Goal: Task Accomplishment & Management: Manage account settings

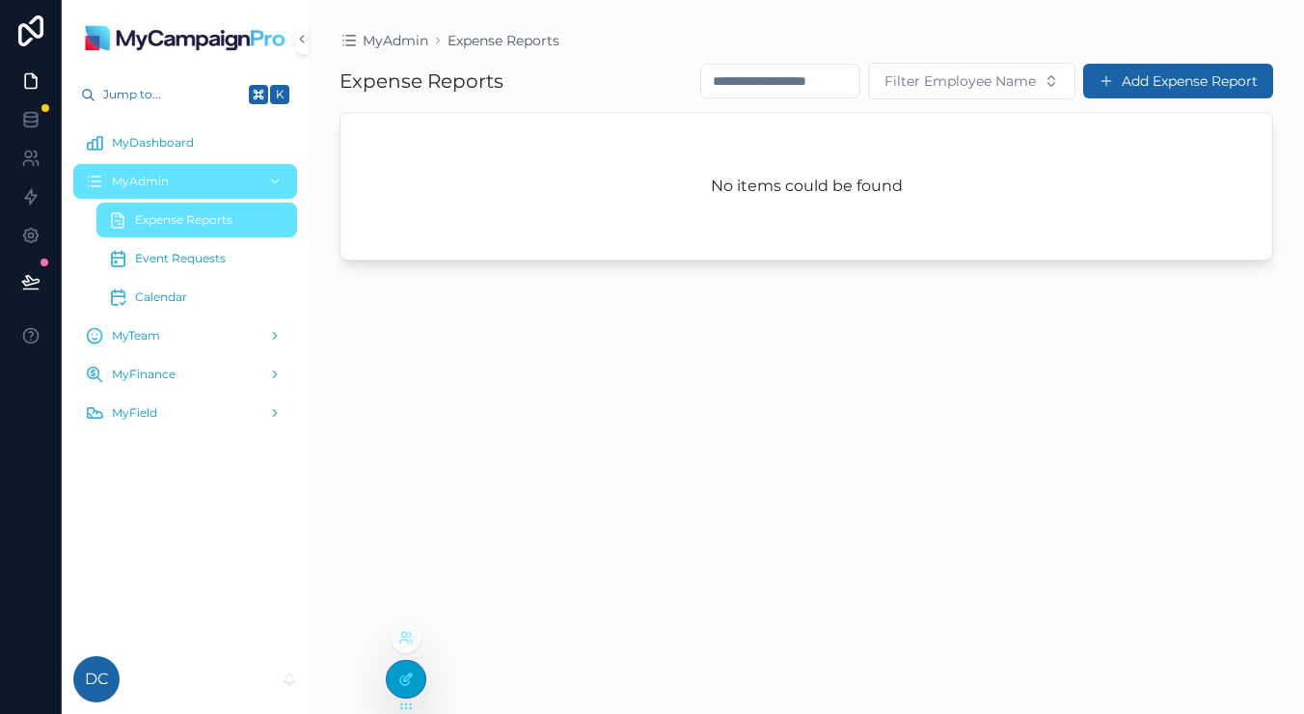
click at [408, 679] on icon at bounding box center [408, 677] width 8 height 8
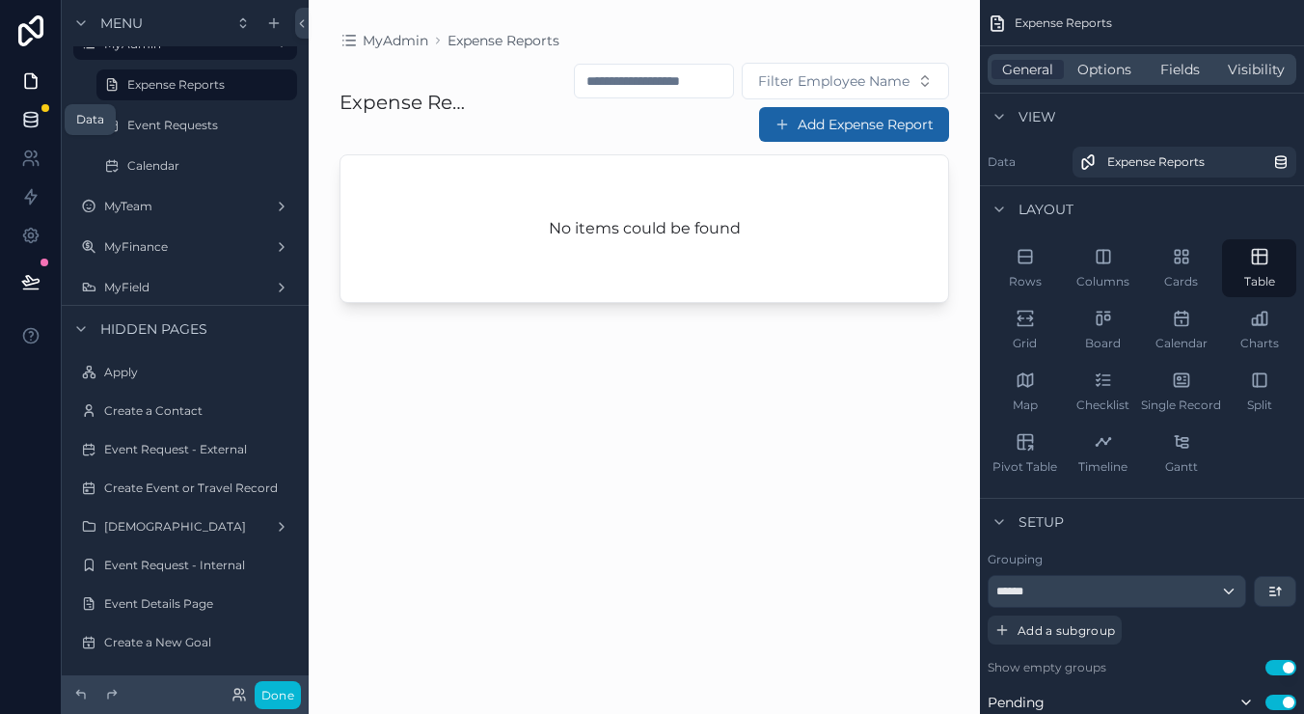
click at [33, 122] on icon at bounding box center [30, 119] width 13 height 8
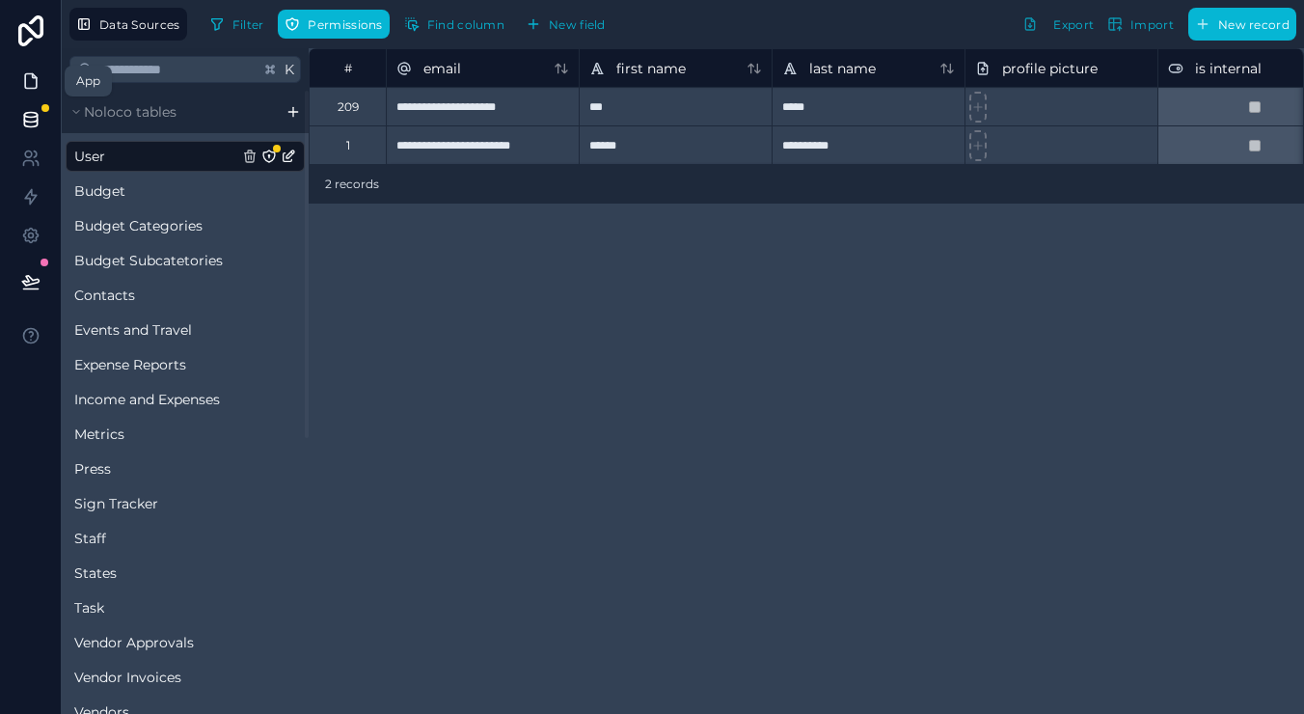
click at [34, 69] on link at bounding box center [30, 81] width 61 height 39
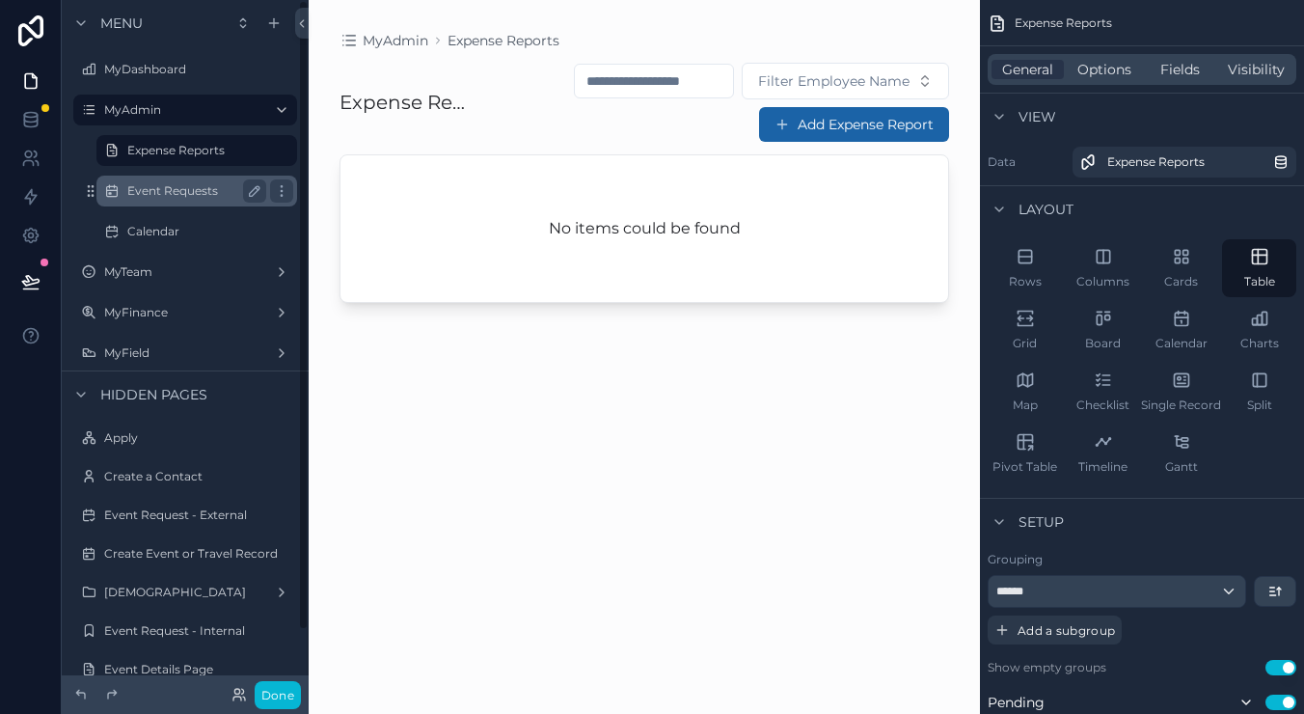
click at [205, 201] on div "Event Requests" at bounding box center [196, 190] width 139 height 23
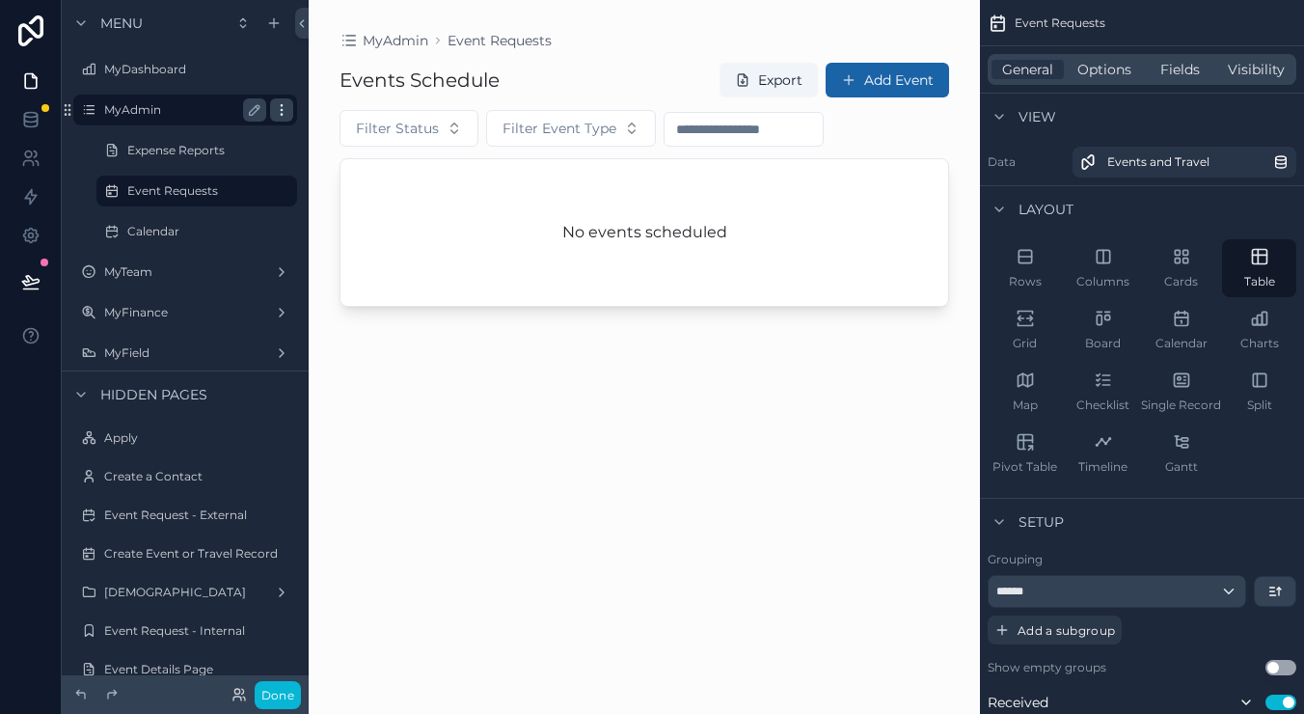
click at [287, 114] on icon "scrollable content" at bounding box center [281, 109] width 15 height 15
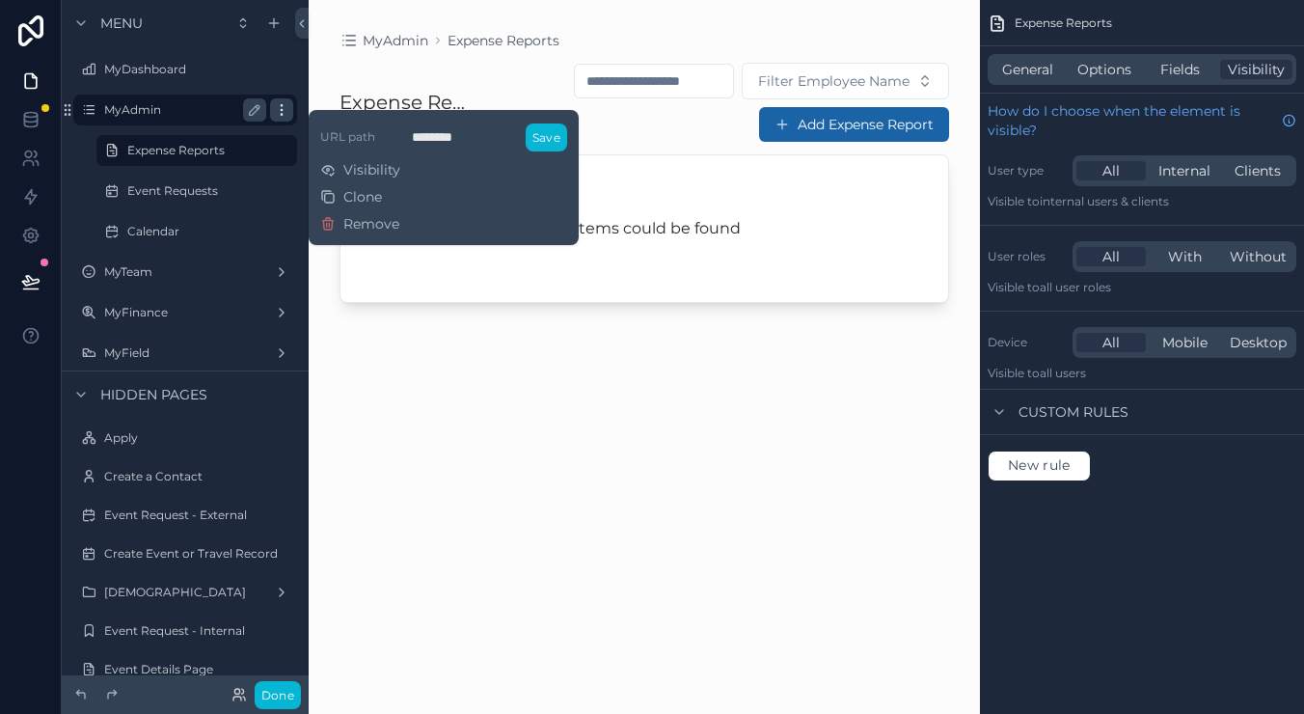
click at [287, 114] on icon "scrollable content" at bounding box center [281, 109] width 15 height 15
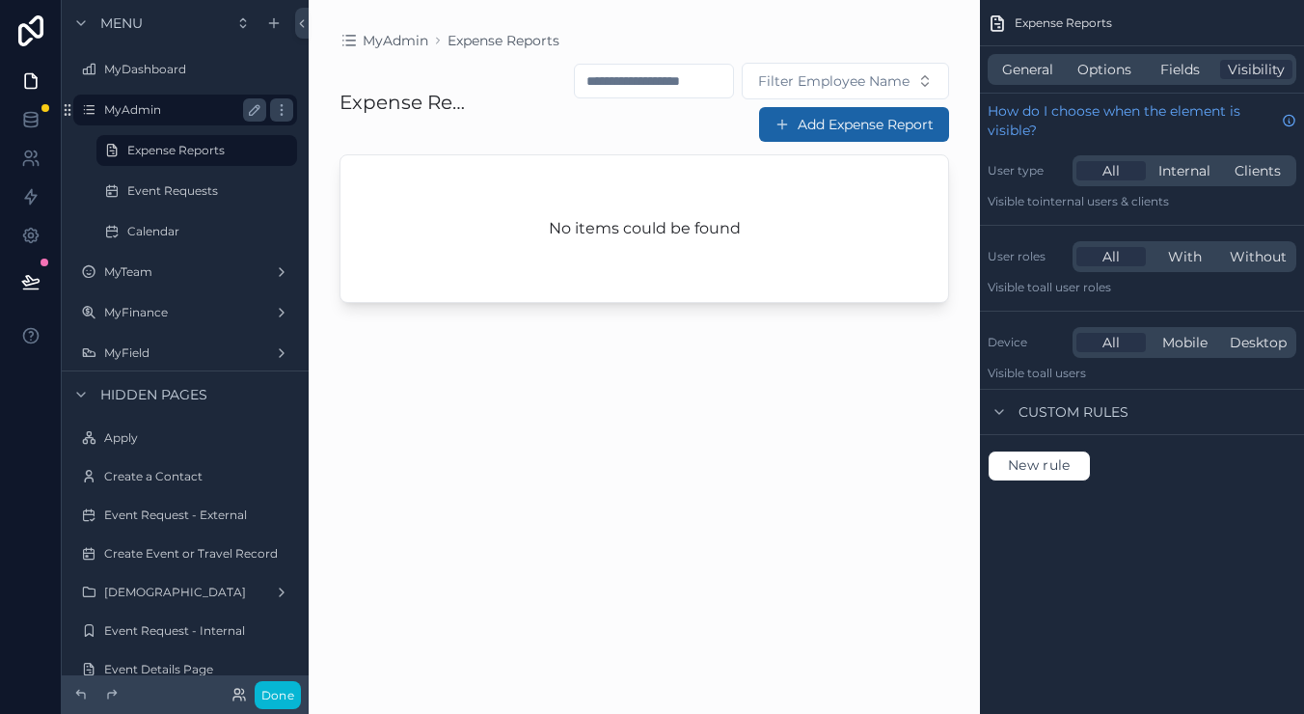
click at [208, 107] on label "MyAdmin" at bounding box center [181, 109] width 154 height 15
click at [1046, 71] on span "General" at bounding box center [1027, 69] width 51 height 19
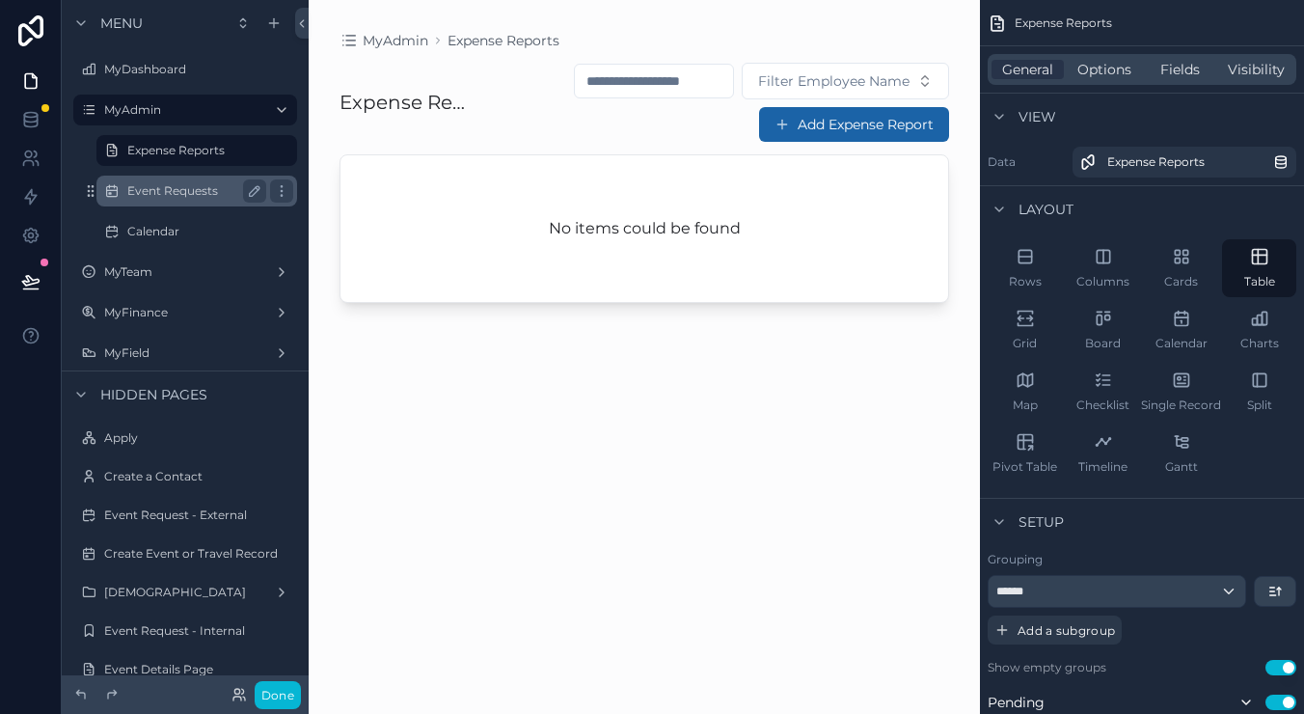
click at [157, 186] on label "Event Requests" at bounding box center [192, 190] width 131 height 15
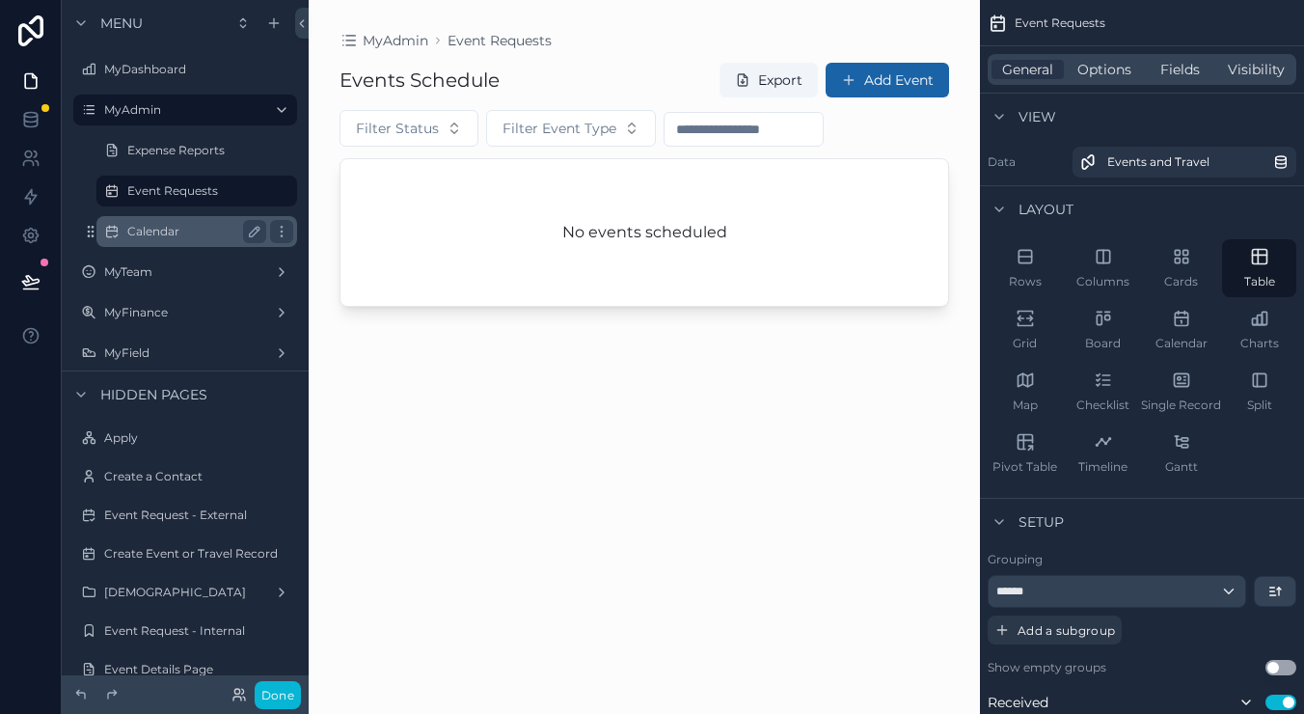
click at [157, 217] on div "Calendar" at bounding box center [196, 231] width 193 height 31
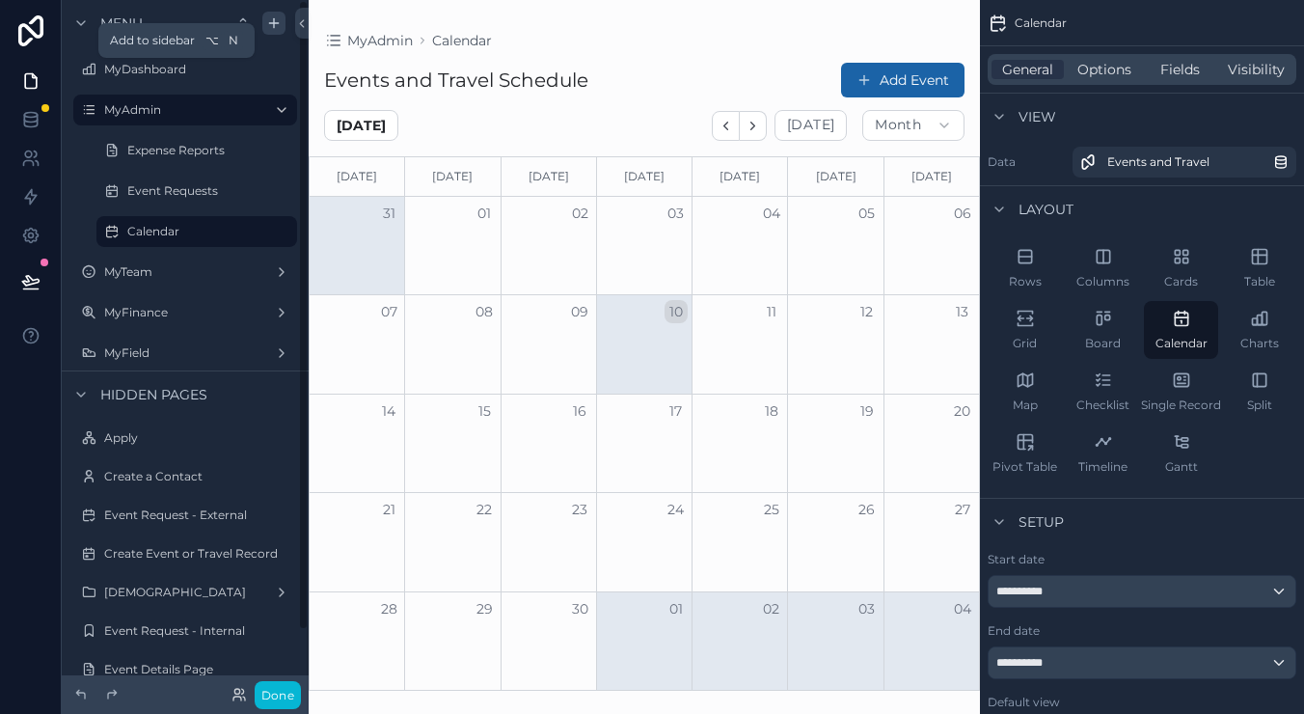
click at [282, 28] on div "scrollable content" at bounding box center [273, 23] width 23 height 23
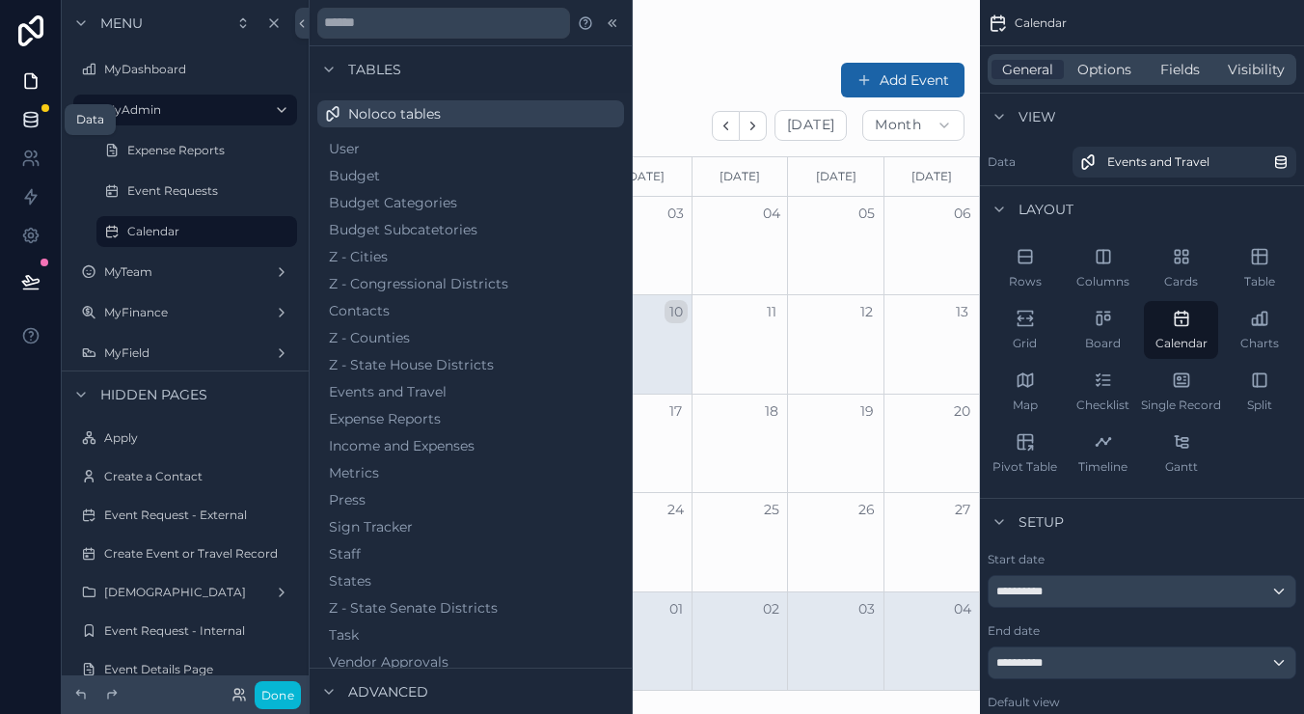
click at [40, 117] on icon at bounding box center [30, 119] width 19 height 19
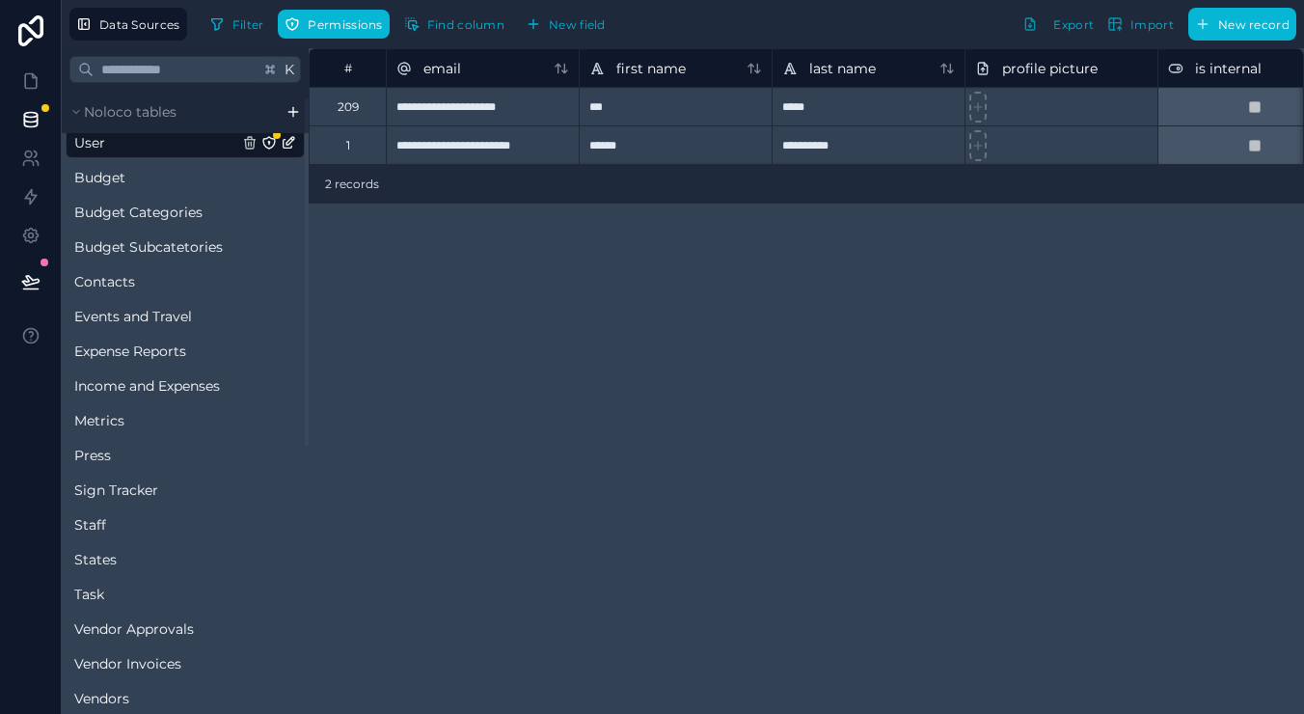
scroll to position [15, 0]
click at [138, 389] on span "Income and Expenses" at bounding box center [147, 383] width 146 height 19
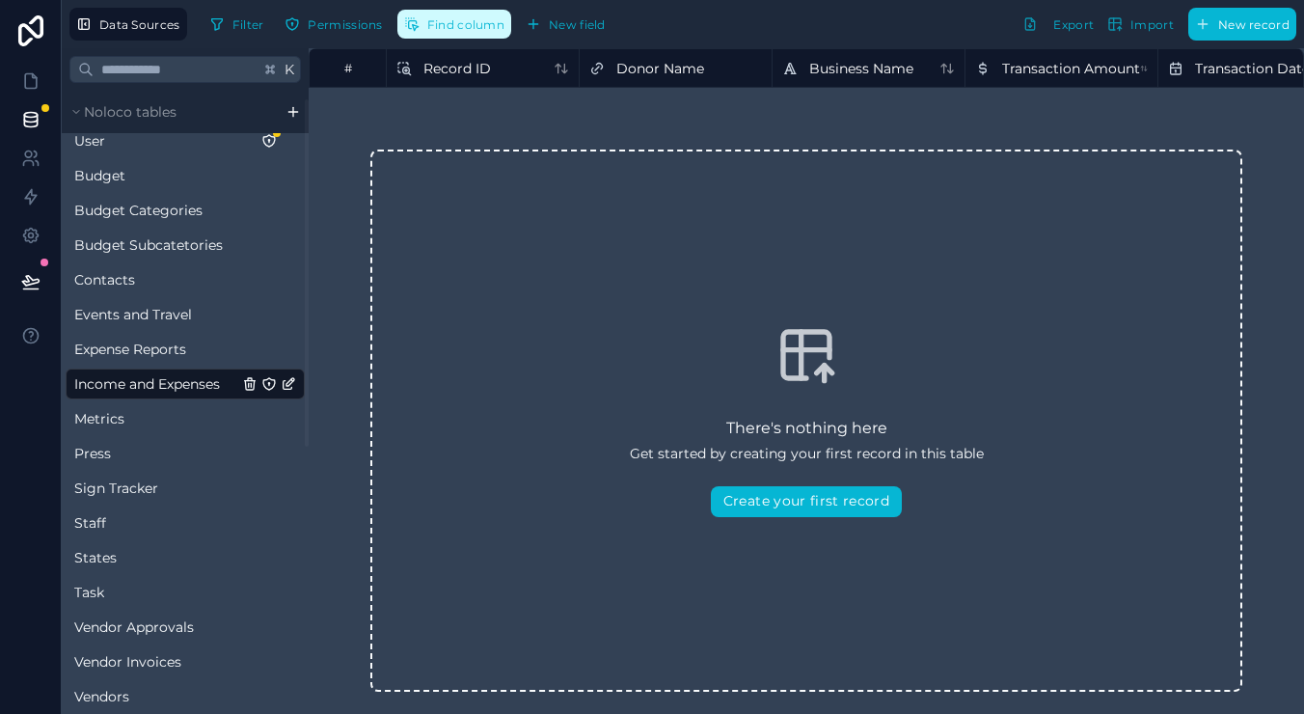
click at [464, 21] on span "Find column" at bounding box center [465, 24] width 77 height 14
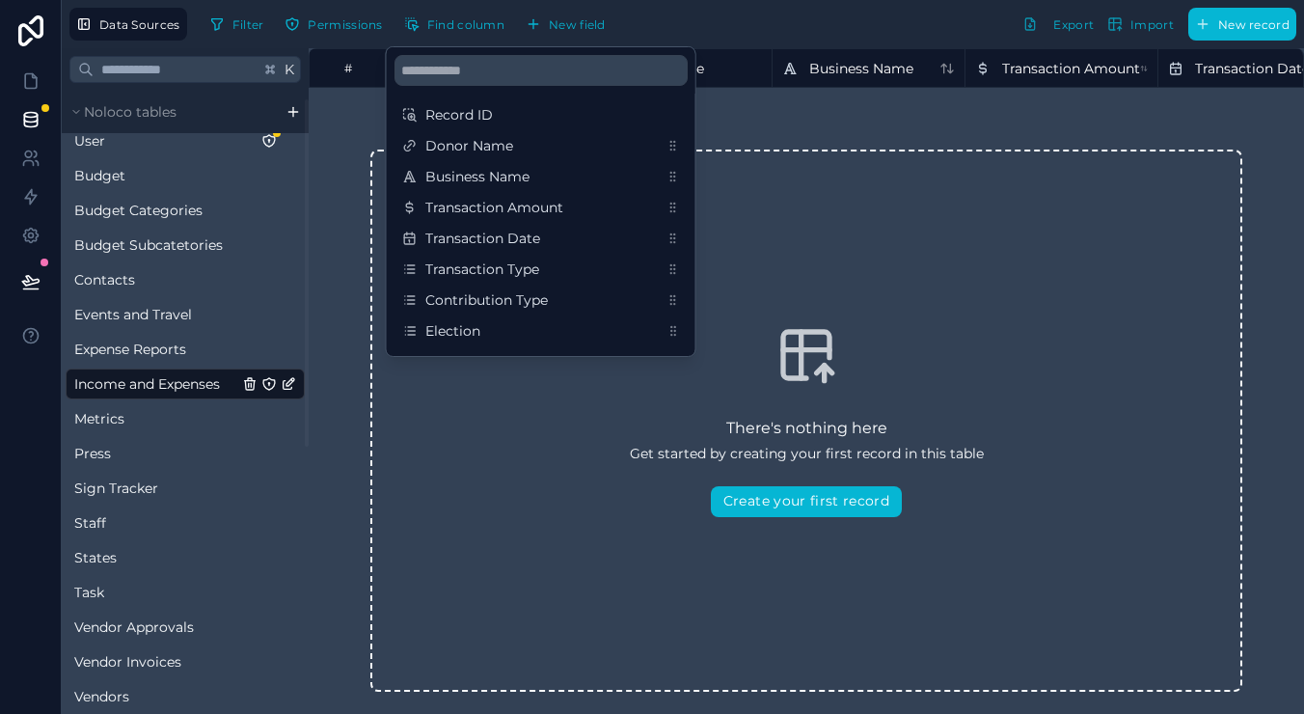
click at [288, 385] on icon "Income and Expenses" at bounding box center [288, 383] width 15 height 15
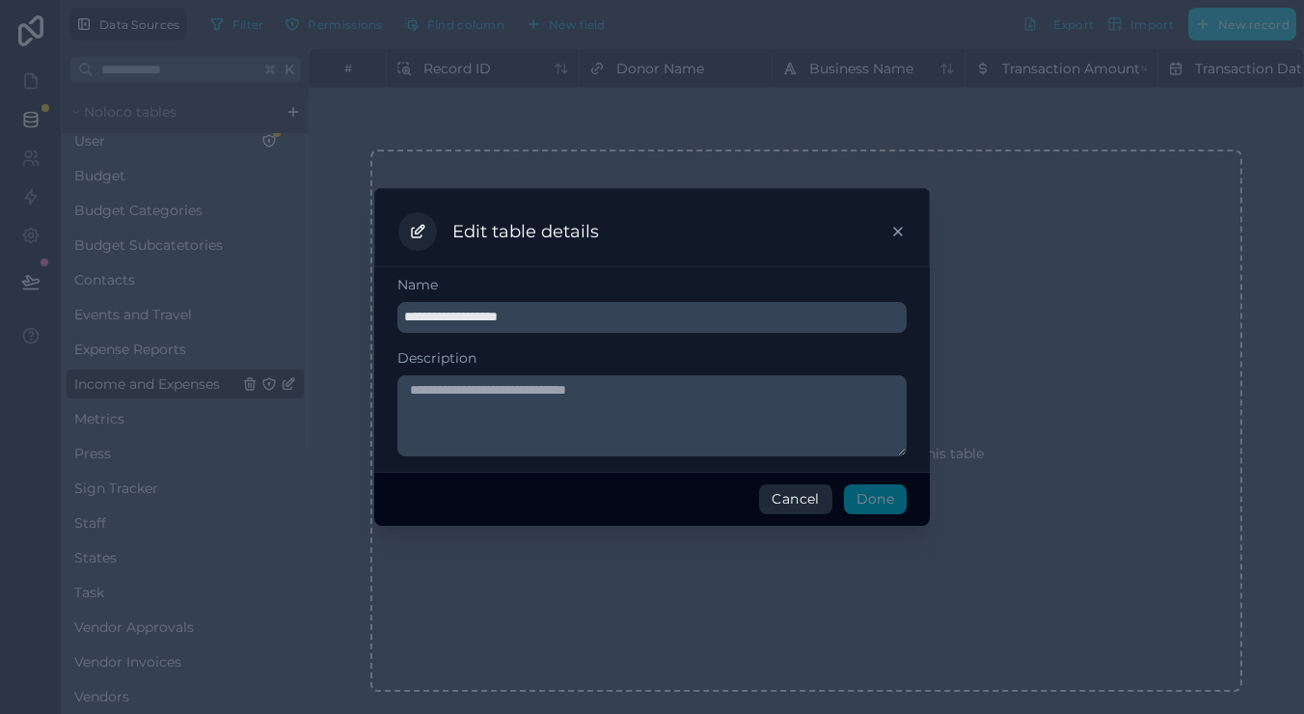
click at [791, 502] on button "Cancel" at bounding box center [795, 499] width 72 height 31
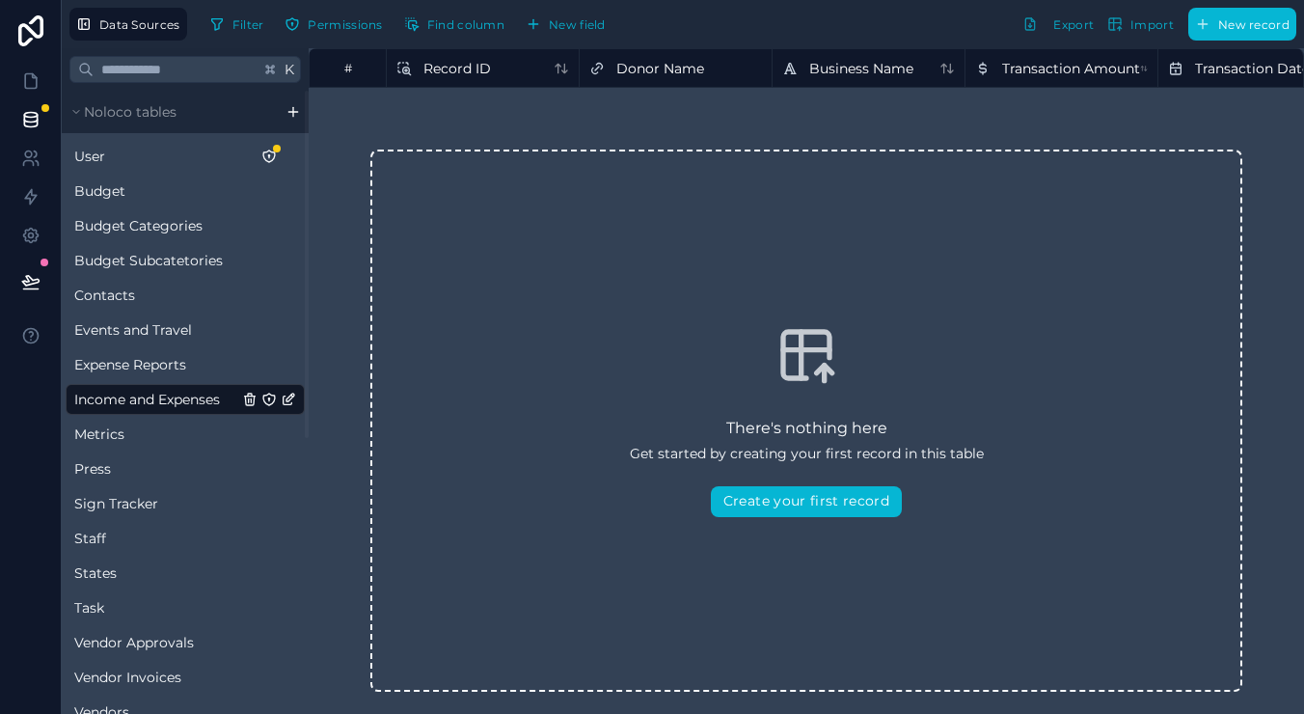
click at [292, 112] on html "Data Sources Filter Permissions Find column New field Export Import New record …" at bounding box center [652, 357] width 1304 height 714
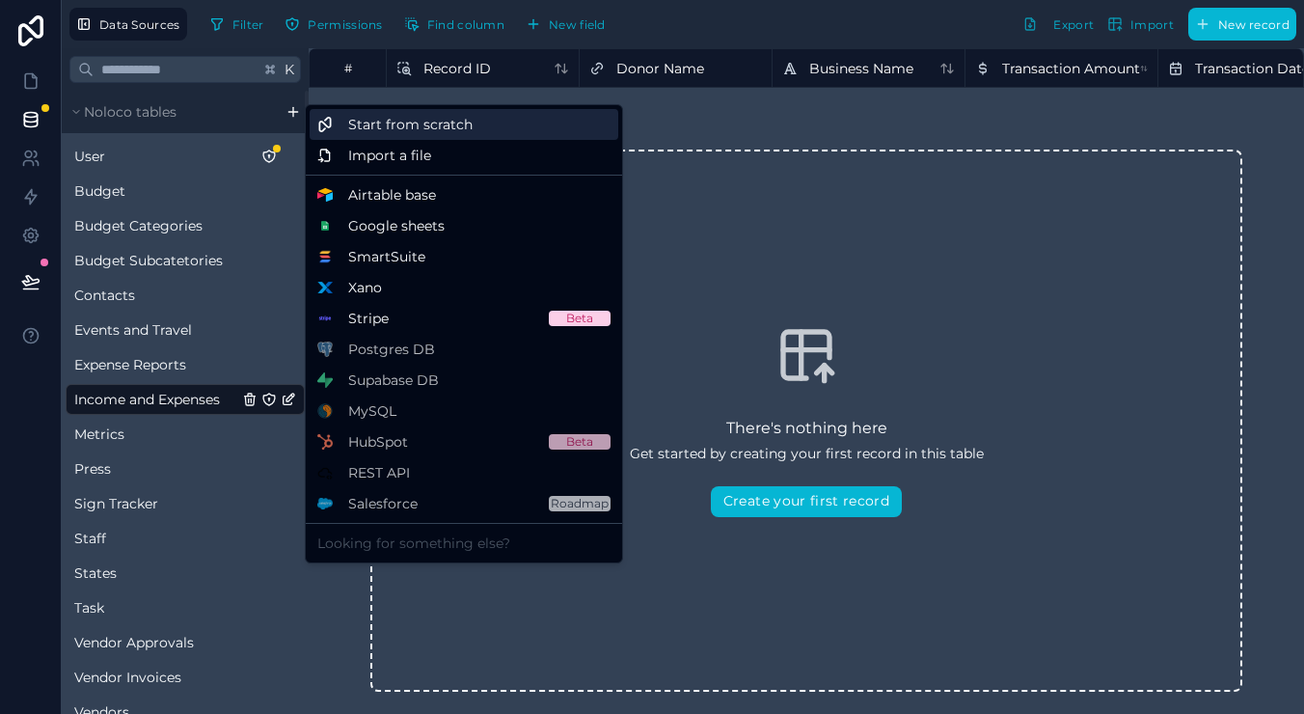
click at [433, 127] on span "Start from scratch" at bounding box center [410, 124] width 124 height 19
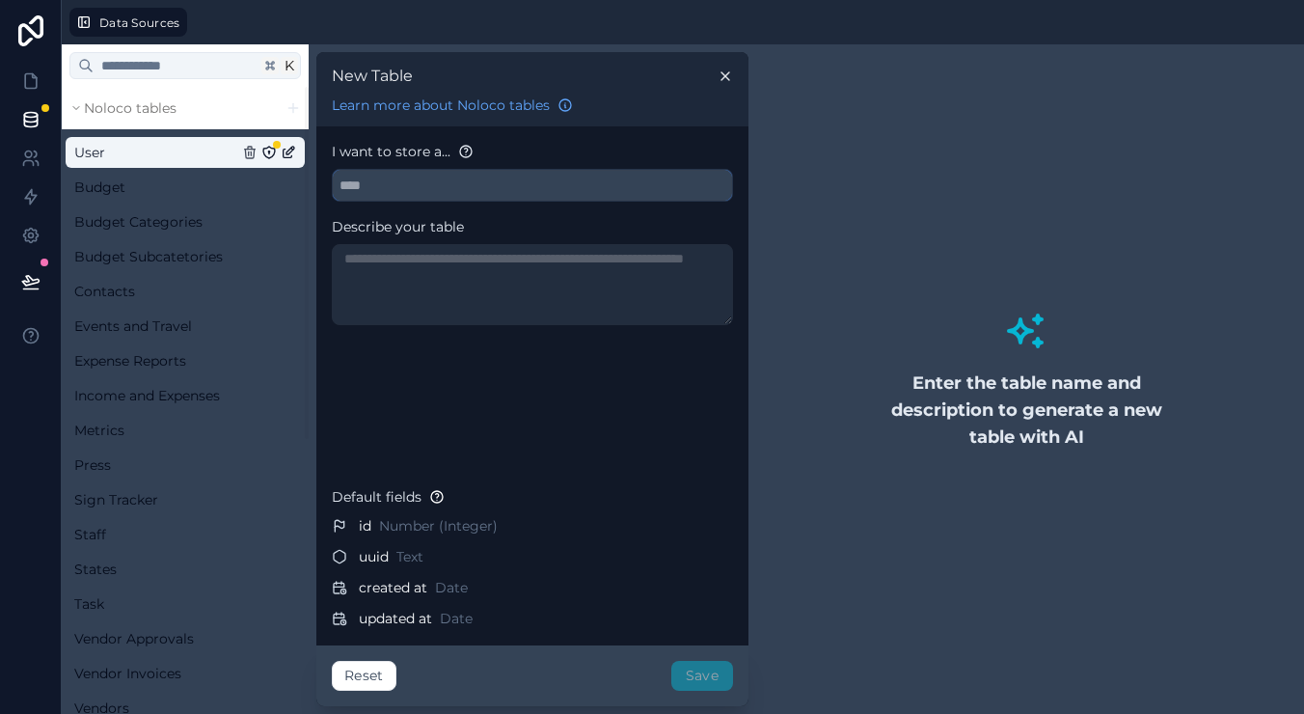
click at [407, 187] on input "text" at bounding box center [532, 185] width 399 height 31
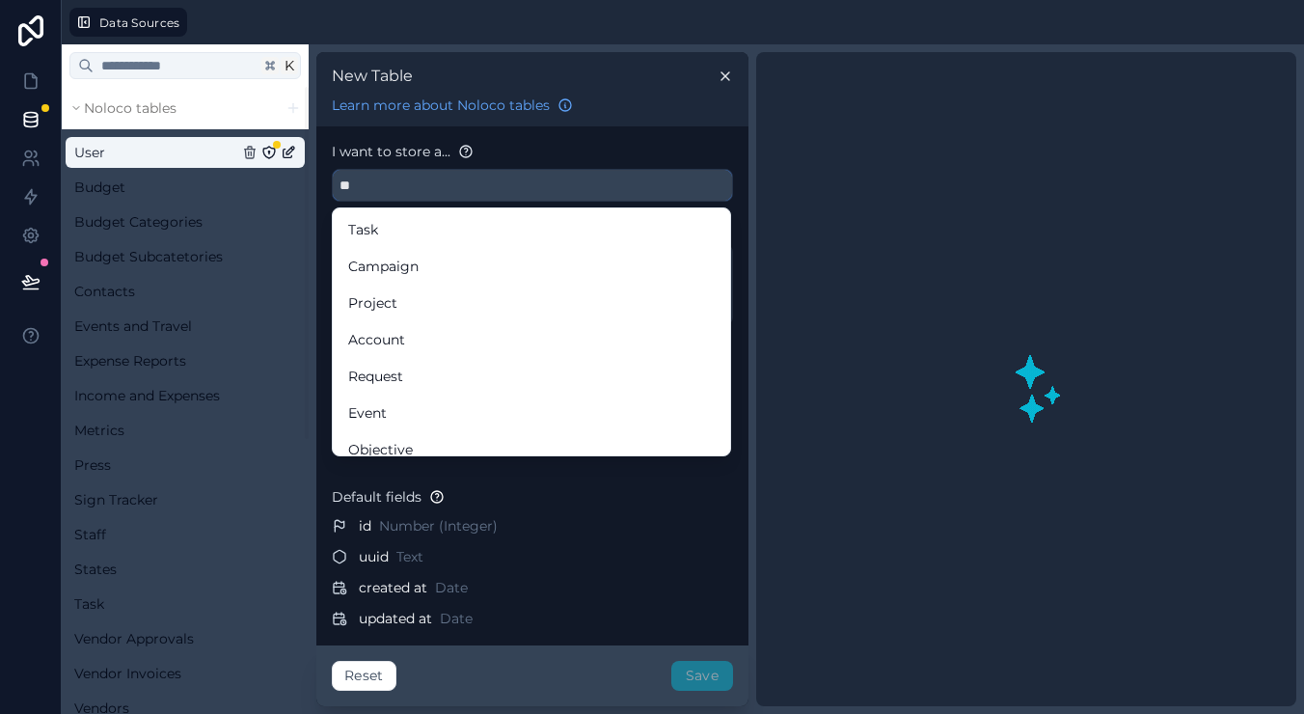
type input "*"
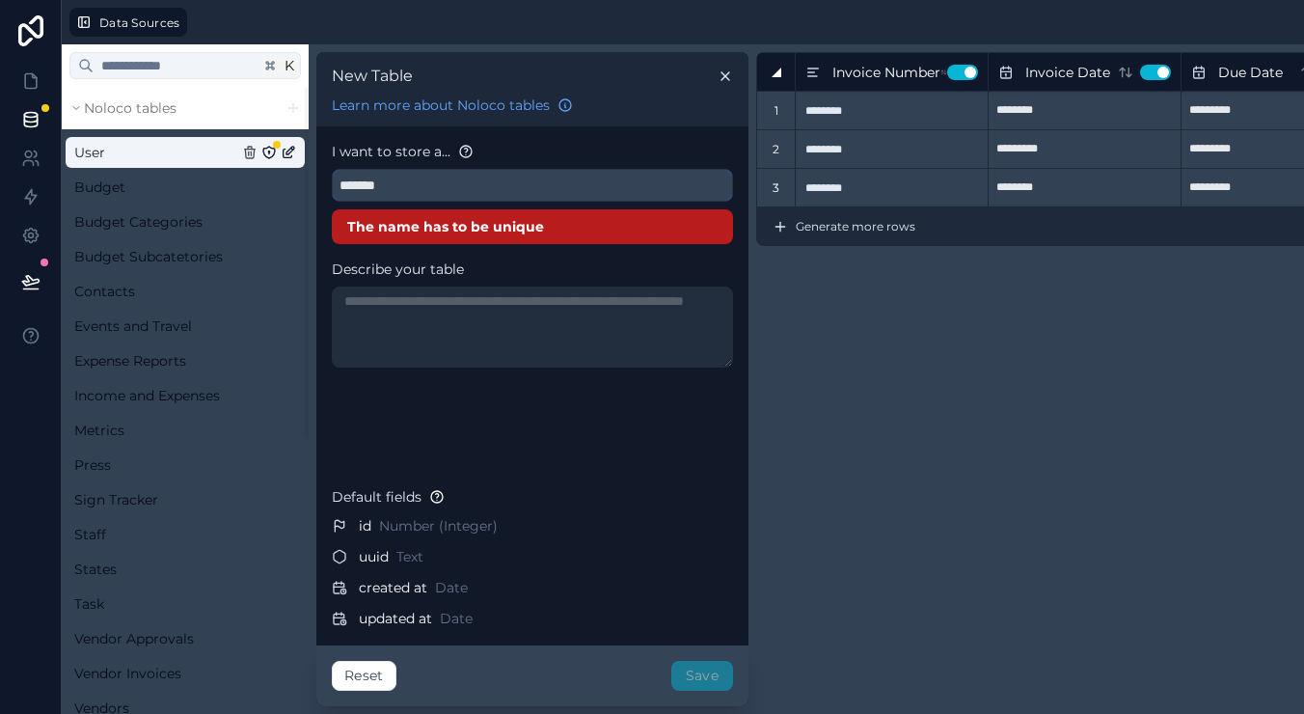
click at [462, 192] on input "*******" at bounding box center [532, 185] width 399 height 31
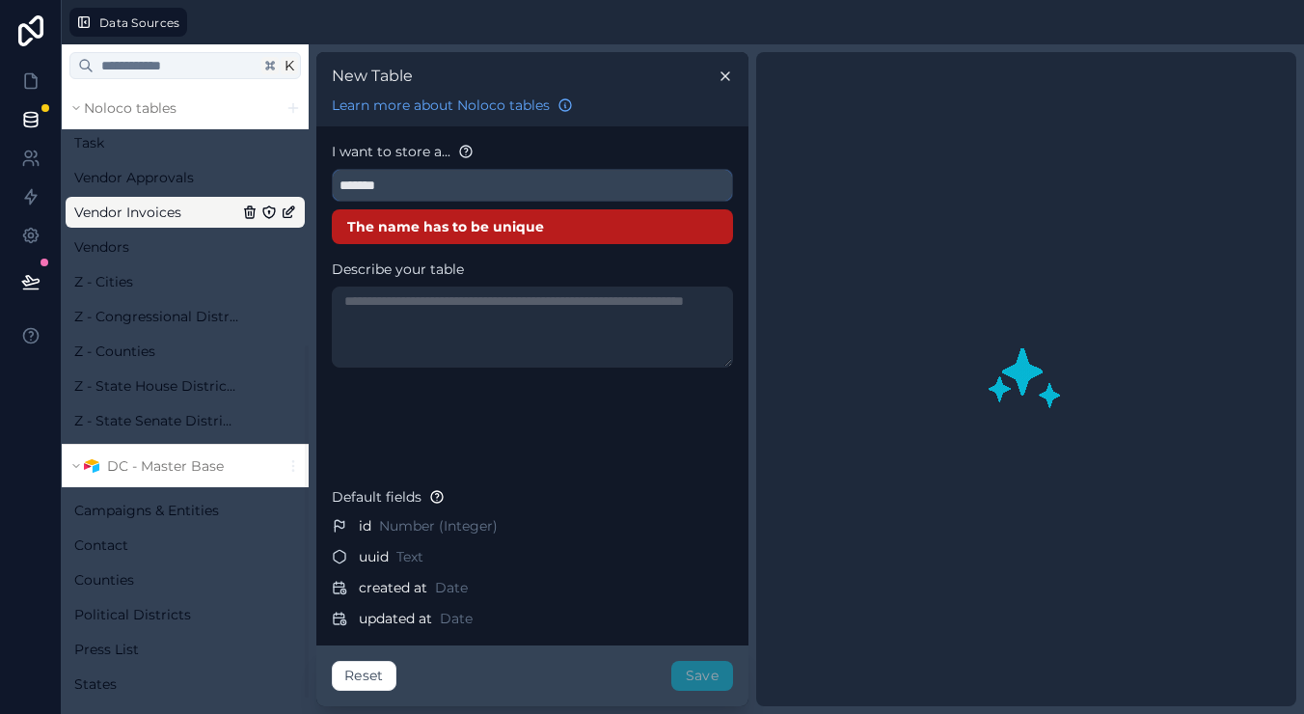
scroll to position [459, 0]
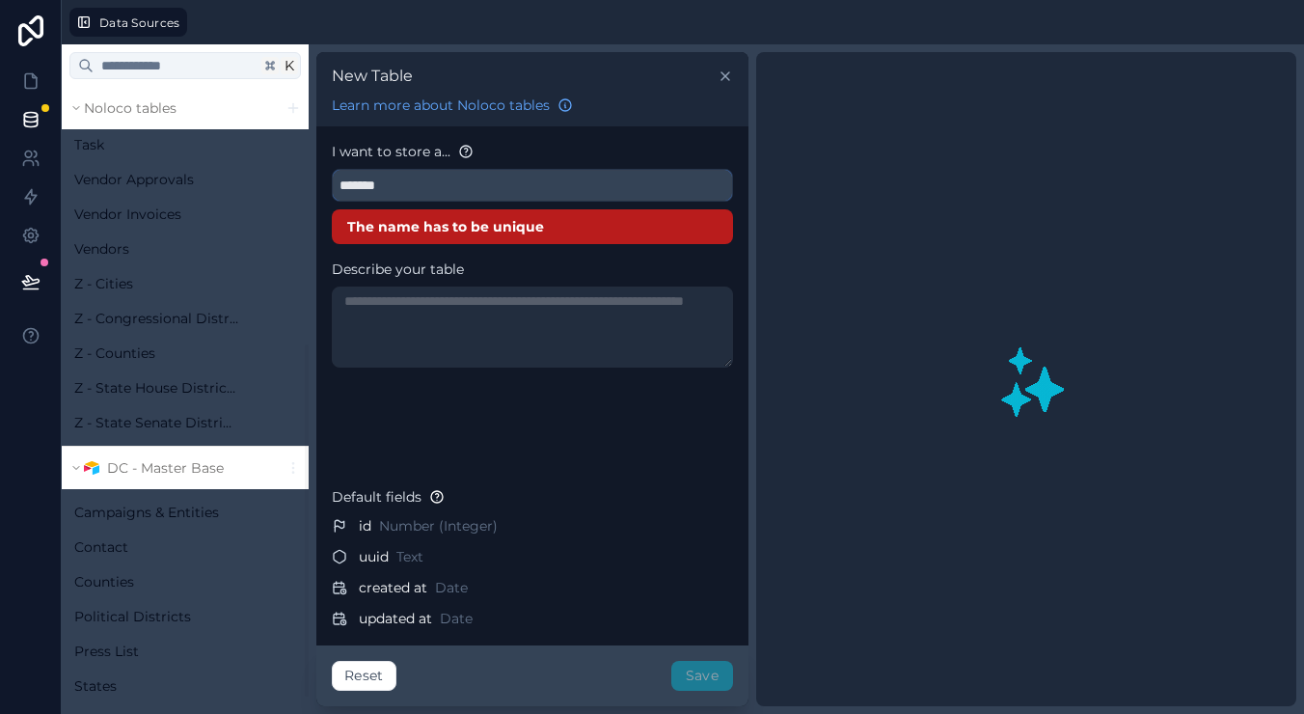
type input "*******"
click at [727, 74] on icon at bounding box center [725, 76] width 8 height 8
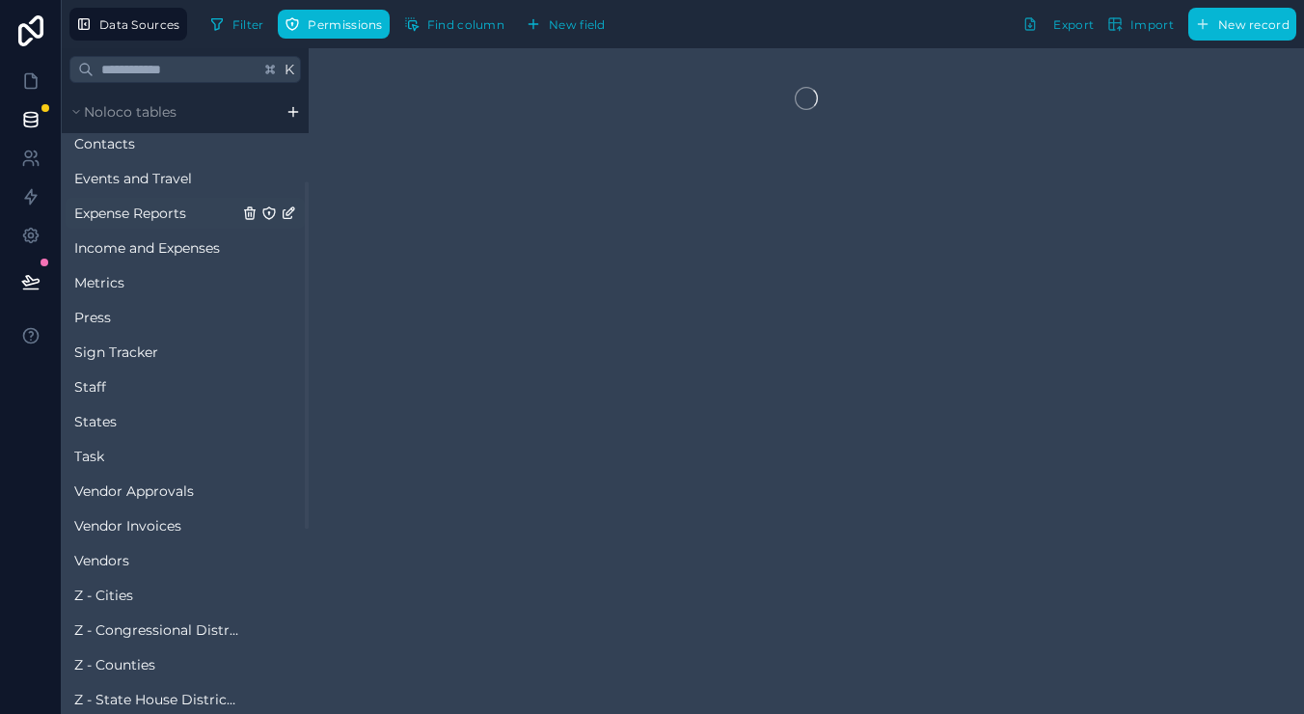
scroll to position [183, 0]
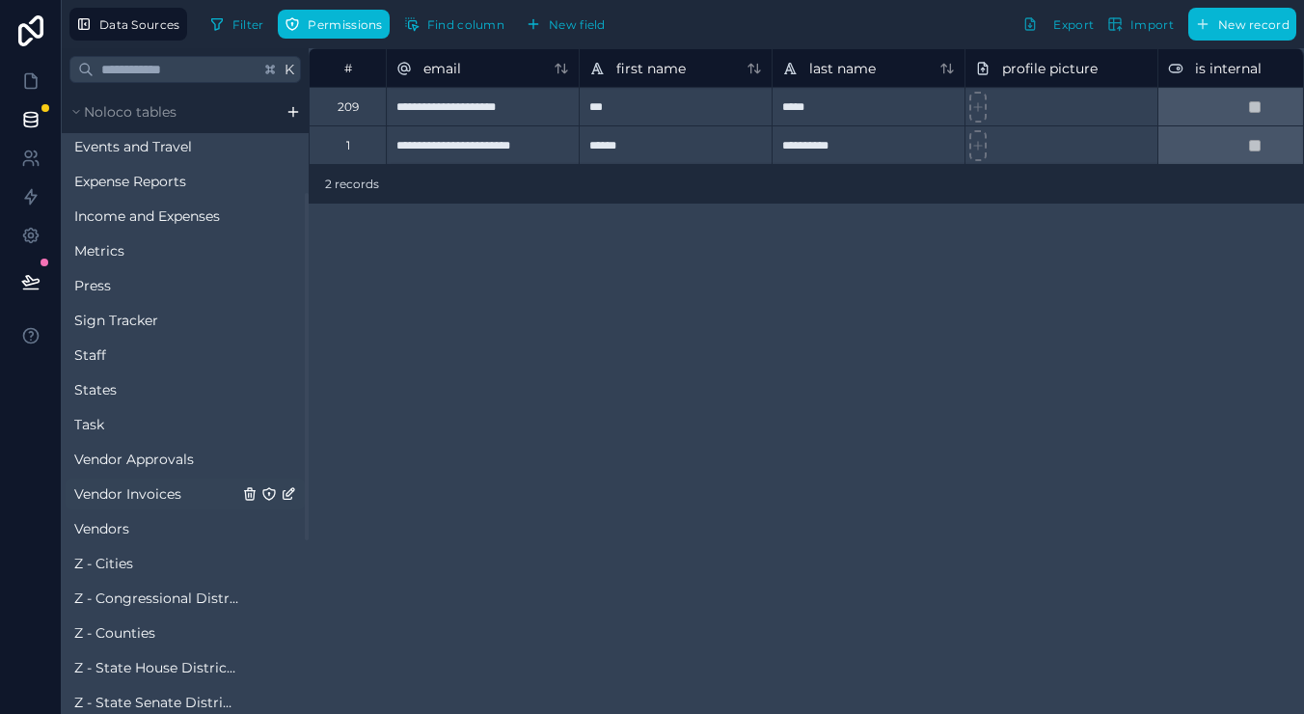
click at [144, 499] on span "Vendor Invoices" at bounding box center [127, 493] width 107 height 19
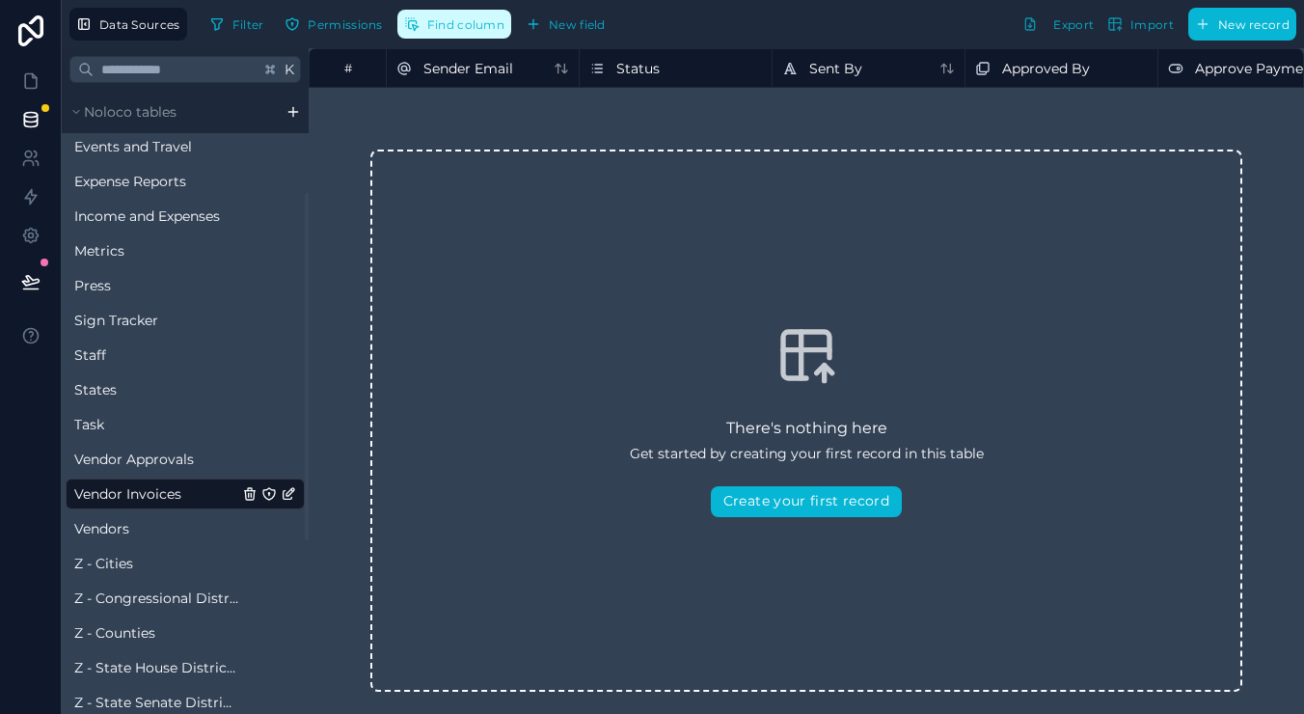
click at [473, 26] on span "Find column" at bounding box center [465, 24] width 77 height 14
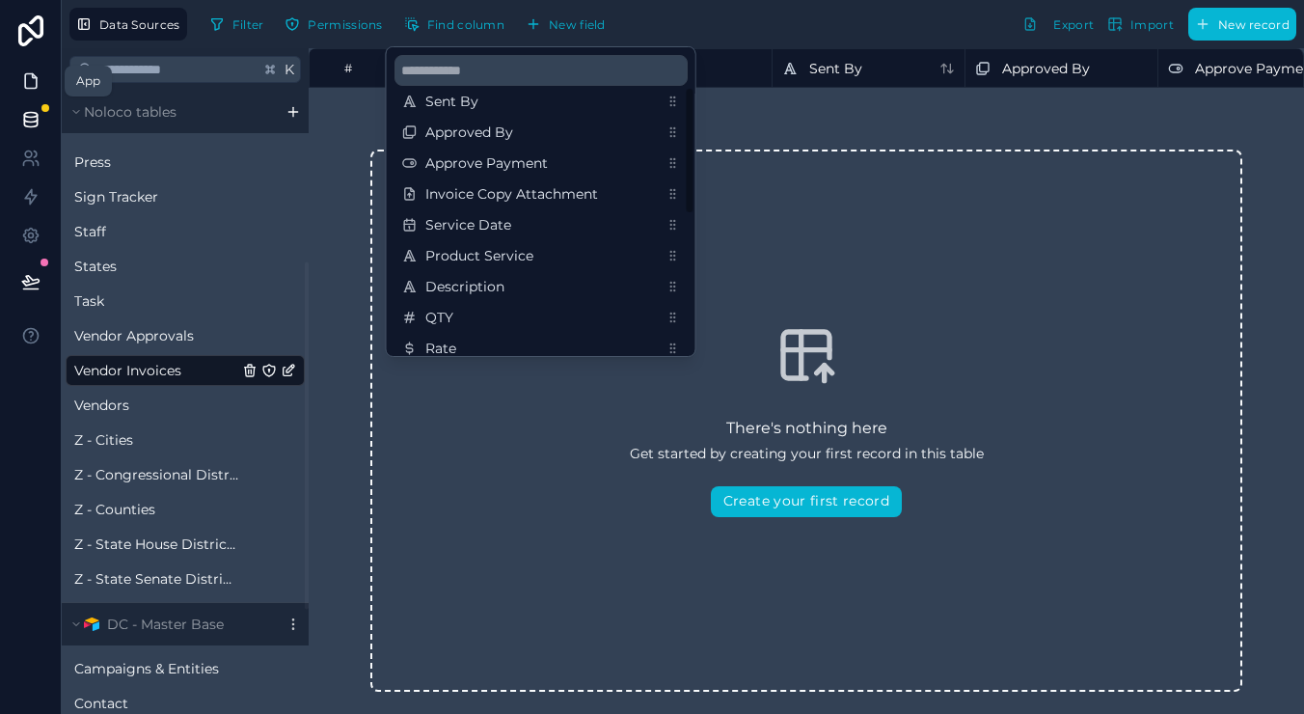
click at [19, 83] on link at bounding box center [30, 81] width 61 height 39
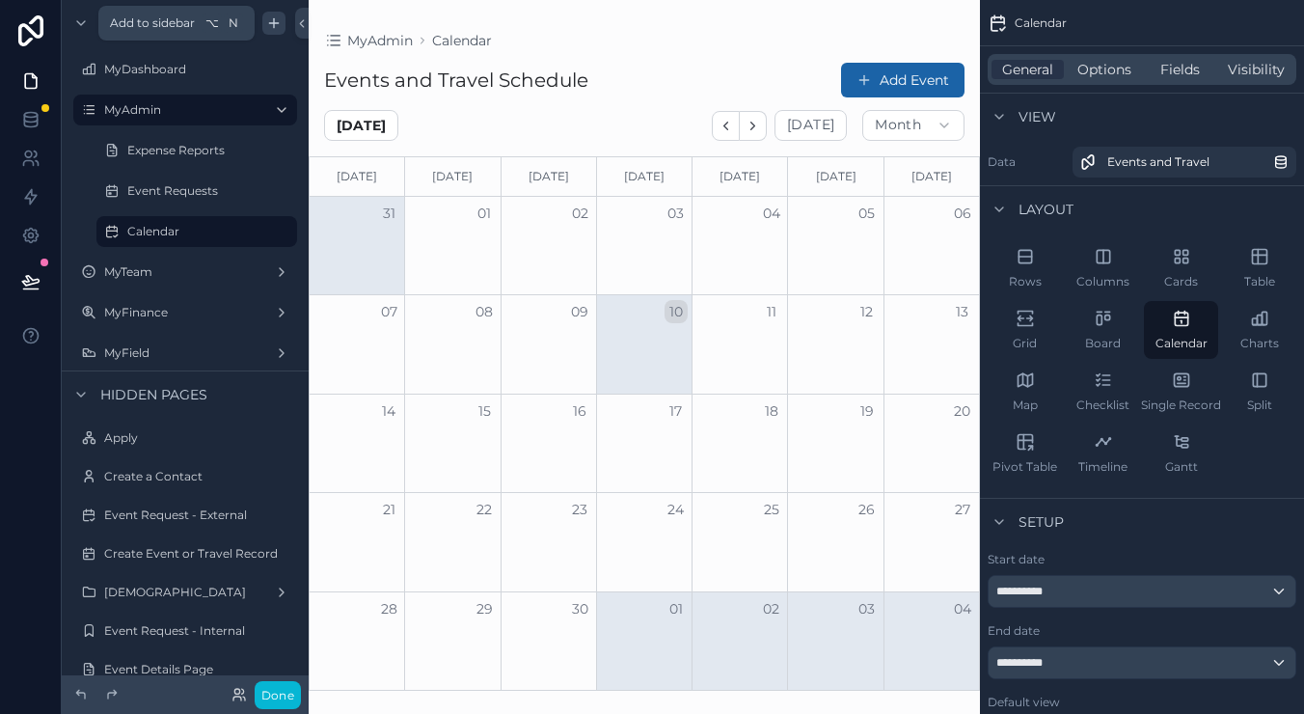
click at [272, 22] on icon "scrollable content" at bounding box center [273, 22] width 15 height 15
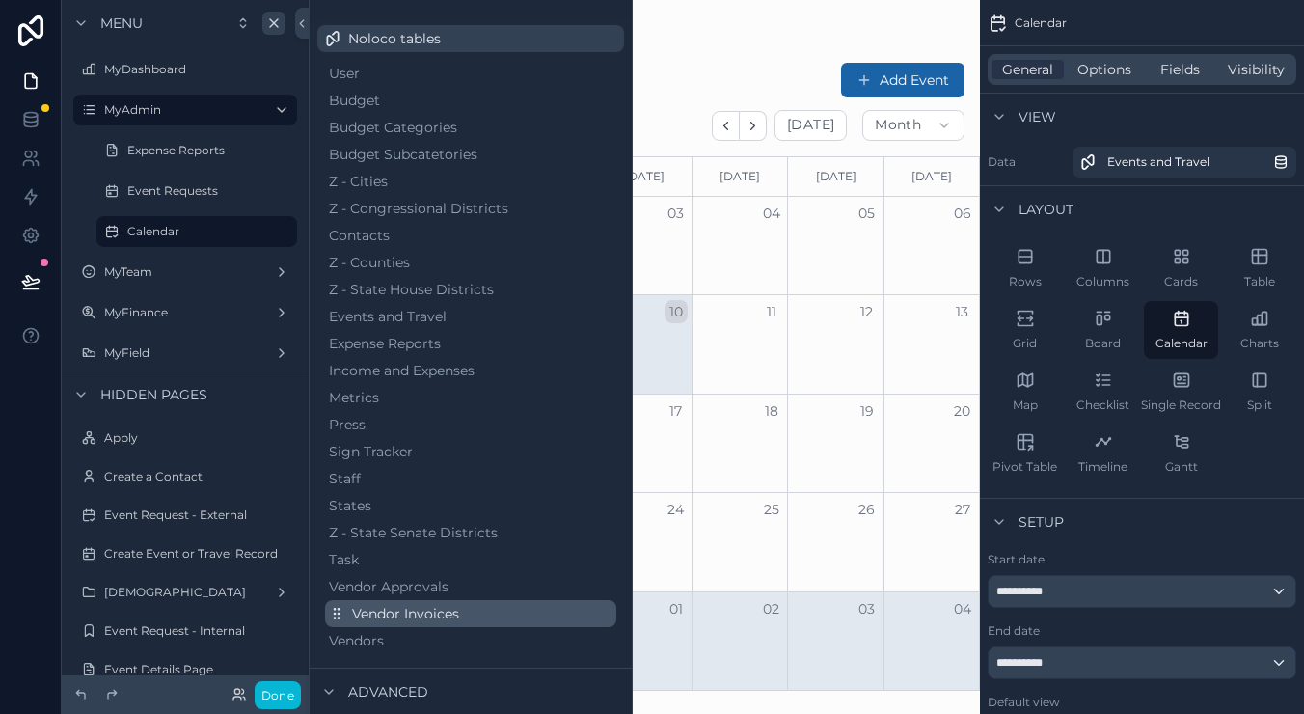
scroll to position [76, 0]
click at [399, 610] on span "Vendor Invoices" at bounding box center [405, 612] width 107 height 19
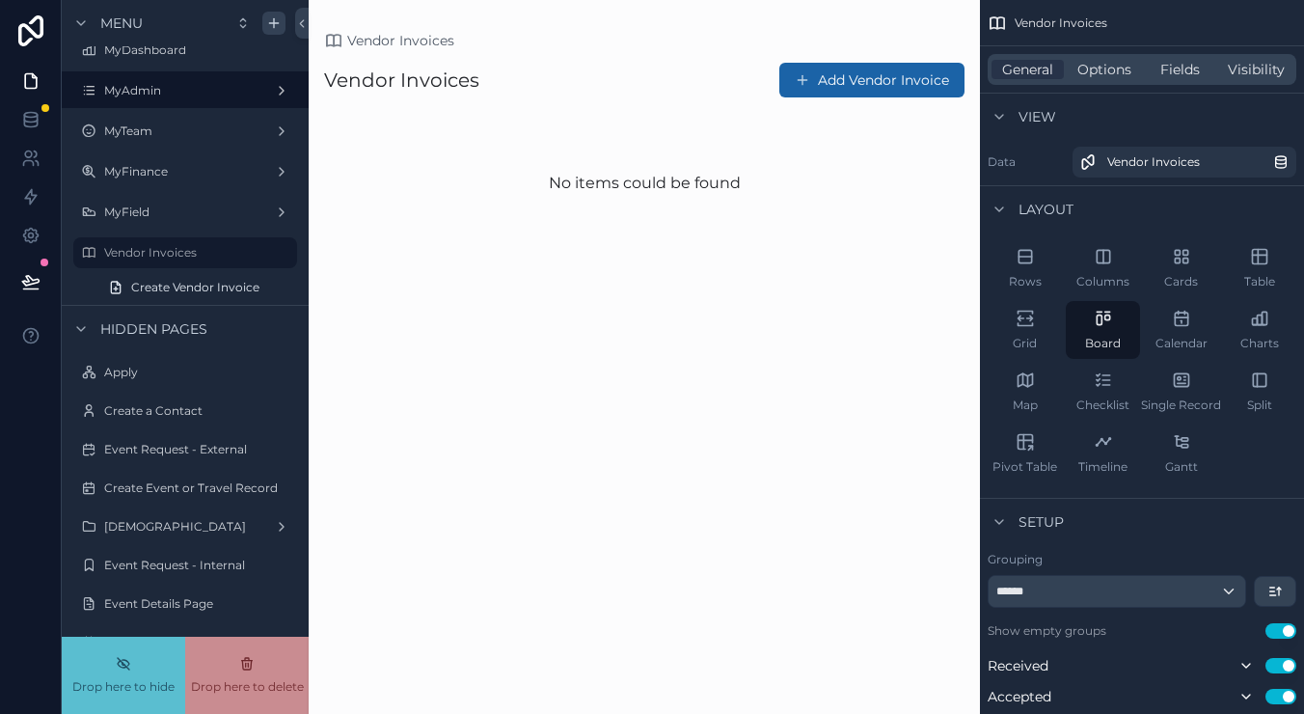
scroll to position [18, 0]
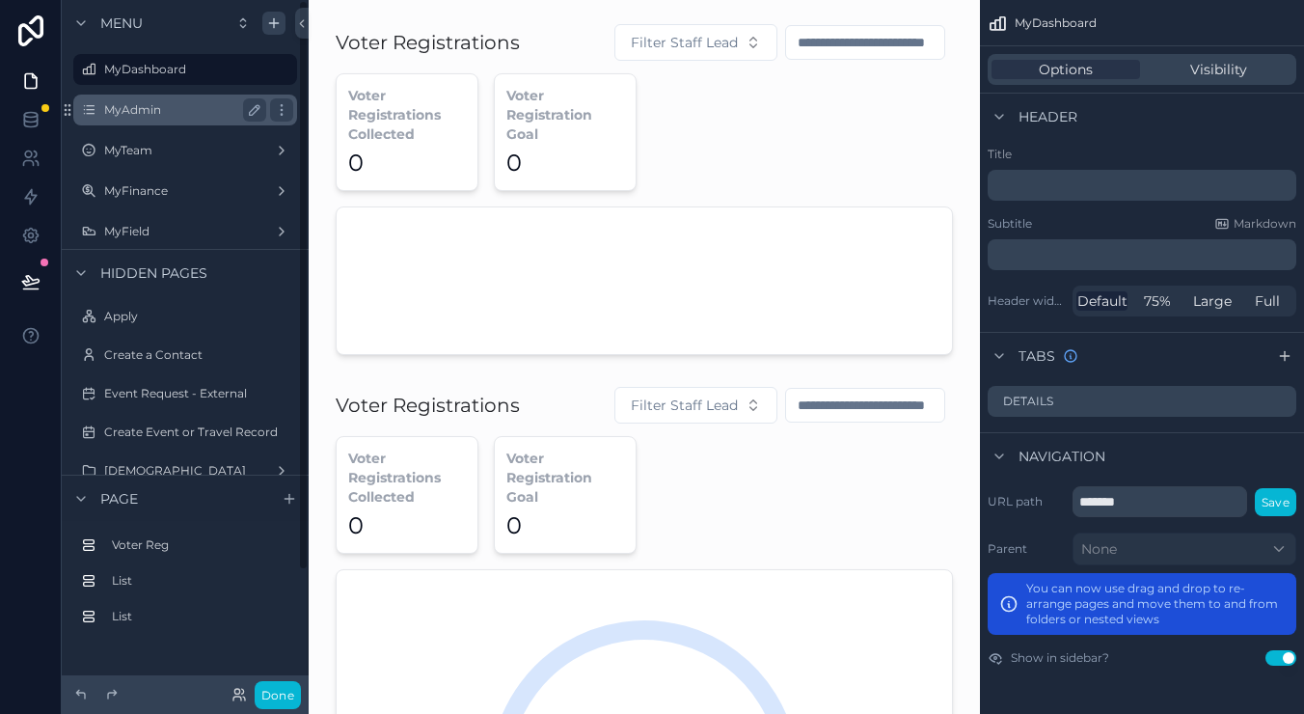
click at [145, 122] on div "MyAdmin" at bounding box center [185, 109] width 216 height 31
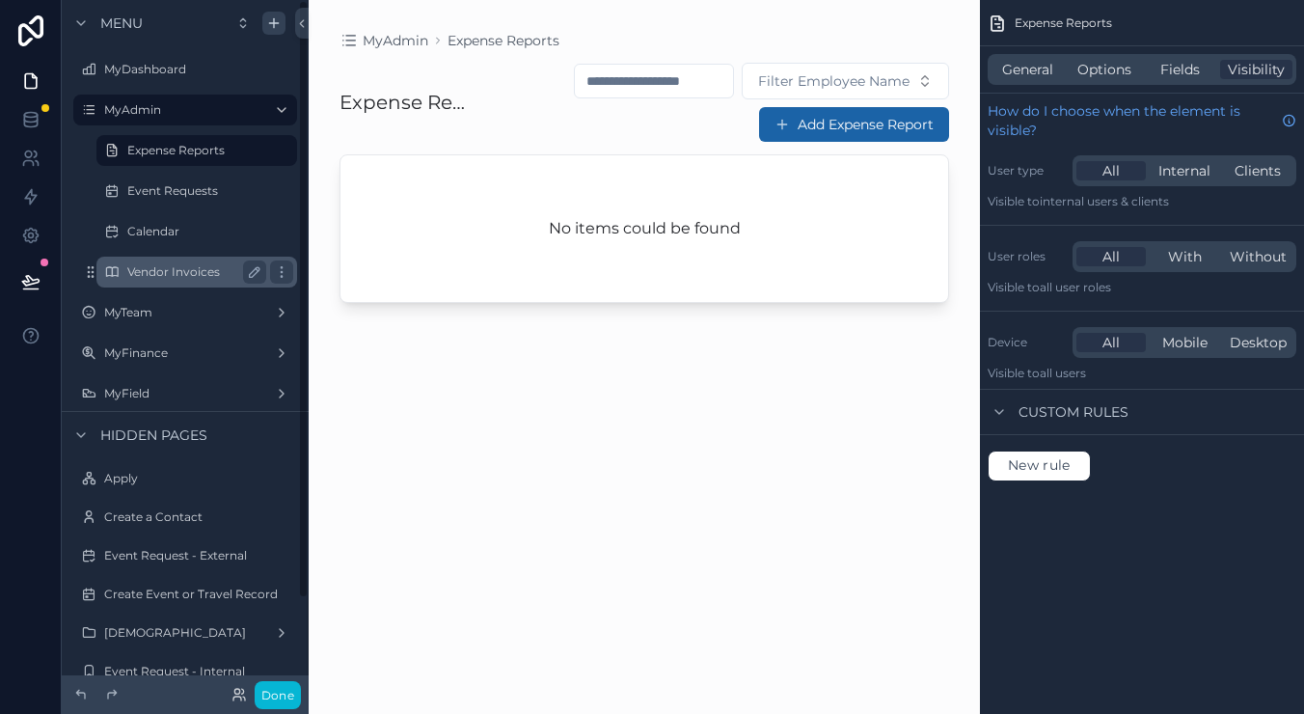
click at [175, 266] on label "Vendor Invoices" at bounding box center [192, 271] width 131 height 15
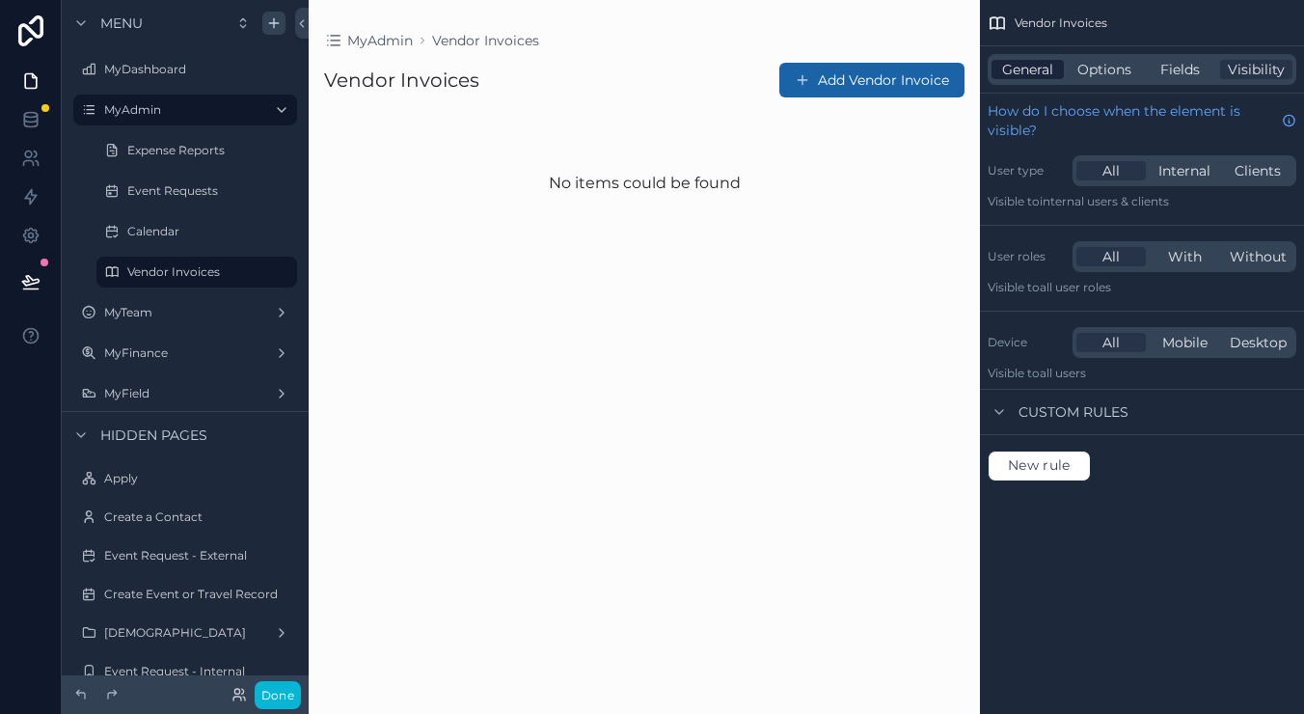
click at [1019, 70] on span "General" at bounding box center [1027, 69] width 51 height 19
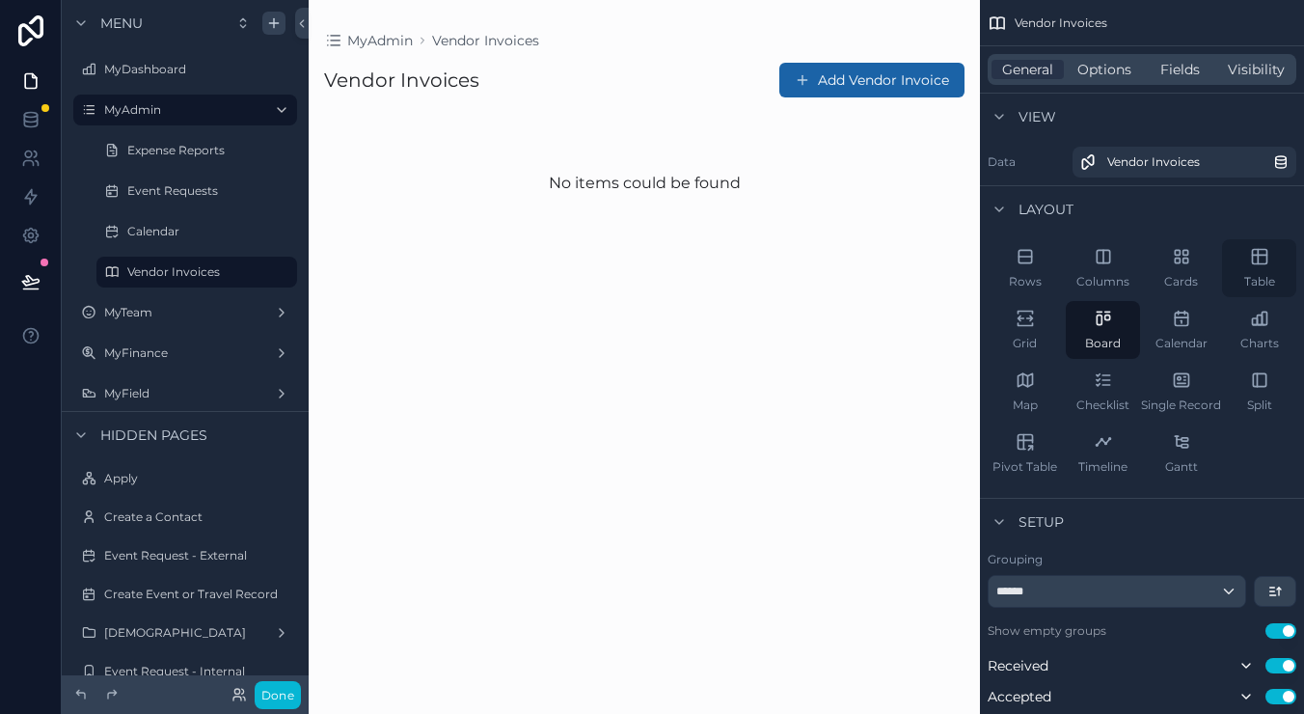
click at [1252, 261] on icon "scrollable content" at bounding box center [1259, 257] width 14 height 14
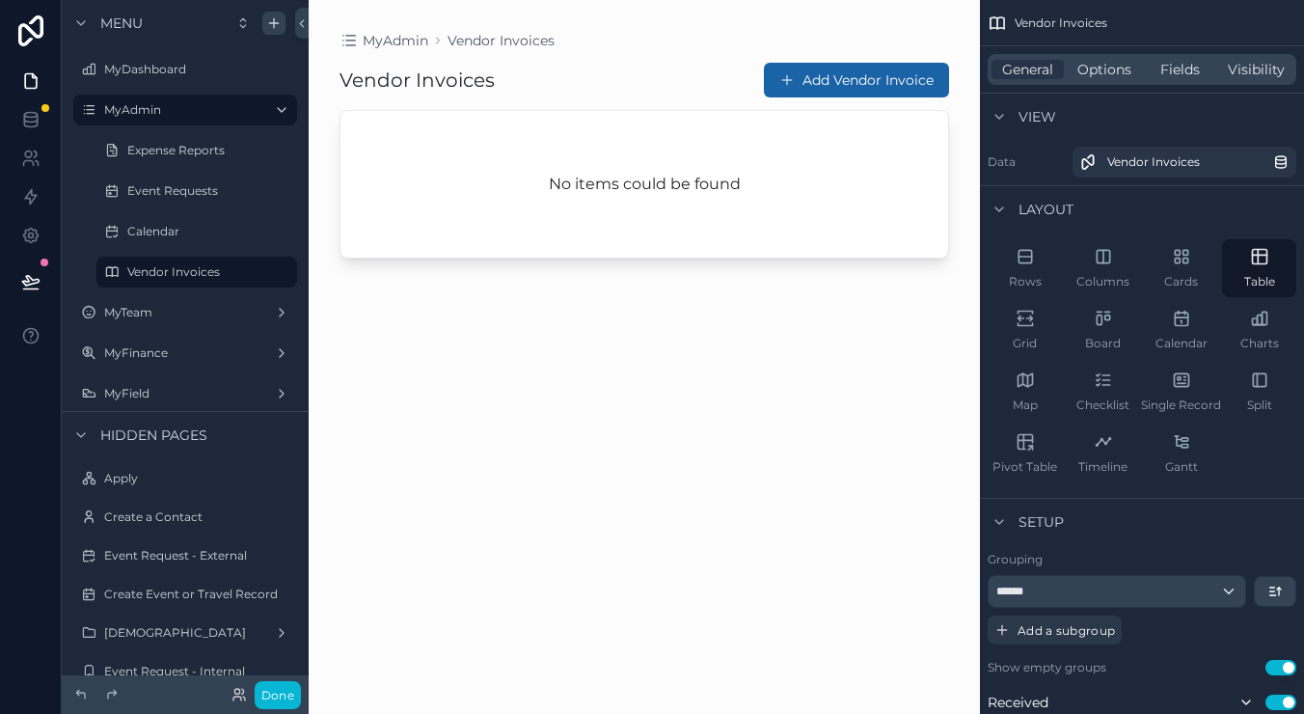
click at [664, 175] on div "scrollable content" at bounding box center [644, 345] width 671 height 690
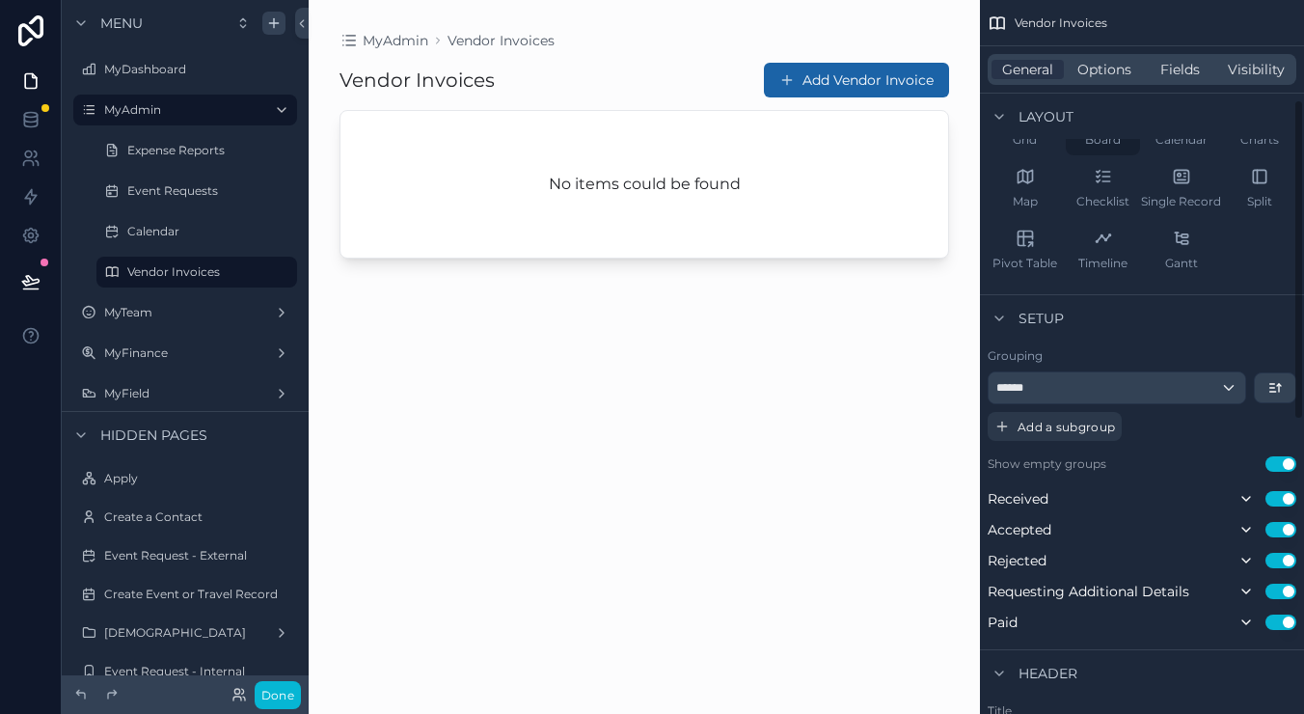
scroll to position [231, 0]
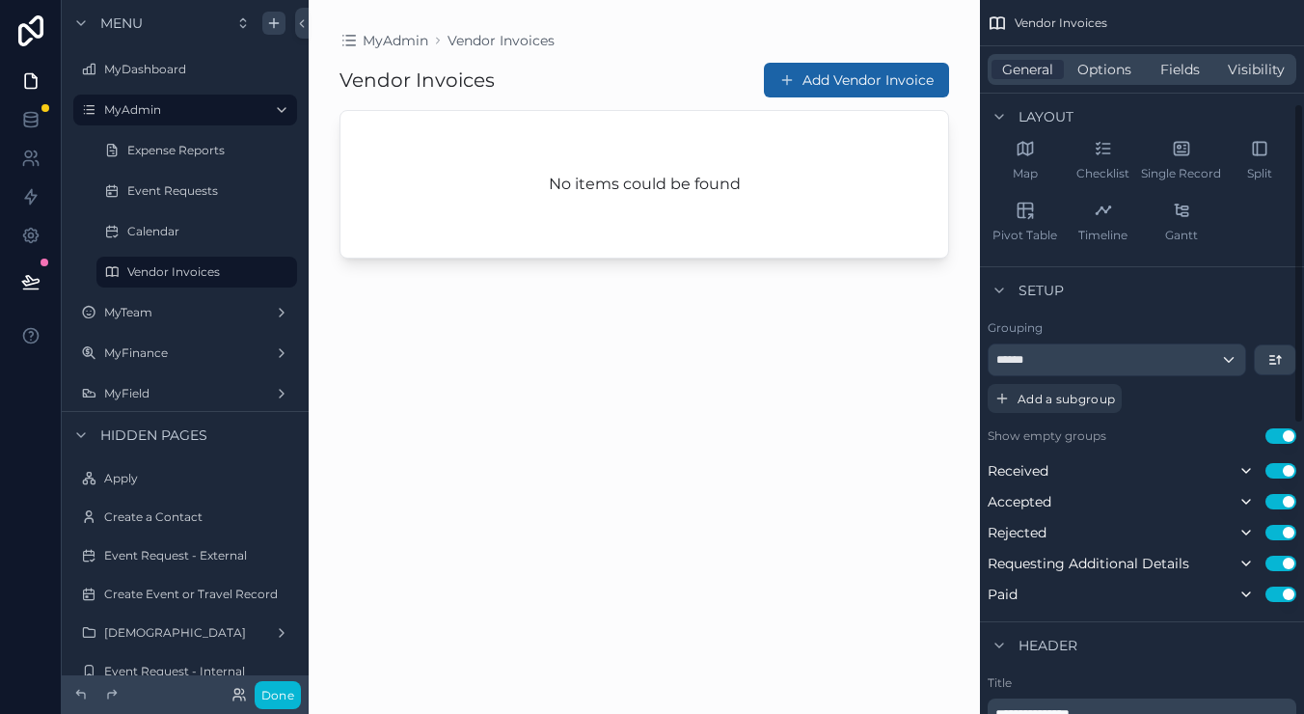
click at [1090, 364] on div "******" at bounding box center [1116, 359] width 256 height 31
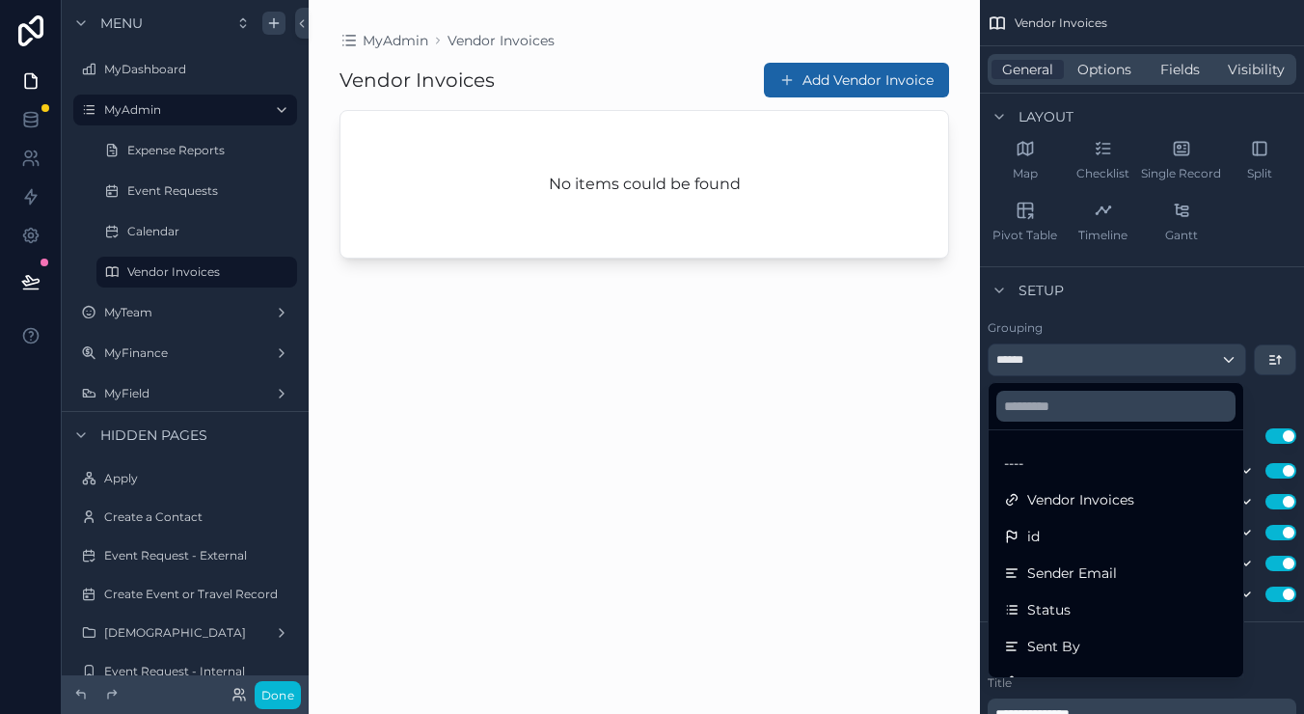
click at [1090, 364] on div "scrollable content" at bounding box center [652, 357] width 1304 height 714
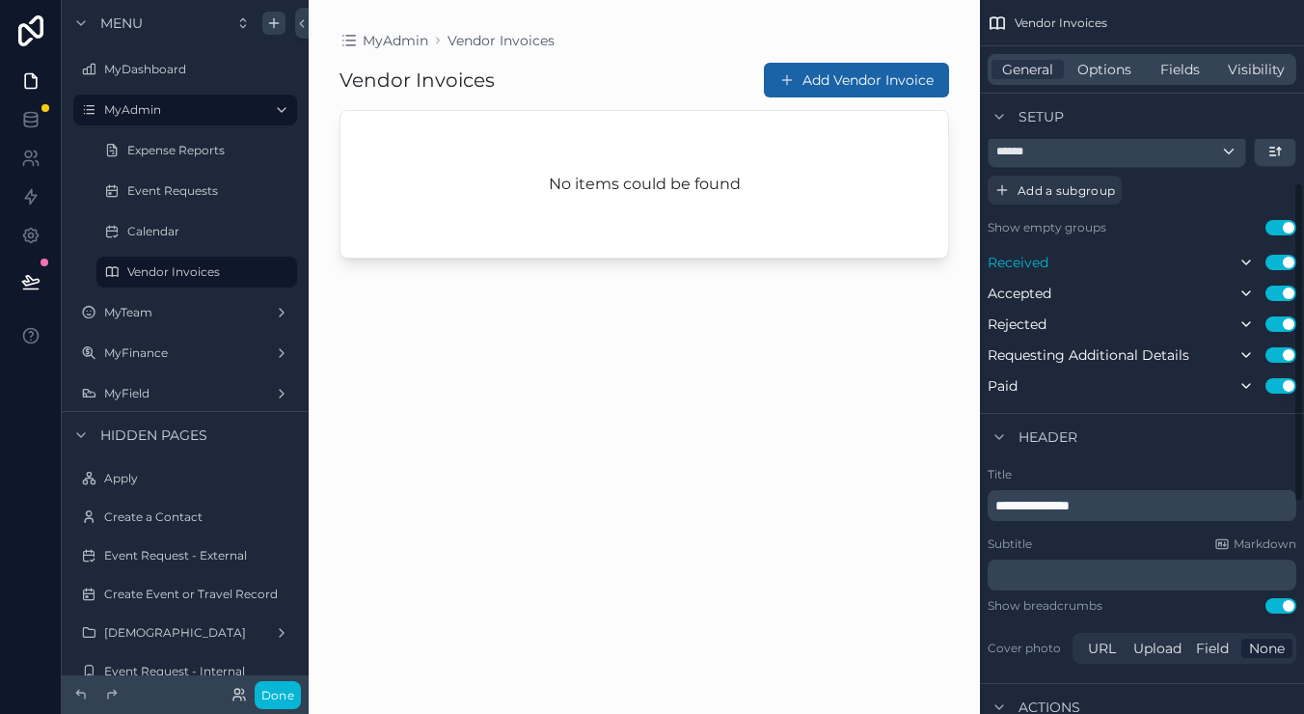
scroll to position [448, 0]
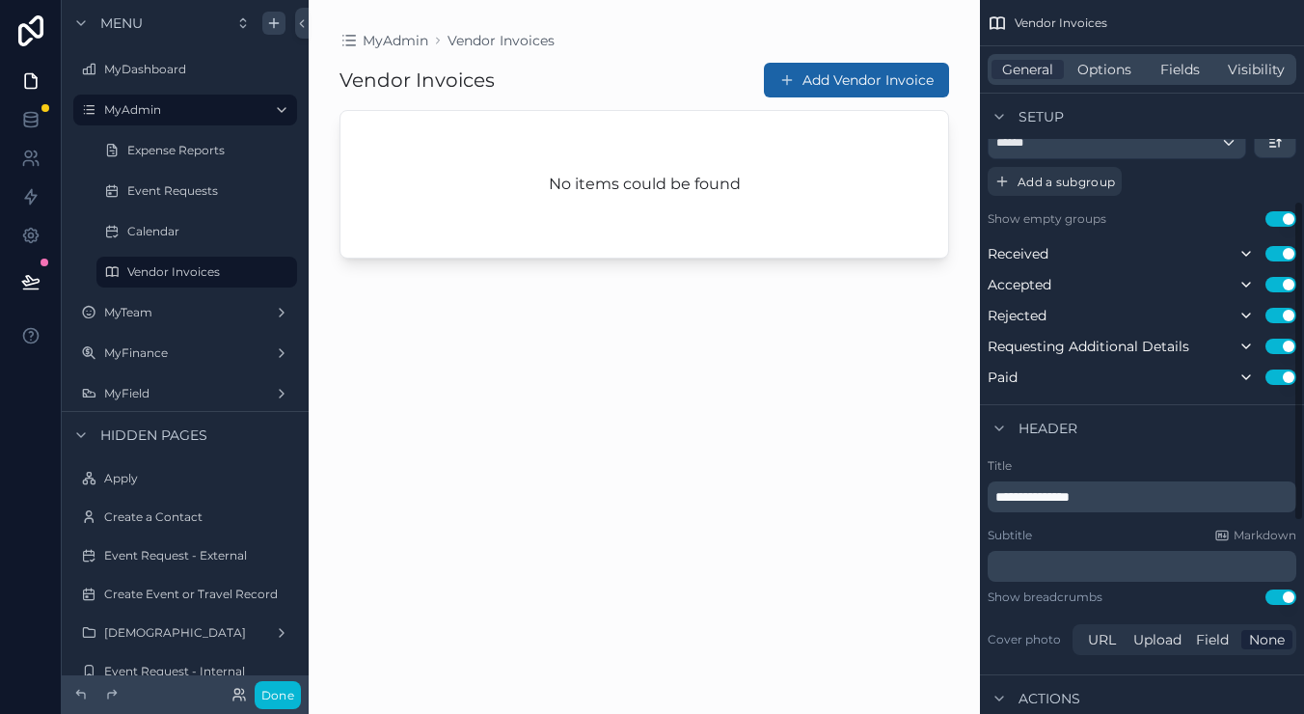
click at [1280, 219] on button "Use setting" at bounding box center [1280, 218] width 31 height 15
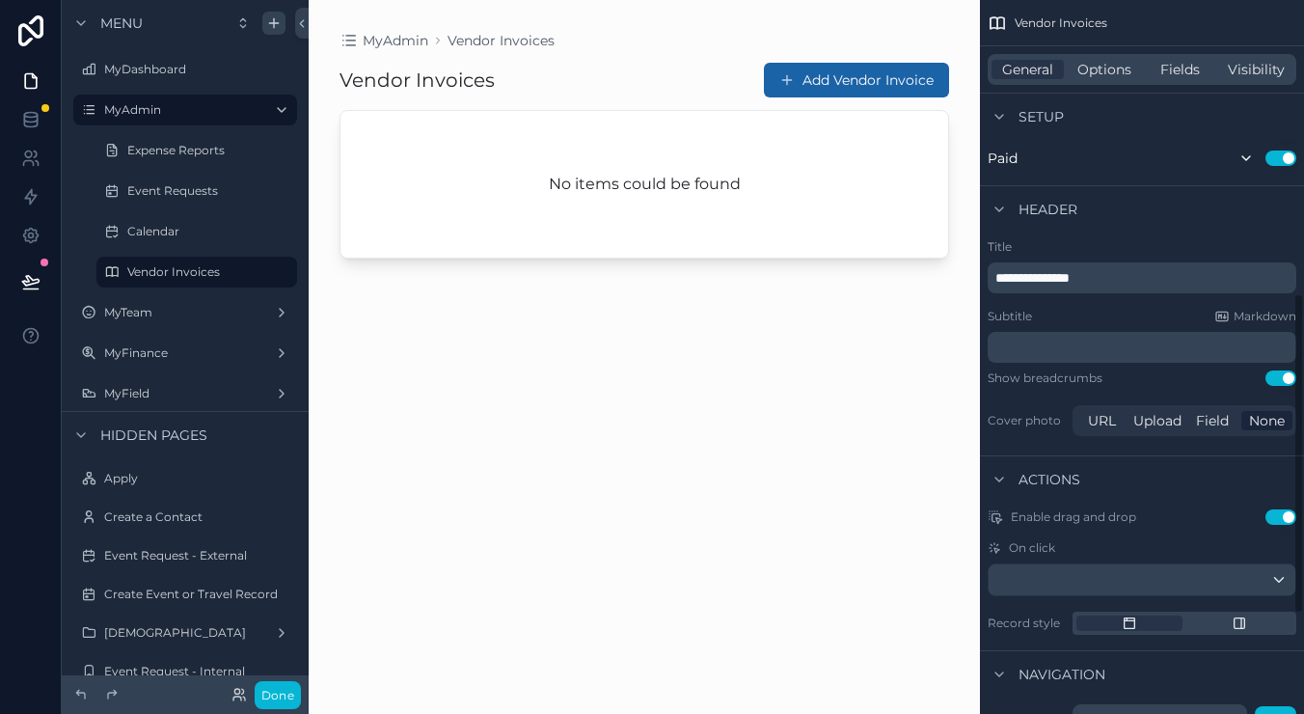
scroll to position [678, 0]
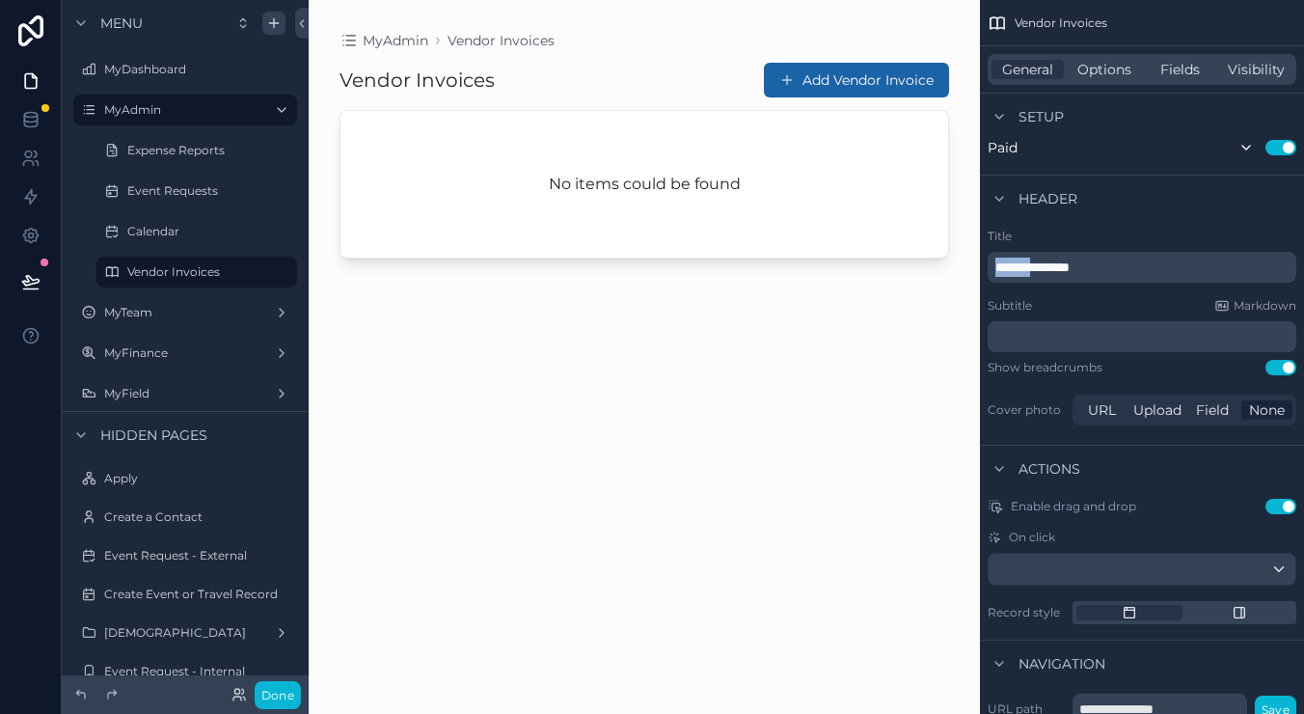
drag, startPoint x: 1049, startPoint y: 263, endPoint x: 944, endPoint y: 257, distance: 105.3
click at [944, 257] on div "**********" at bounding box center [806, 357] width 995 height 714
click at [1168, 221] on div "Title ******** Subtitle Markdown ﻿ Show breadcrumbs Use setting Cover photo URL…" at bounding box center [1142, 329] width 324 height 216
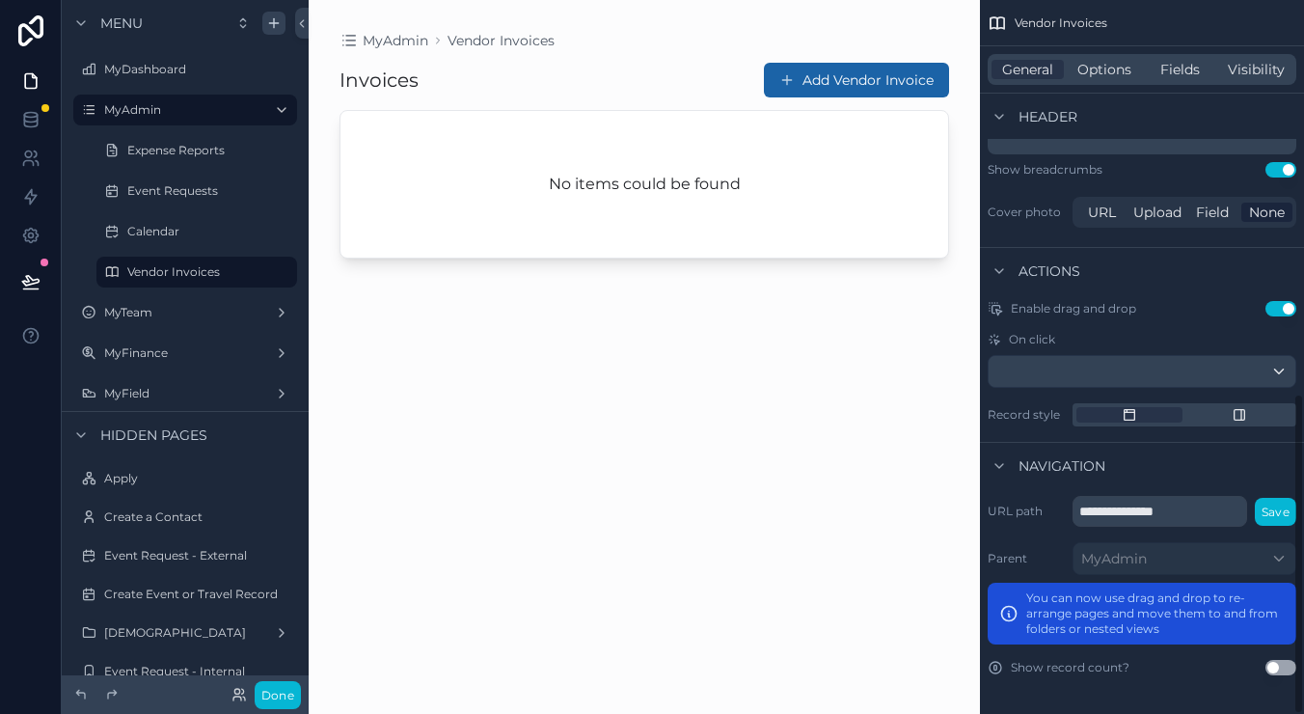
scroll to position [876, 0]
click at [1270, 306] on button "Use setting" at bounding box center [1280, 308] width 31 height 15
click at [1107, 367] on div "scrollable content" at bounding box center [1141, 371] width 307 height 31
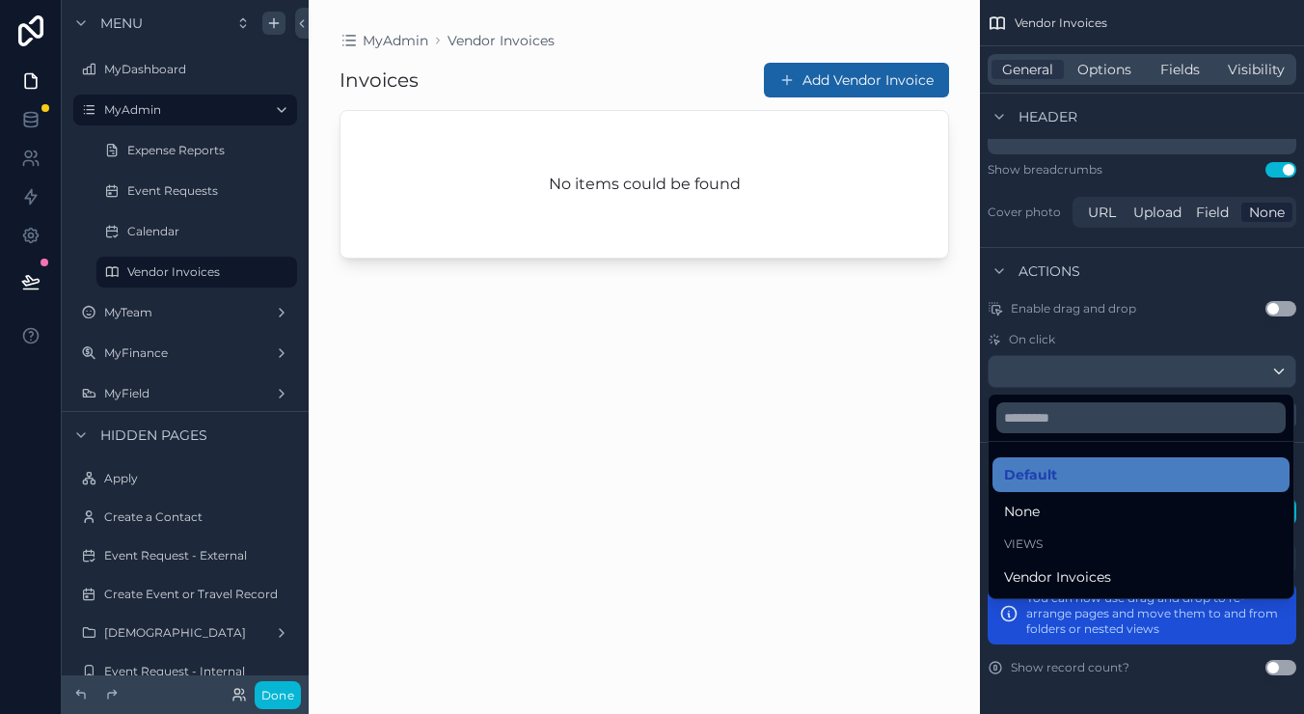
scroll to position [0, 0]
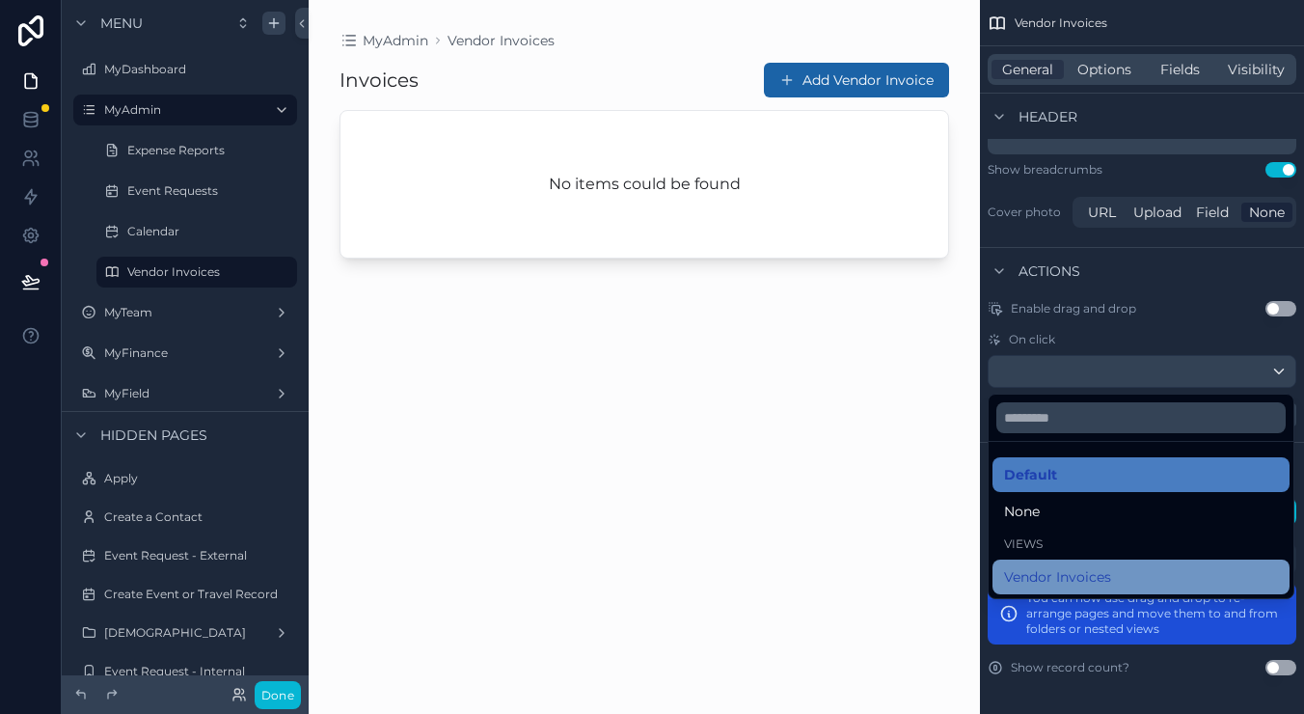
click at [1130, 576] on div "Vendor Invoices" at bounding box center [1141, 576] width 274 height 23
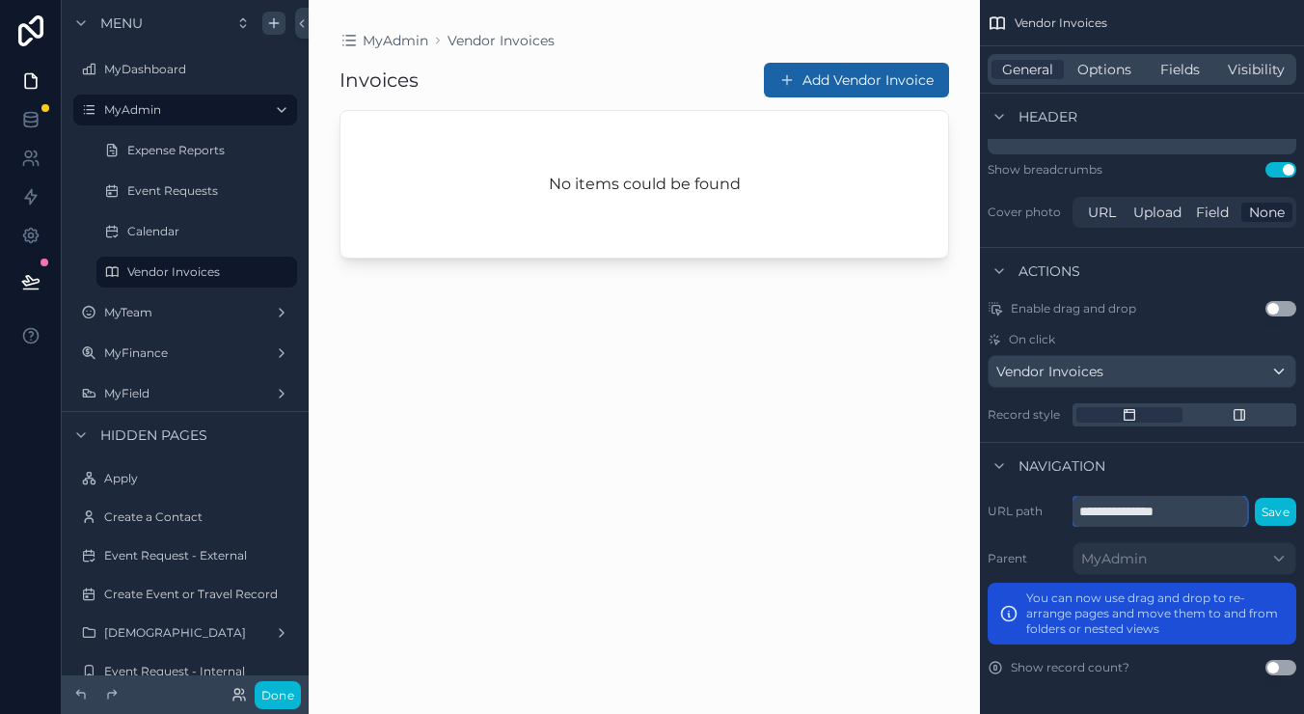
scroll to position [1, 0]
drag, startPoint x: 1131, startPoint y: 518, endPoint x: 999, endPoint y: 502, distance: 133.0
click at [999, 502] on div "**********" at bounding box center [1141, 511] width 309 height 31
type input "********"
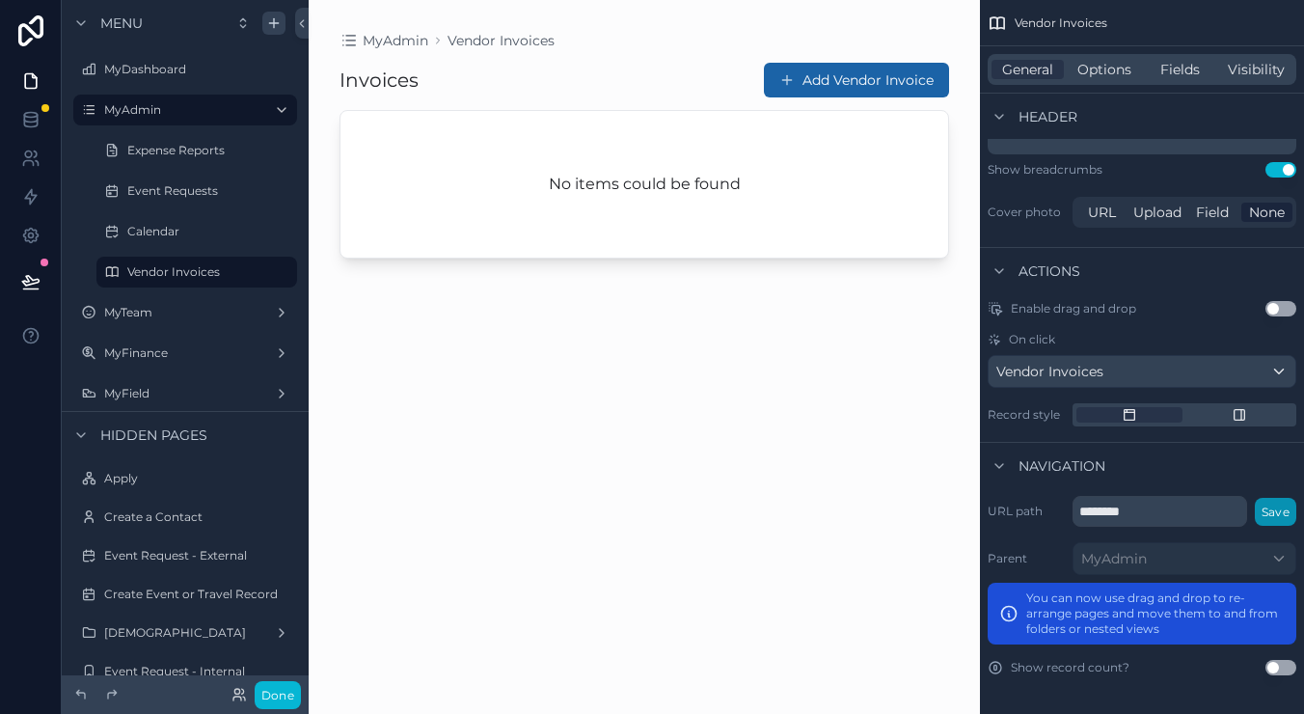
click at [1287, 507] on button "Save" at bounding box center [1275, 512] width 41 height 28
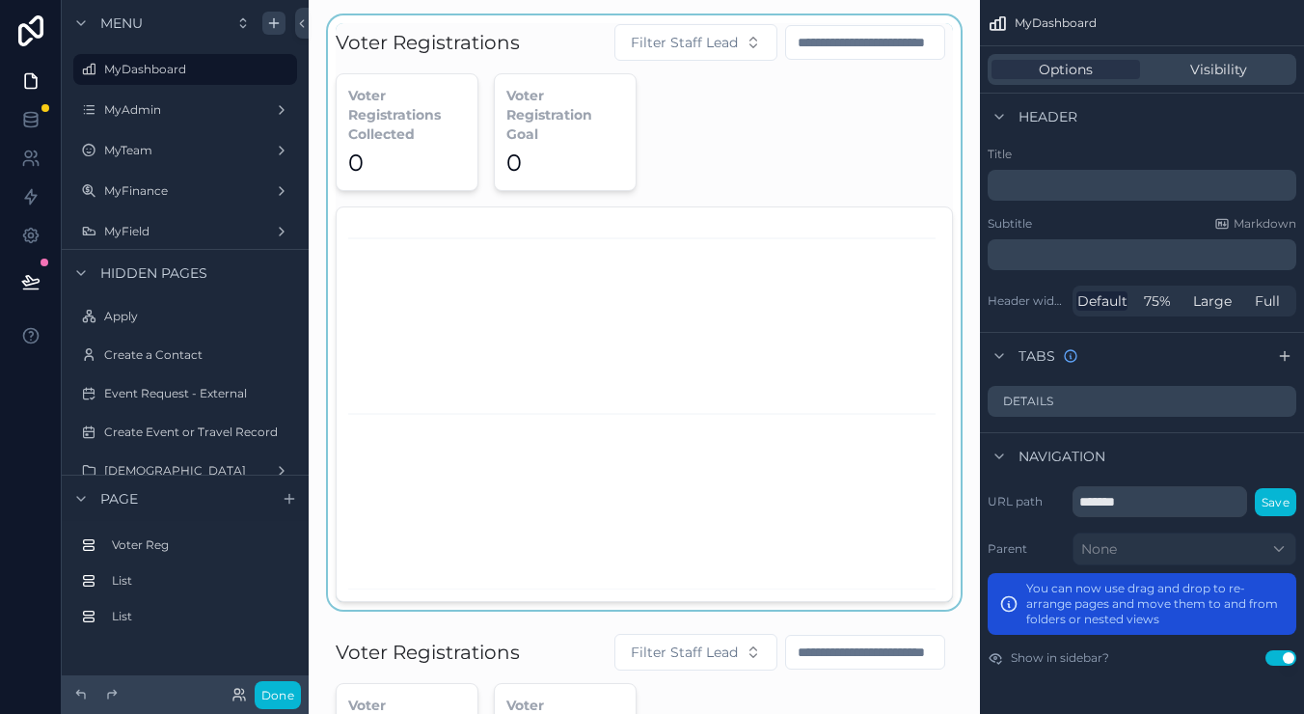
click at [563, 271] on div "scrollable content" at bounding box center [644, 312] width 640 height 594
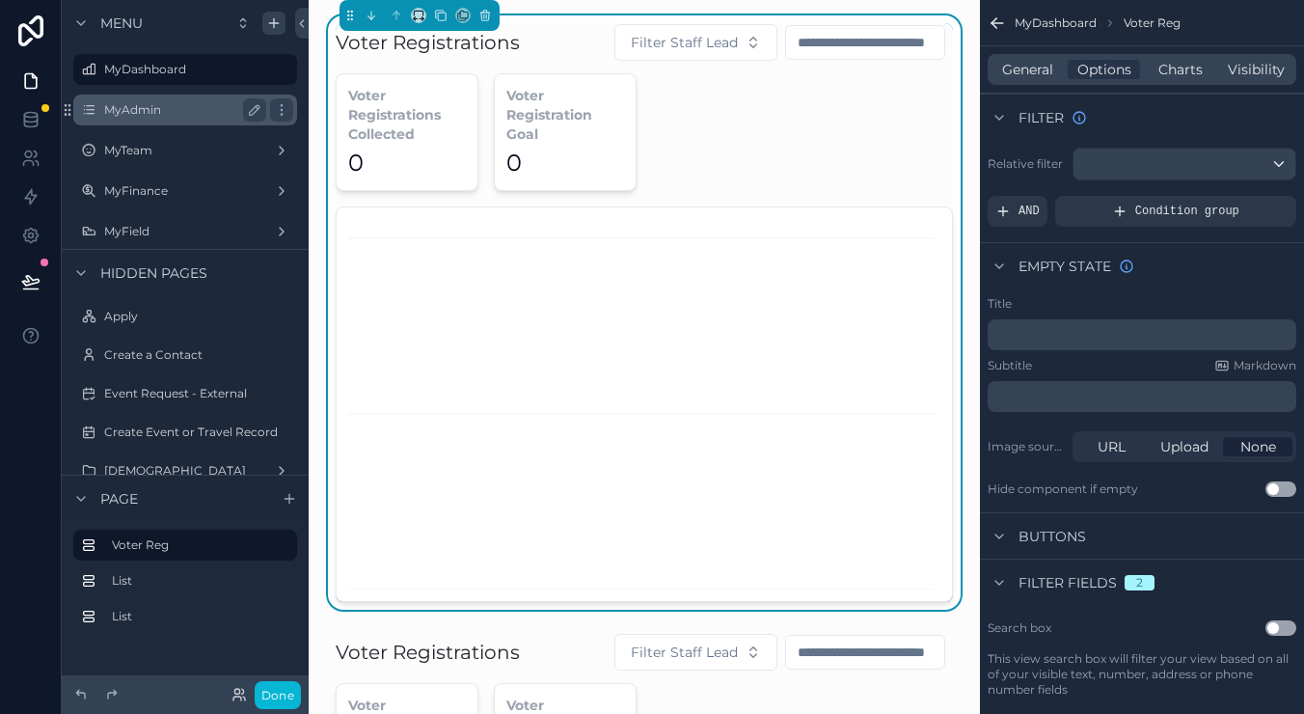
click at [159, 108] on label "MyAdmin" at bounding box center [181, 109] width 154 height 15
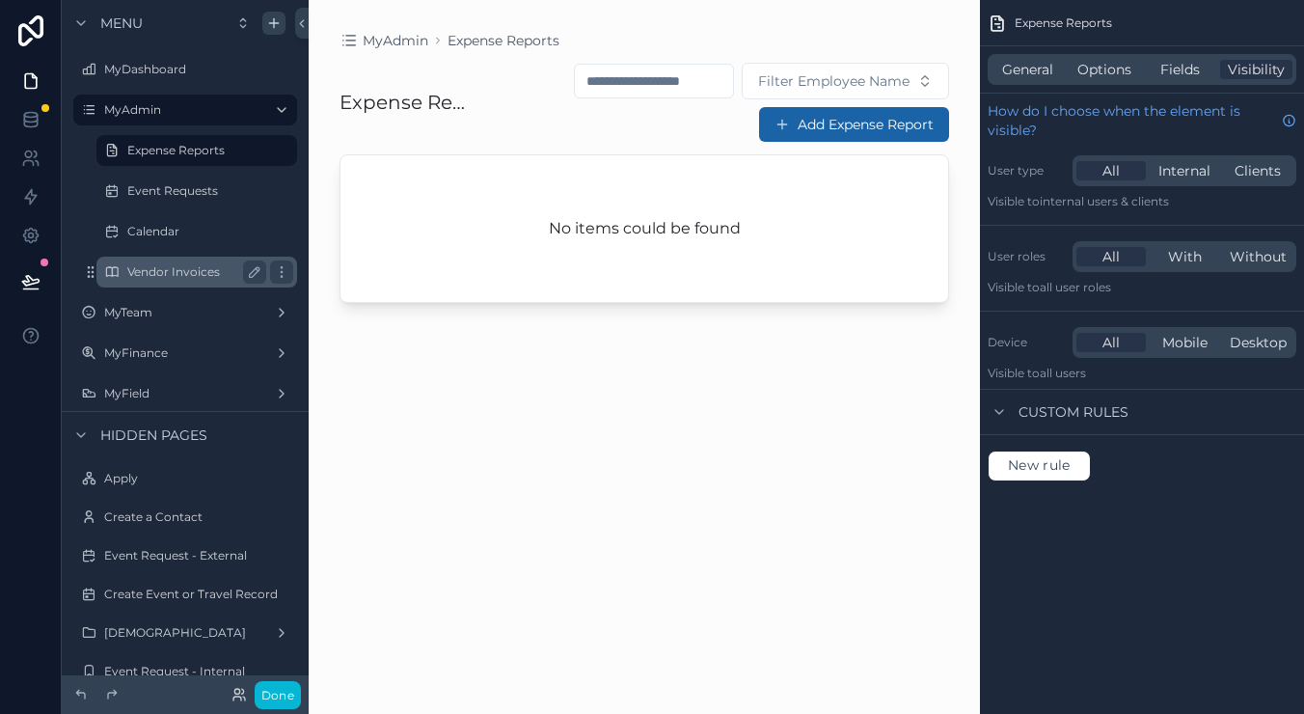
click at [154, 259] on div "Vendor Invoices" at bounding box center [196, 271] width 193 height 31
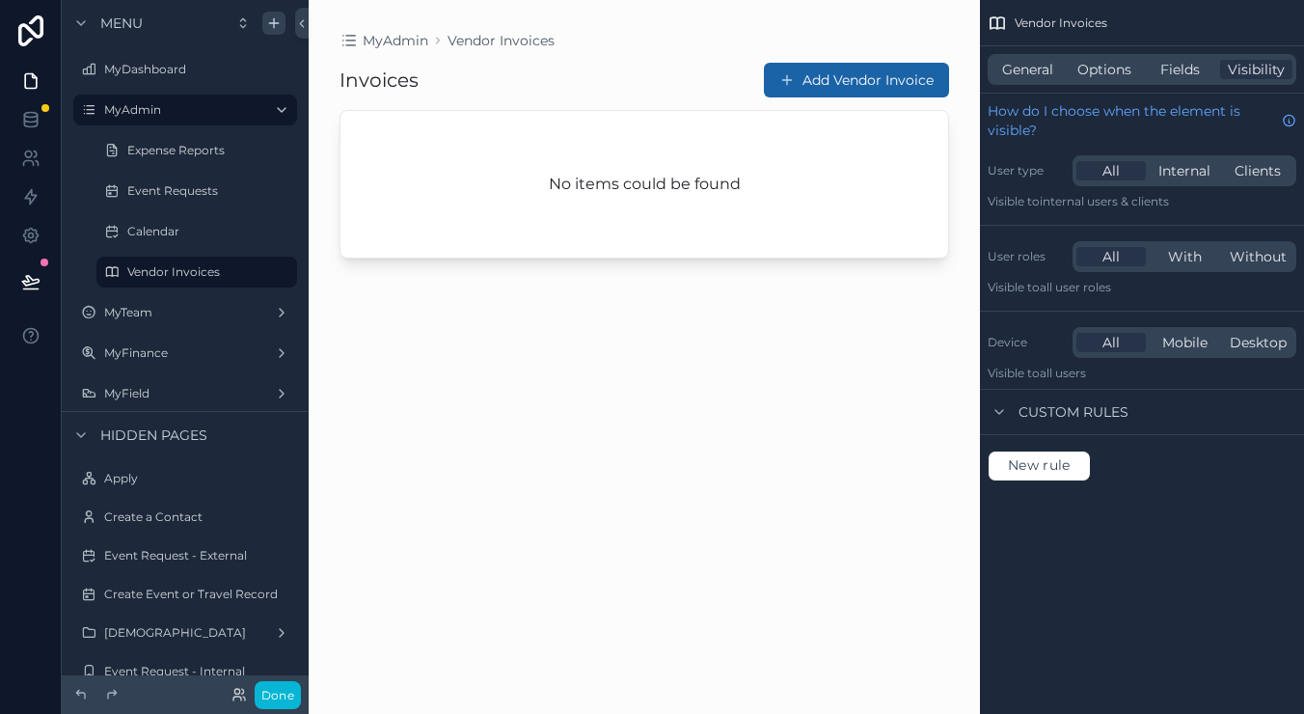
click at [554, 204] on div "scrollable content" at bounding box center [644, 345] width 671 height 690
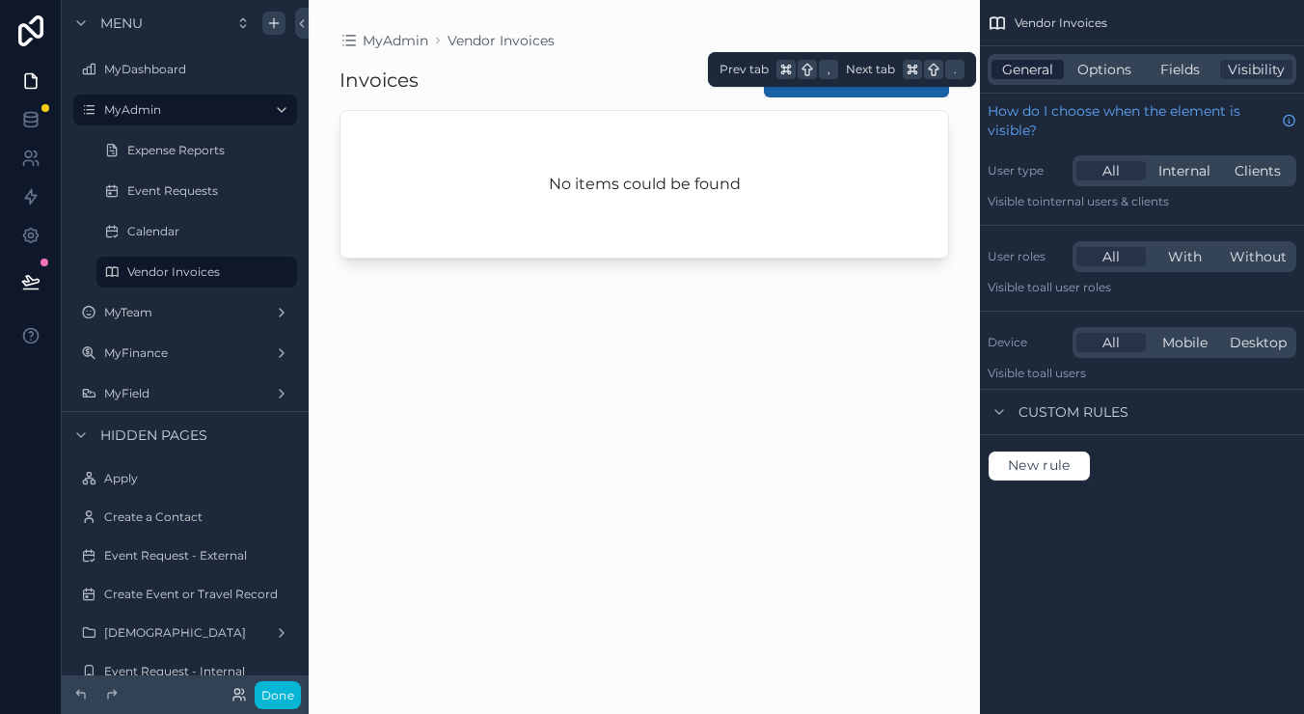
click at [1046, 73] on span "General" at bounding box center [1027, 69] width 51 height 19
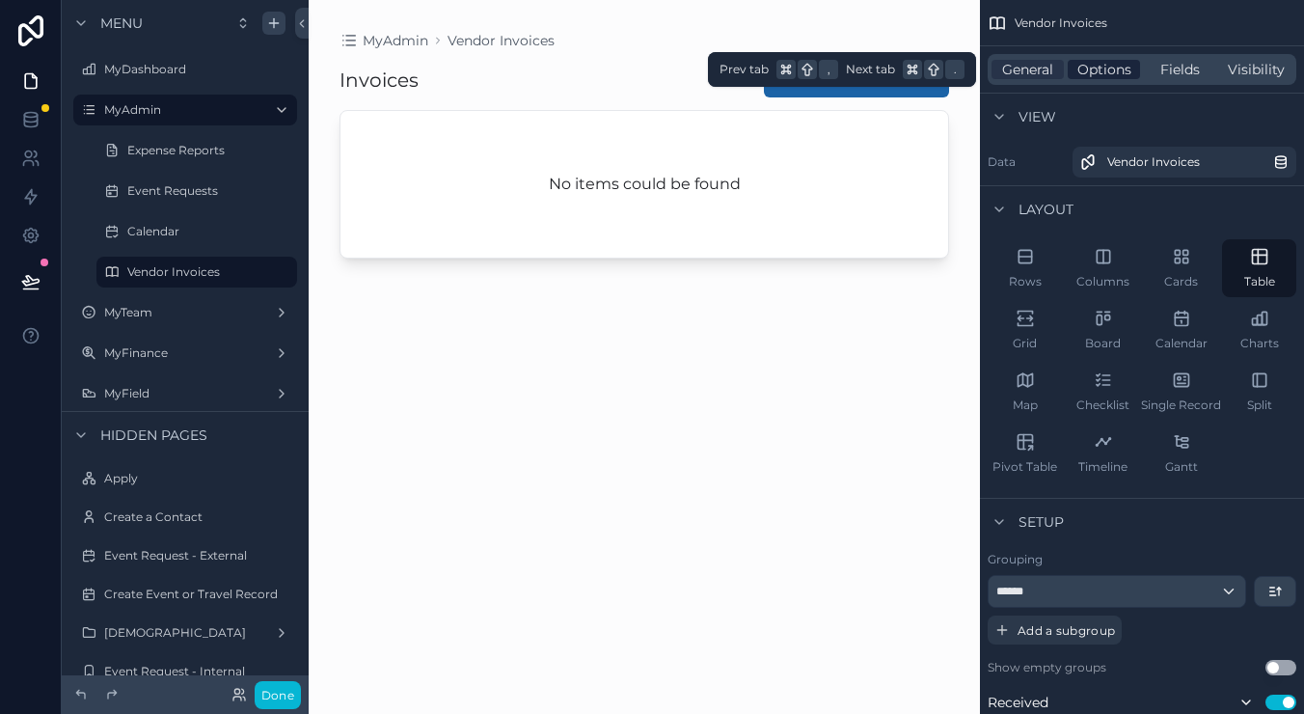
click at [1102, 65] on span "Options" at bounding box center [1104, 69] width 54 height 19
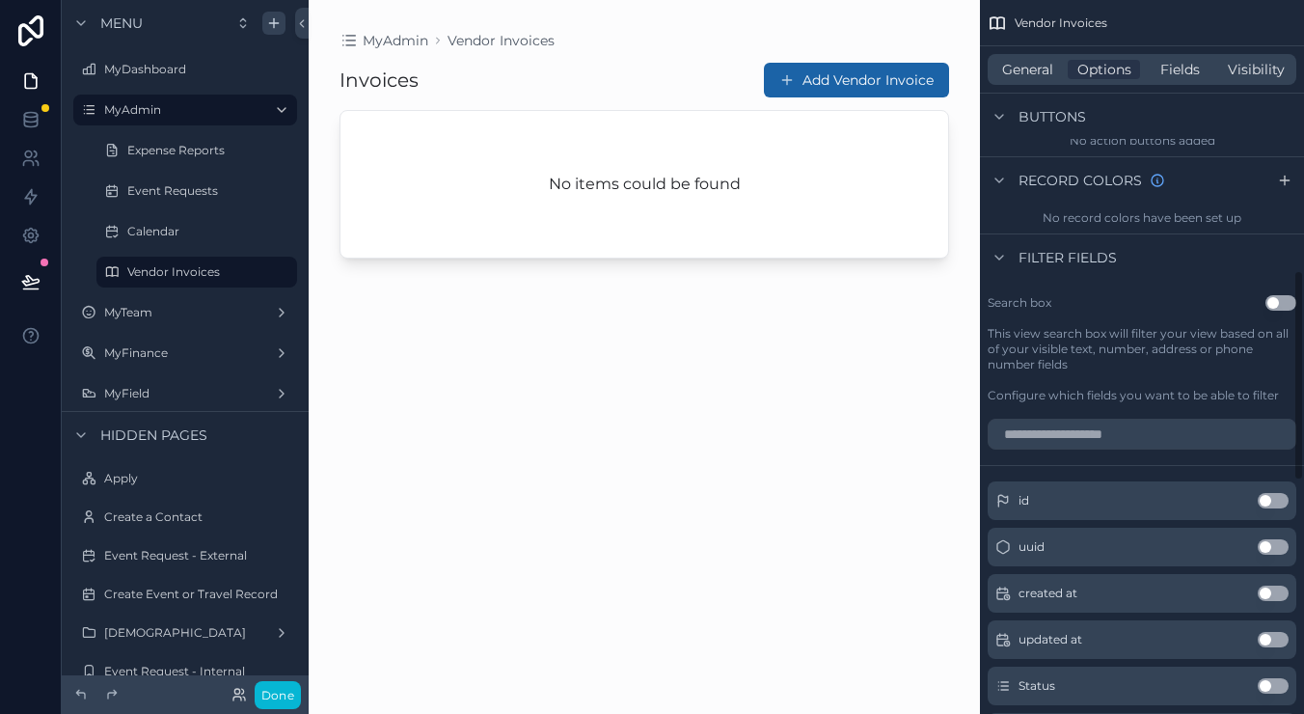
scroll to position [915, 0]
click at [1283, 304] on button "Use setting" at bounding box center [1280, 299] width 31 height 15
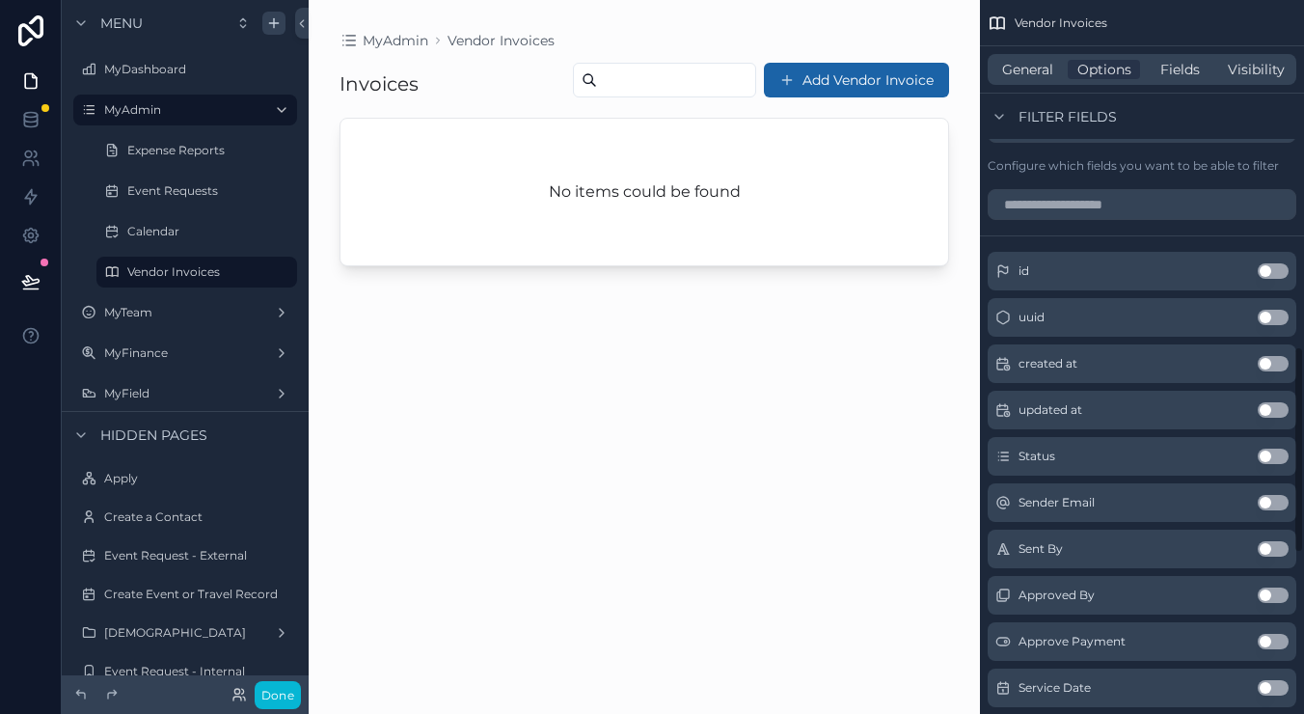
scroll to position [1197, 0]
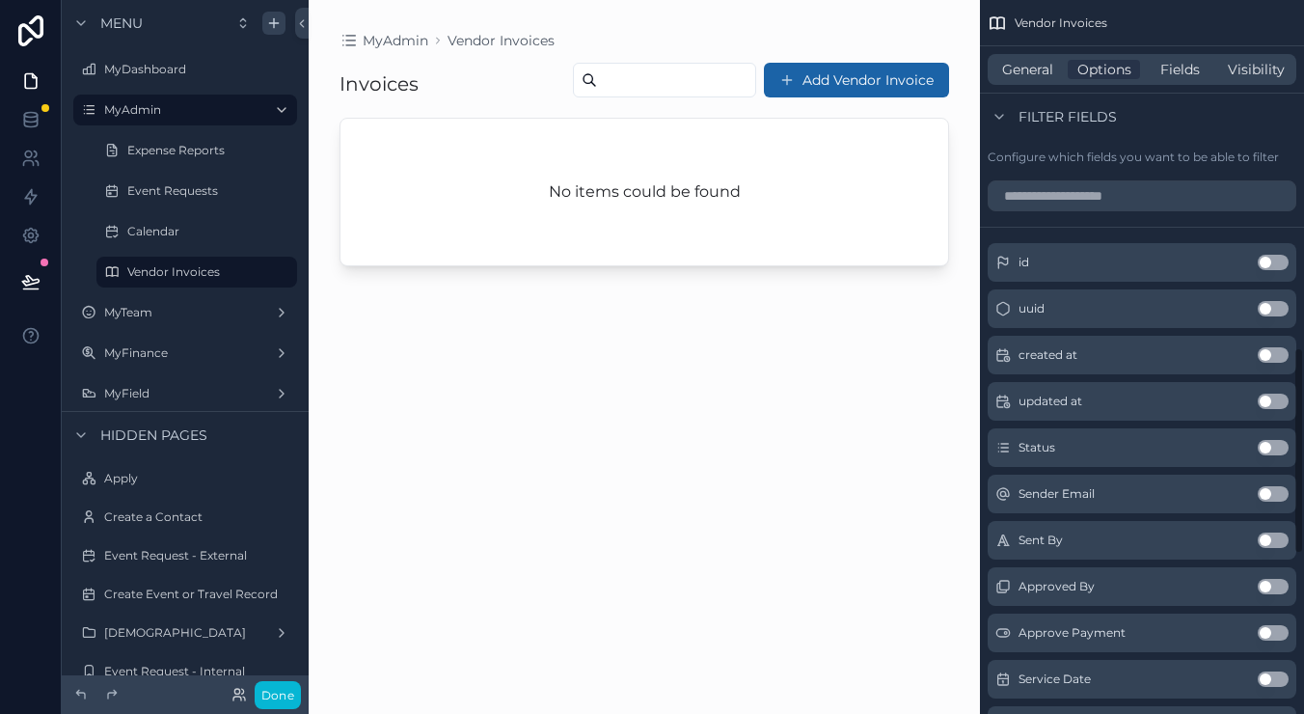
click at [1276, 446] on button "Use setting" at bounding box center [1272, 447] width 31 height 15
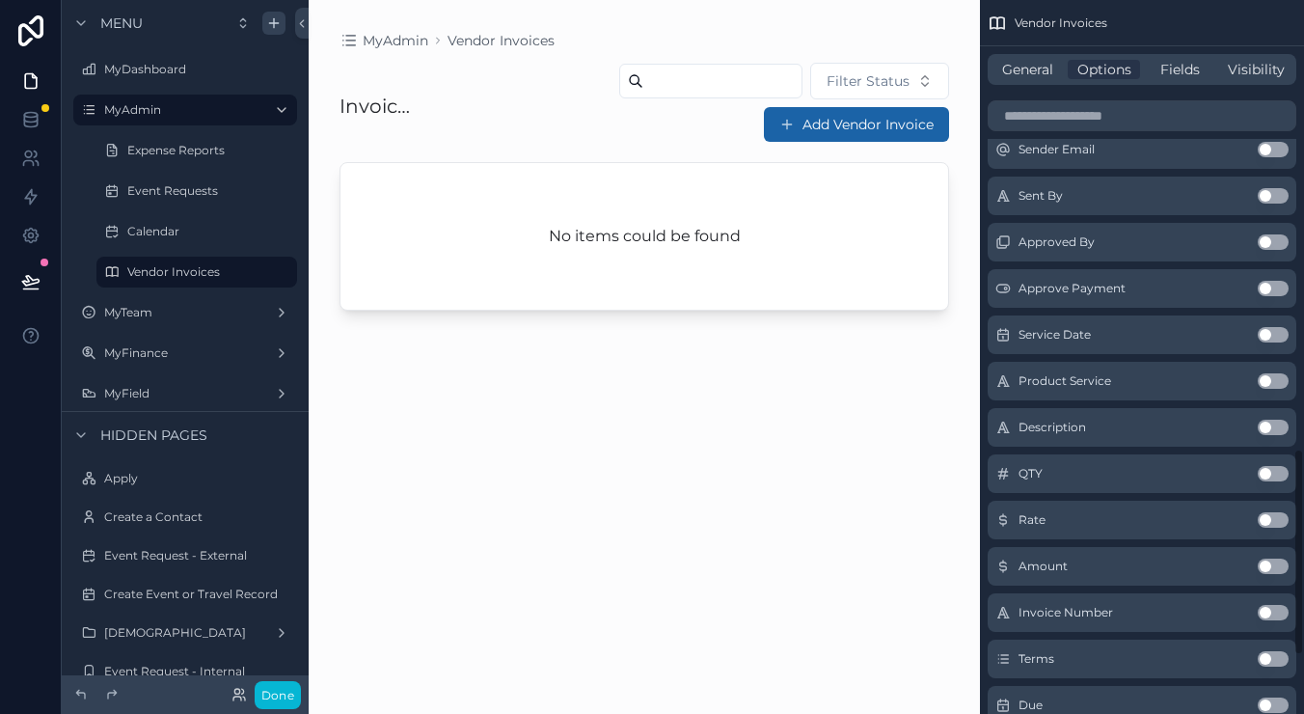
scroll to position [1551, 0]
click at [1265, 568] on button "Use setting" at bounding box center [1272, 563] width 31 height 15
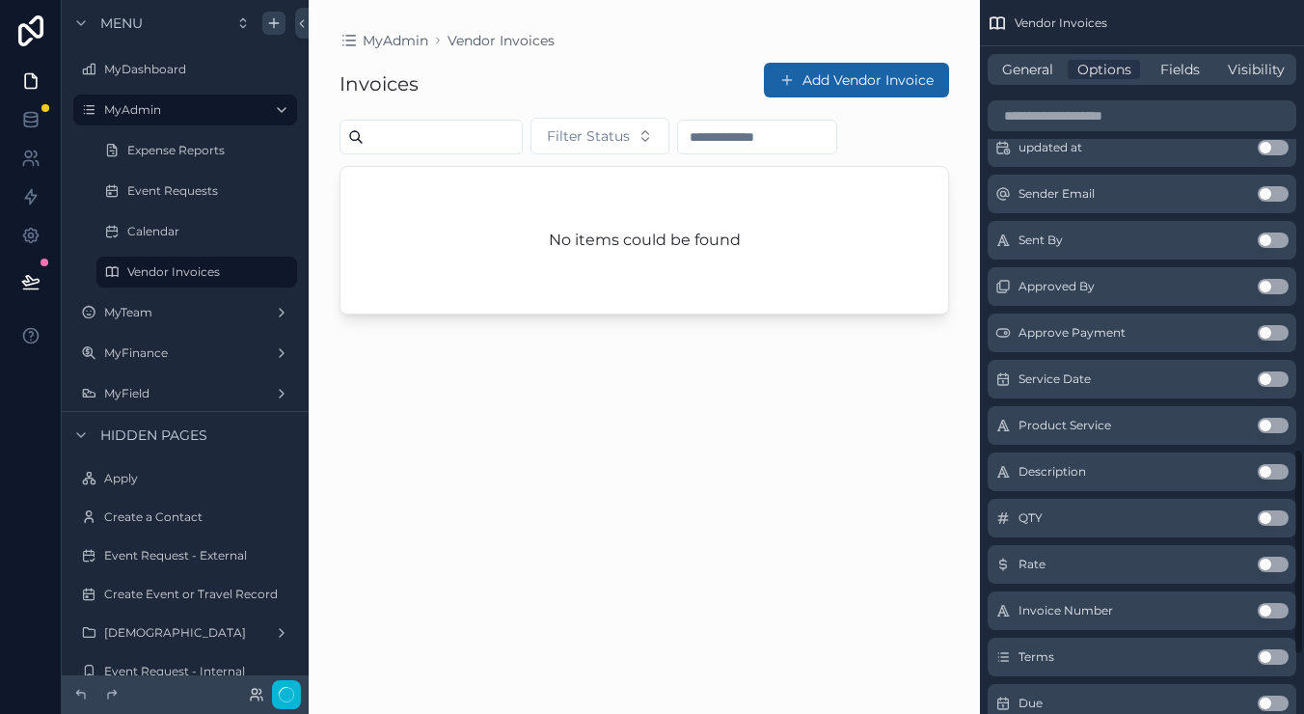
click at [678, 150] on input "scrollable content" at bounding box center [757, 136] width 158 height 27
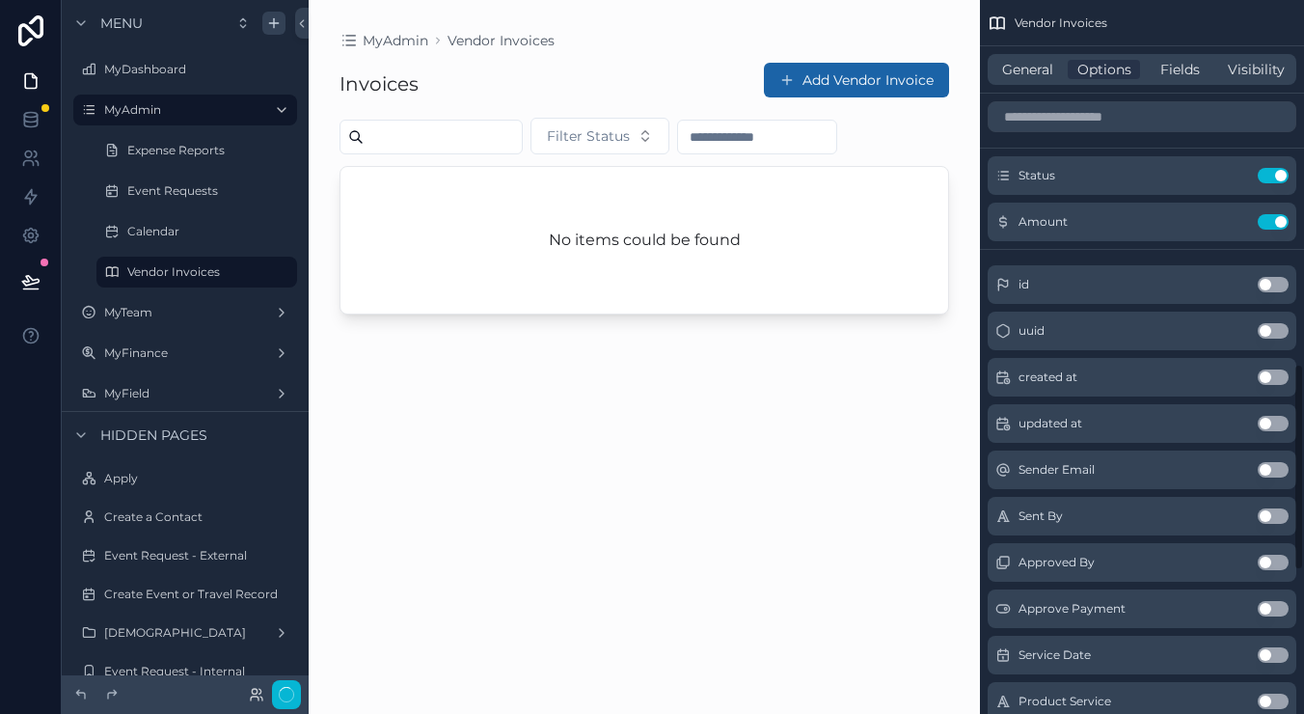
scroll to position [1145, 0]
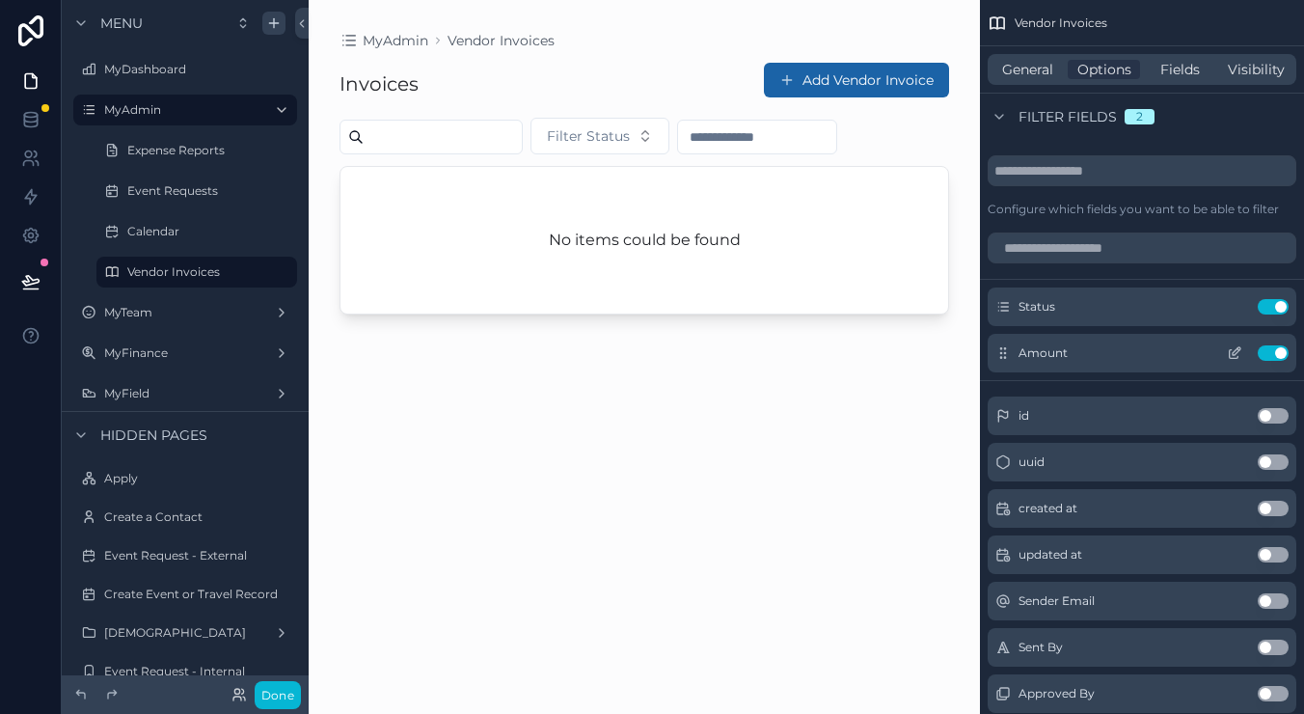
click at [1267, 351] on button "Use setting" at bounding box center [1272, 352] width 31 height 15
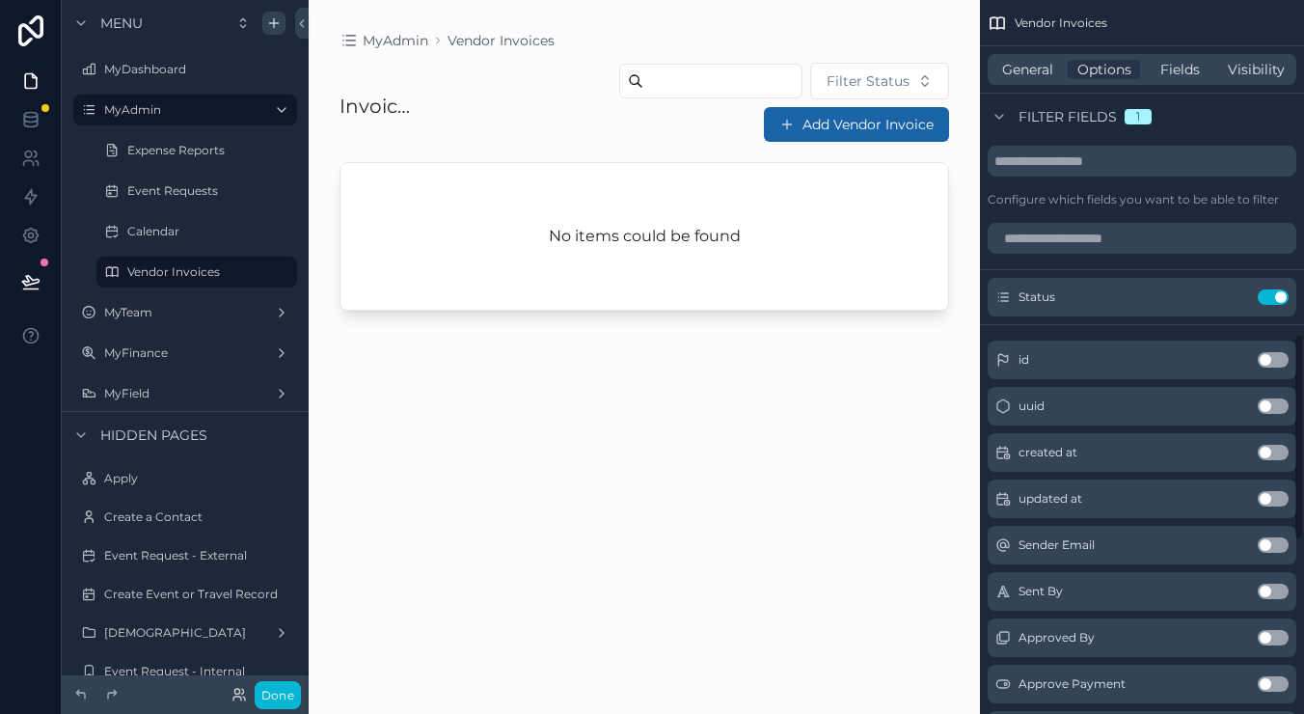
scroll to position [1156, 0]
click at [25, 126] on icon at bounding box center [30, 124] width 13 height 8
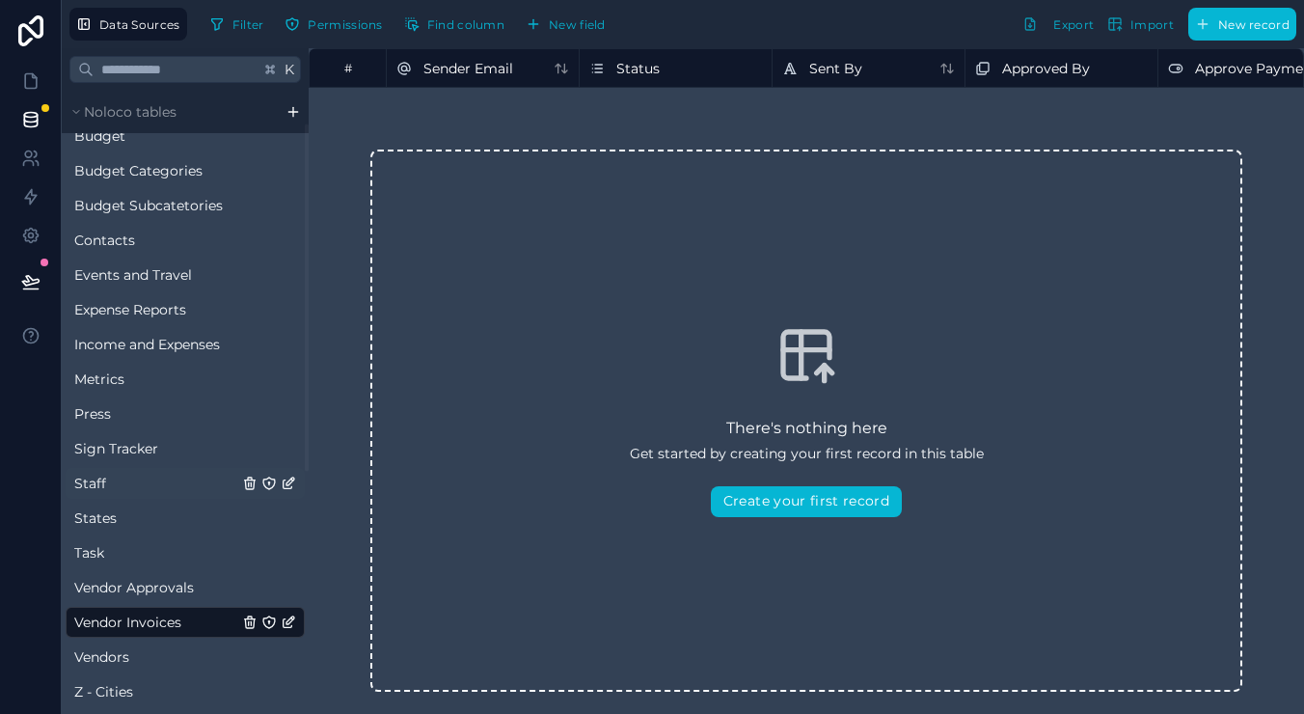
scroll to position [60, 0]
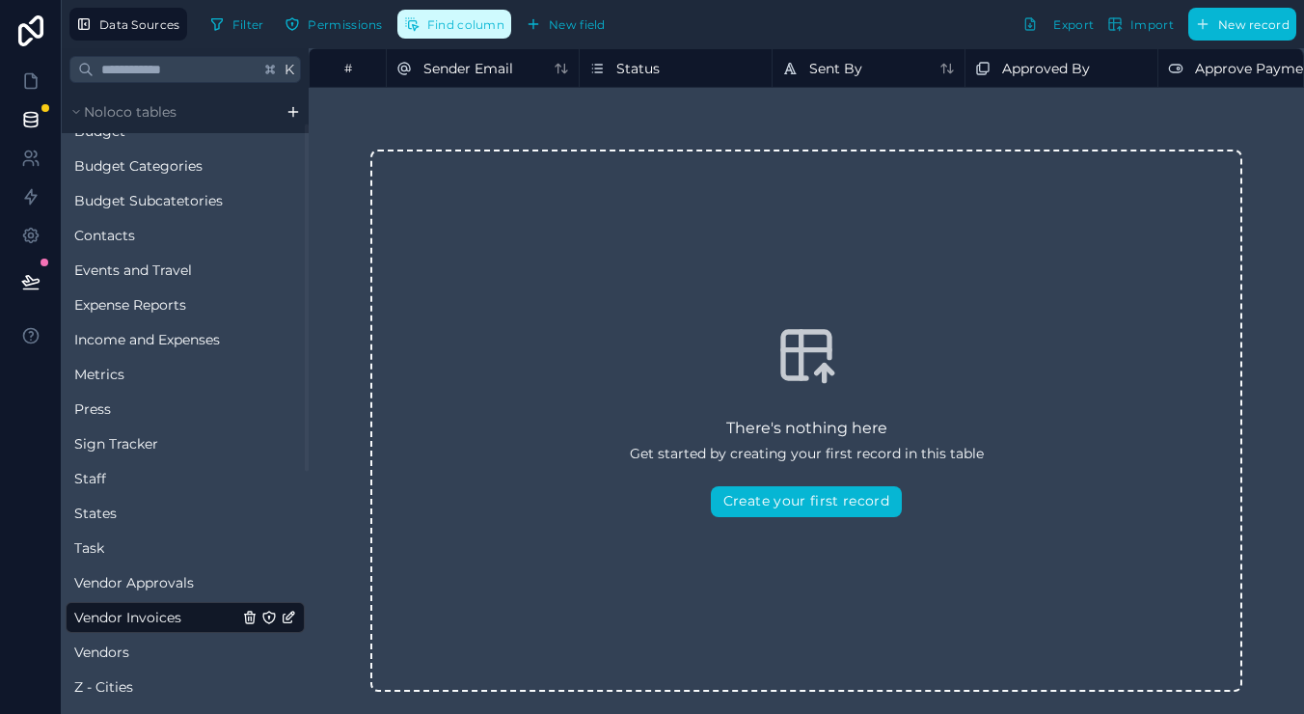
click at [471, 33] on button "Find column" at bounding box center [454, 24] width 114 height 29
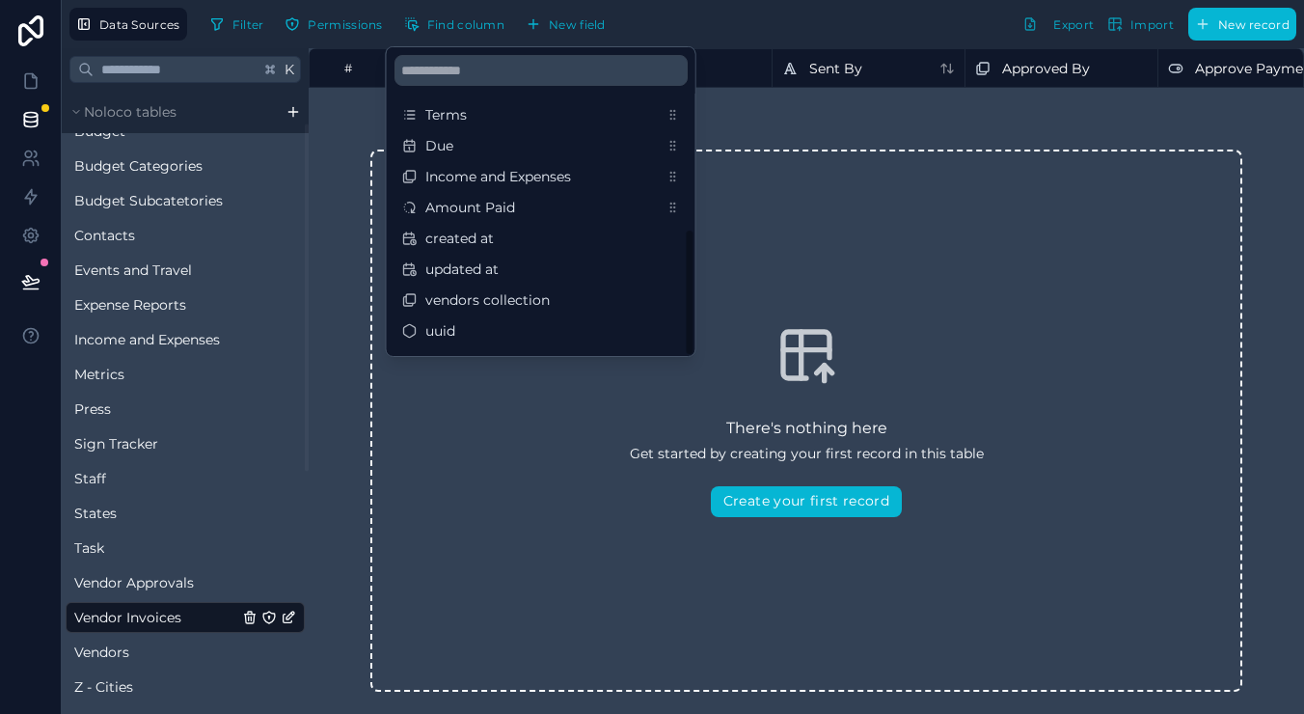
scroll to position [401, 0]
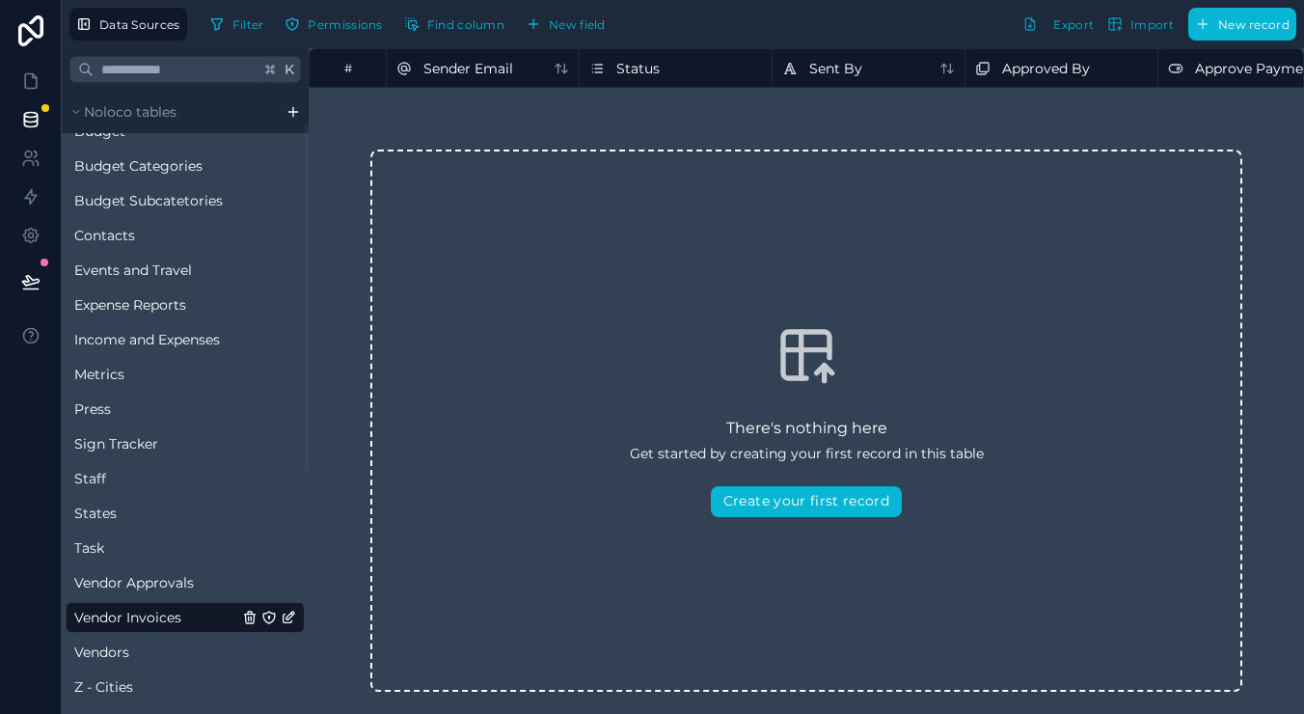
drag, startPoint x: 830, startPoint y: 118, endPoint x: 750, endPoint y: 101, distance: 81.7
click at [829, 118] on div "There's nothing here Get started by creating your first record in this table Cr…" at bounding box center [806, 420] width 995 height 665
click at [585, 19] on span "New field" at bounding box center [577, 24] width 57 height 14
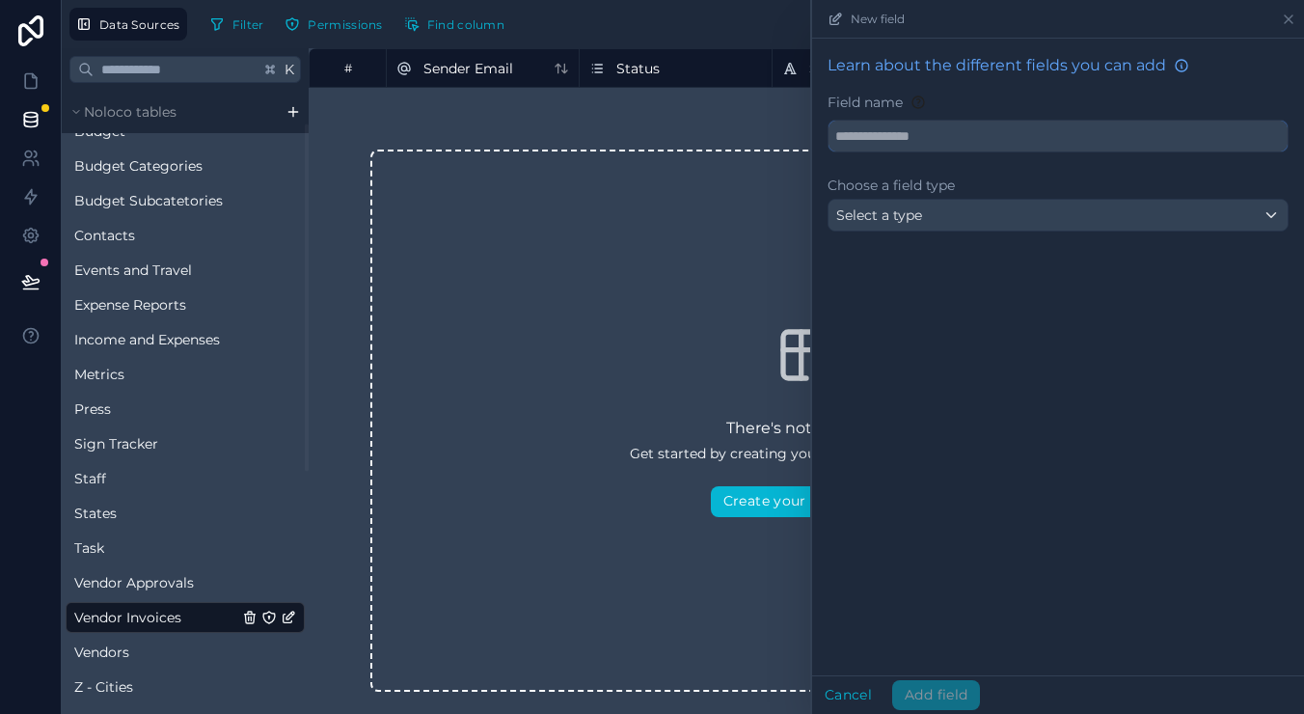
click at [912, 150] on input "text" at bounding box center [1057, 136] width 459 height 31
type input "******"
click at [927, 206] on div "Select a type" at bounding box center [1057, 215] width 459 height 31
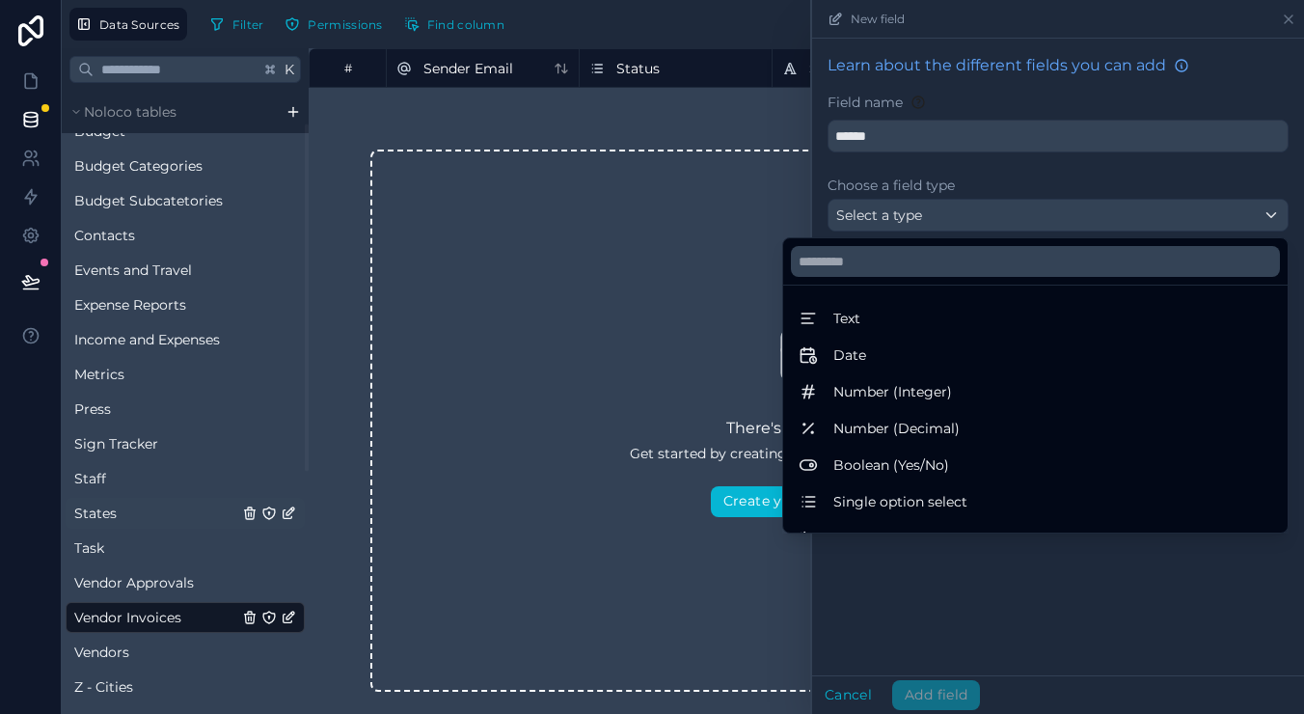
click at [146, 520] on link "States" at bounding box center [156, 512] width 164 height 19
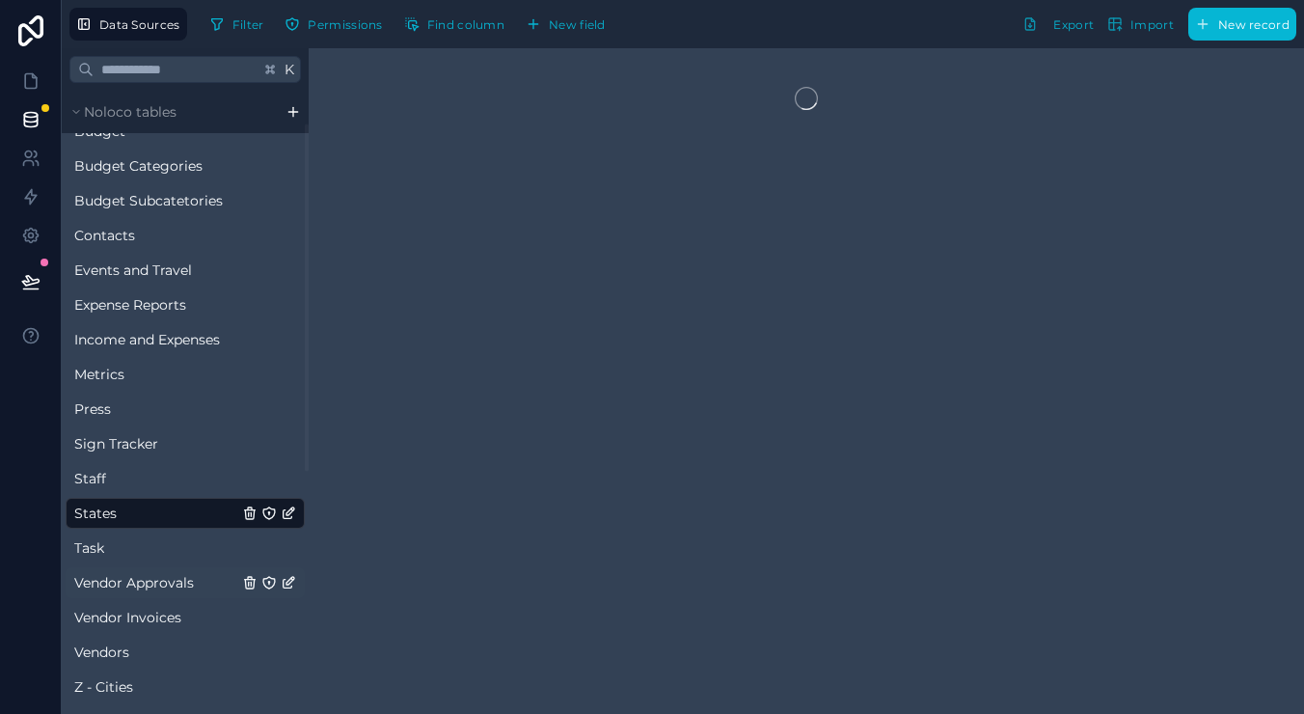
click at [153, 588] on span "Vendor Approvals" at bounding box center [134, 582] width 120 height 19
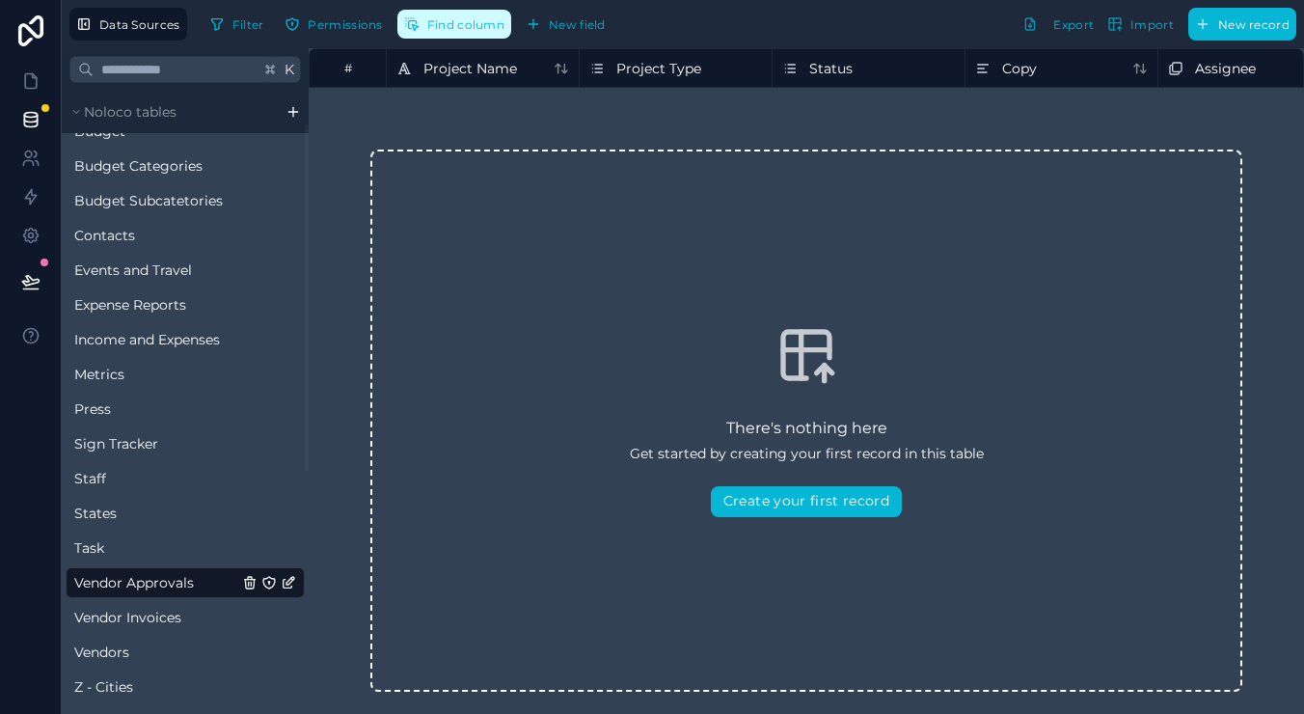
click at [478, 25] on span "Find column" at bounding box center [465, 24] width 77 height 14
click at [1235, 67] on div "Assignee" at bounding box center [1254, 68] width 173 height 23
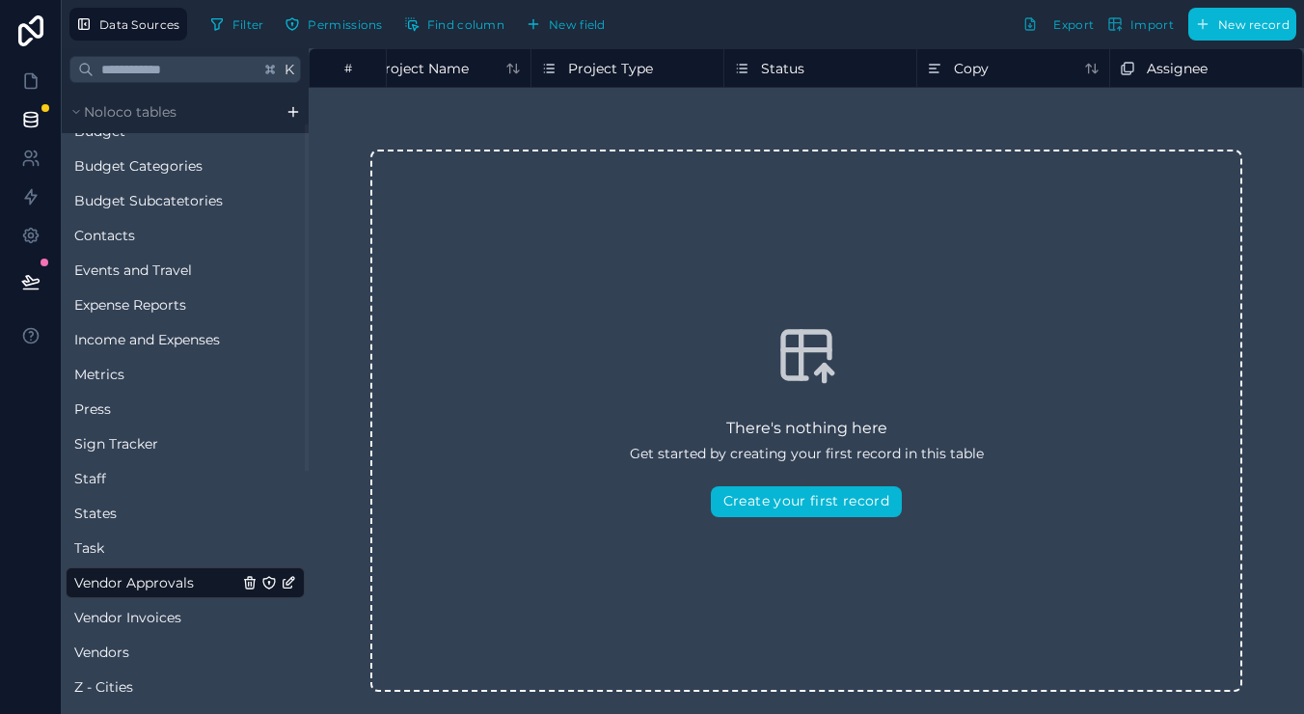
click at [1241, 29] on span "New record" at bounding box center [1253, 24] width 71 height 14
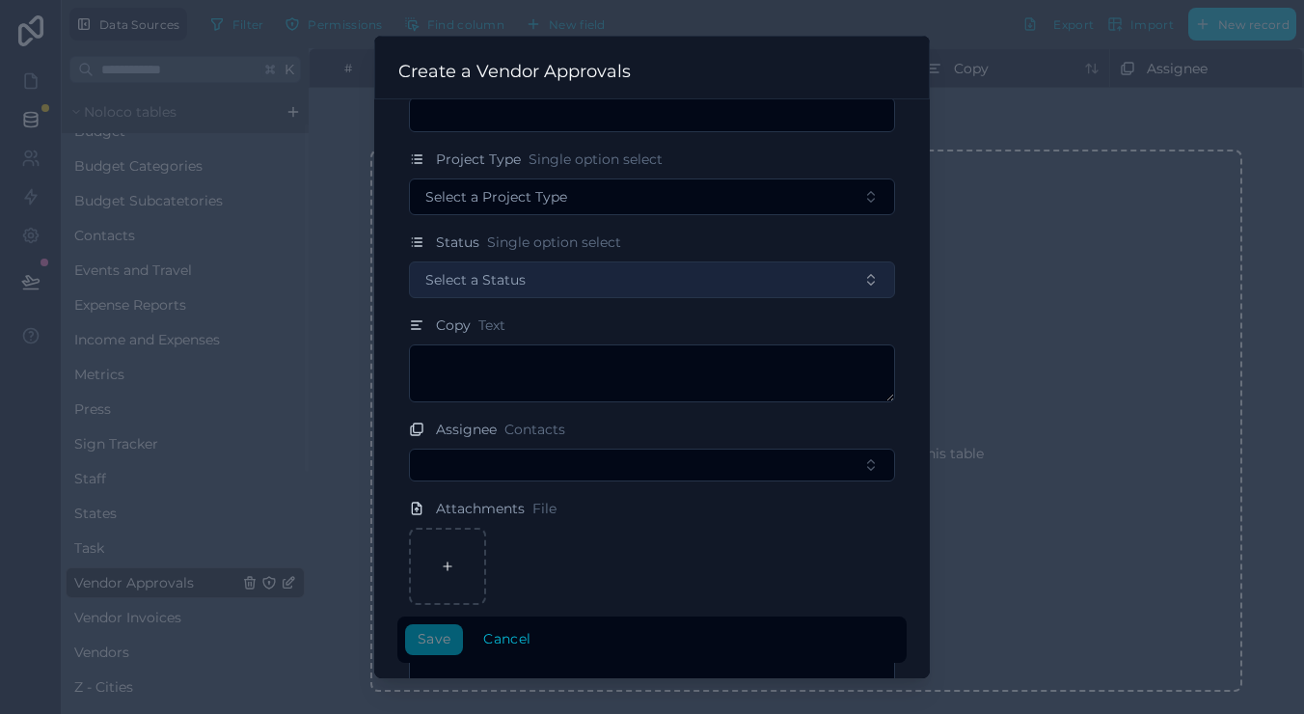
scroll to position [62, 0]
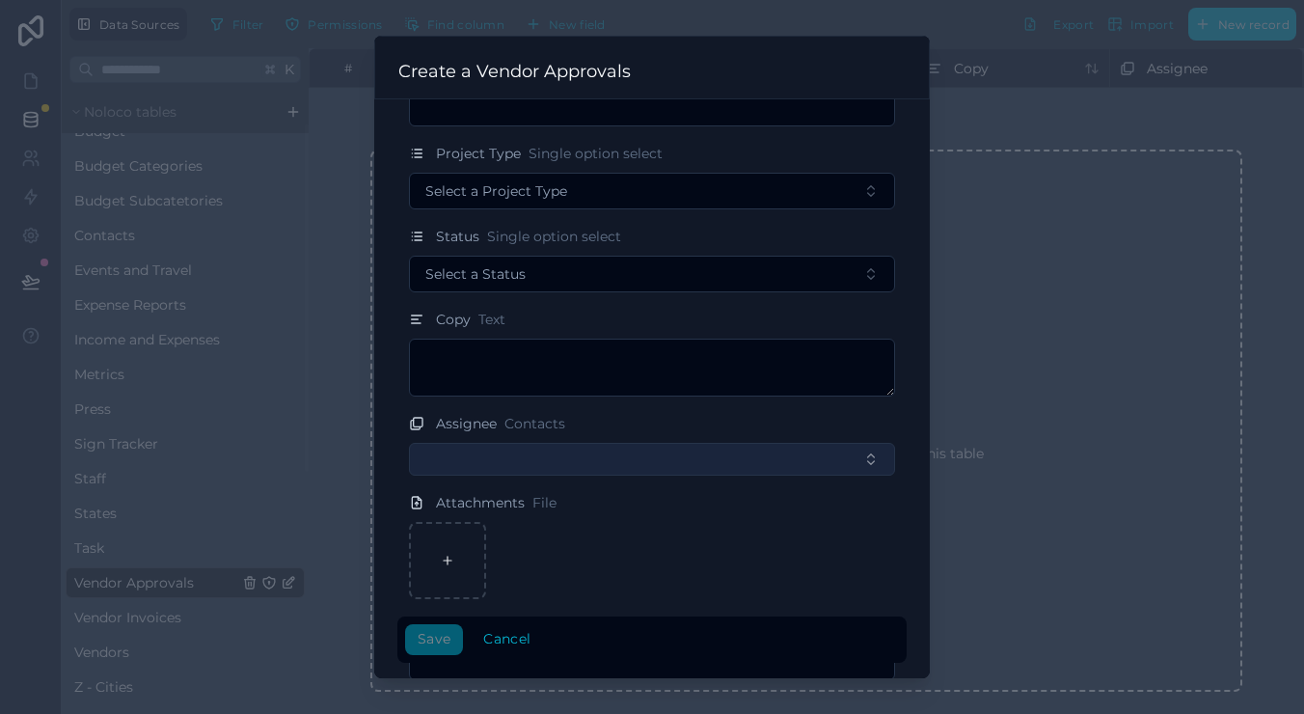
click at [514, 455] on button "Select Button" at bounding box center [652, 459] width 486 height 33
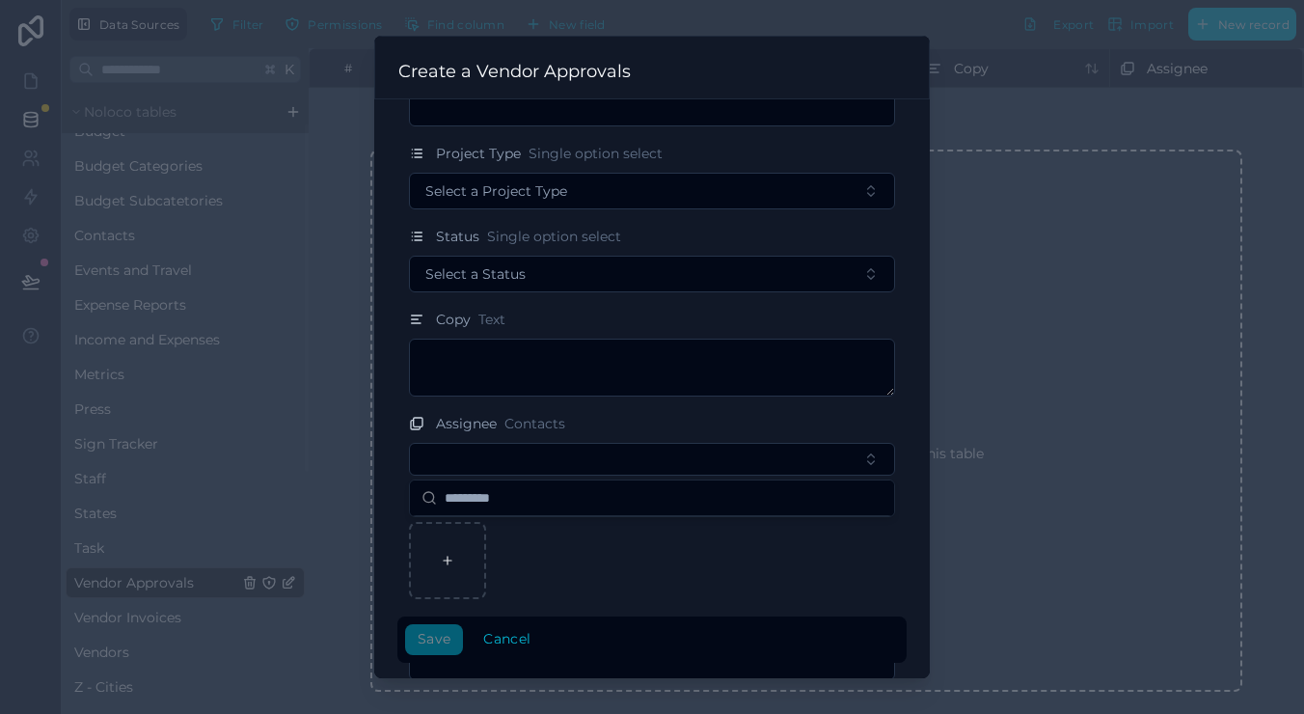
click at [1052, 141] on div at bounding box center [652, 357] width 1304 height 714
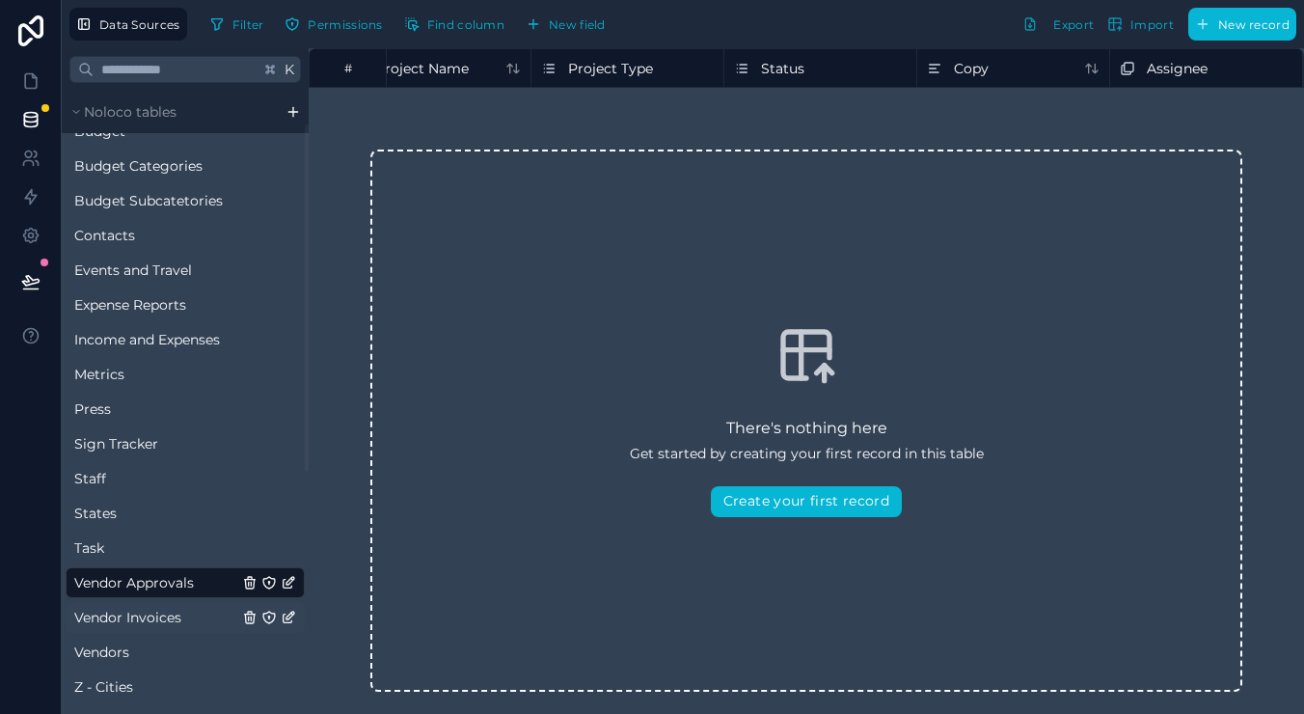
click at [148, 614] on span "Vendor Invoices" at bounding box center [127, 616] width 107 height 19
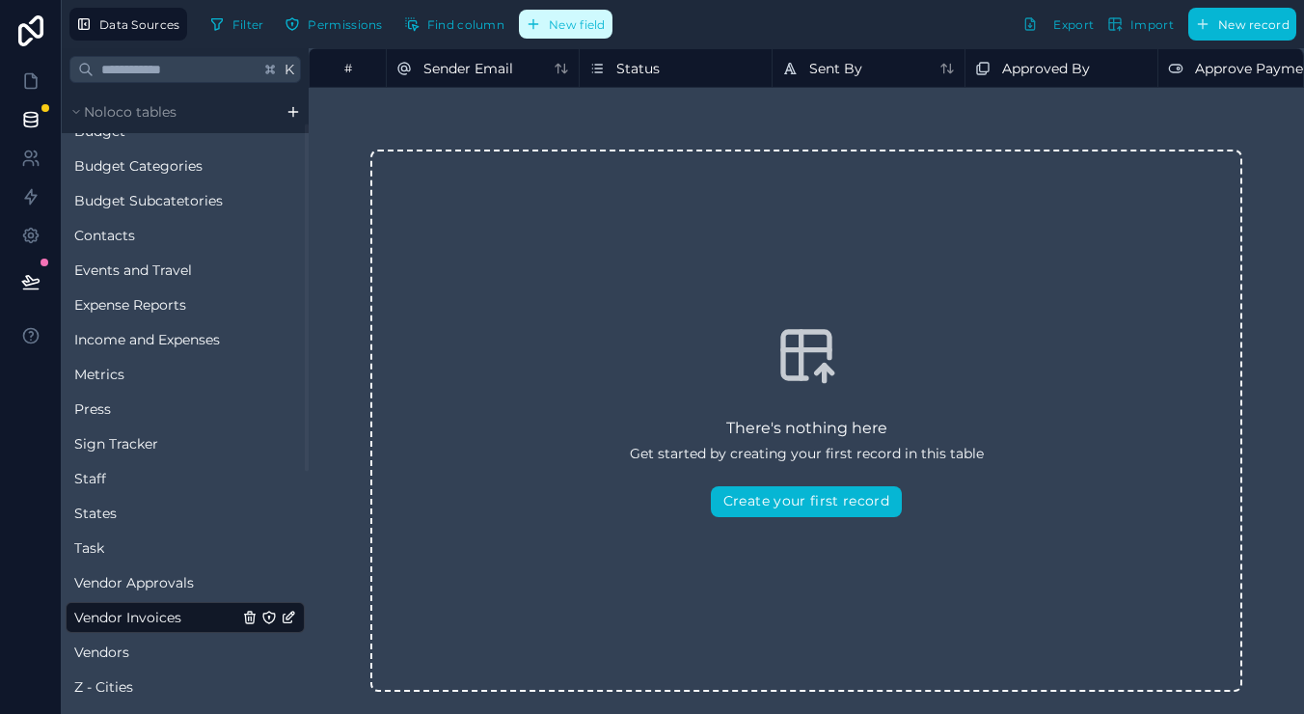
click at [589, 27] on span "New field" at bounding box center [577, 24] width 57 height 14
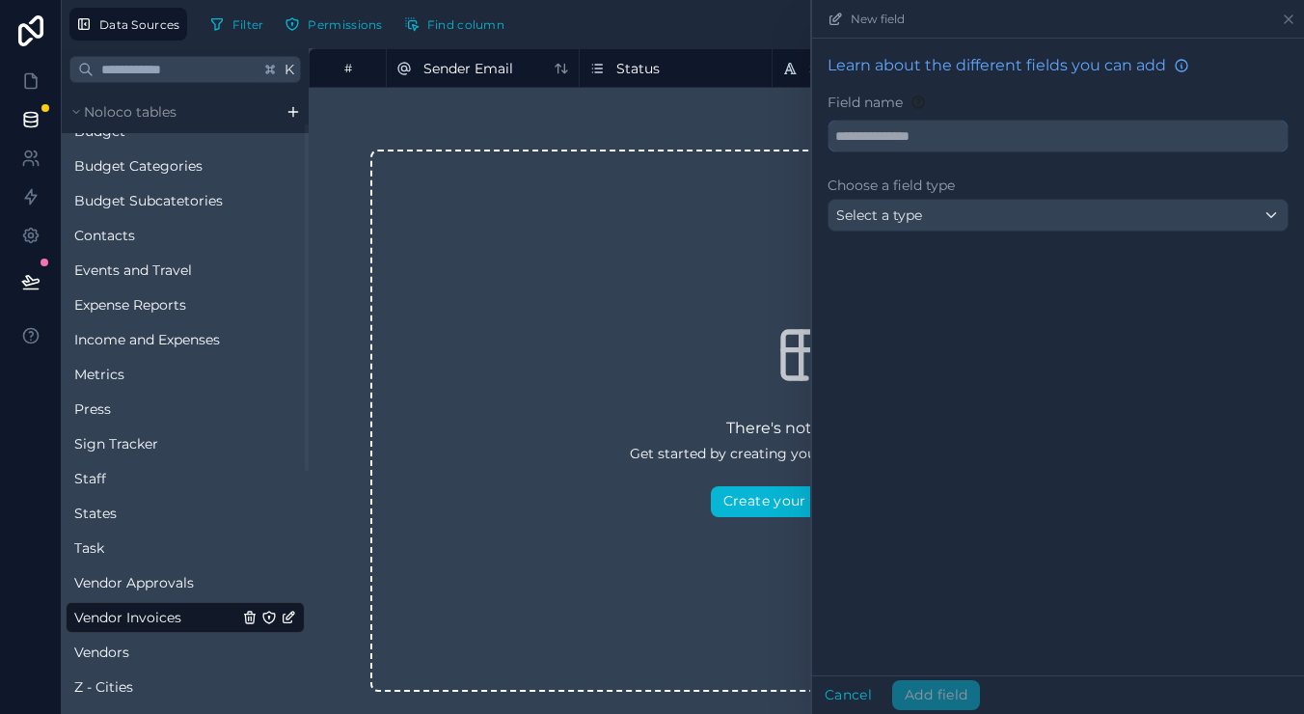
click at [945, 145] on input "text" at bounding box center [1057, 136] width 459 height 31
type input "******"
click at [946, 225] on div "Select a type" at bounding box center [1057, 215] width 459 height 31
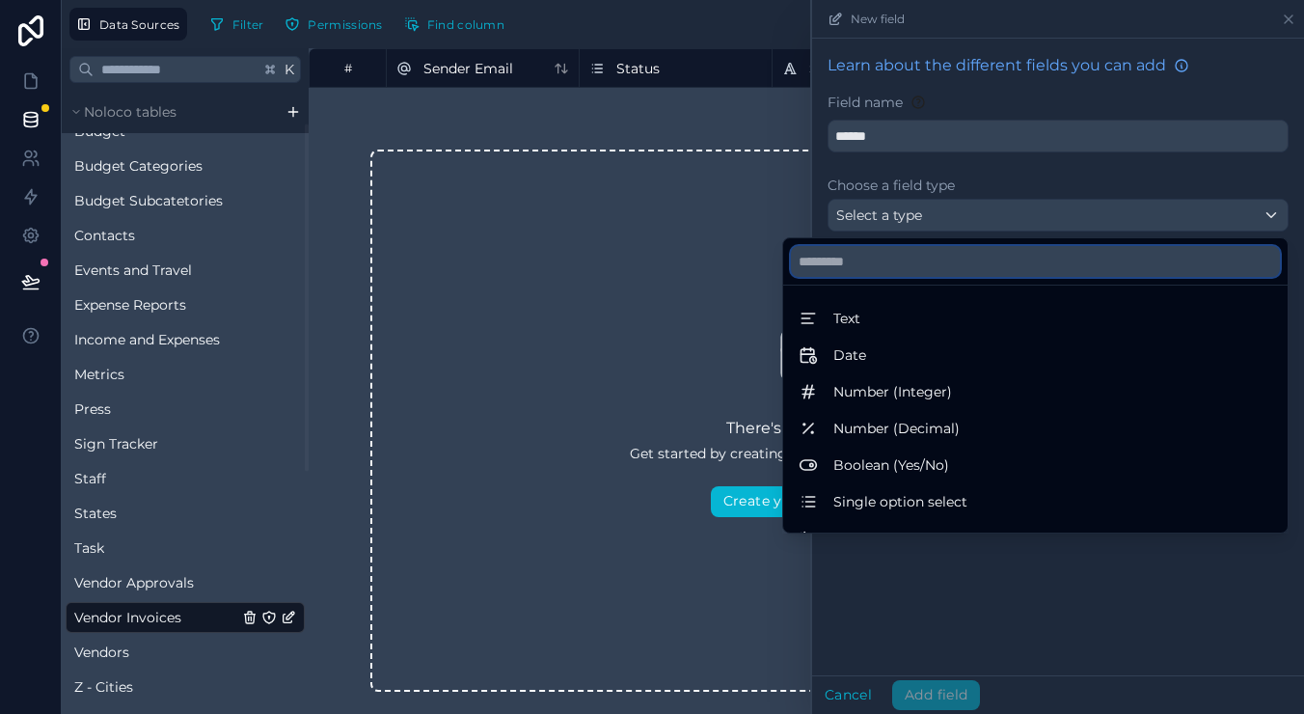
click at [956, 262] on input "text" at bounding box center [1035, 261] width 489 height 31
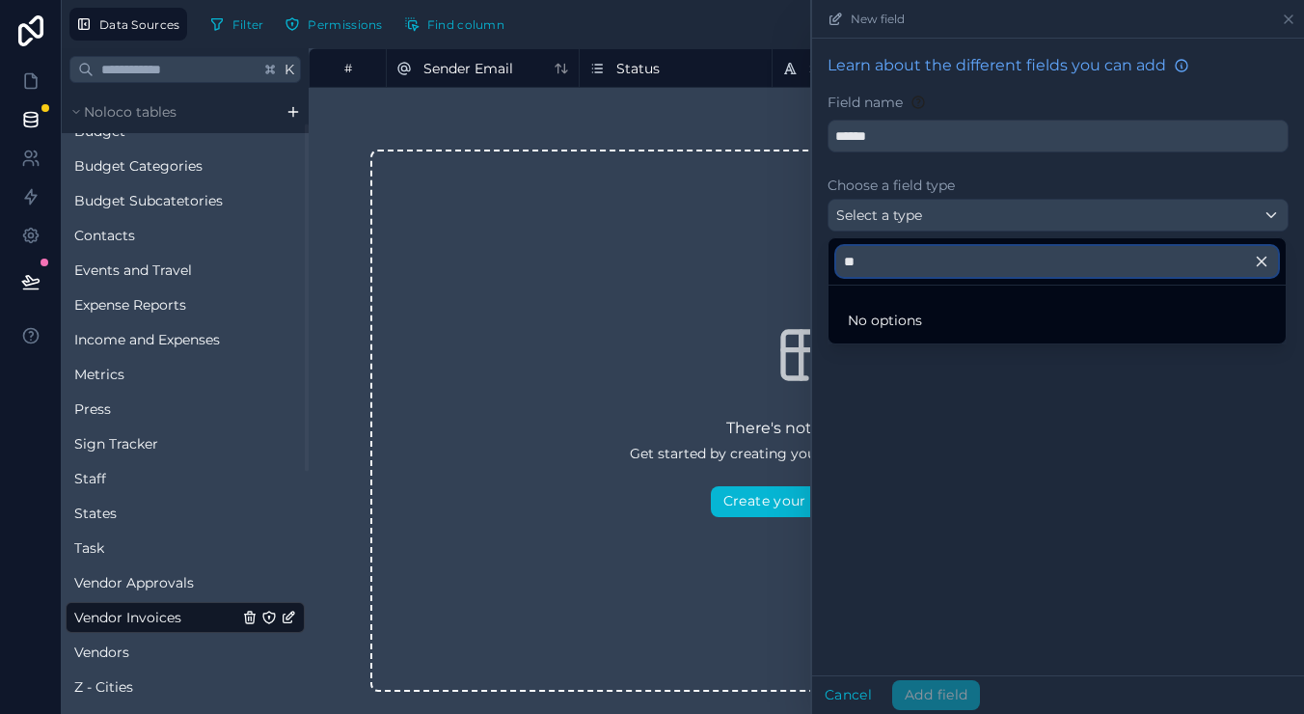
type input "*"
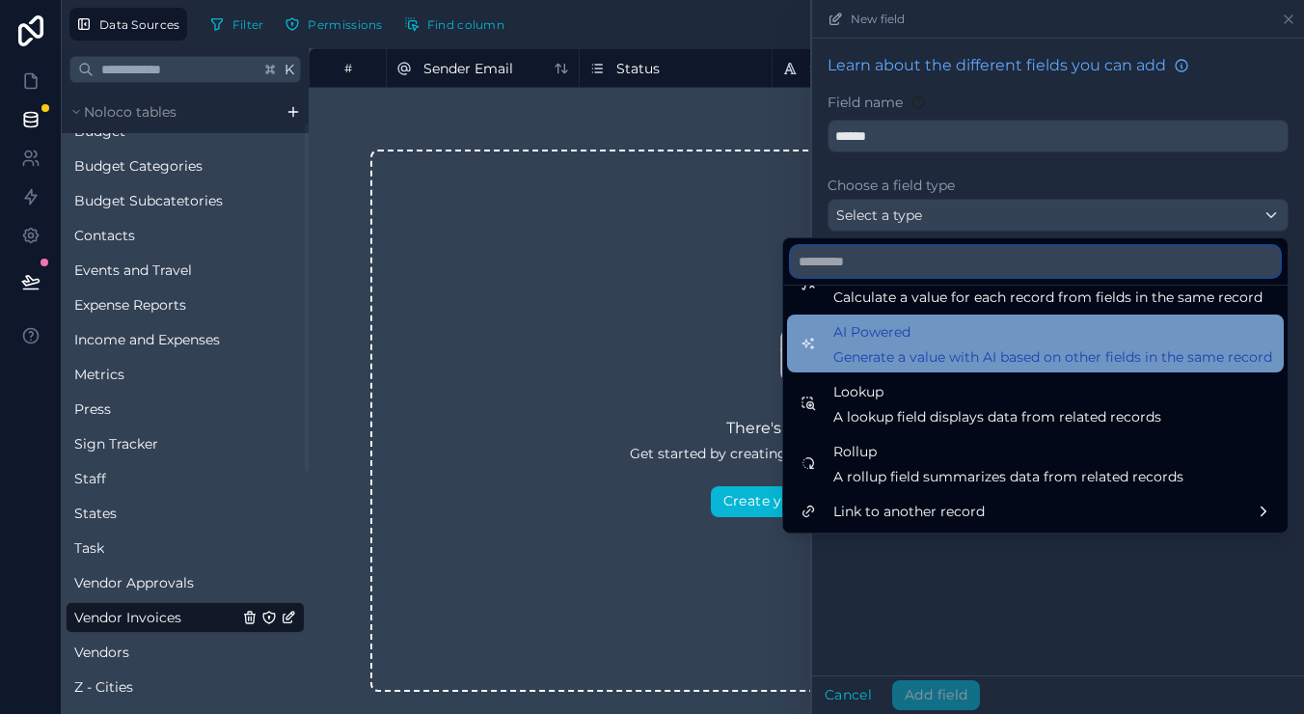
scroll to position [559, 0]
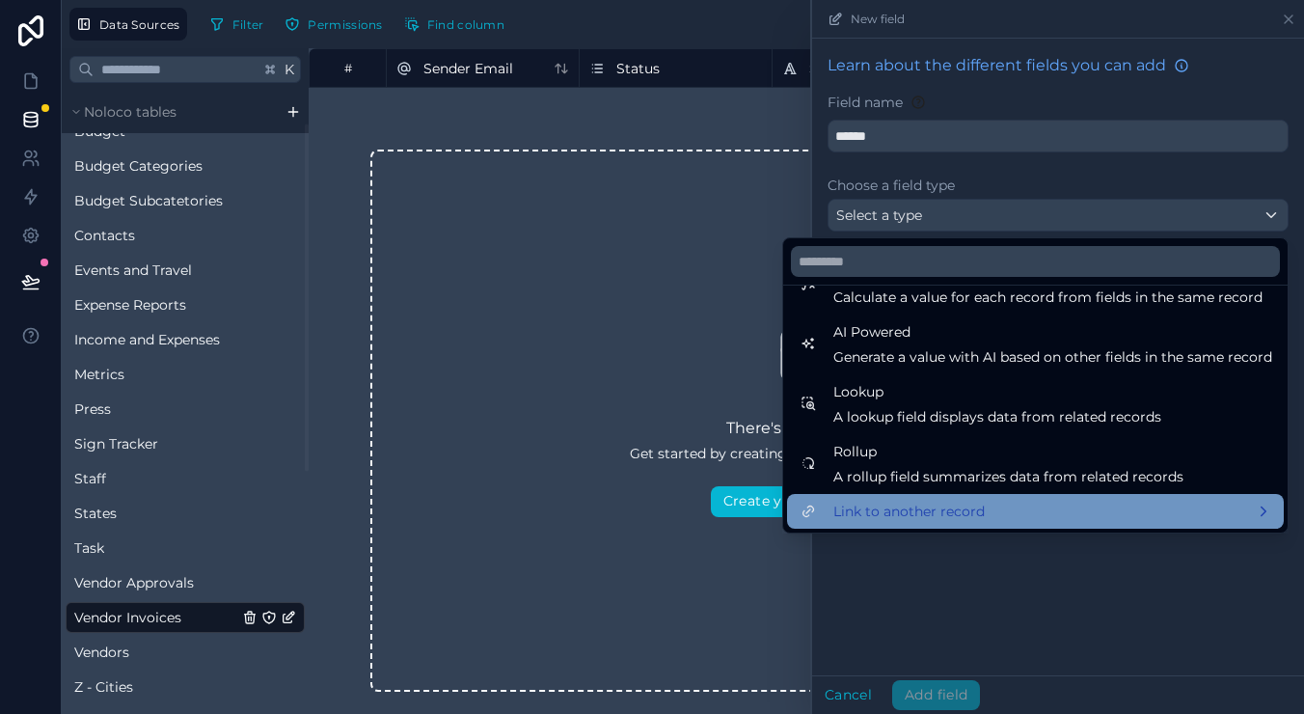
click at [1013, 504] on div "Link to another record" at bounding box center [1034, 510] width 473 height 23
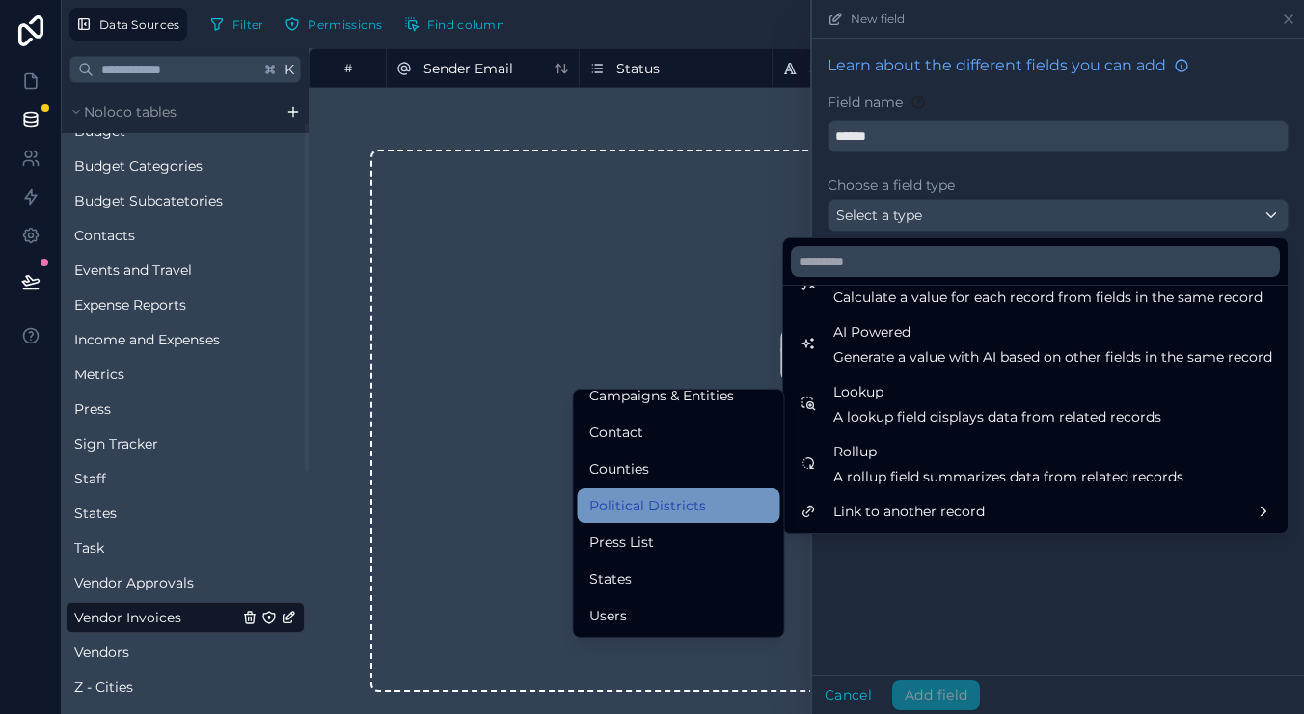
scroll to position [825, 0]
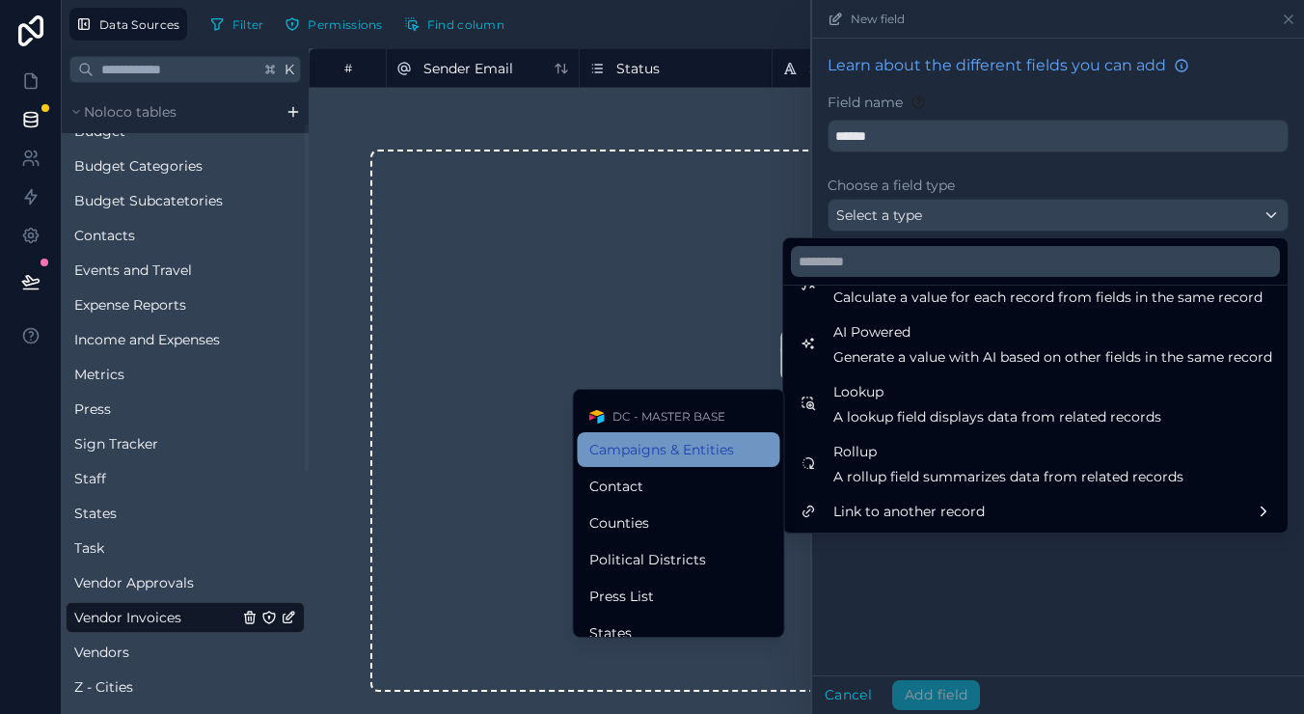
click at [706, 445] on span "Campaigns & Entities" at bounding box center [661, 449] width 145 height 23
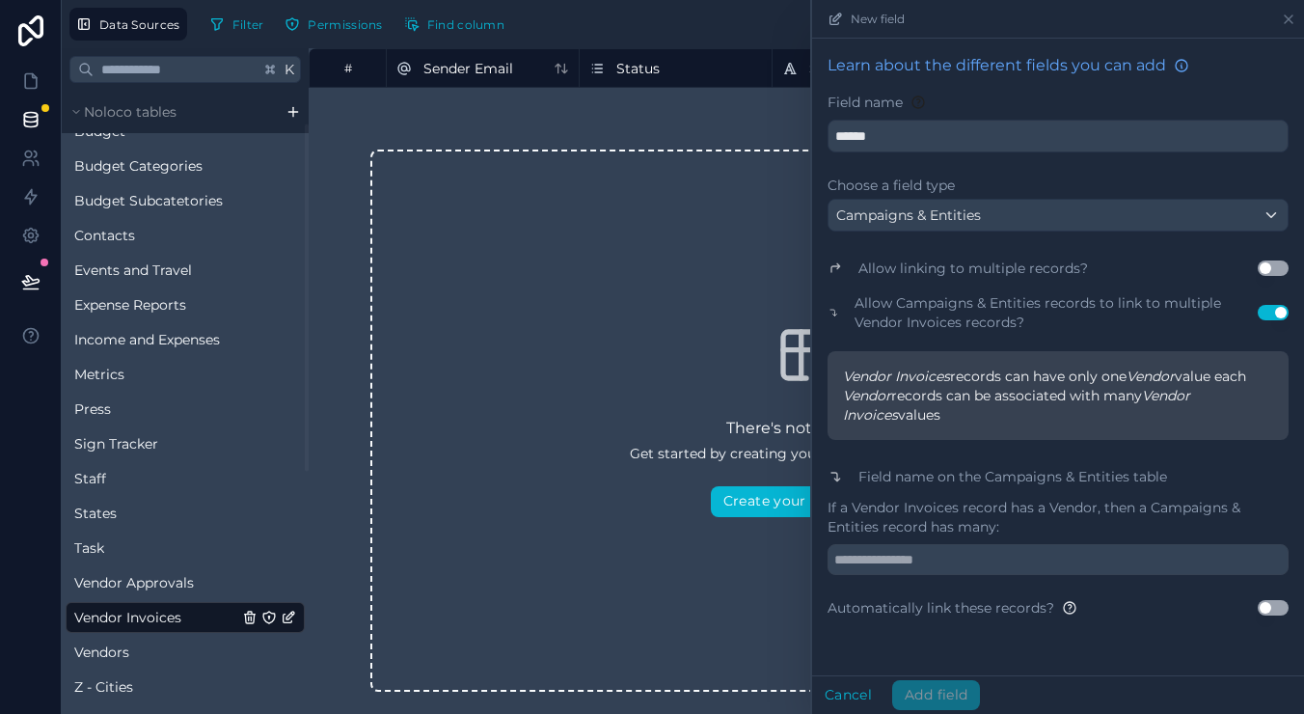
scroll to position [0, 0]
click at [974, 556] on input "text" at bounding box center [1057, 559] width 461 height 31
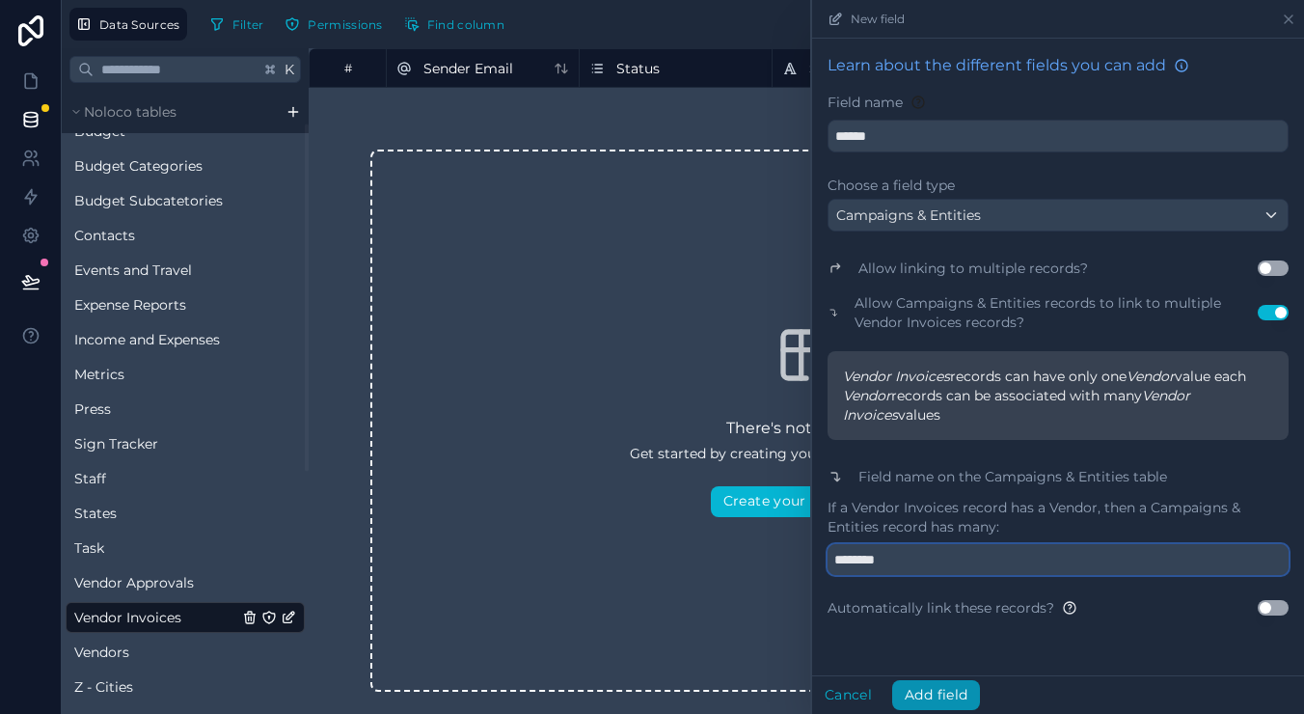
type input "********"
click at [959, 686] on button "Add field" at bounding box center [936, 695] width 88 height 31
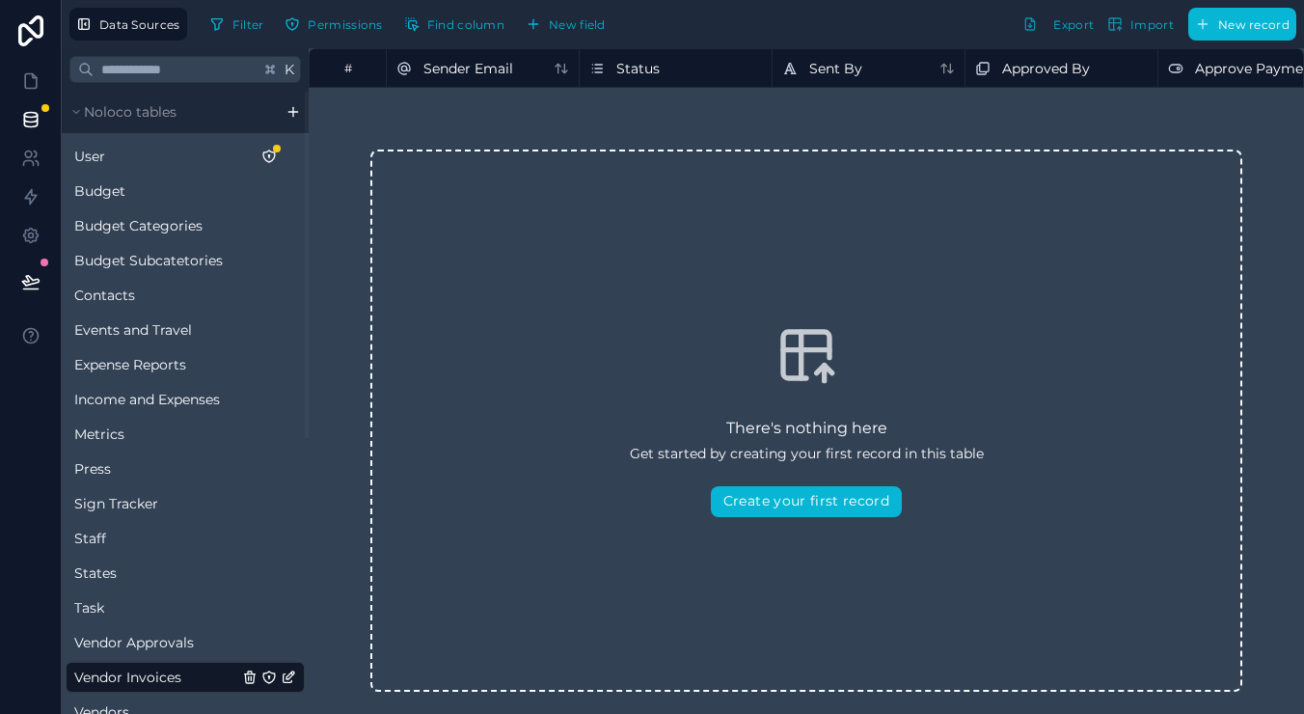
scroll to position [1, 0]
click at [37, 89] on icon at bounding box center [30, 80] width 19 height 19
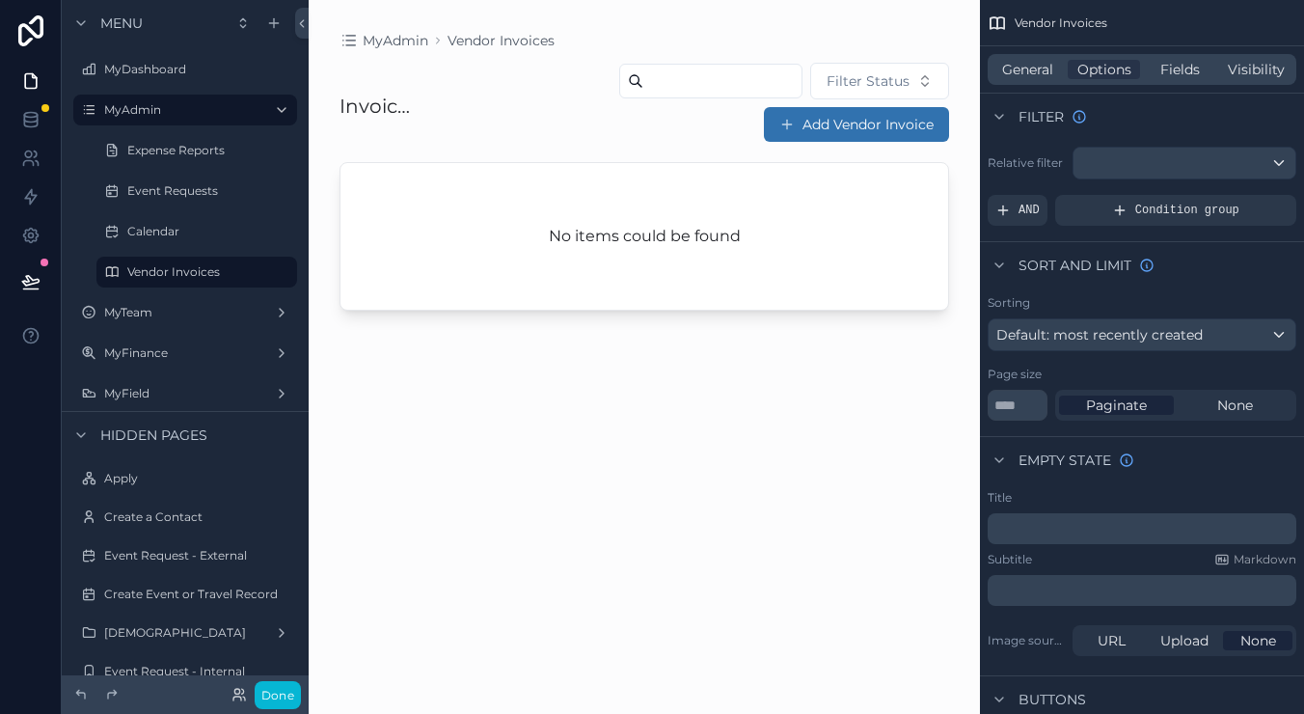
click at [879, 123] on button "Add Vendor Invoice" at bounding box center [856, 124] width 185 height 35
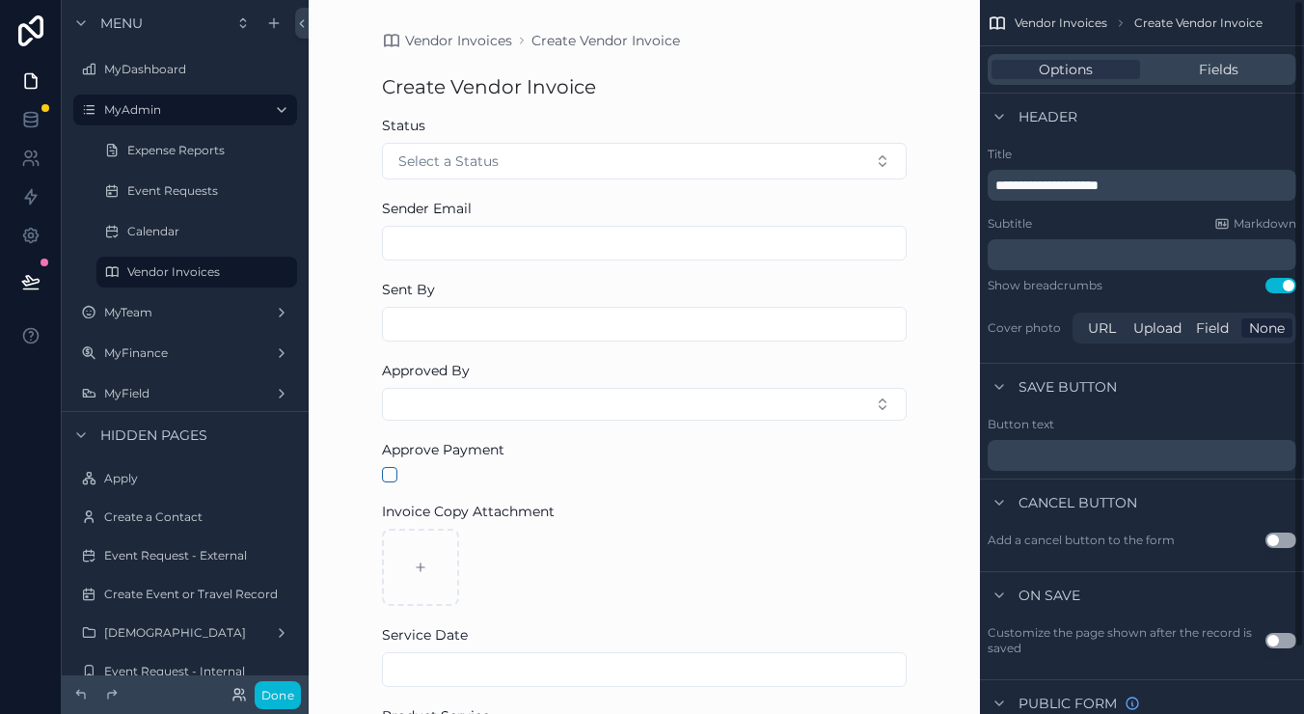
click at [1066, 182] on span "**********" at bounding box center [1046, 184] width 103 height 13
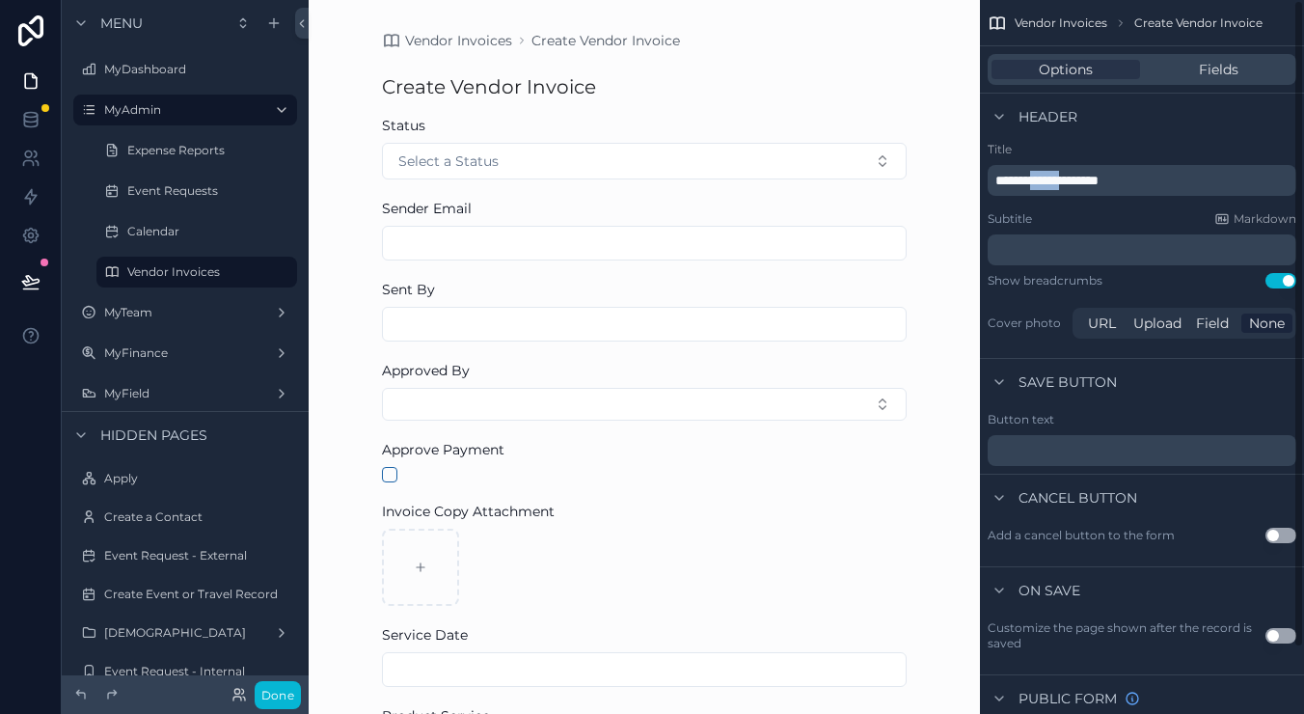
click at [1066, 182] on span "**********" at bounding box center [1046, 180] width 103 height 13
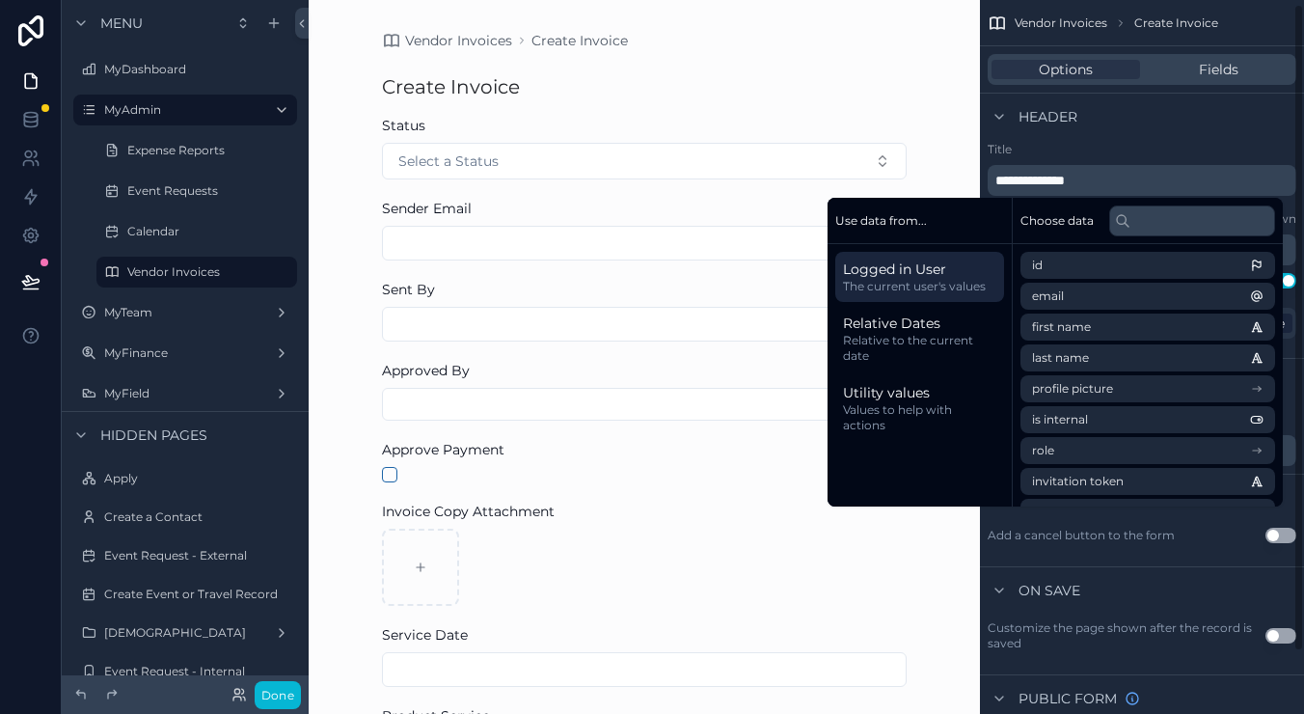
click at [1185, 118] on div "Header" at bounding box center [1142, 116] width 324 height 46
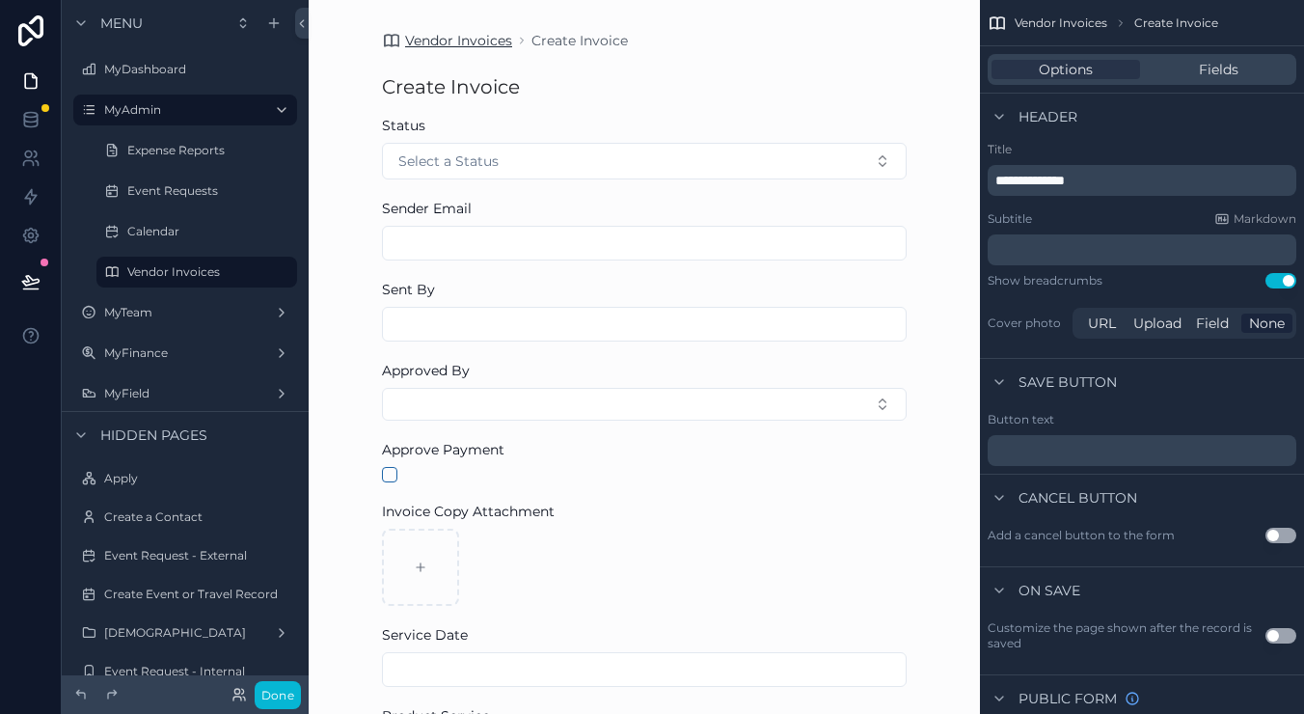
click at [443, 31] on span "Vendor Invoices" at bounding box center [458, 40] width 107 height 19
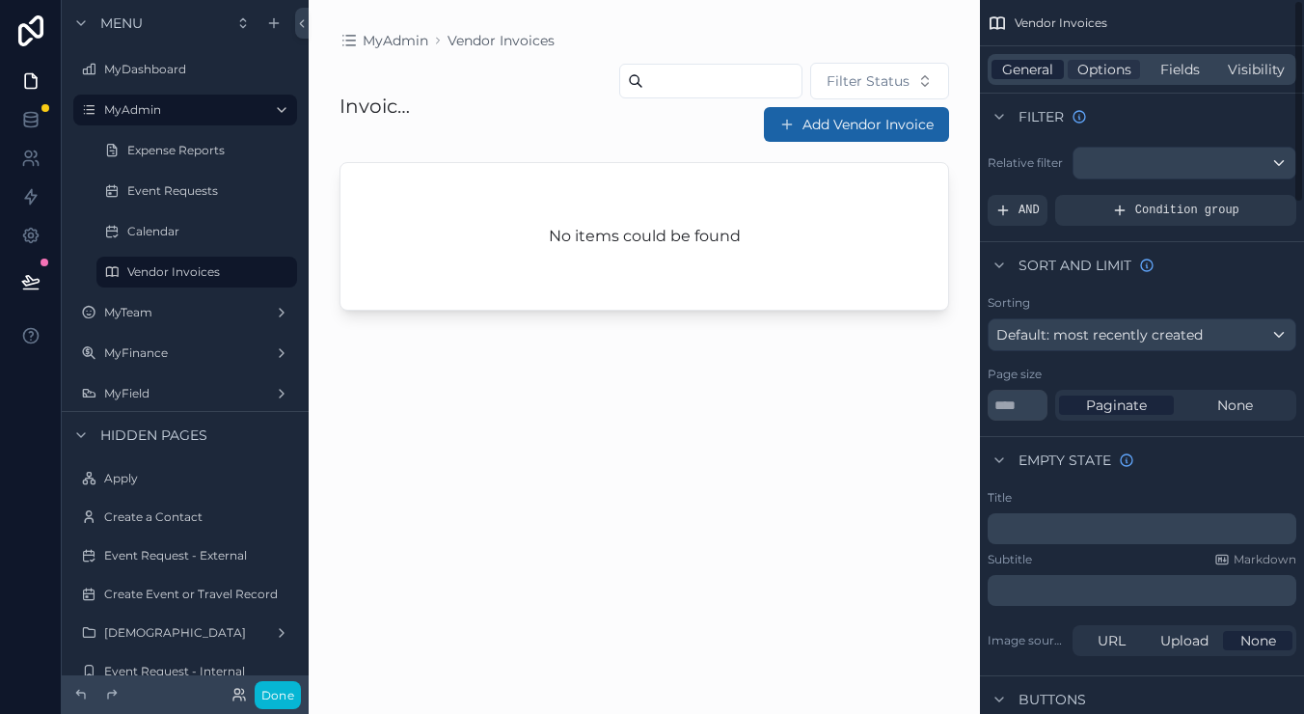
click at [1044, 76] on span "General" at bounding box center [1027, 69] width 51 height 19
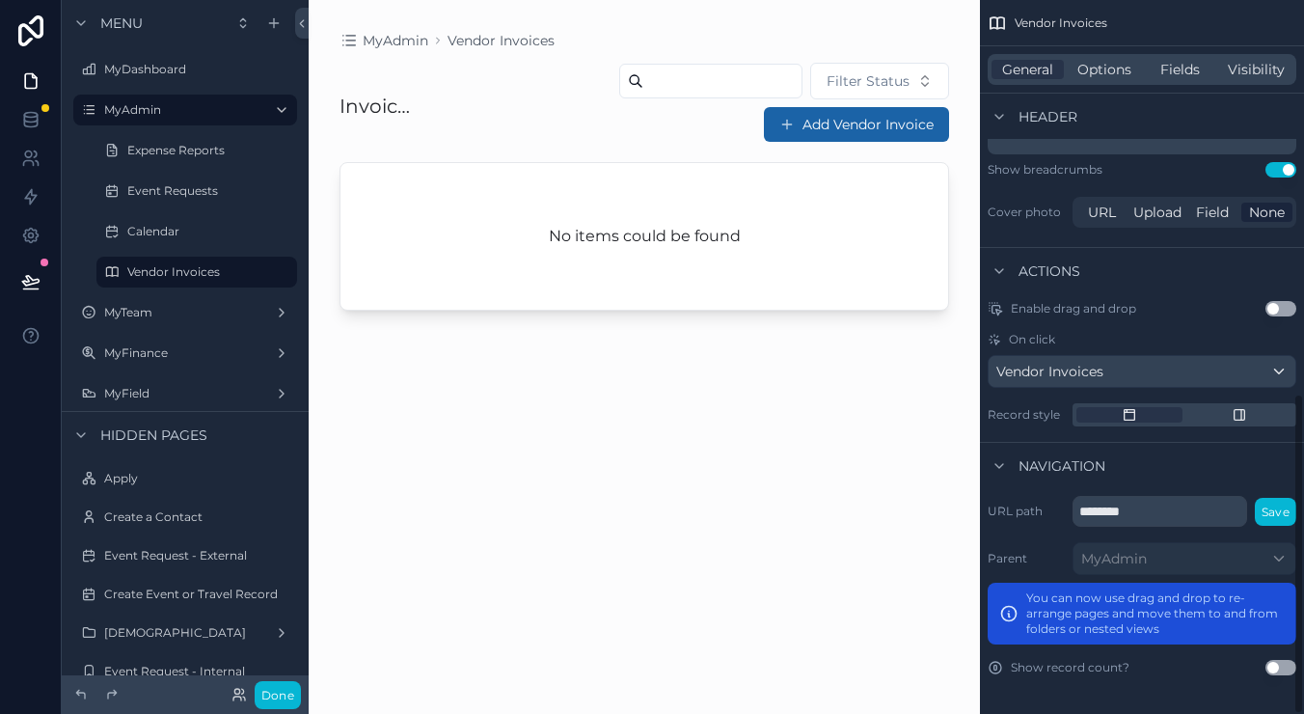
scroll to position [876, 0]
click at [763, 196] on div "No items could be found" at bounding box center [643, 236] width 607 height 147
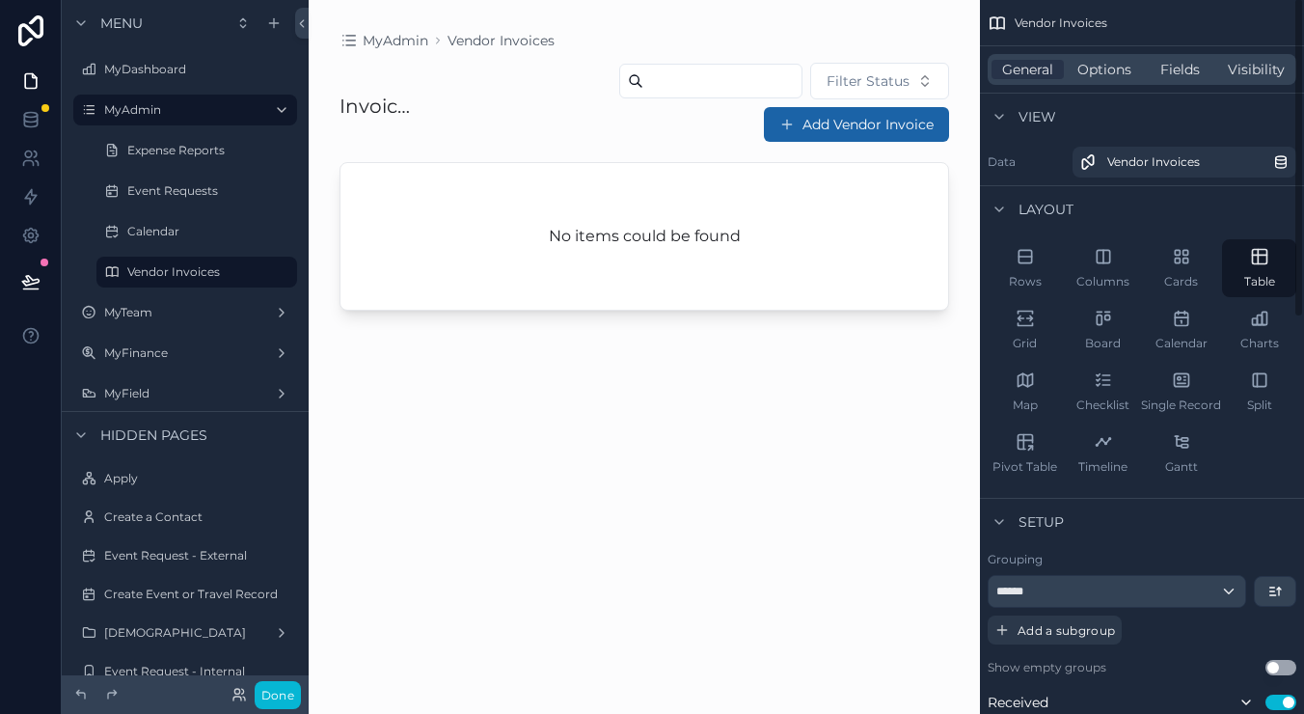
scroll to position [-1, 0]
click at [1131, 85] on div "General Options Fields Visibility" at bounding box center [1142, 69] width 324 height 46
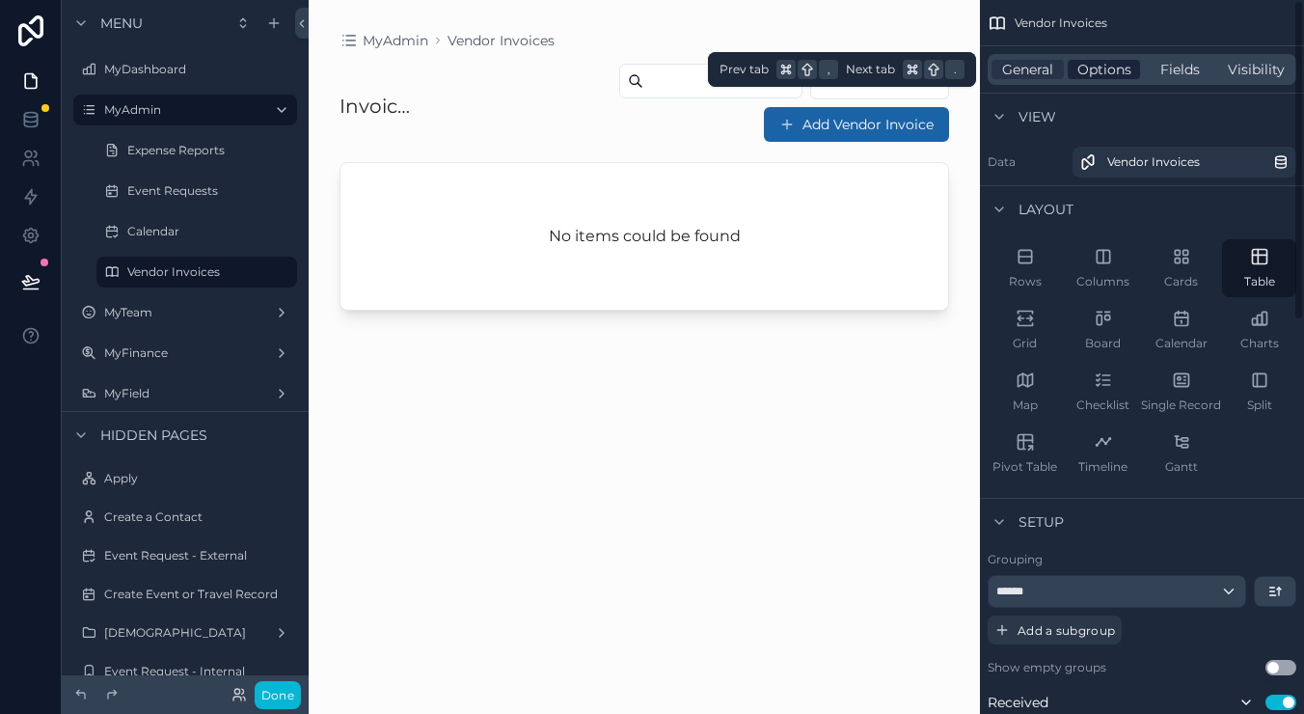
click at [1119, 75] on span "Options" at bounding box center [1104, 69] width 54 height 19
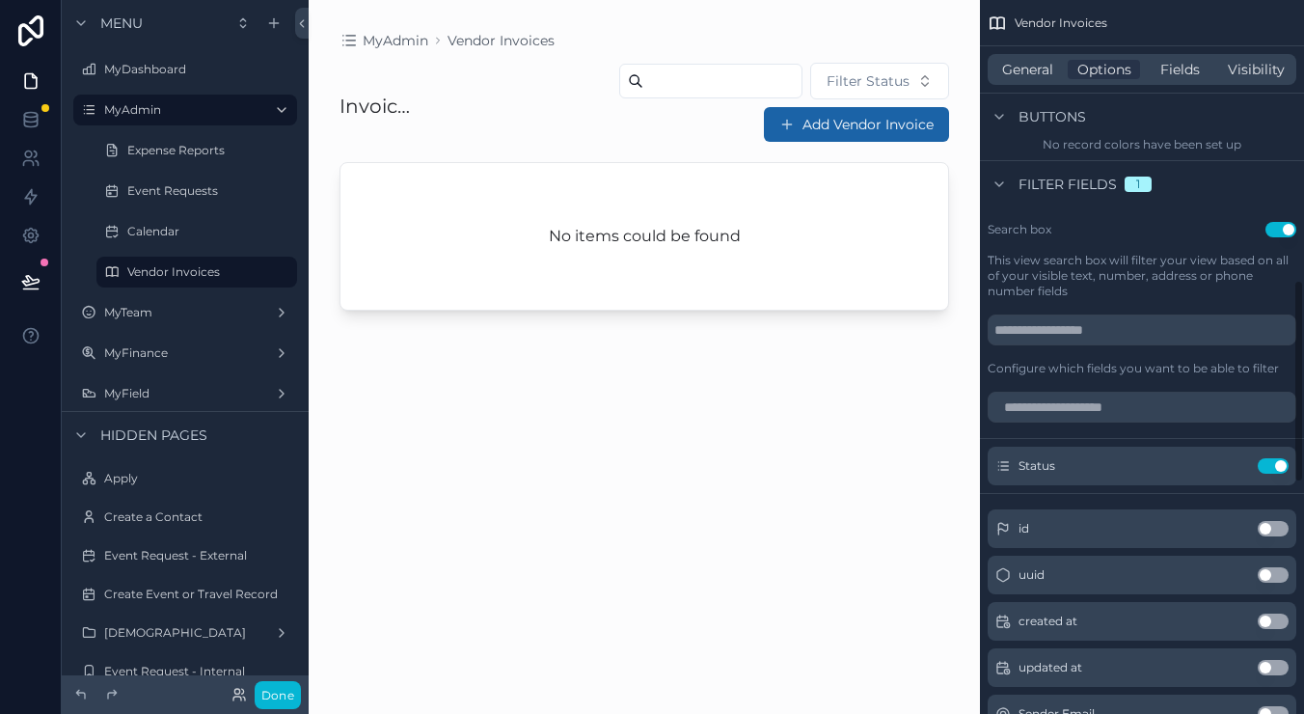
scroll to position [986, 0]
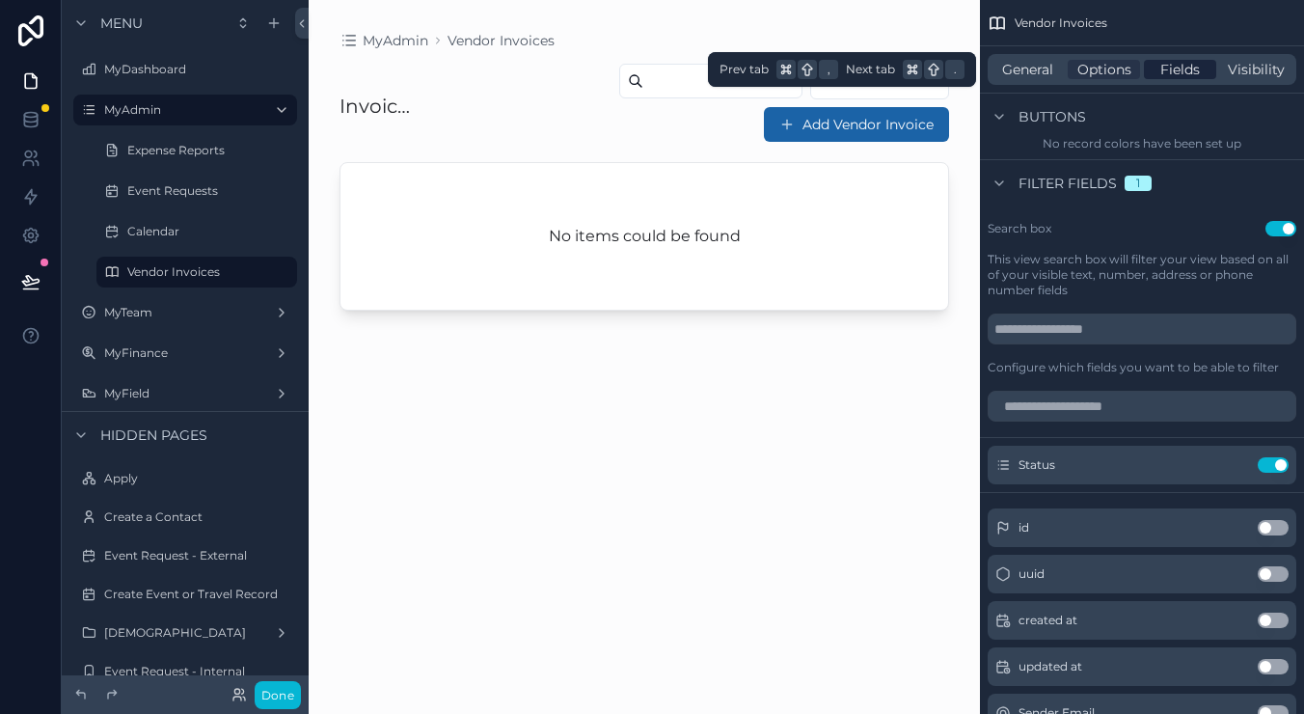
click at [1164, 64] on span "Fields" at bounding box center [1180, 69] width 40 height 19
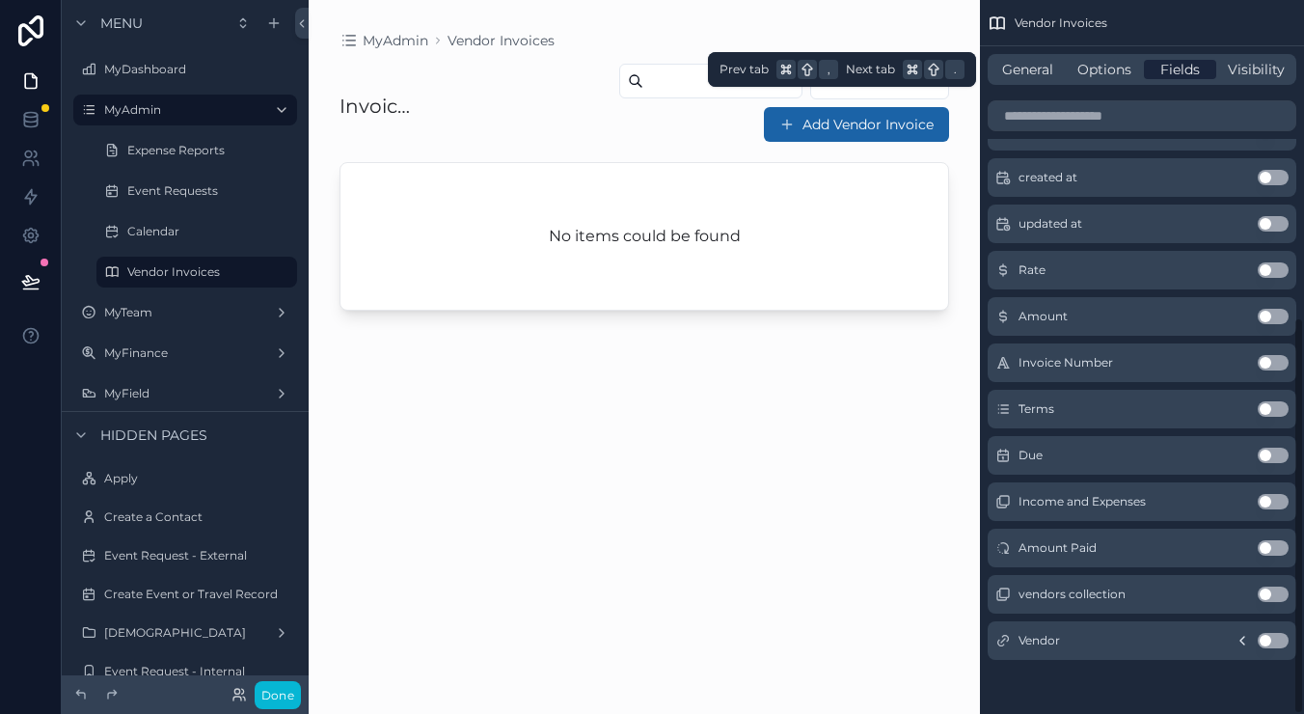
scroll to position [569, 0]
click at [1017, 65] on span "General" at bounding box center [1027, 69] width 51 height 19
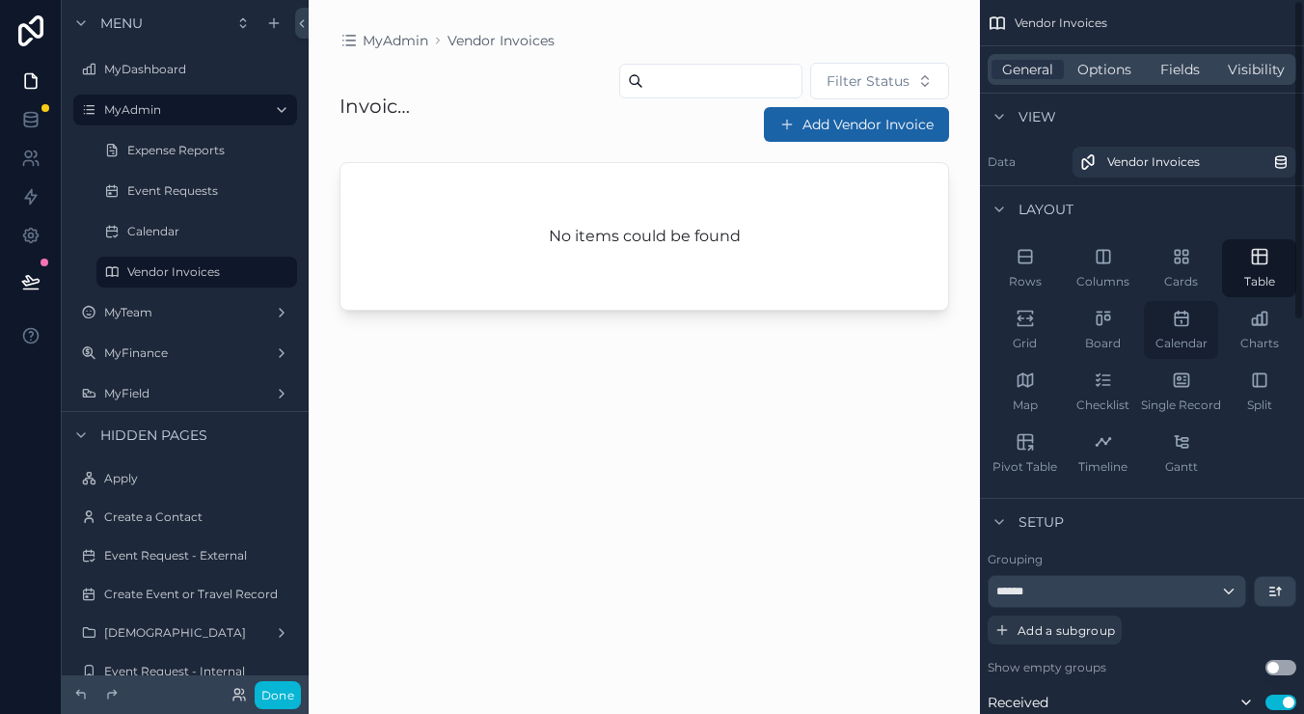
scroll to position [0, 0]
click at [1108, 67] on span "Options" at bounding box center [1104, 69] width 54 height 19
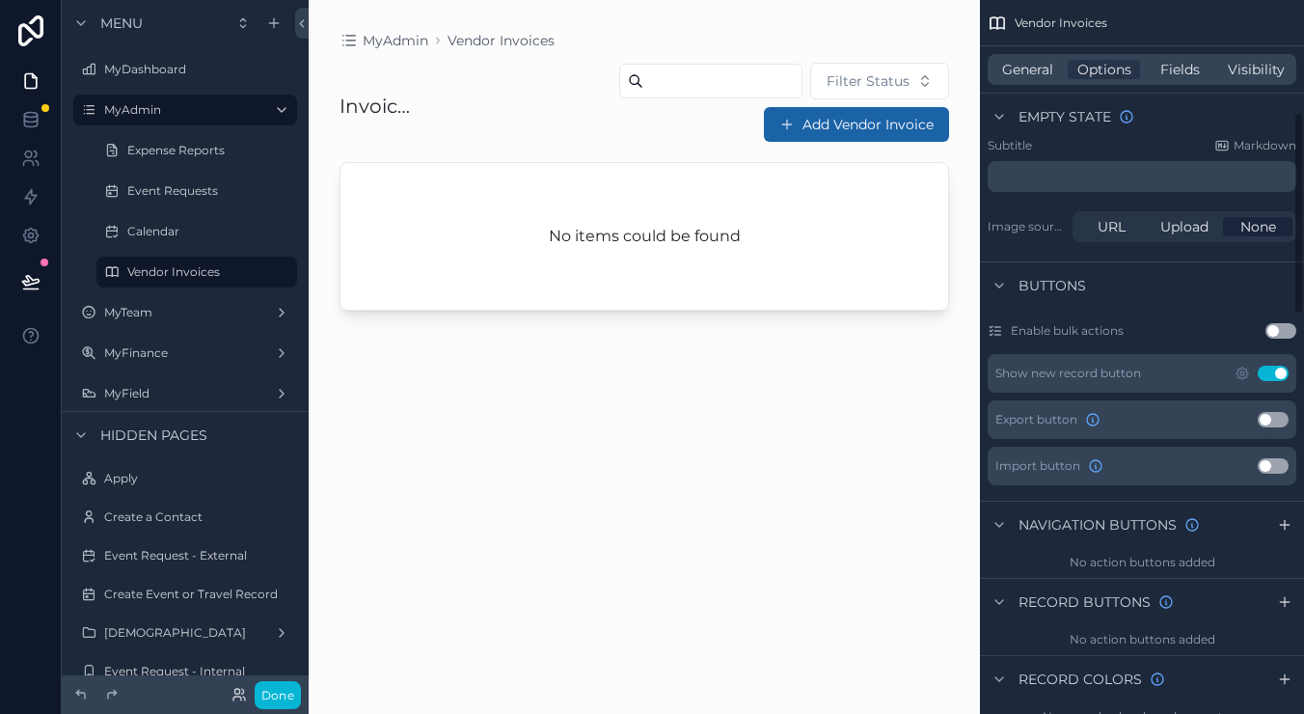
scroll to position [418, 0]
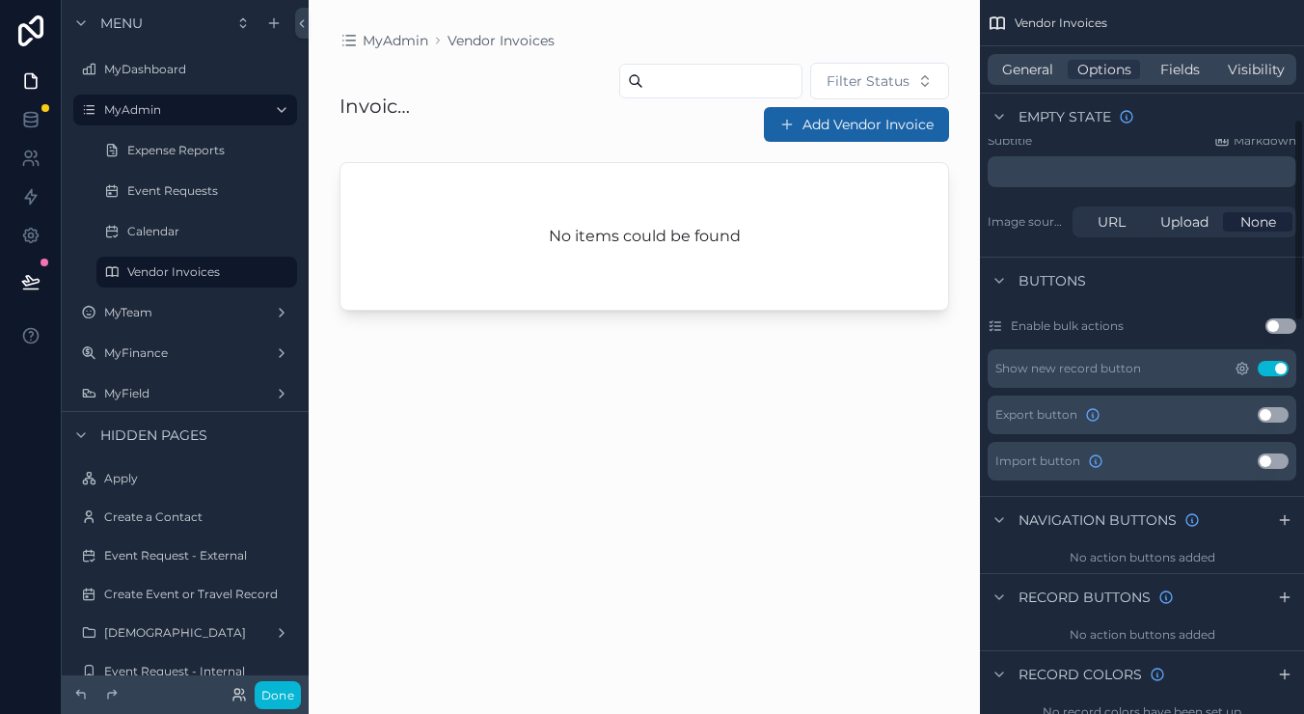
click at [1242, 372] on icon "scrollable content" at bounding box center [1241, 368] width 15 height 15
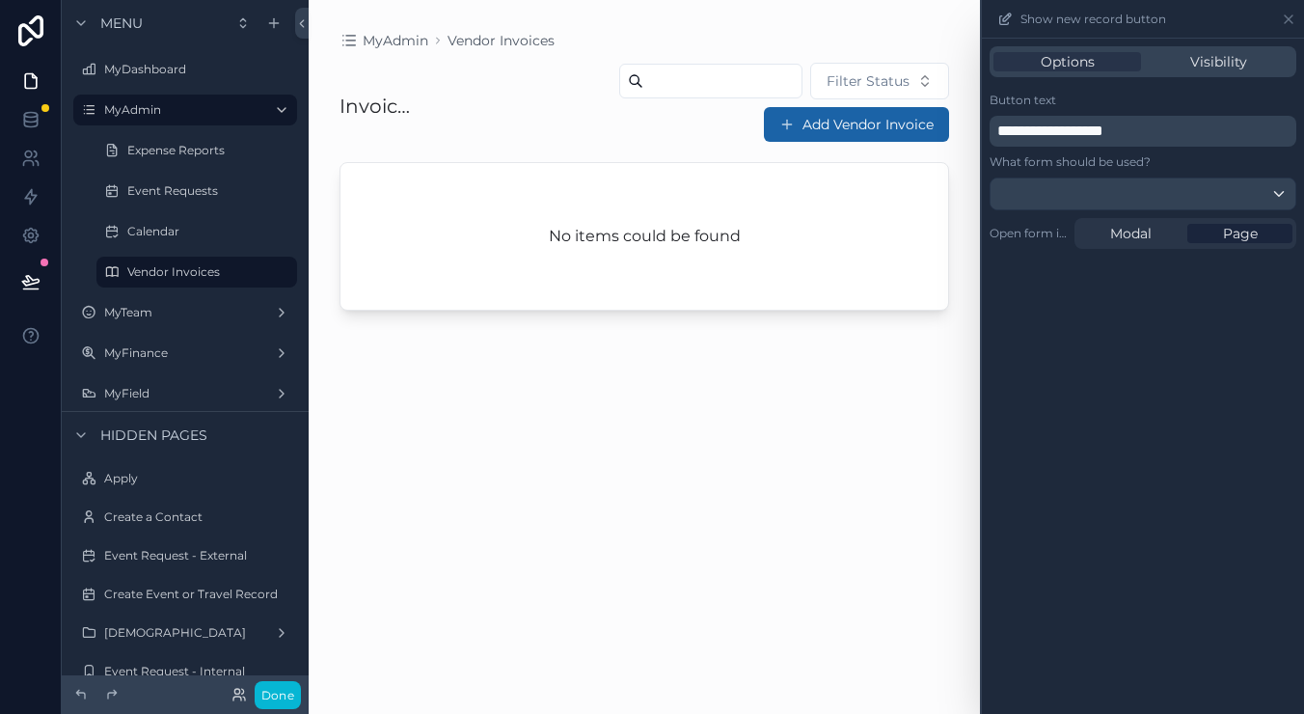
click at [1078, 128] on span "**********" at bounding box center [1050, 130] width 106 height 14
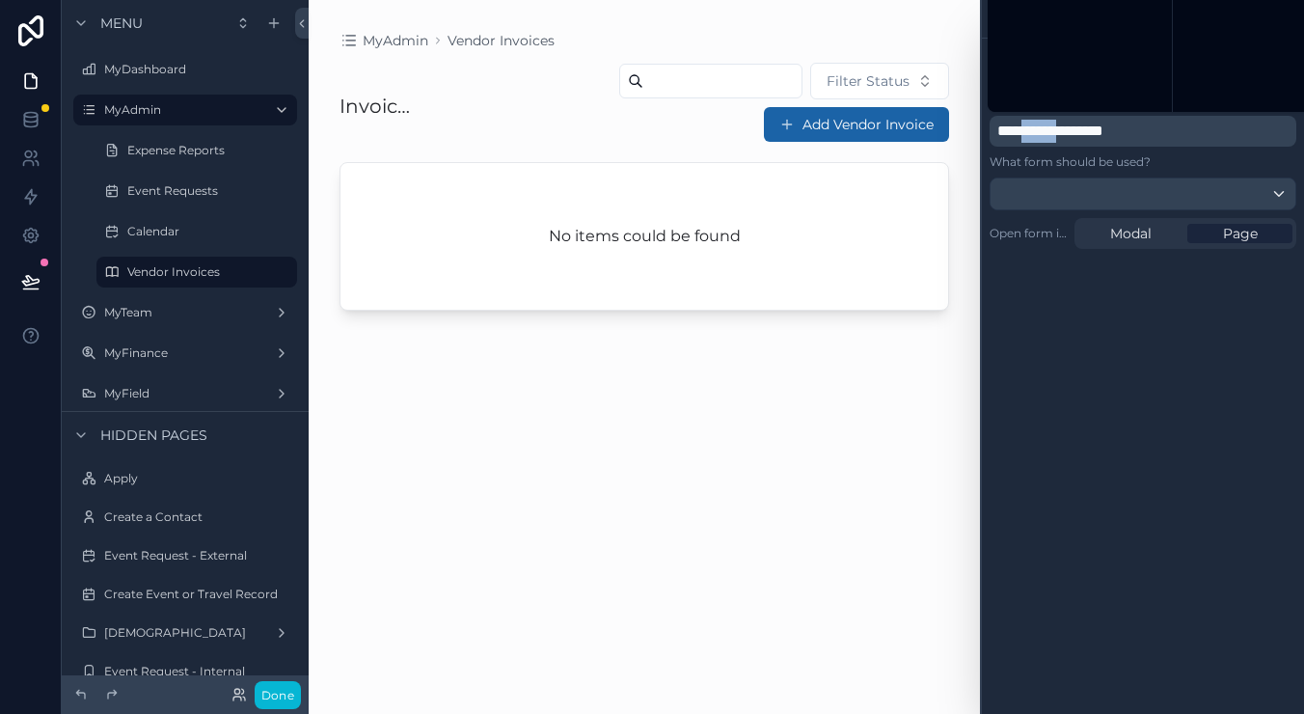
click at [1078, 128] on span "**********" at bounding box center [1050, 130] width 106 height 14
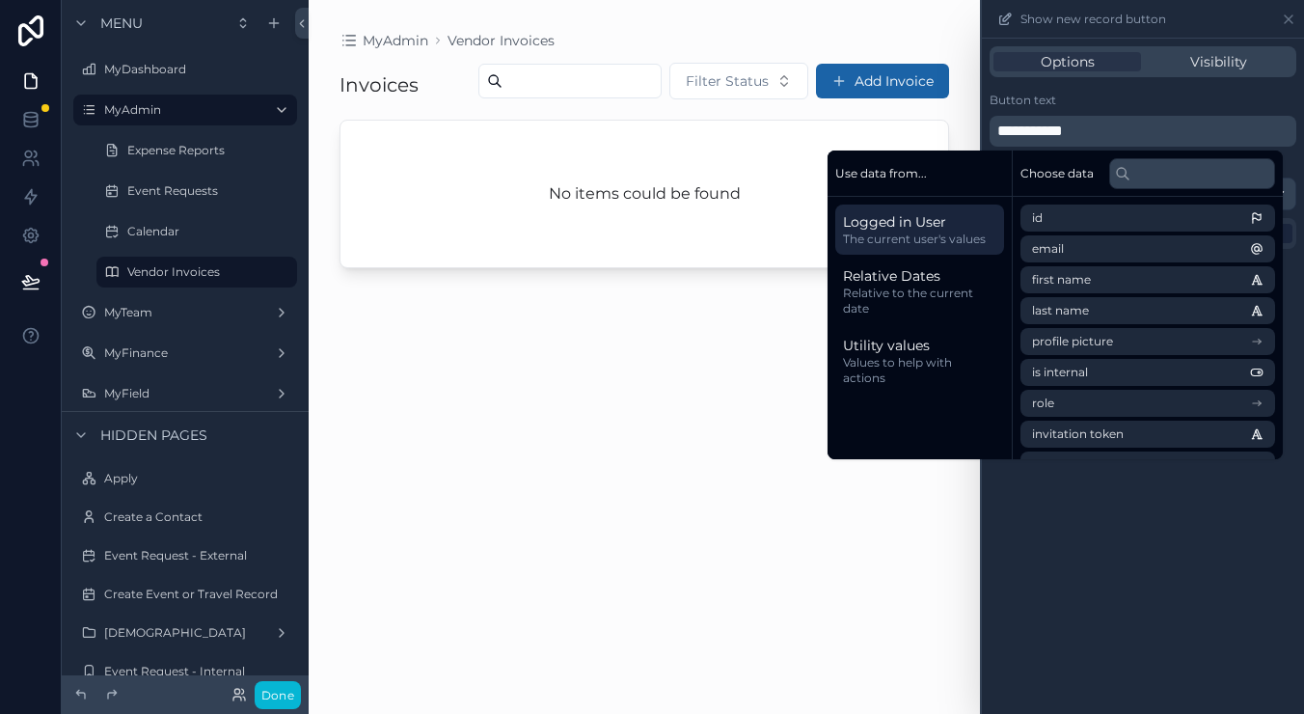
click at [1113, 104] on div "Button text" at bounding box center [1142, 100] width 307 height 15
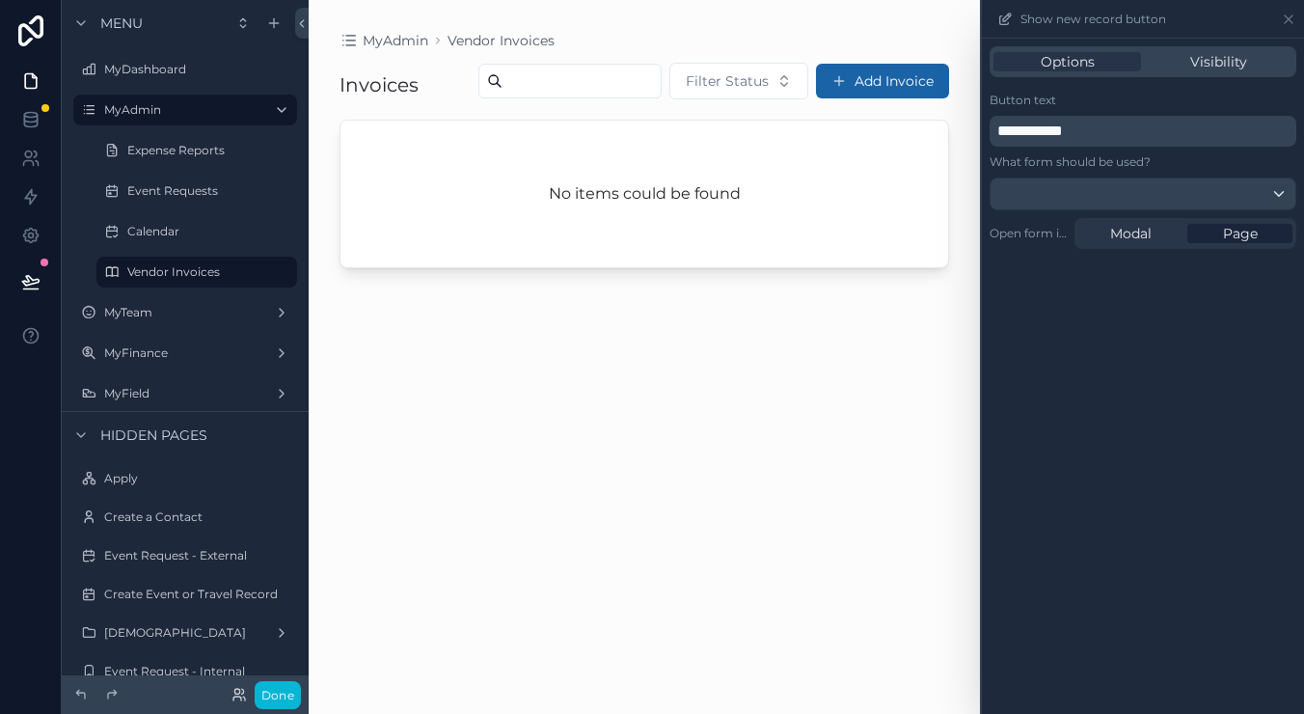
click at [1197, 191] on div at bounding box center [1142, 193] width 305 height 31
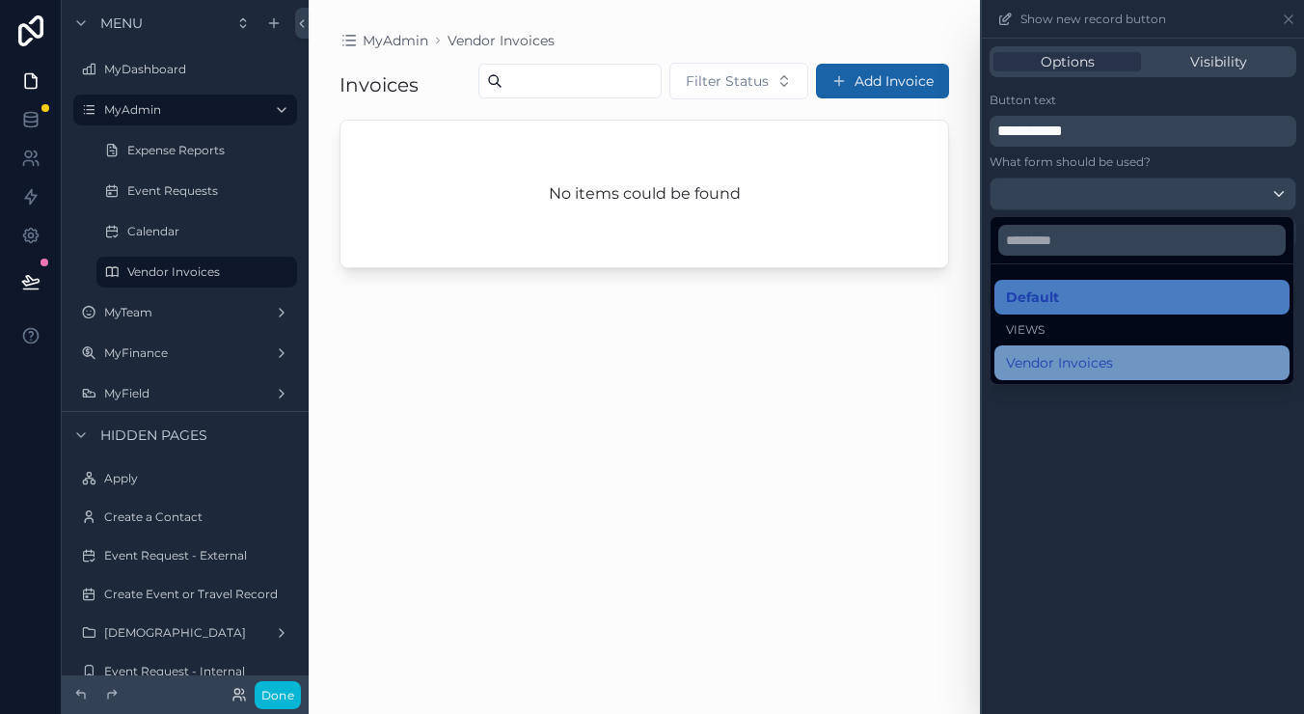
click at [1129, 359] on div "Vendor Invoices" at bounding box center [1142, 362] width 272 height 23
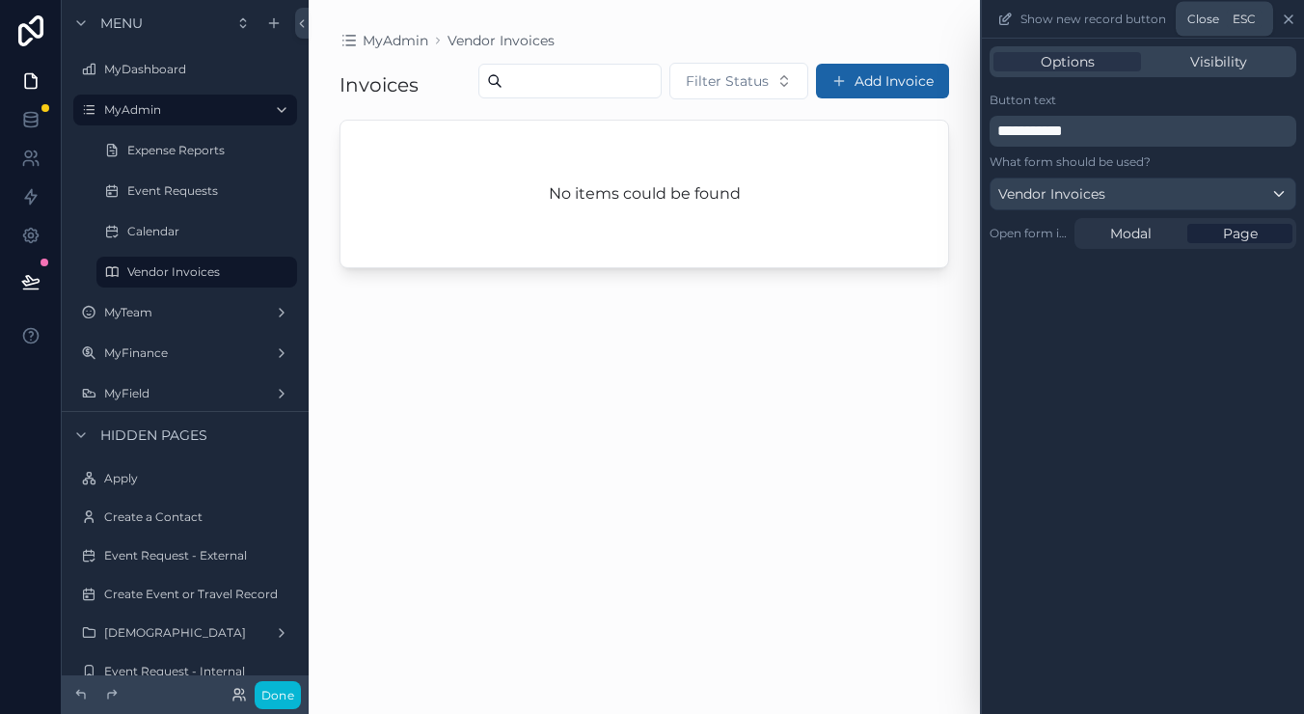
click at [1286, 17] on icon at bounding box center [1288, 19] width 8 height 8
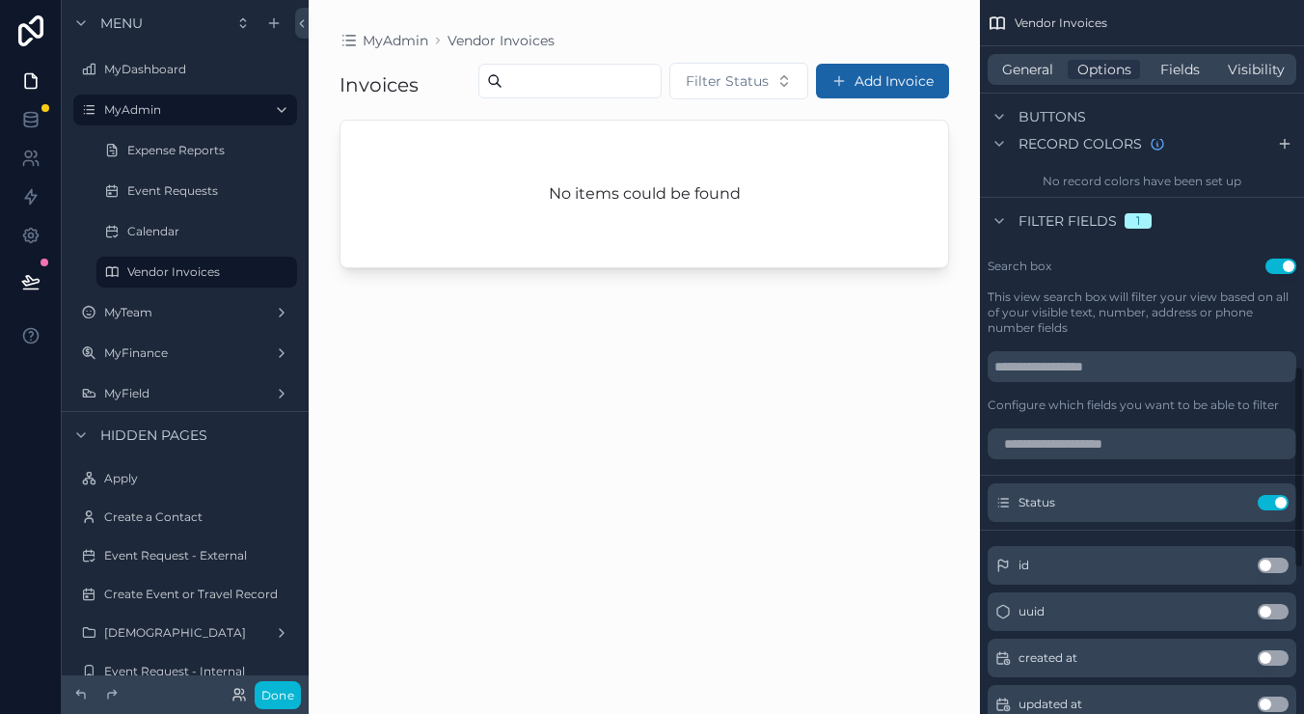
scroll to position [918, 0]
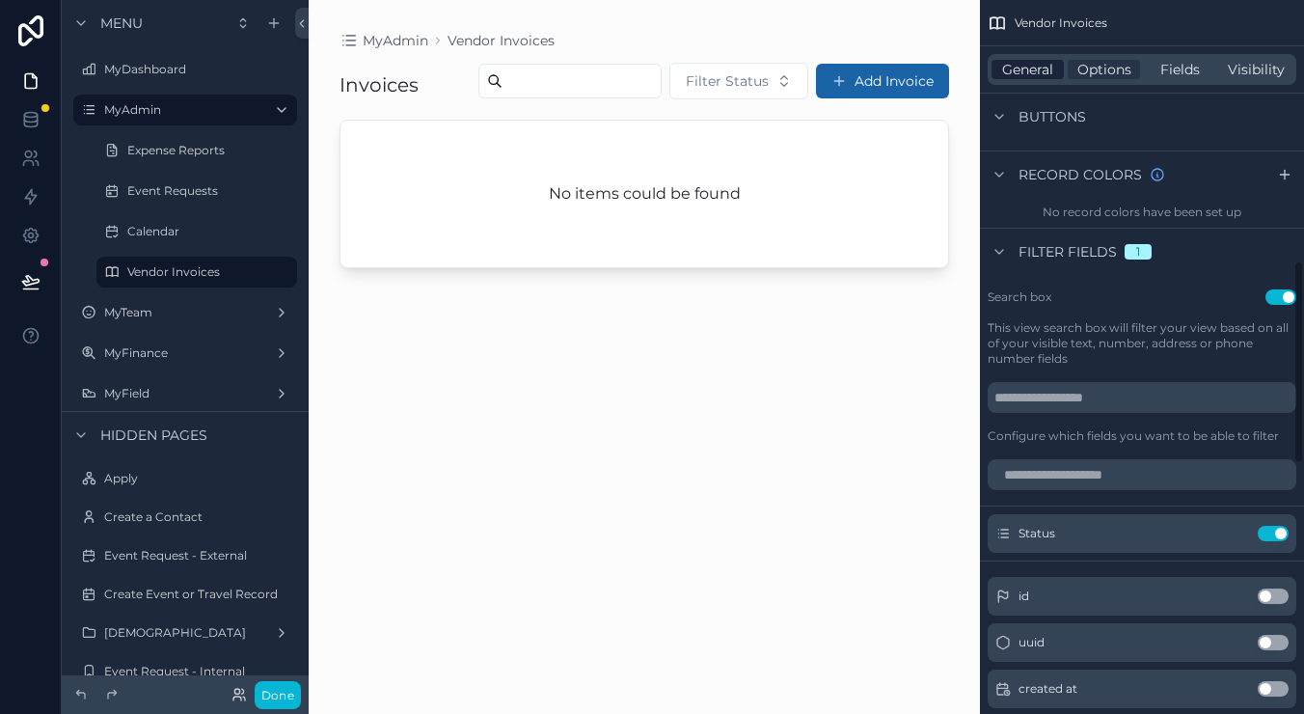
click at [1005, 66] on span "General" at bounding box center [1027, 69] width 51 height 19
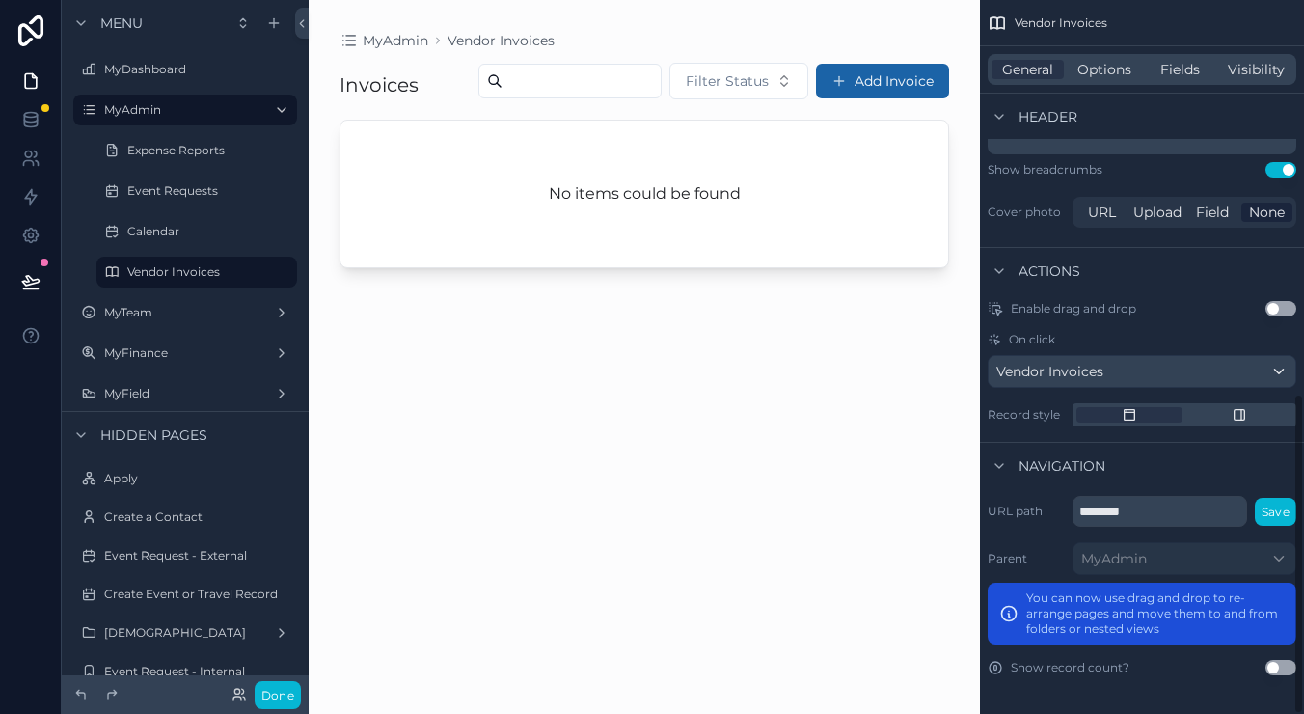
scroll to position [876, 0]
click at [1276, 368] on div "Vendor Invoices" at bounding box center [1141, 371] width 307 height 31
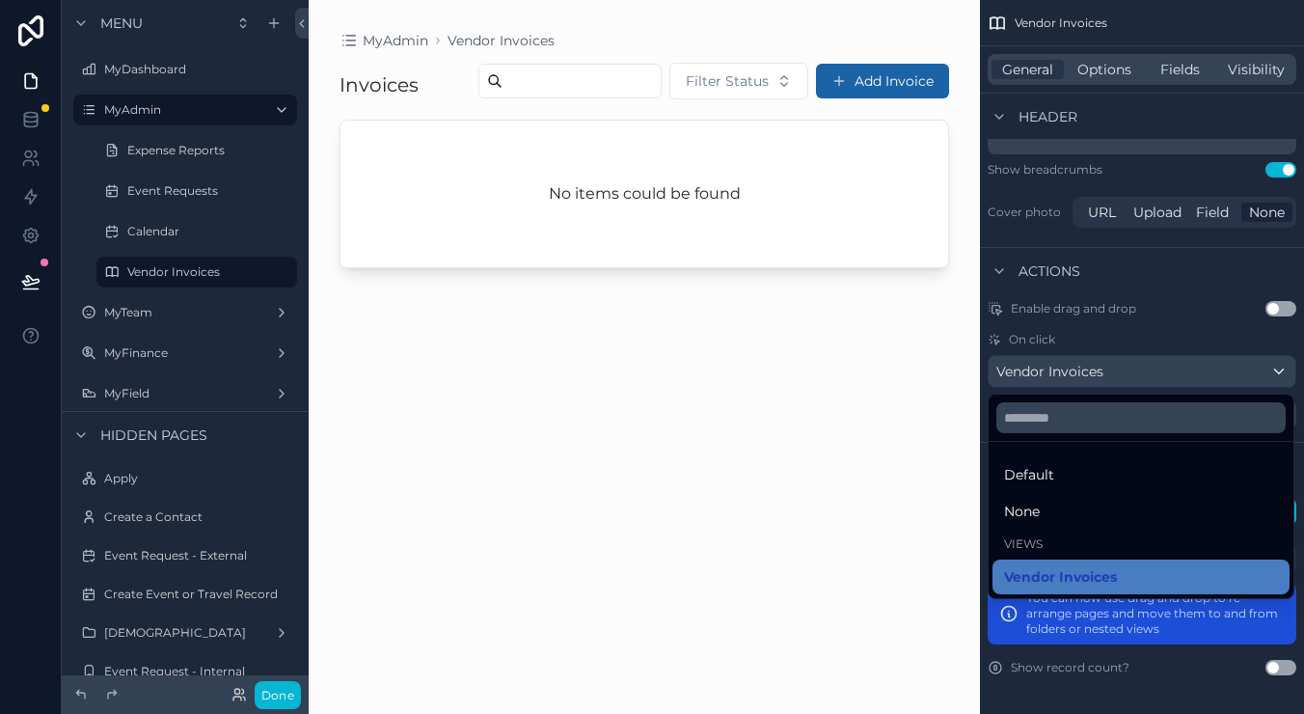
click at [1167, 314] on div "scrollable content" at bounding box center [652, 357] width 1304 height 714
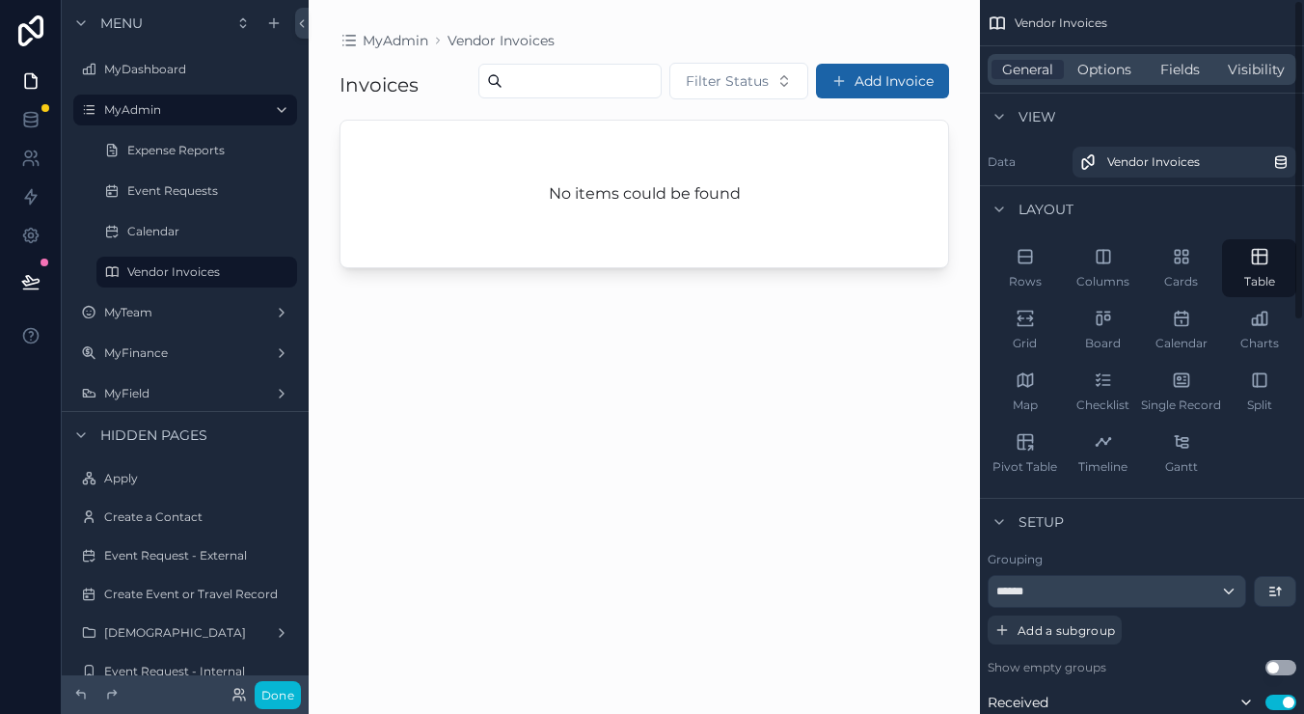
scroll to position [0, 0]
click at [903, 98] on button "Add Invoice" at bounding box center [882, 81] width 133 height 35
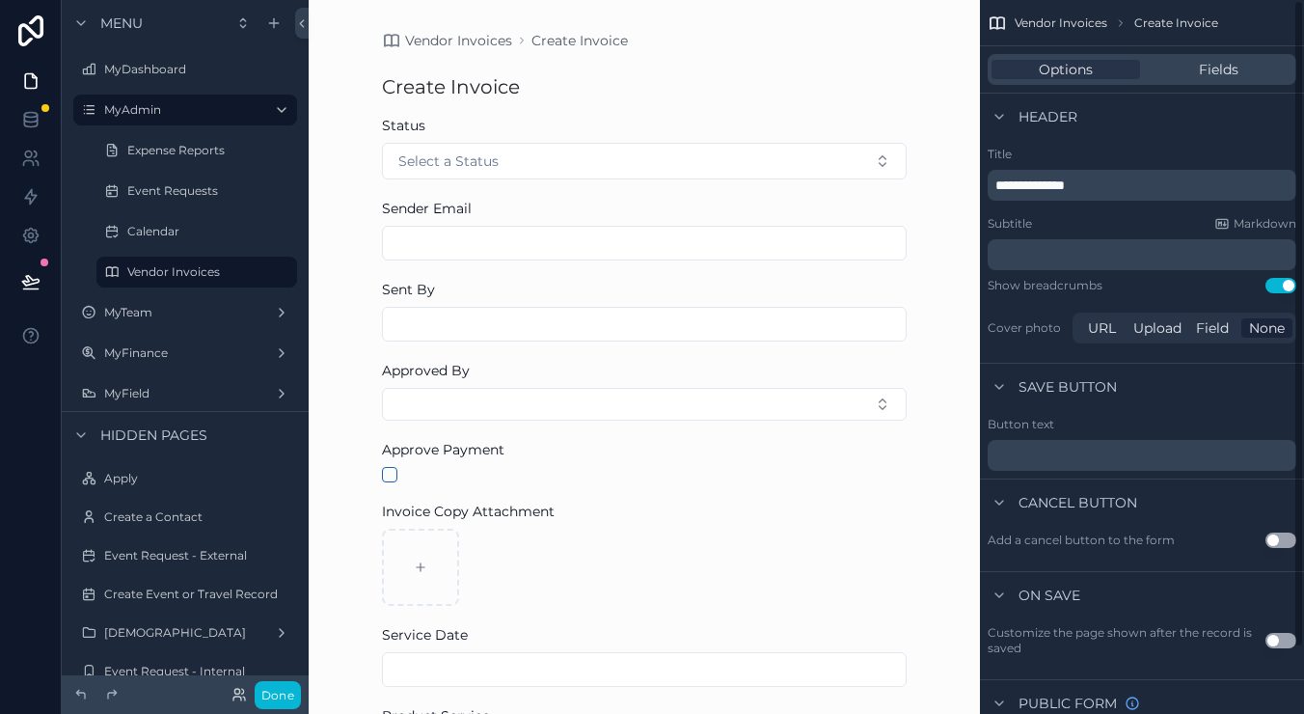
click at [1036, 24] on span "Vendor Invoices" at bounding box center [1060, 22] width 93 height 15
click at [1183, 77] on div "Fields" at bounding box center [1218, 69] width 148 height 19
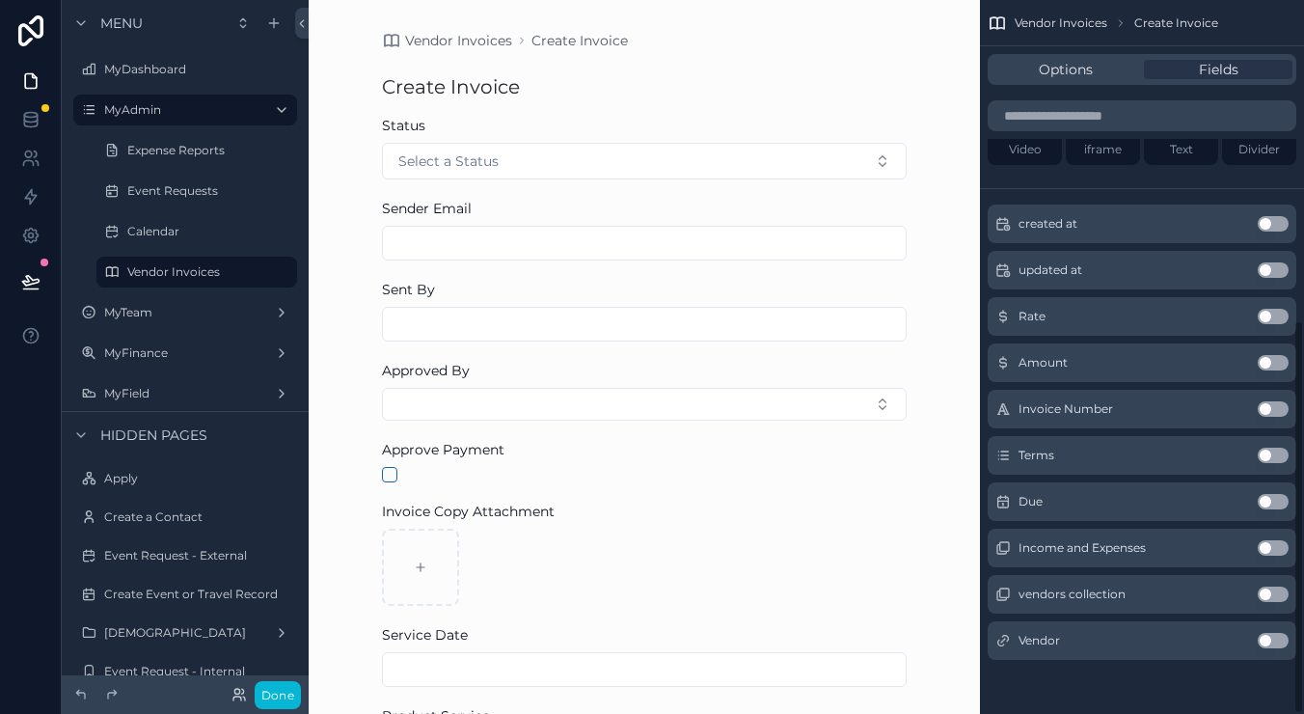
scroll to position [580, 0]
click at [1270, 319] on button "Use setting" at bounding box center [1272, 316] width 31 height 15
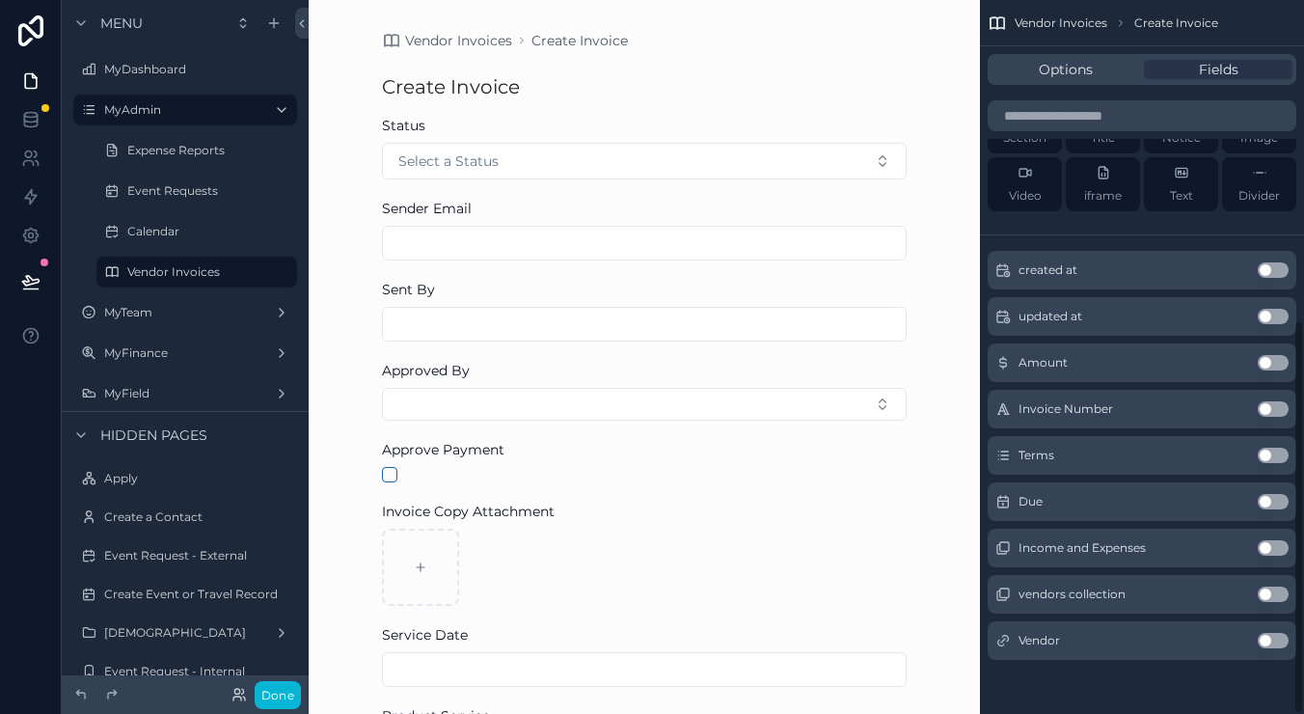
click at [1272, 364] on button "Use setting" at bounding box center [1272, 362] width 31 height 15
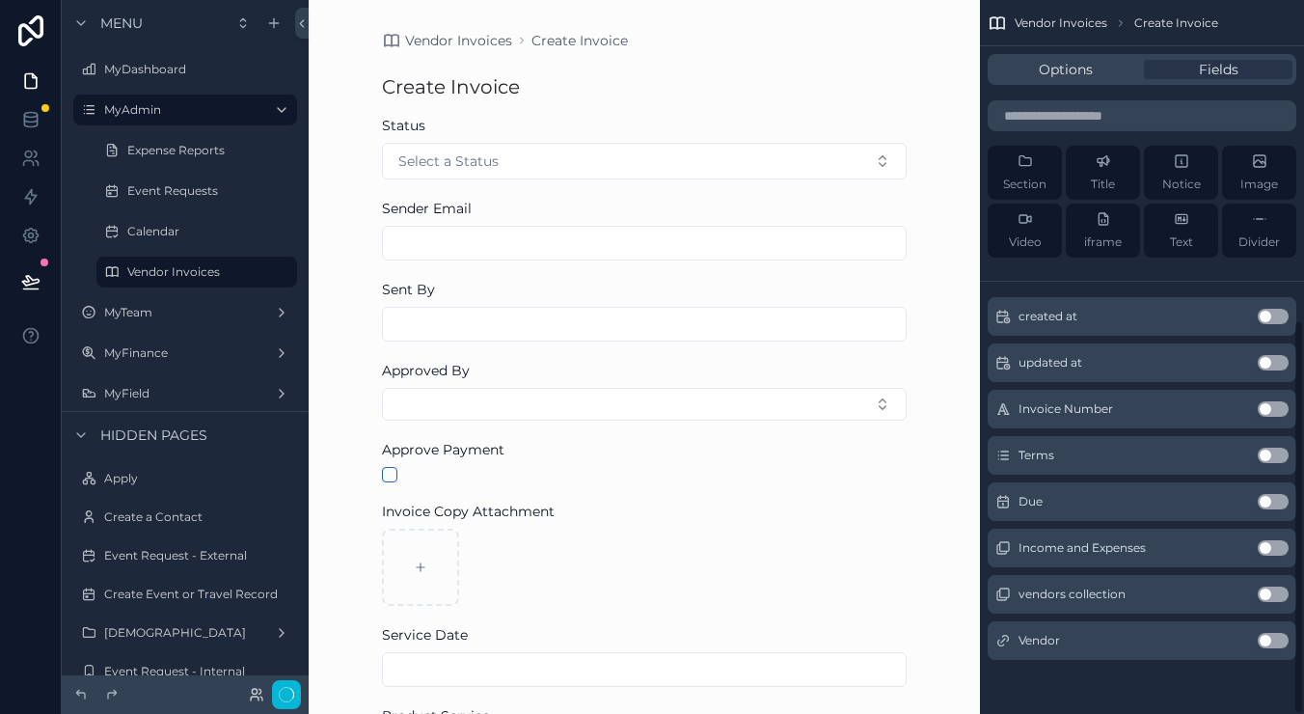
scroll to position [0, 0]
click at [1268, 411] on button "Use setting" at bounding box center [1272, 408] width 31 height 15
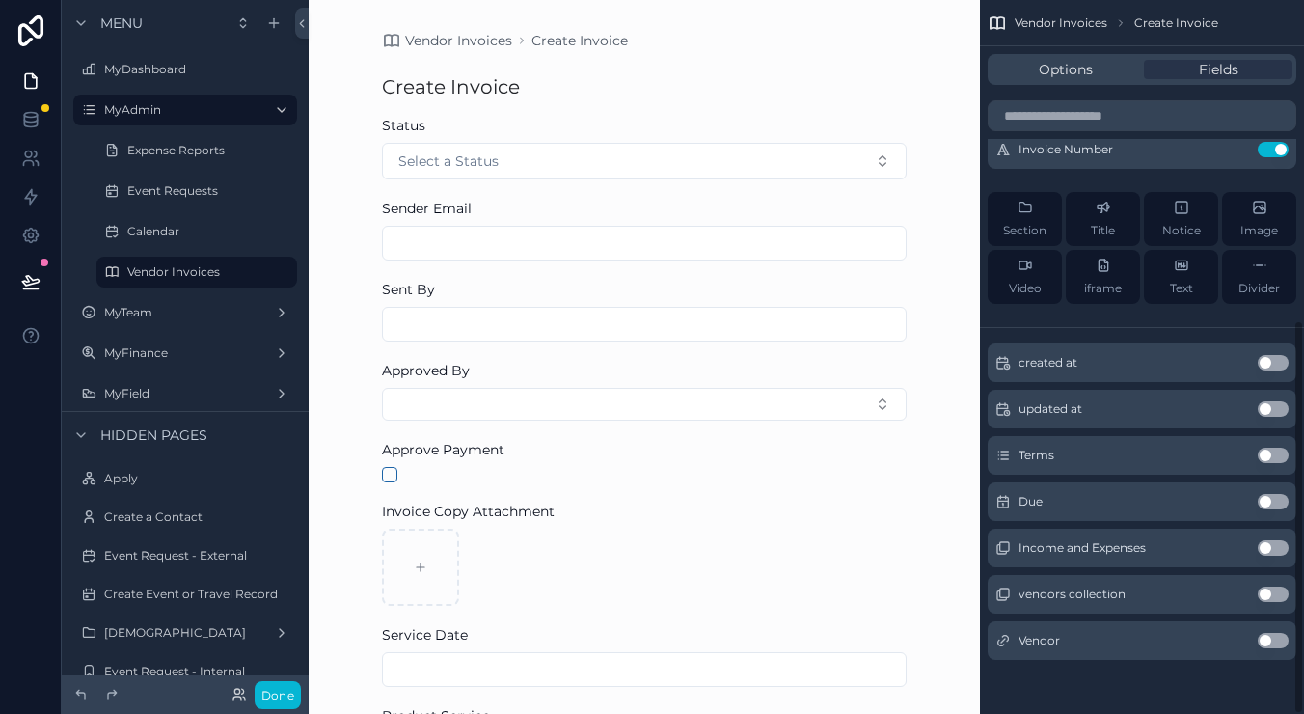
click at [1271, 452] on button "Use setting" at bounding box center [1272, 454] width 31 height 15
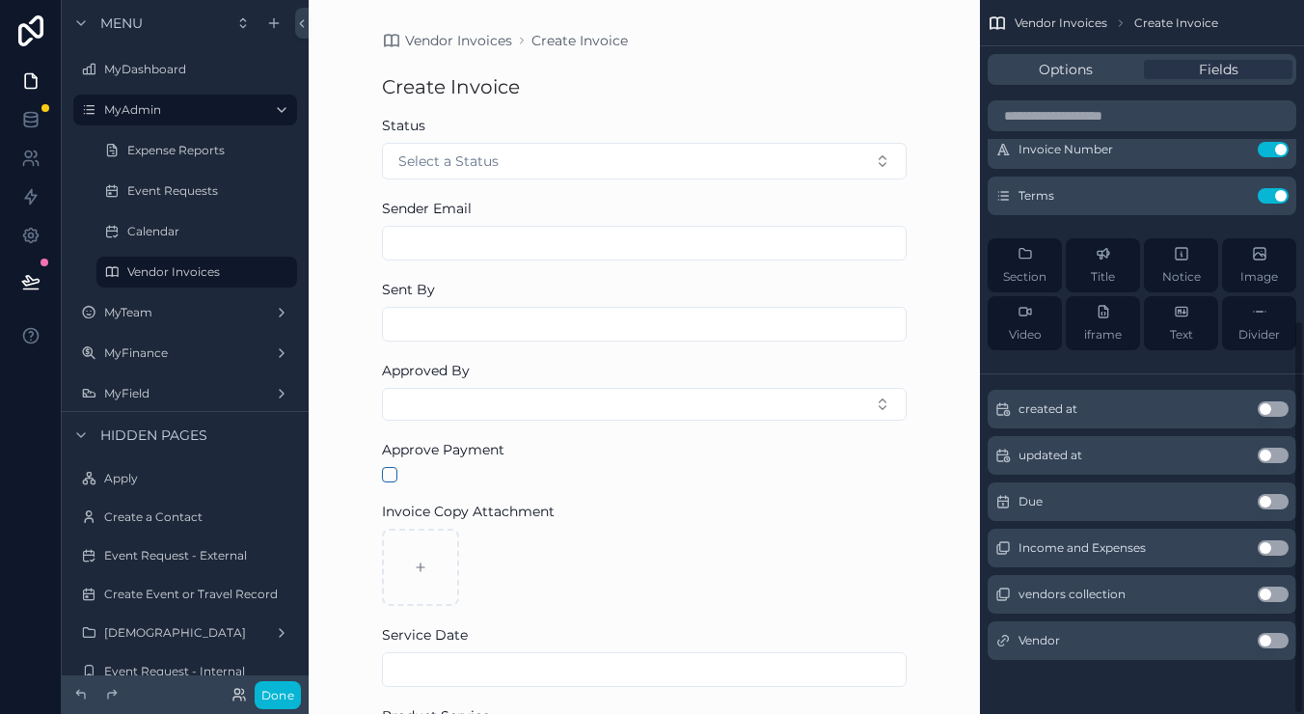
click at [1272, 497] on button "Use setting" at bounding box center [1272, 501] width 31 height 15
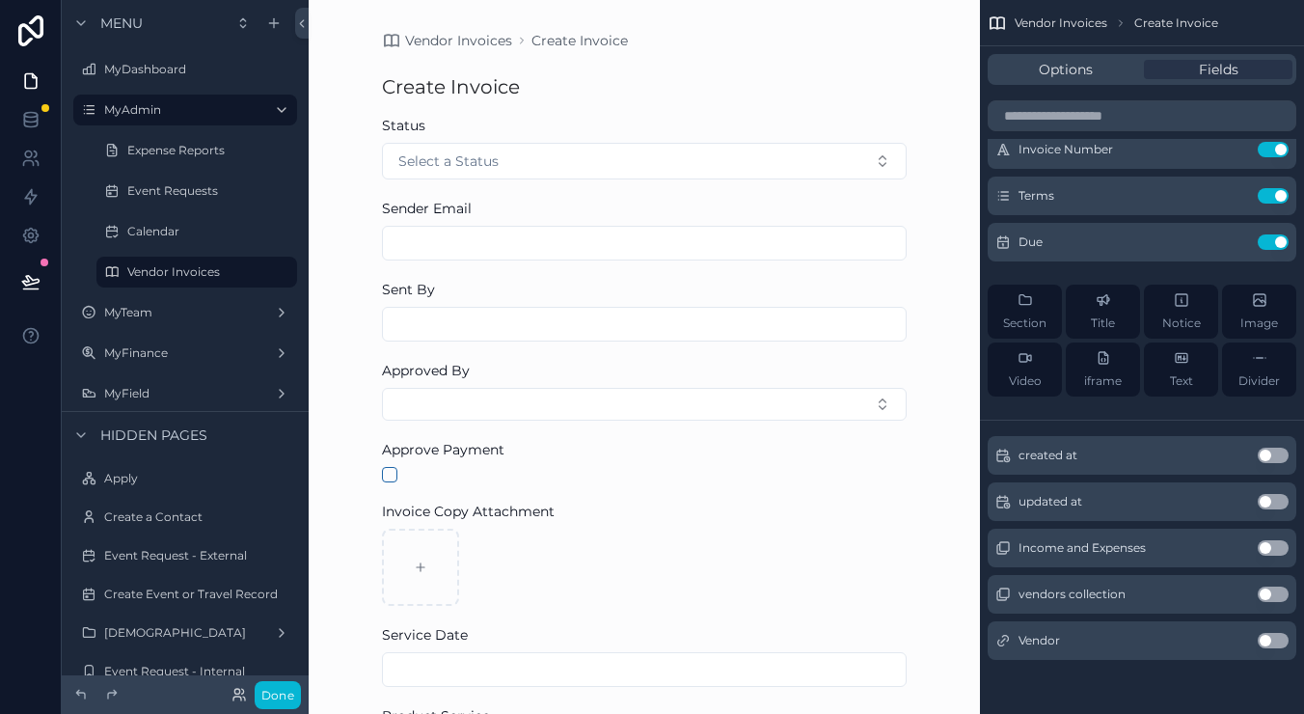
click at [1269, 642] on button "Use setting" at bounding box center [1272, 640] width 31 height 15
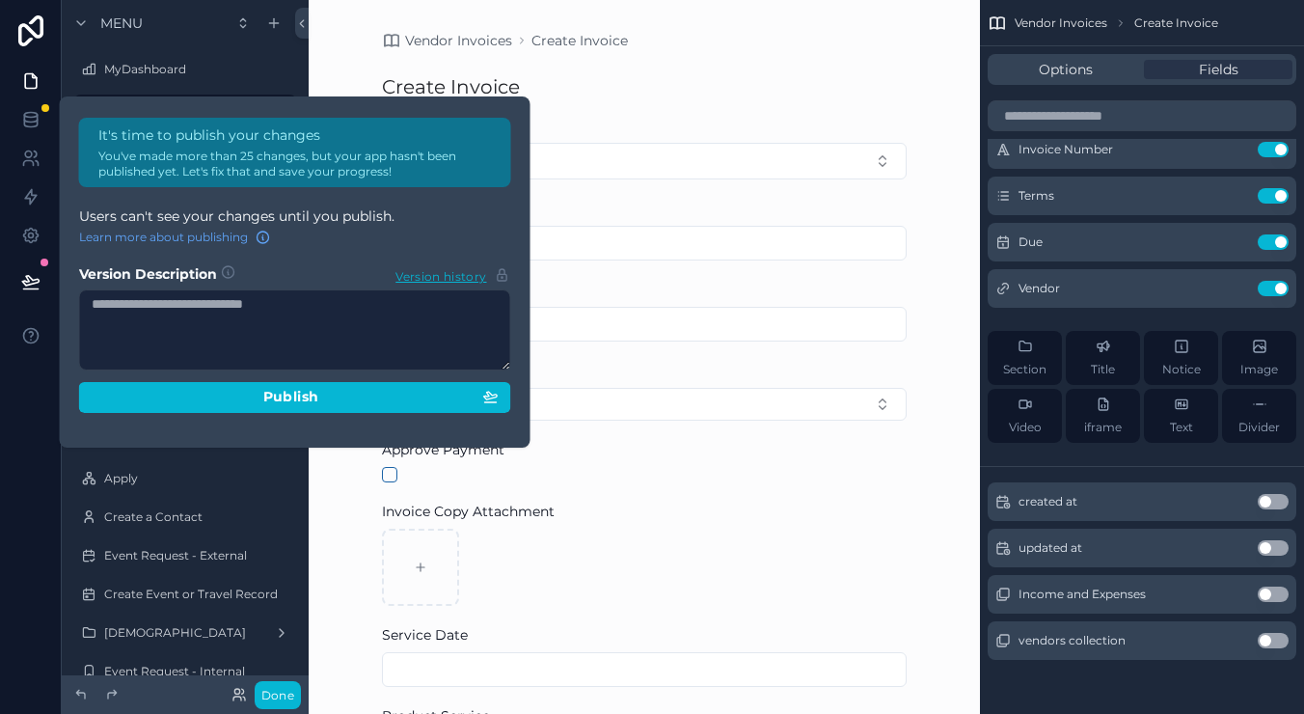
click at [932, 189] on div "Vendor Invoices Create Invoice Create Invoice Status Select a Status Sender Ema…" at bounding box center [644, 357] width 671 height 714
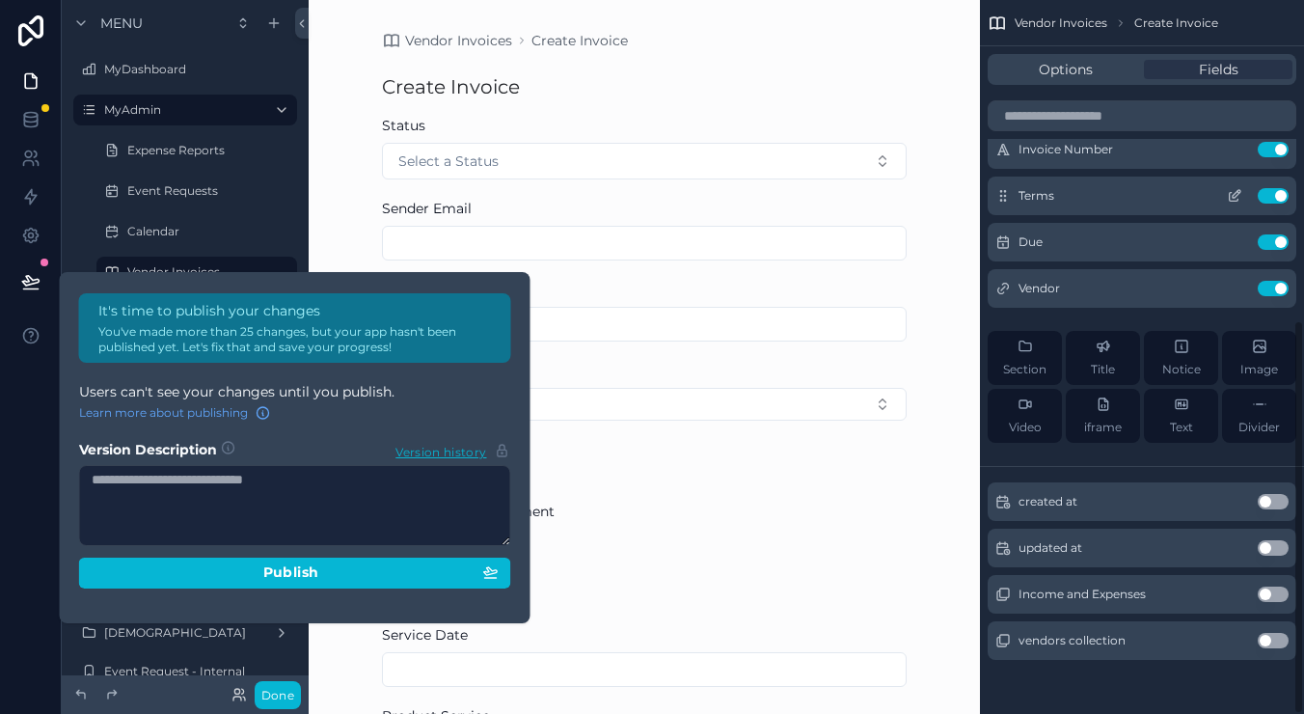
click at [989, 207] on div "Terms Use setting" at bounding box center [1141, 195] width 309 height 39
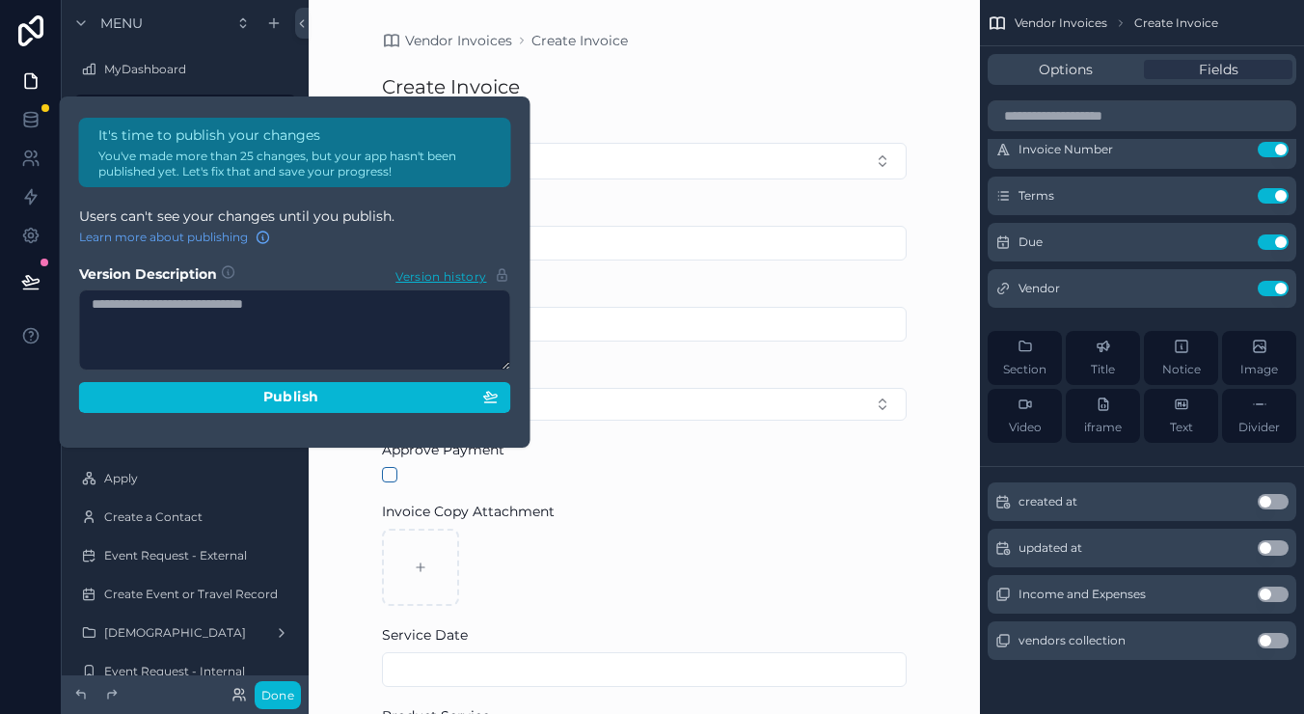
click at [968, 204] on div "Vendor Invoices Create Invoice Create Invoice Status Select a Status Sender Ema…" at bounding box center [644, 357] width 671 height 714
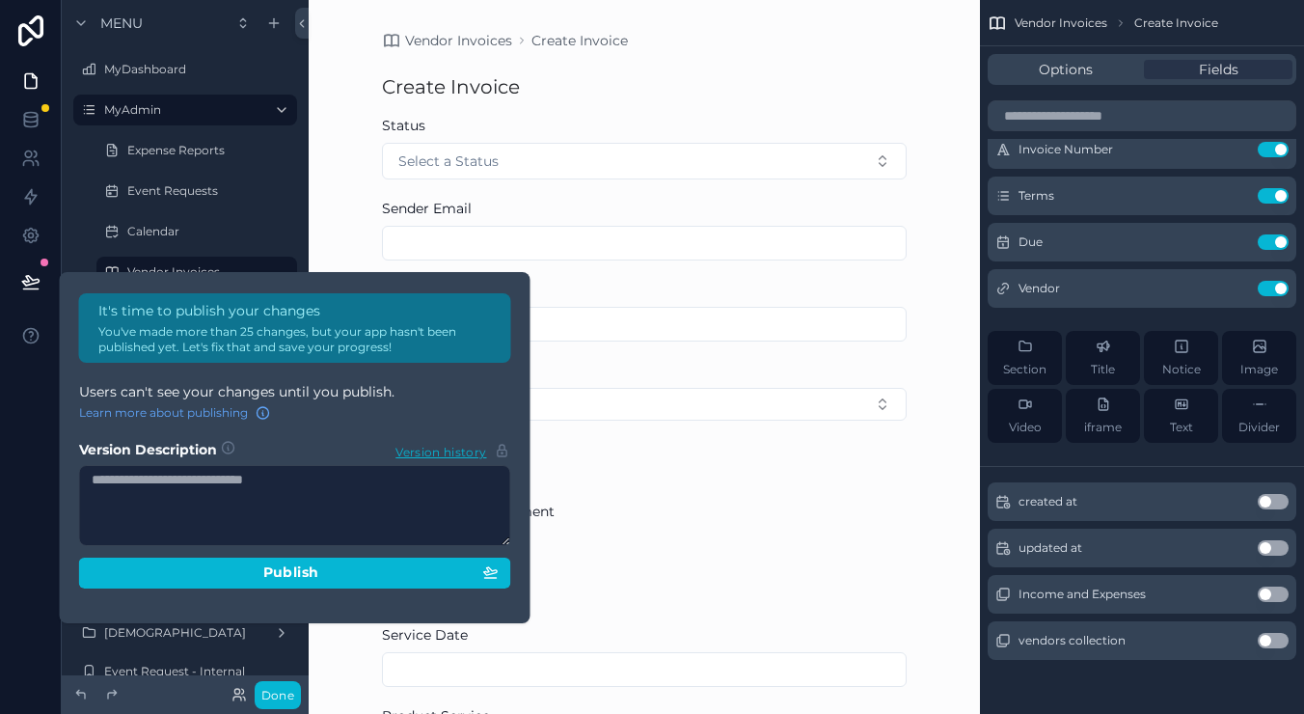
click at [968, 204] on div "Vendor Invoices Create Invoice Create Invoice Status Select a Status Sender Ema…" at bounding box center [644, 357] width 671 height 714
click at [356, 153] on div "It's time to publish your changes You've made more than 25 changes, but your ap…" at bounding box center [652, 357] width 1304 height 714
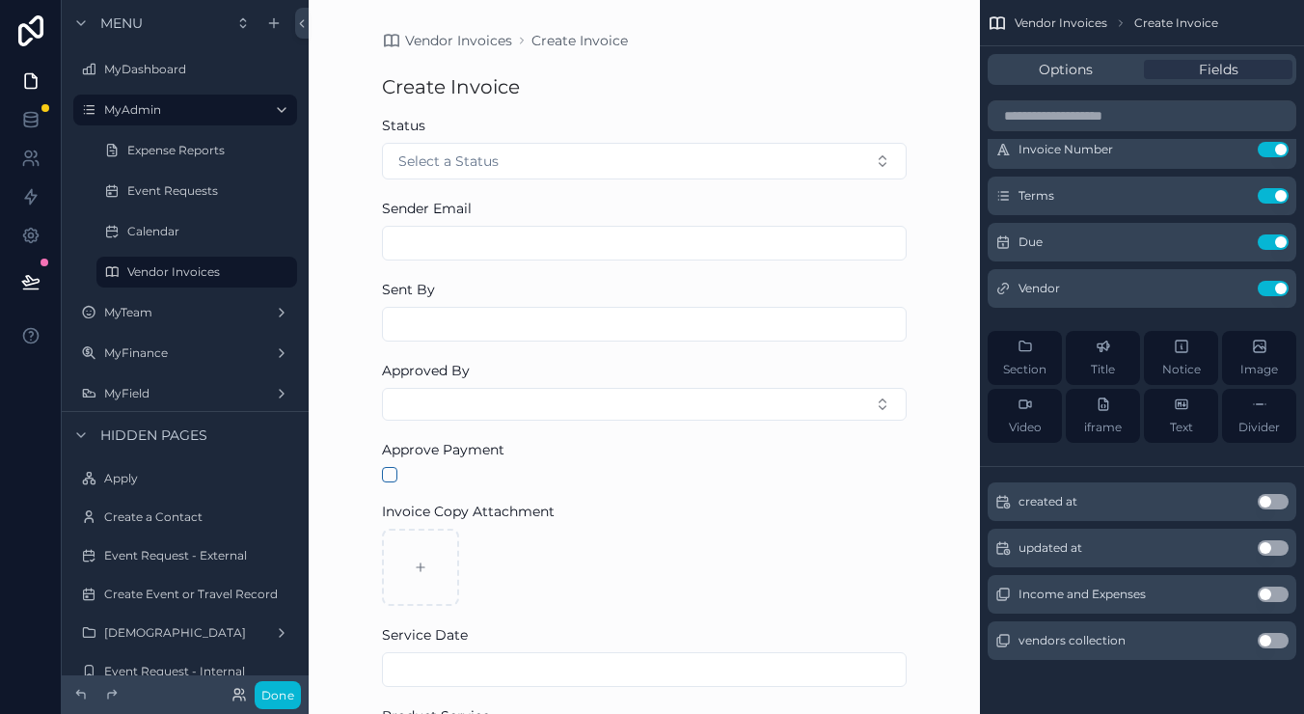
click at [686, 80] on div "Create Invoice" at bounding box center [644, 86] width 525 height 27
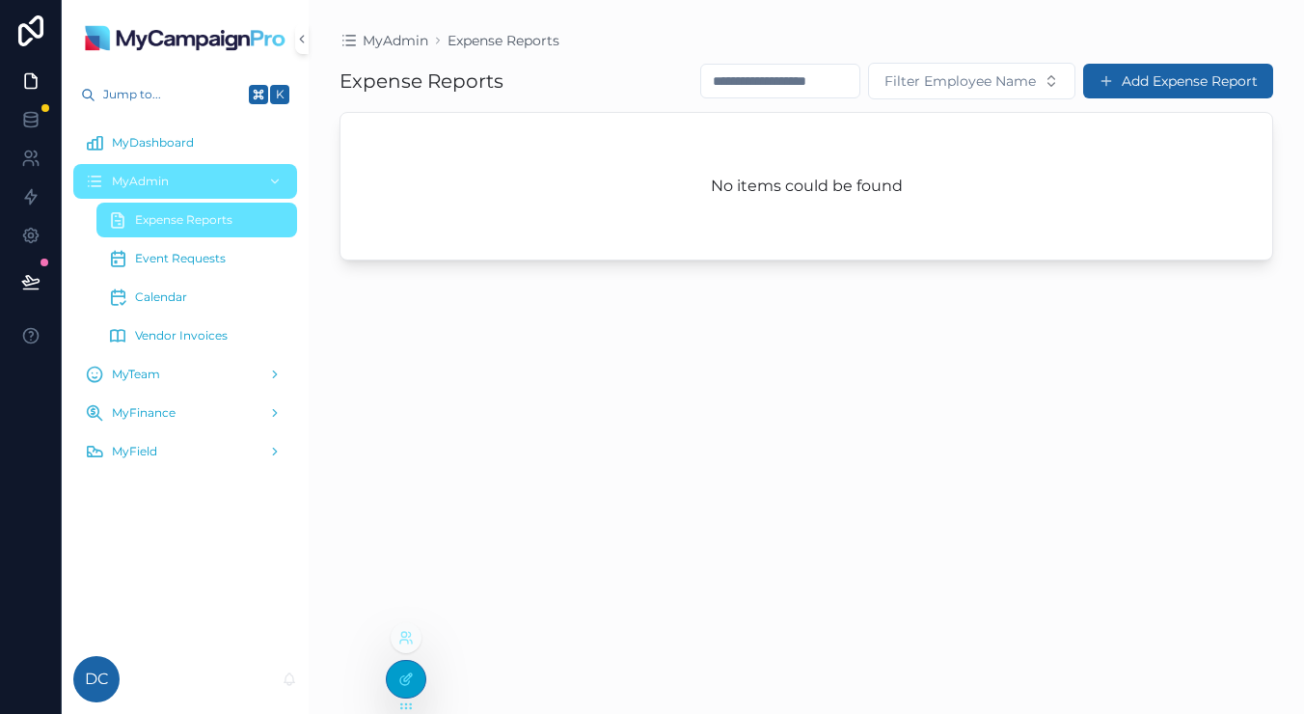
click at [406, 667] on div at bounding box center [406, 679] width 39 height 37
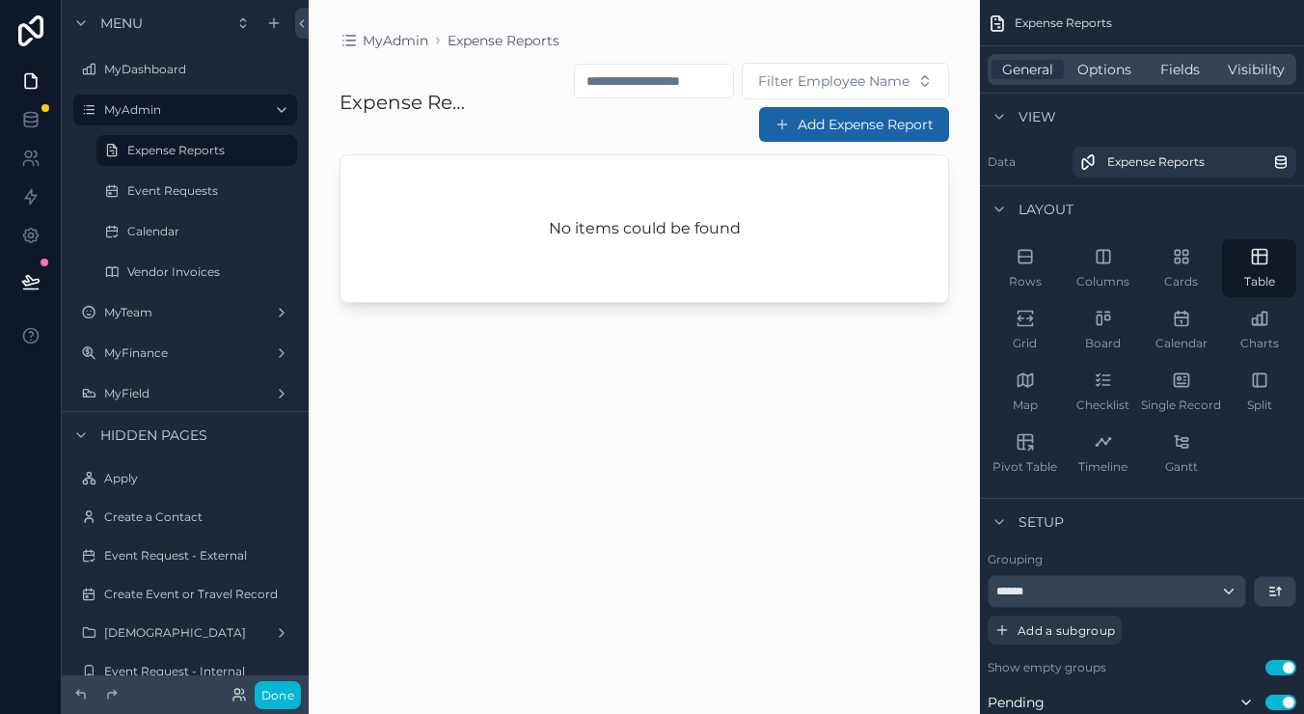
click at [856, 131] on div "scrollable content" at bounding box center [644, 345] width 671 height 690
drag, startPoint x: 153, startPoint y: 263, endPoint x: 211, endPoint y: 259, distance: 58.0
click at [157, 262] on div "Vendor Invoices" at bounding box center [196, 271] width 139 height 23
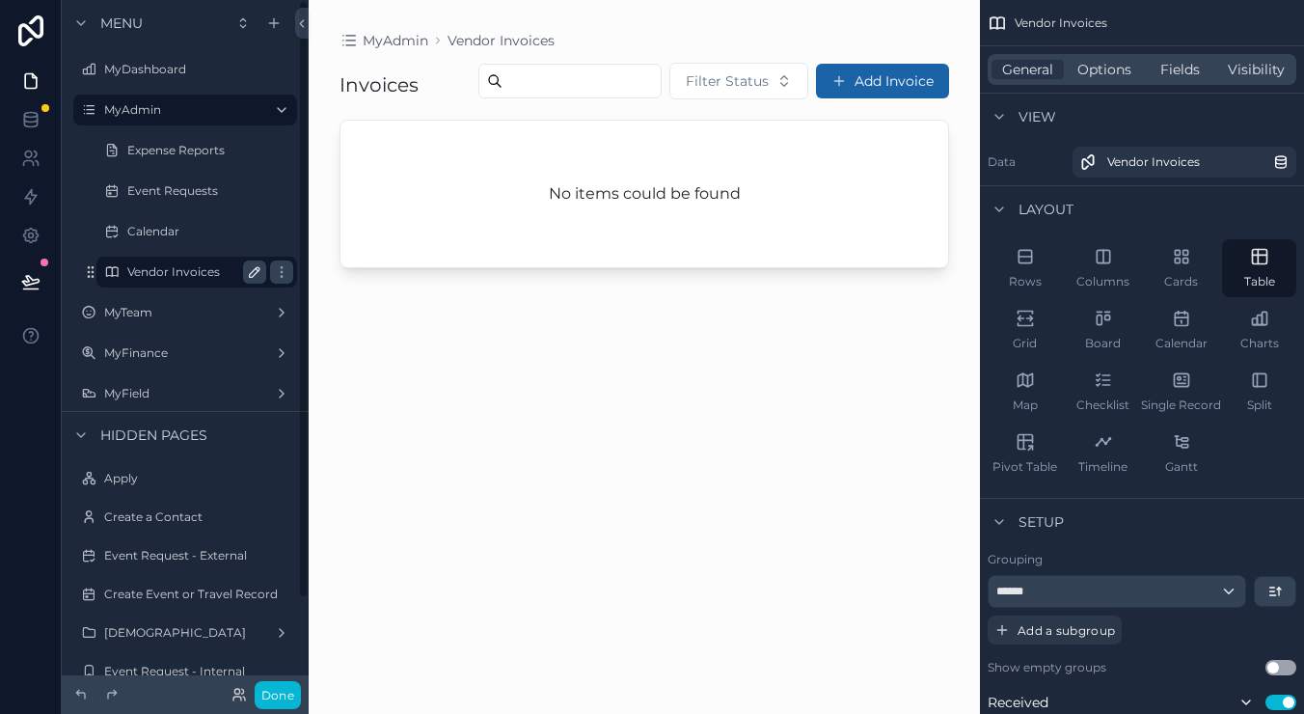
click at [253, 272] on icon "scrollable content" at bounding box center [255, 272] width 10 height 10
click at [163, 273] on input "**********" at bounding box center [181, 271] width 108 height 23
type input "********"
click at [274, 274] on icon "scrollable content" at bounding box center [281, 271] width 15 height 15
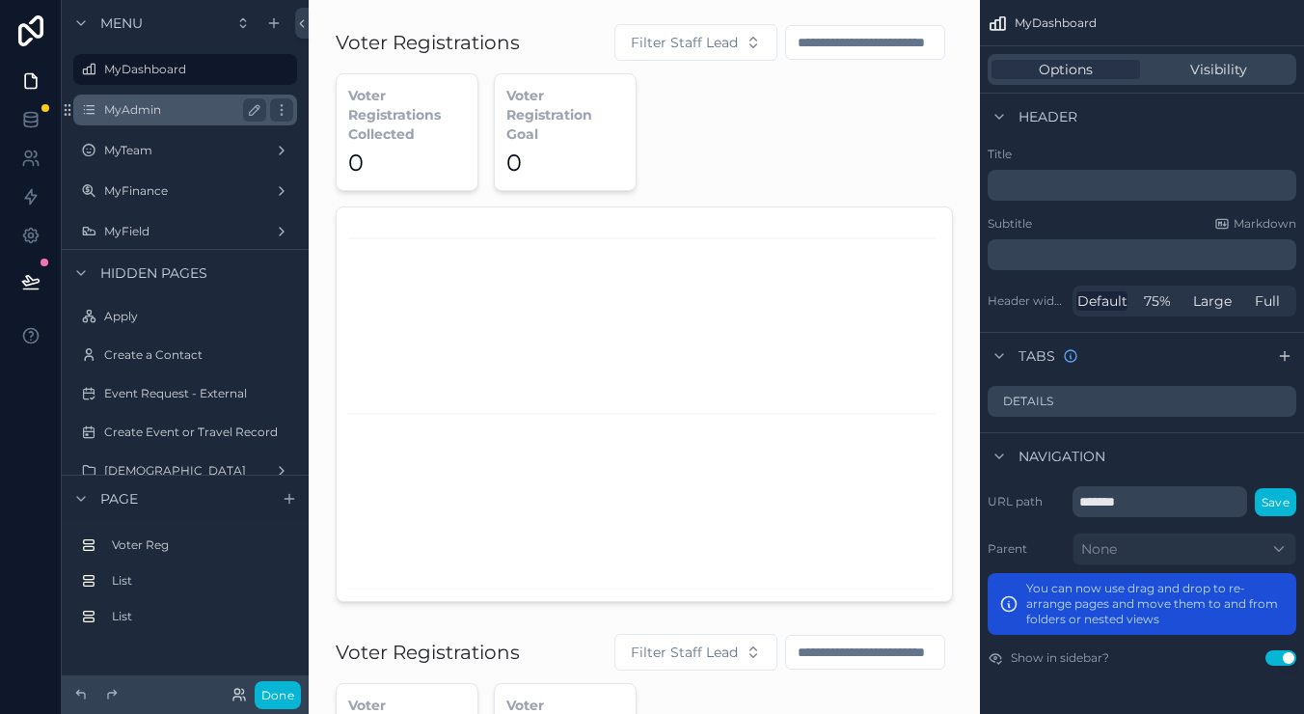
click at [155, 113] on label "MyAdmin" at bounding box center [181, 109] width 154 height 15
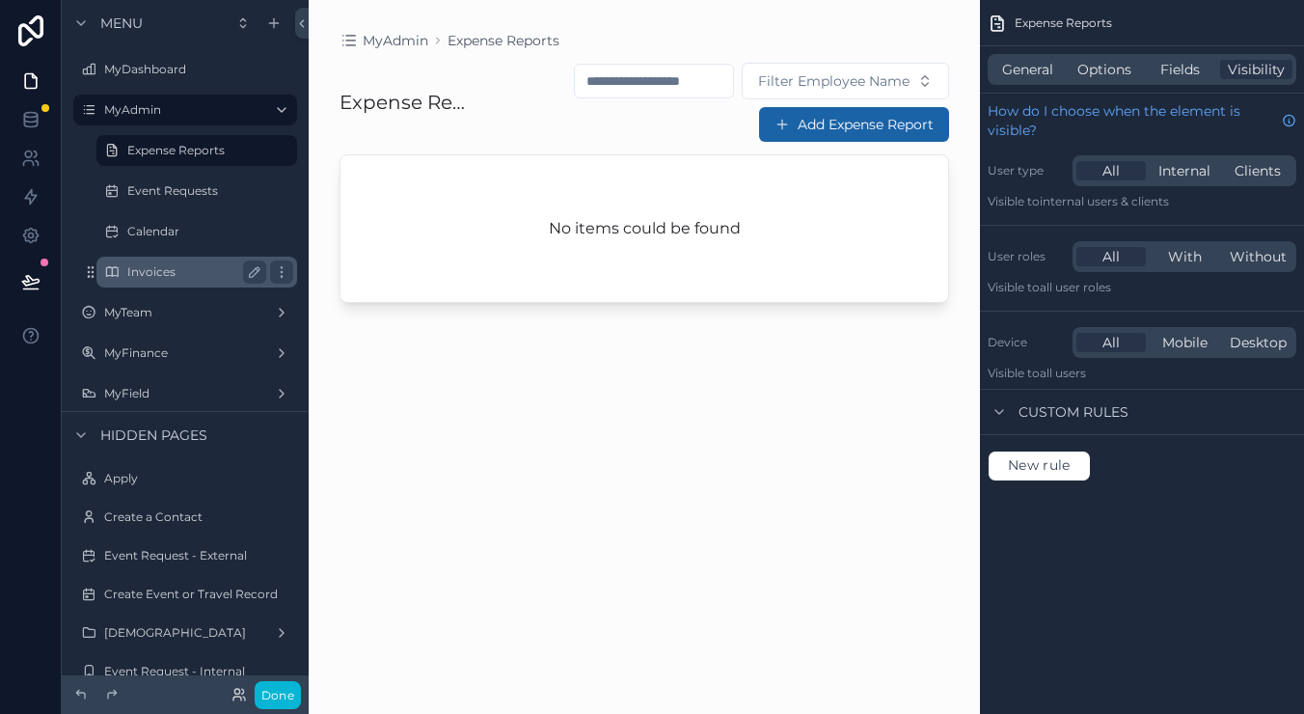
click at [159, 268] on label "Invoices" at bounding box center [192, 271] width 131 height 15
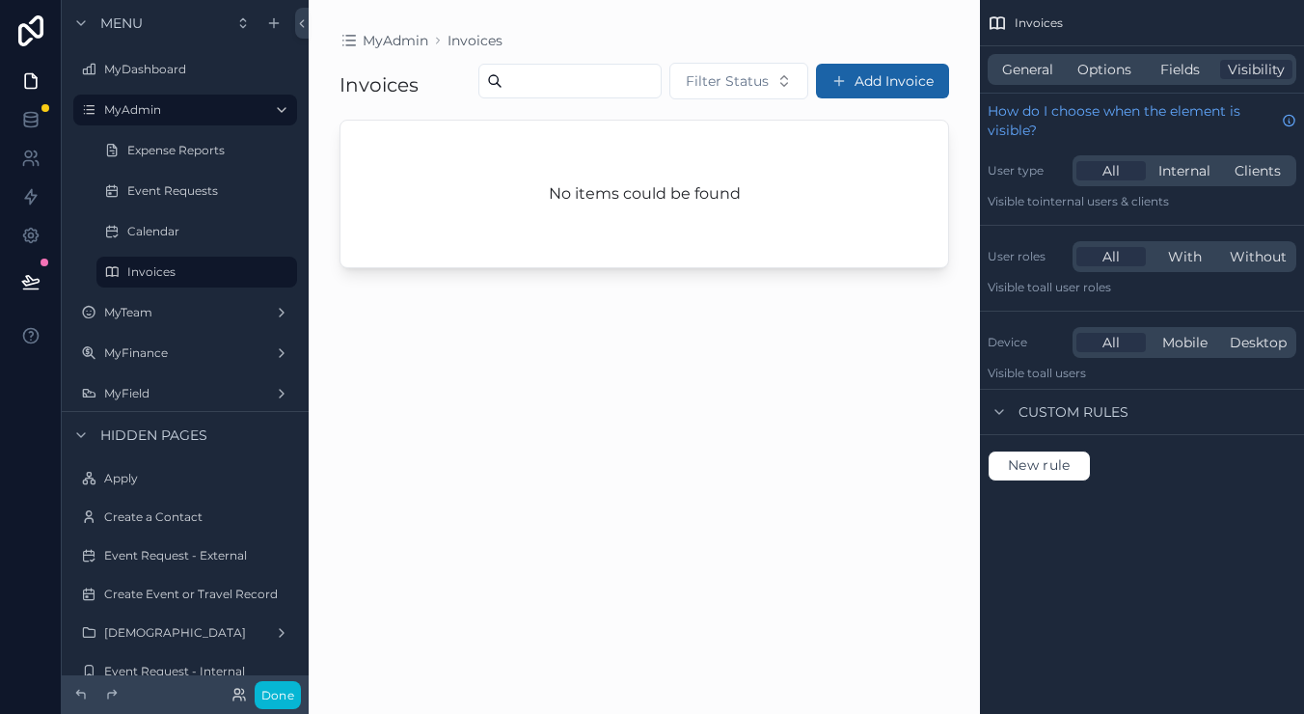
click at [897, 119] on div "scrollable content" at bounding box center [644, 345] width 671 height 690
click at [877, 98] on button "Add Invoice" at bounding box center [882, 81] width 133 height 35
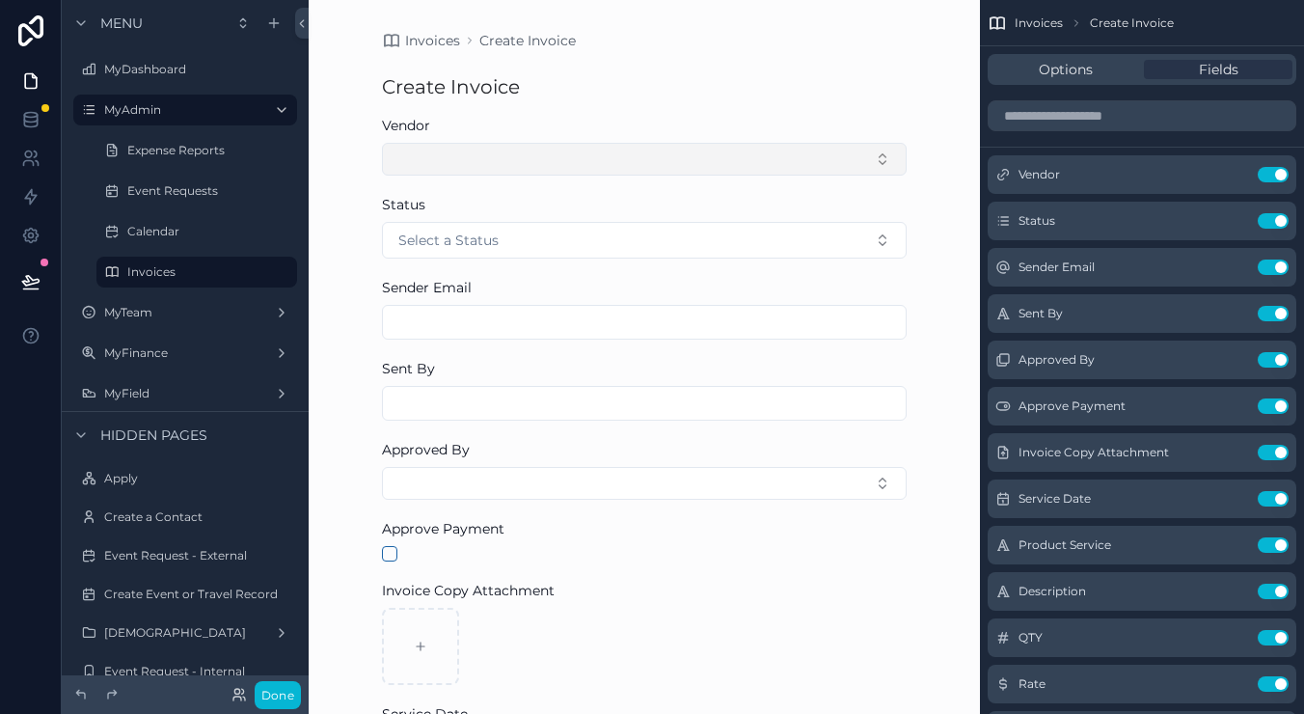
click at [618, 161] on button "Select Button" at bounding box center [644, 159] width 525 height 33
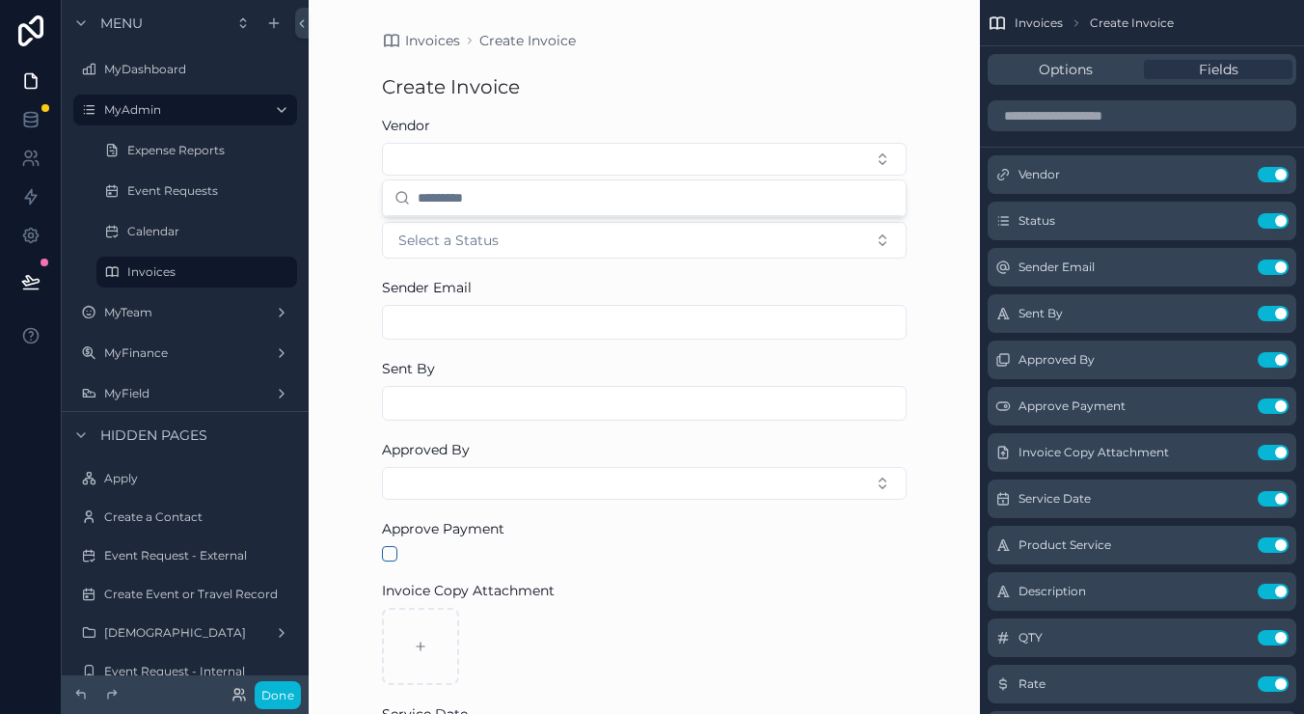
click at [1230, 180] on icon "scrollable content" at bounding box center [1233, 176] width 9 height 9
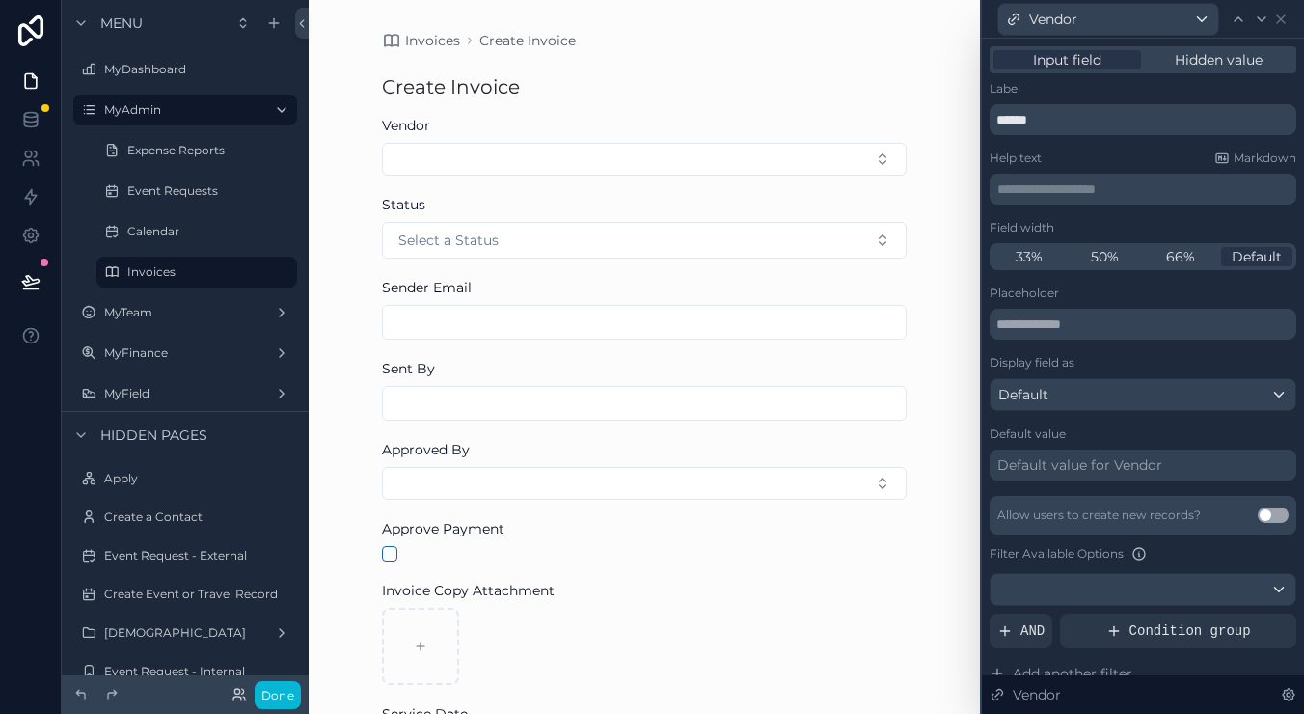
click at [939, 186] on div "Invoices Create Invoice Create Invoice Vendor Status Select a Status Sender Ema…" at bounding box center [644, 357] width 671 height 714
click at [714, 278] on div "Sender Email" at bounding box center [644, 287] width 525 height 19
click at [1277, 26] on icon at bounding box center [1280, 19] width 15 height 15
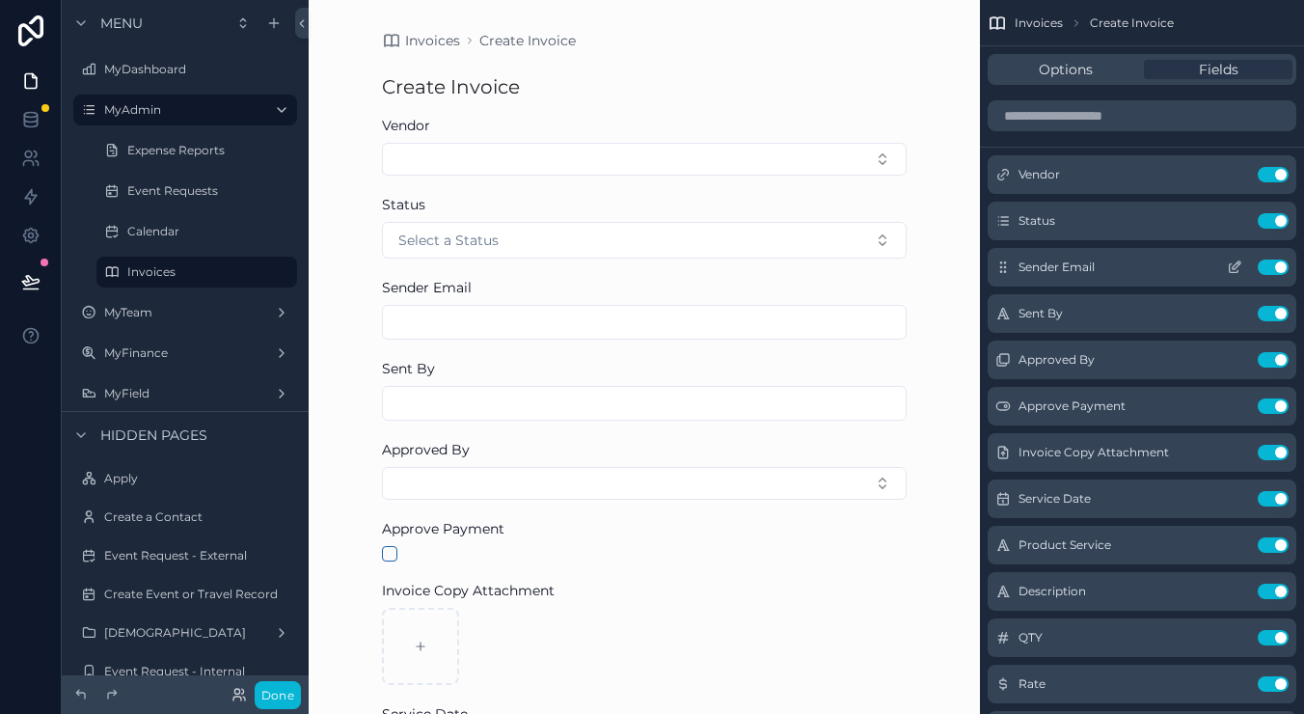
click at [1234, 269] on icon "scrollable content" at bounding box center [1236, 265] width 8 height 8
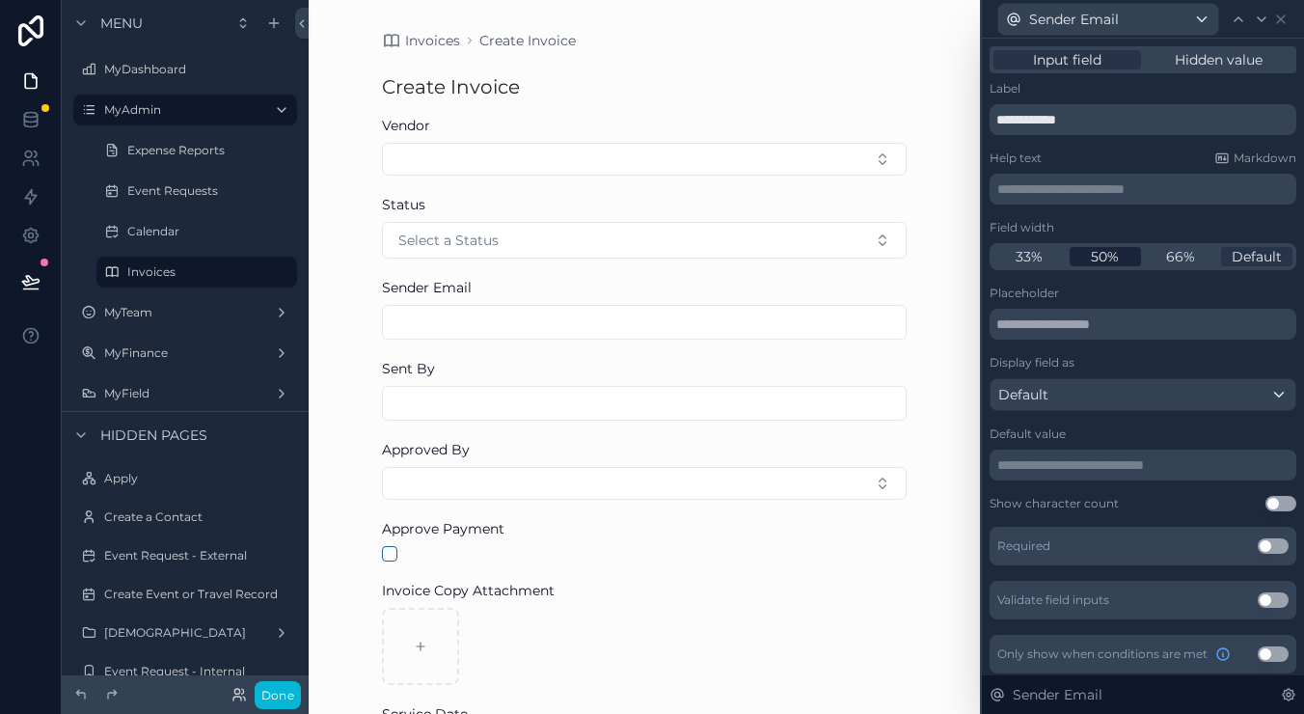
click at [1127, 263] on div "50%" at bounding box center [1105, 256] width 72 height 19
drag, startPoint x: 1282, startPoint y: 17, endPoint x: 1276, endPoint y: 27, distance: 11.2
click at [1282, 17] on icon at bounding box center [1280, 19] width 15 height 15
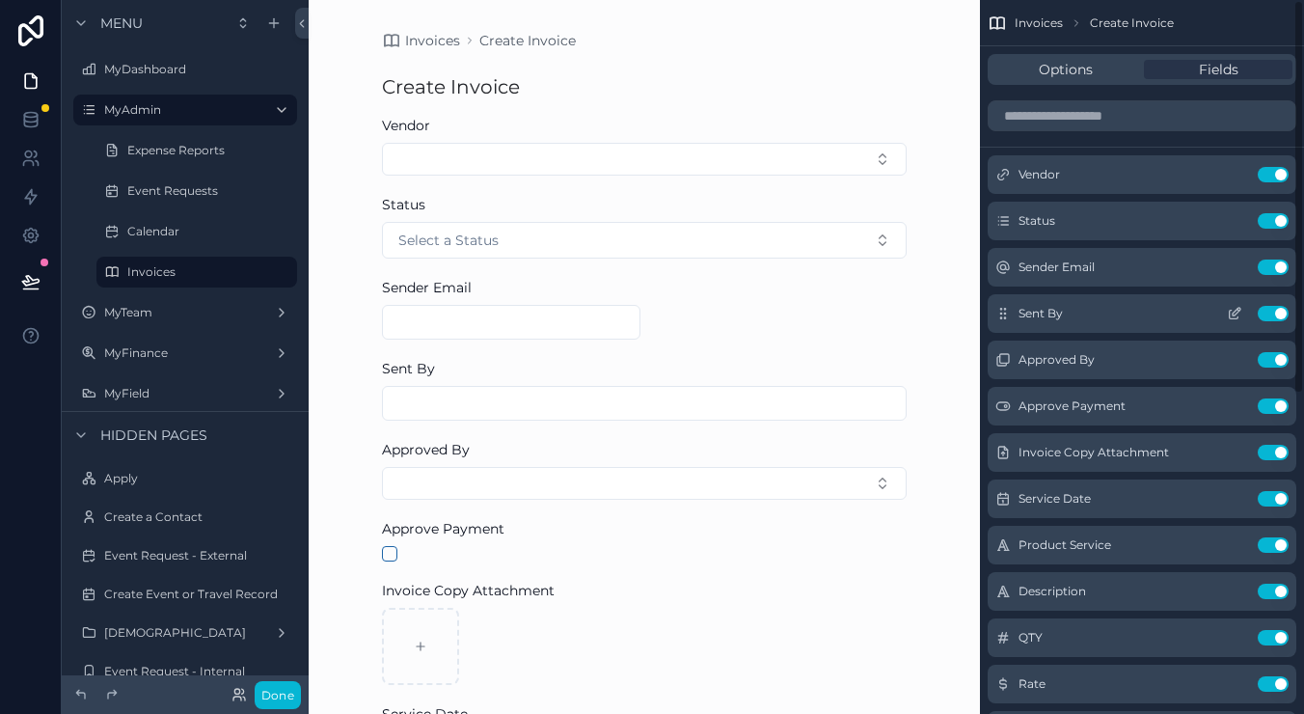
click at [1230, 313] on icon "scrollable content" at bounding box center [1234, 313] width 15 height 15
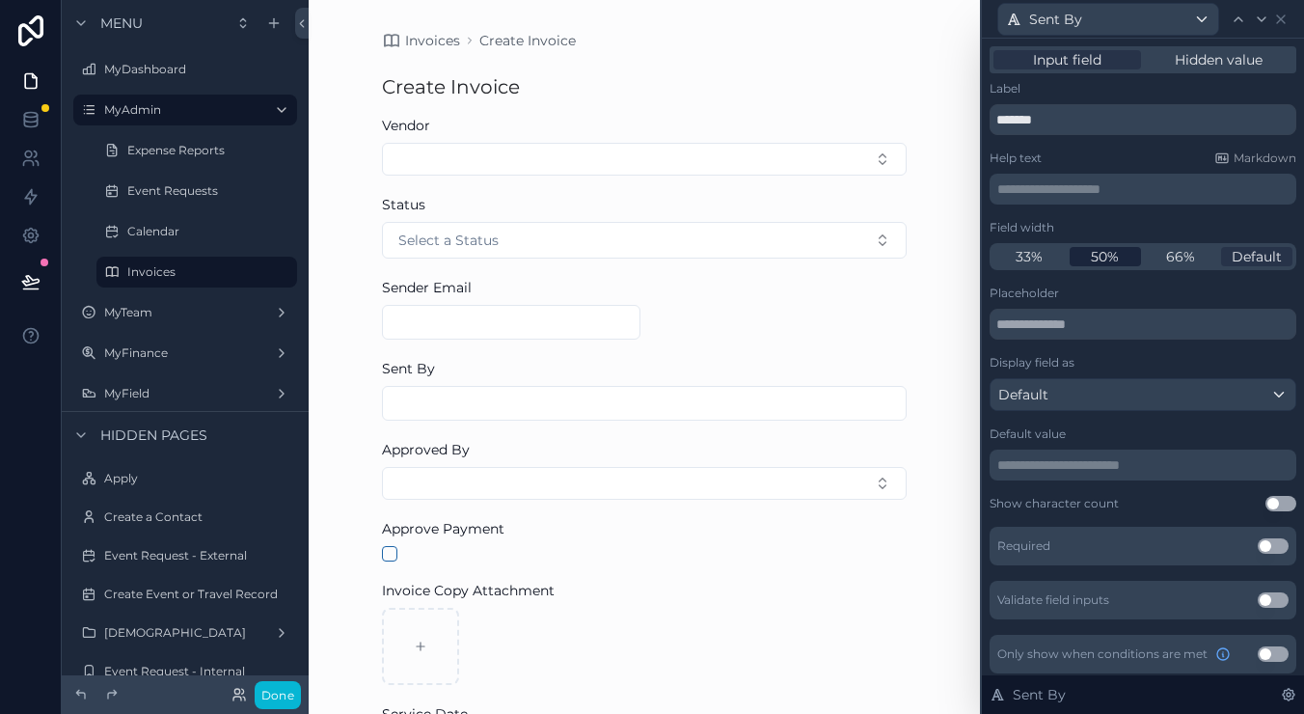
click at [1116, 257] on span "50%" at bounding box center [1105, 256] width 28 height 19
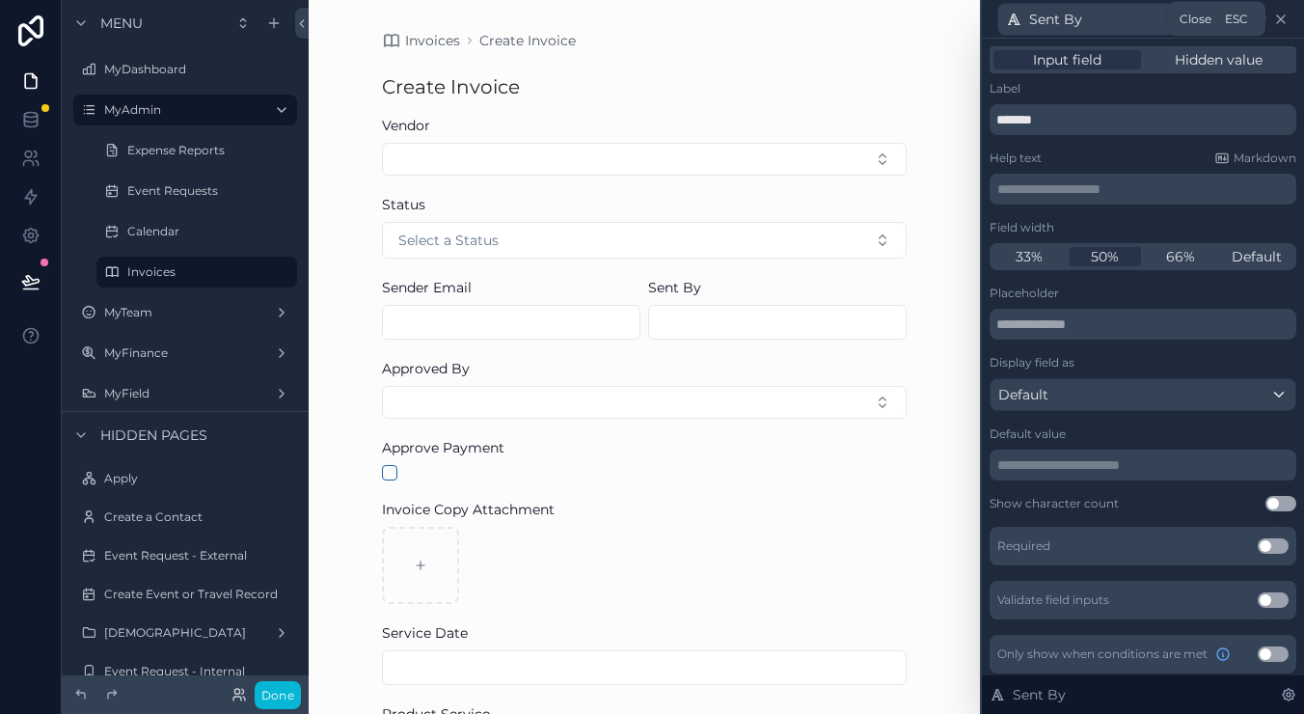
click at [1275, 20] on icon at bounding box center [1280, 19] width 15 height 15
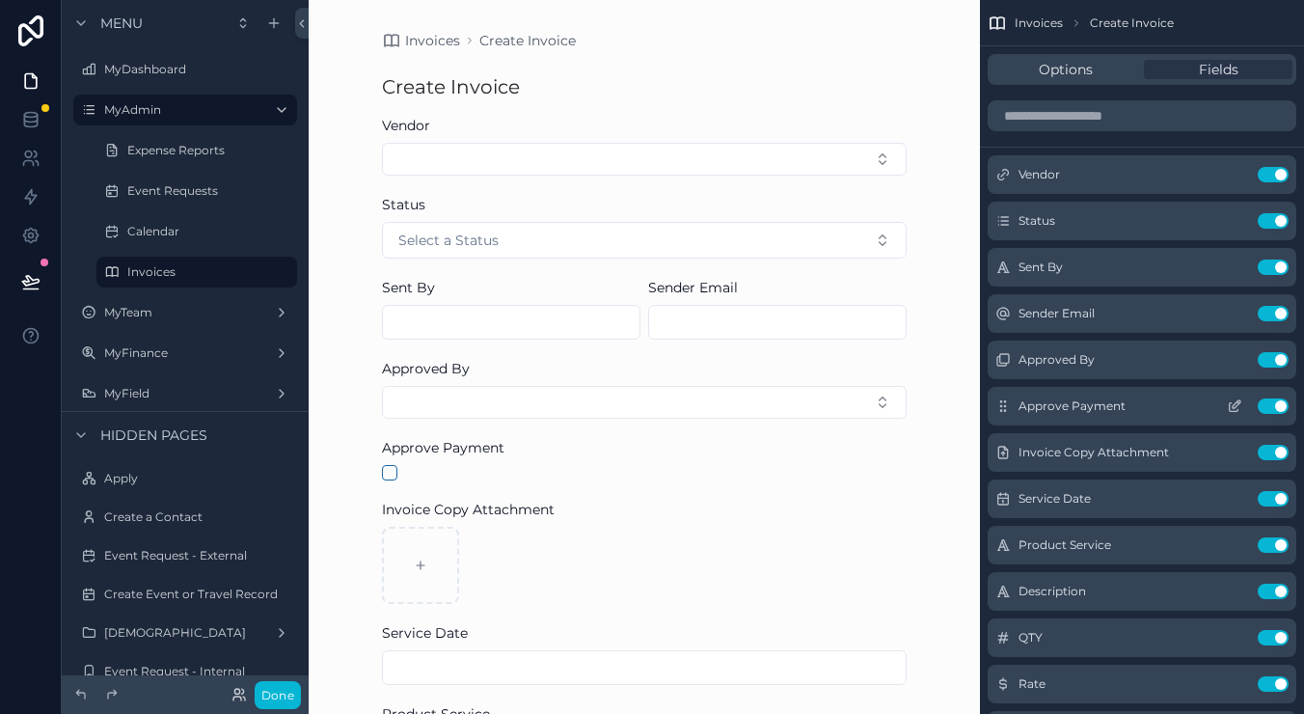
click at [1240, 400] on icon "scrollable content" at bounding box center [1236, 404] width 8 height 8
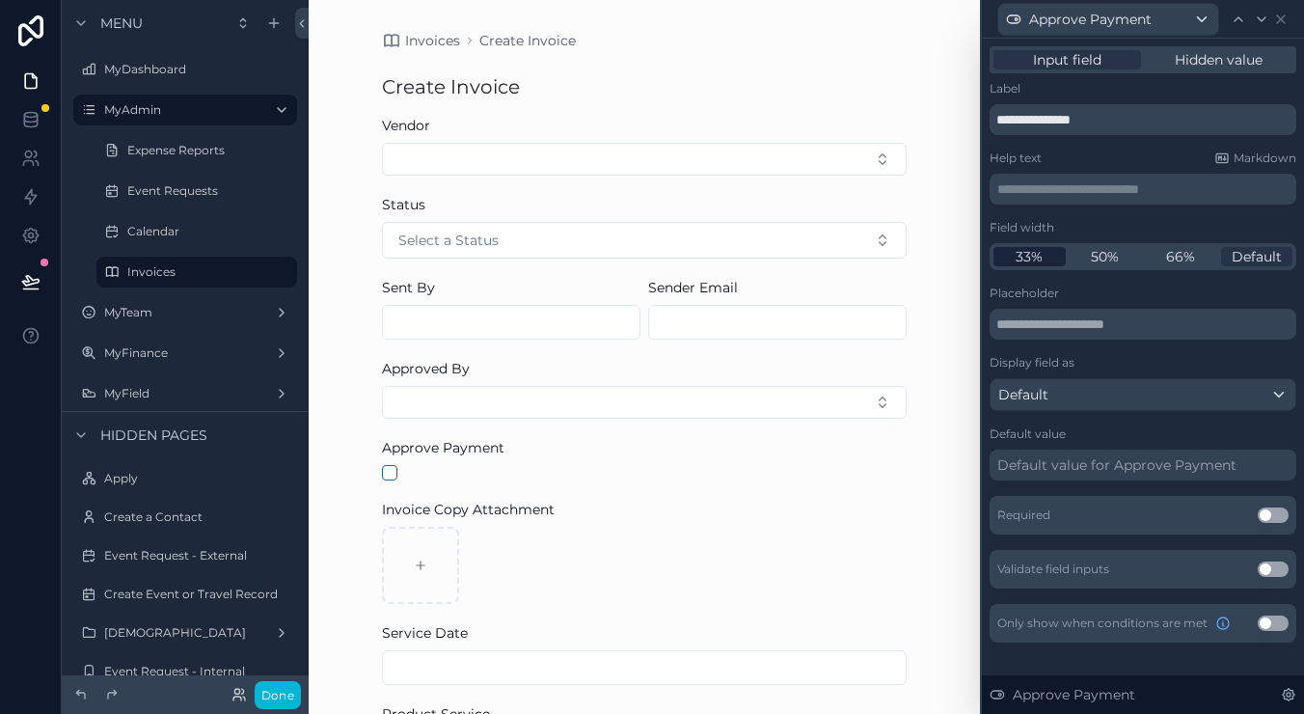
click at [1025, 264] on span "33%" at bounding box center [1028, 256] width 27 height 19
click at [1279, 10] on div "Approve Payment" at bounding box center [1142, 19] width 307 height 38
click at [1279, 15] on icon at bounding box center [1280, 19] width 15 height 15
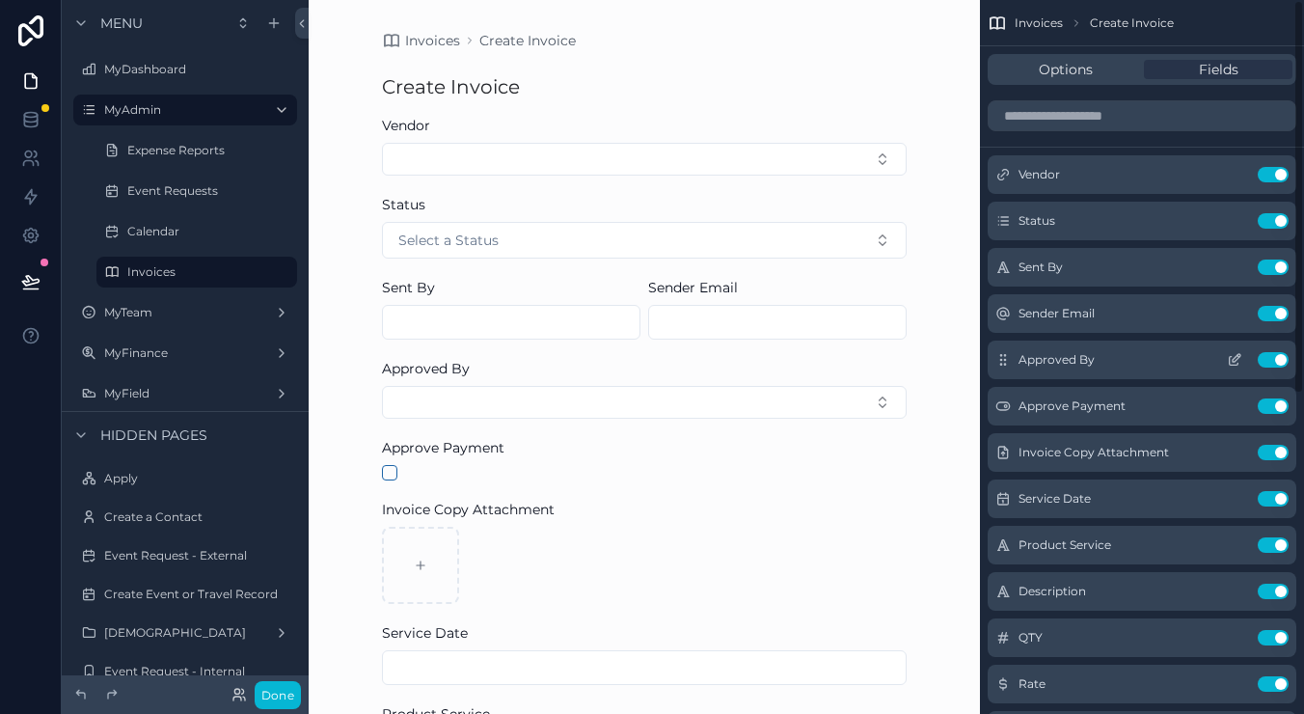
click at [1236, 362] on icon "scrollable content" at bounding box center [1234, 359] width 15 height 15
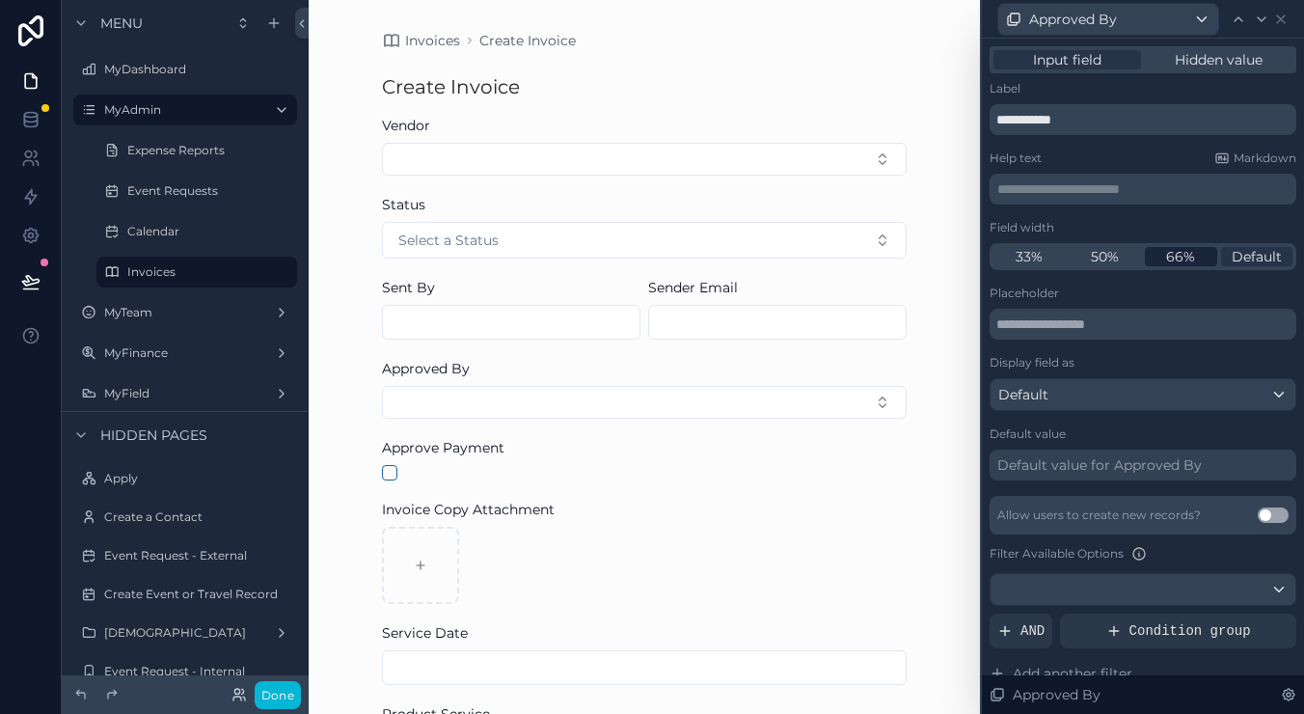
click at [1186, 261] on span "66%" at bounding box center [1180, 256] width 29 height 19
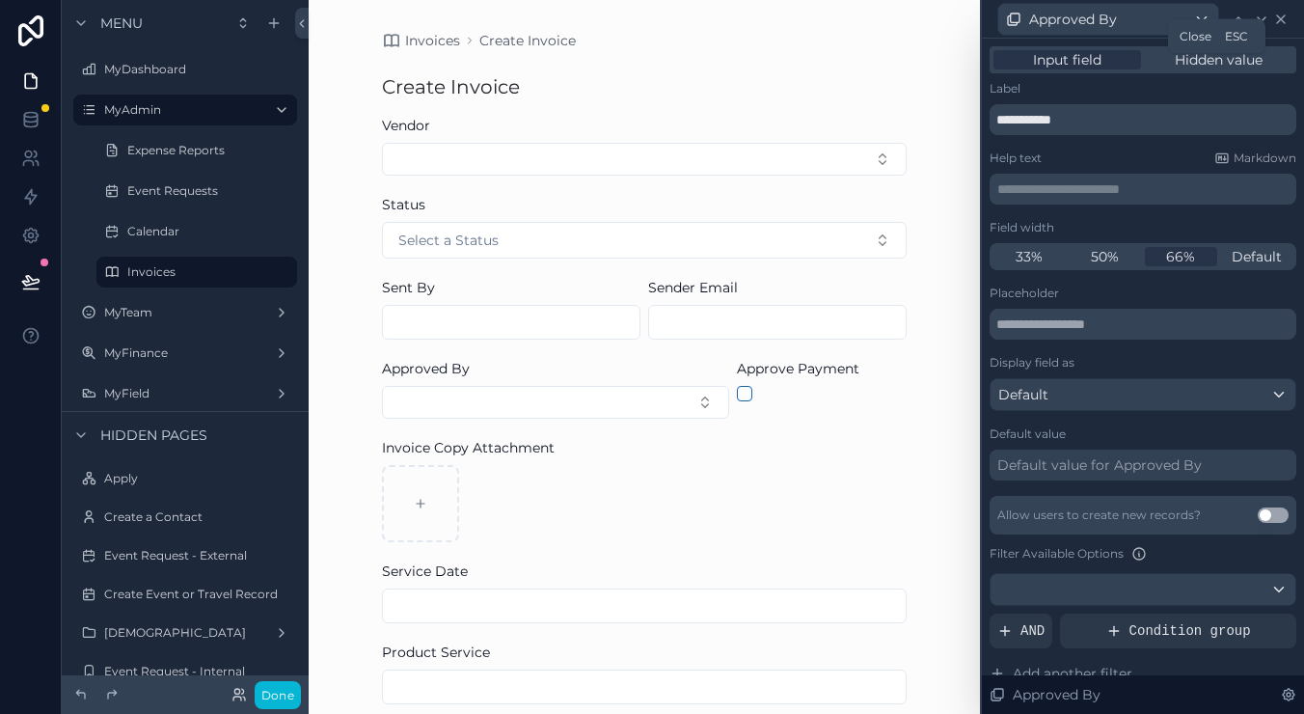
click at [1284, 12] on icon at bounding box center [1280, 19] width 15 height 15
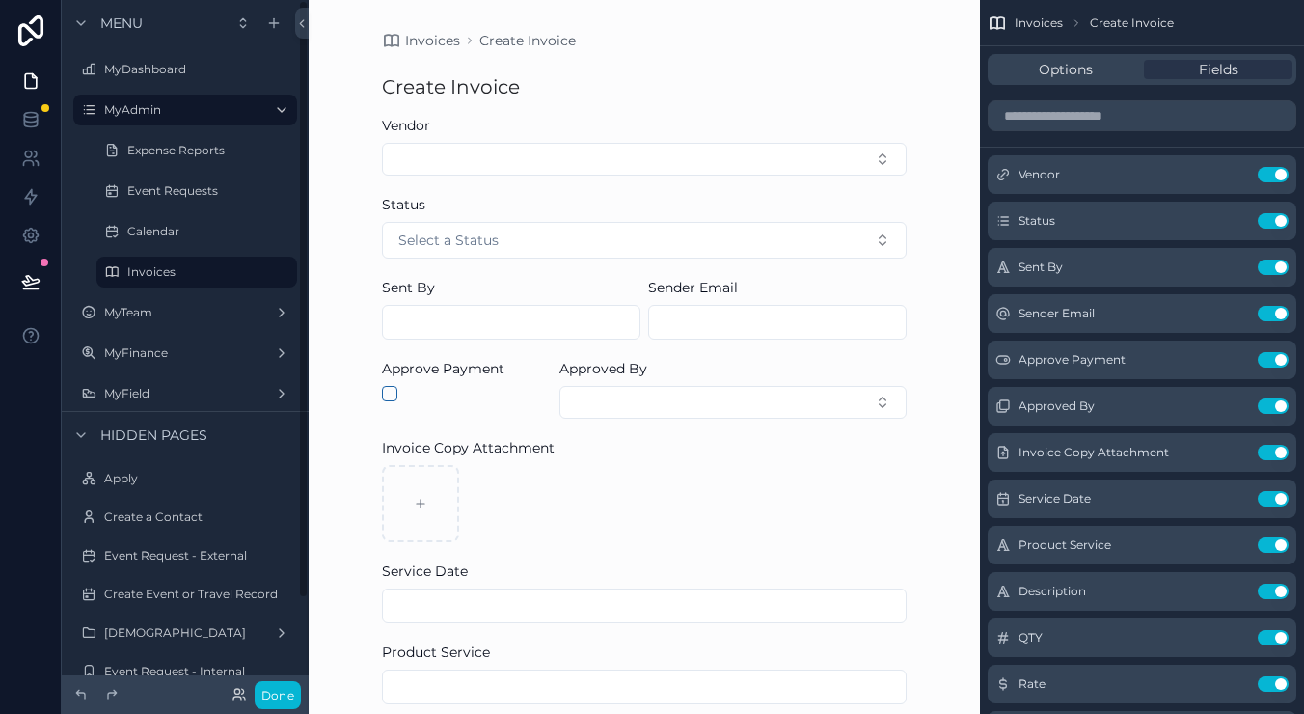
click at [388, 396] on button "scrollable content" at bounding box center [389, 393] width 15 height 15
click at [619, 393] on button "Select Button" at bounding box center [732, 402] width 347 height 33
click at [487, 397] on div "scrollable content" at bounding box center [467, 393] width 170 height 15
click at [395, 399] on button "scrollable content" at bounding box center [389, 393] width 15 height 15
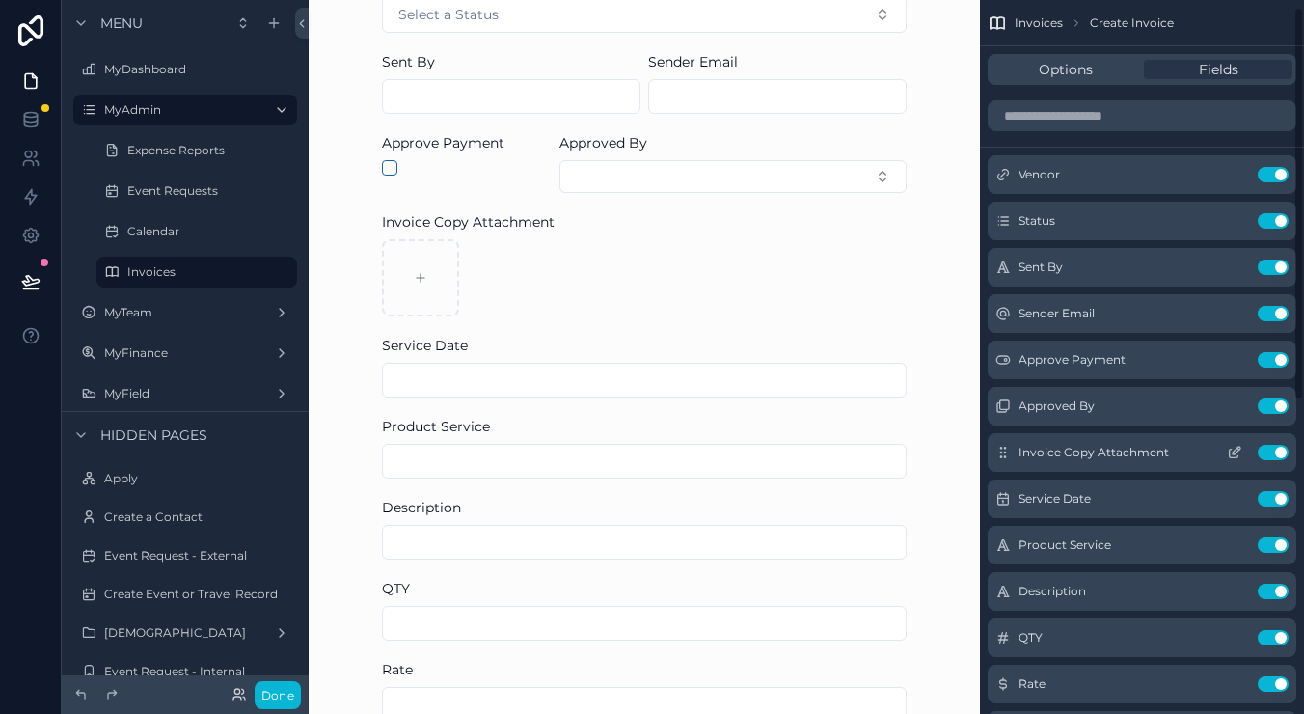
scroll to position [75, 0]
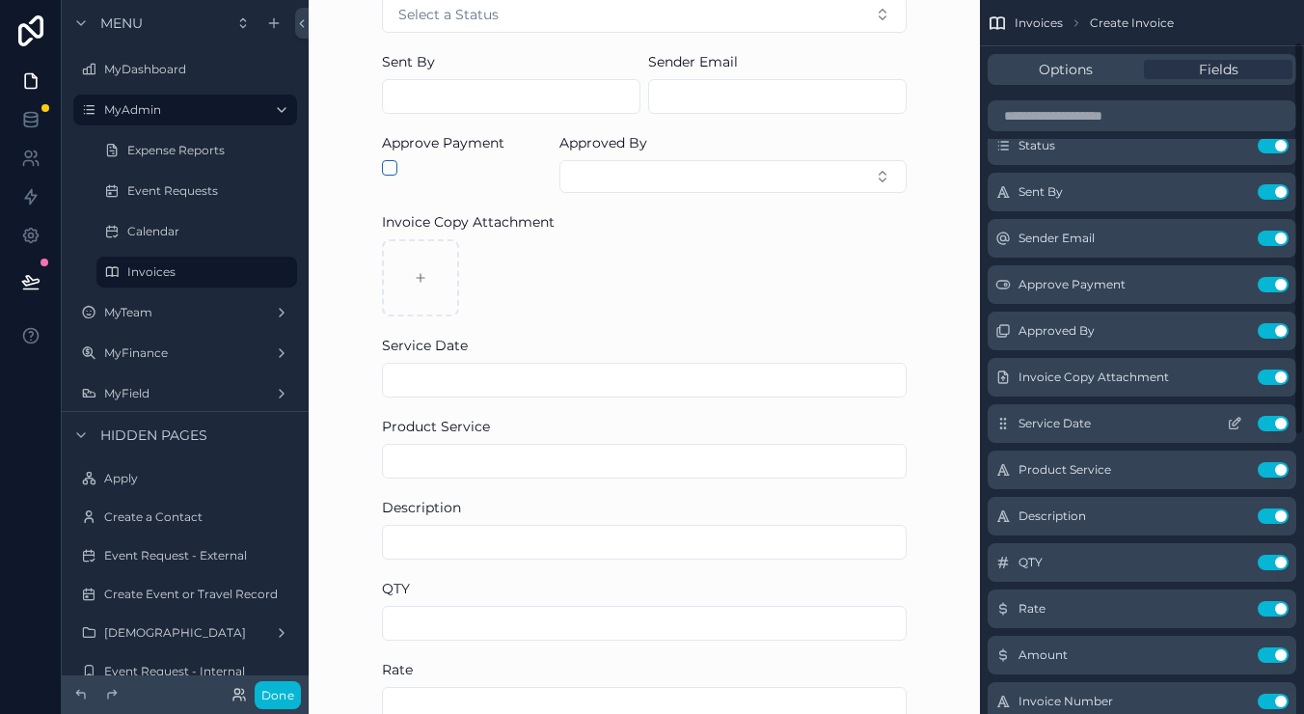
click at [1229, 425] on icon "scrollable content" at bounding box center [1233, 424] width 9 height 9
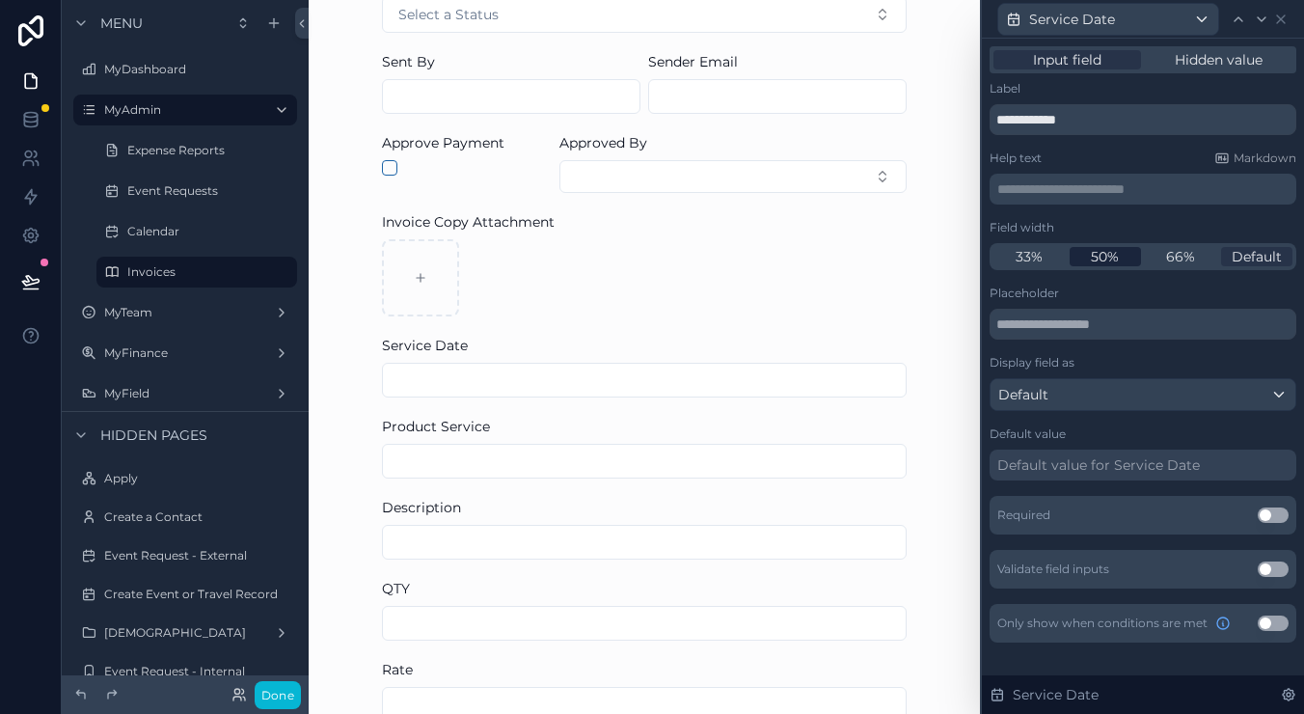
click at [1109, 251] on span "50%" at bounding box center [1105, 256] width 28 height 19
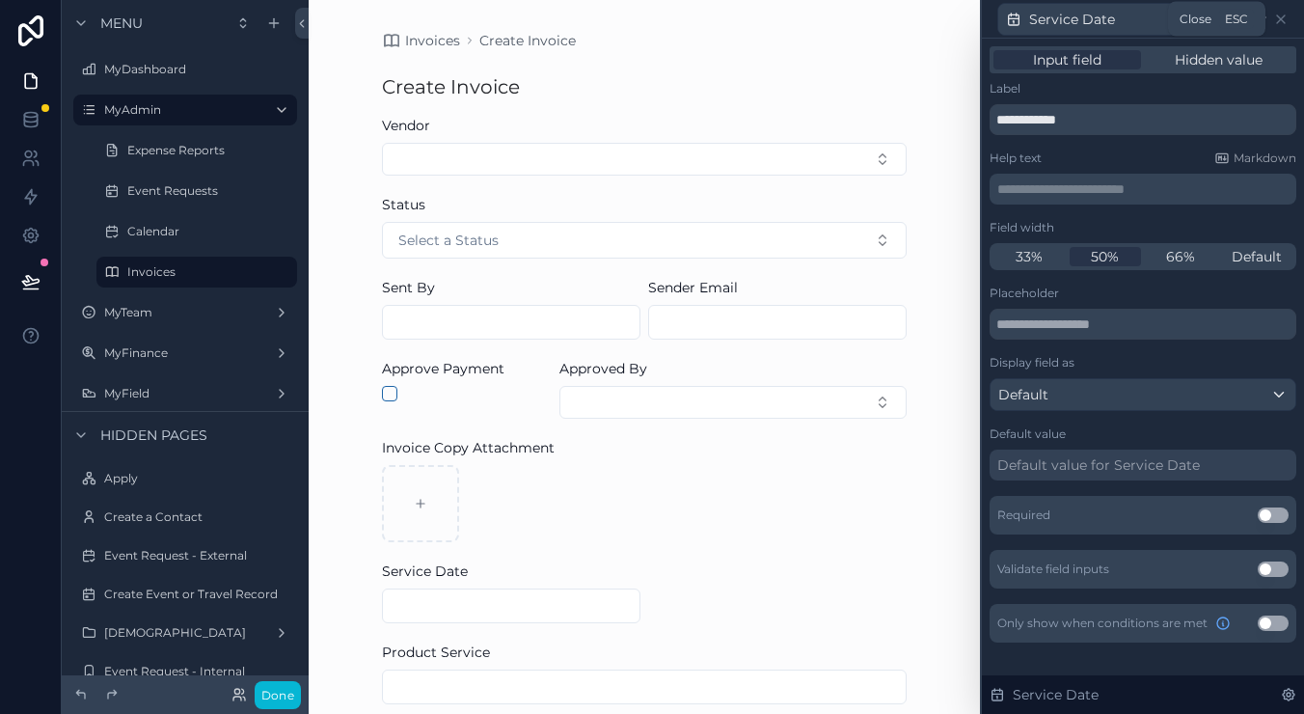
drag, startPoint x: 1283, startPoint y: 13, endPoint x: 1279, endPoint y: 29, distance: 17.1
click at [1283, 13] on icon at bounding box center [1280, 19] width 15 height 15
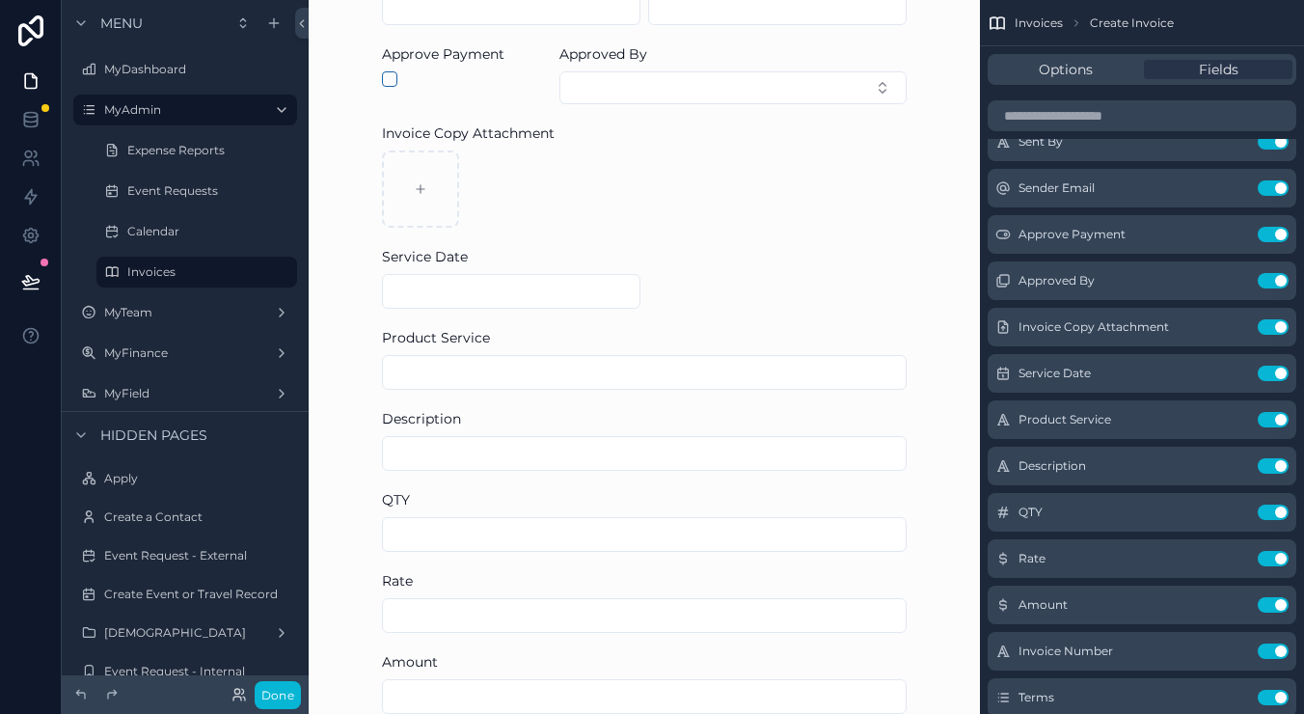
scroll to position [318, 0]
click at [1231, 512] on icon "scrollable content" at bounding box center [1234, 511] width 15 height 15
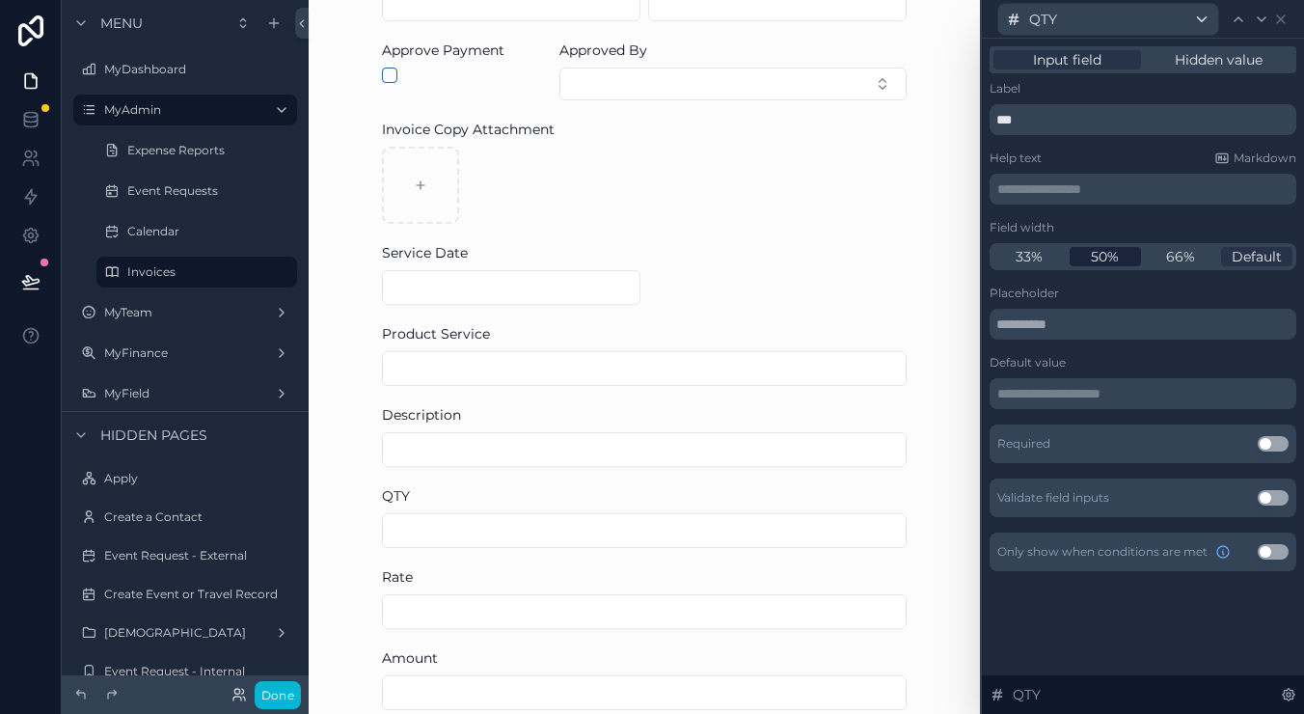
click at [1102, 263] on span "50%" at bounding box center [1105, 256] width 28 height 19
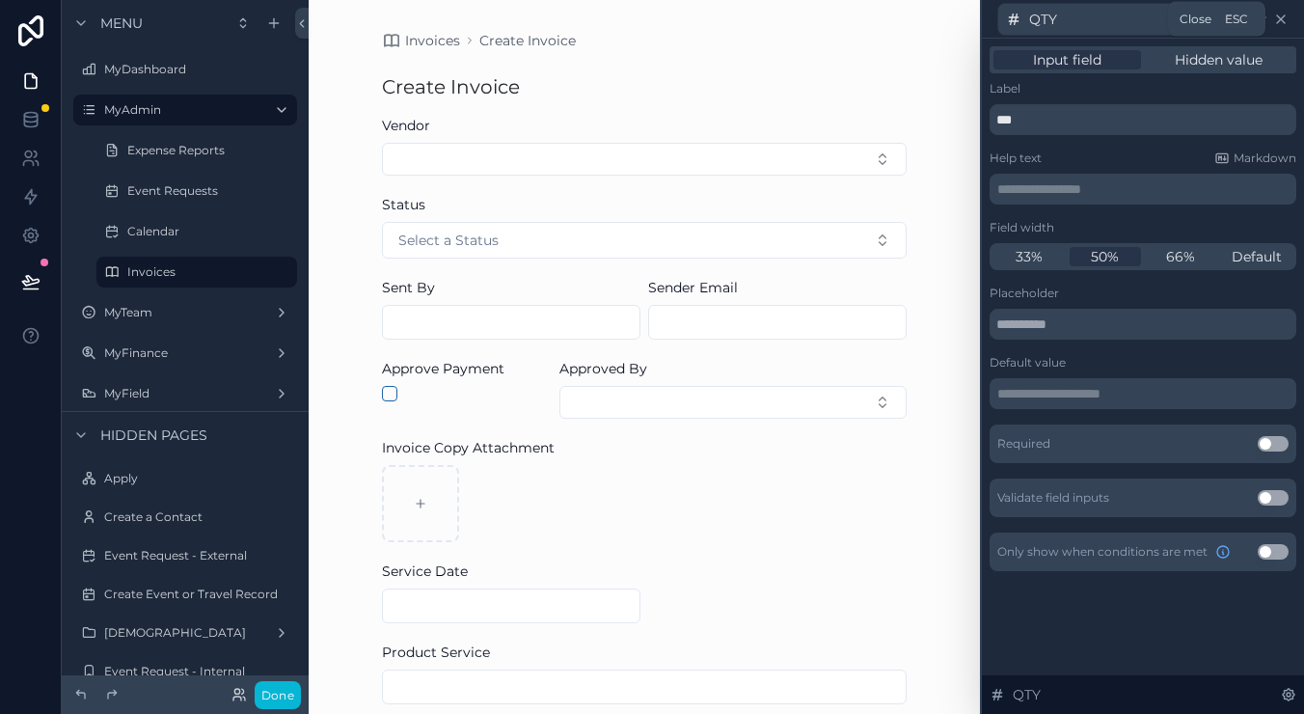
click at [1281, 16] on icon at bounding box center [1280, 19] width 15 height 15
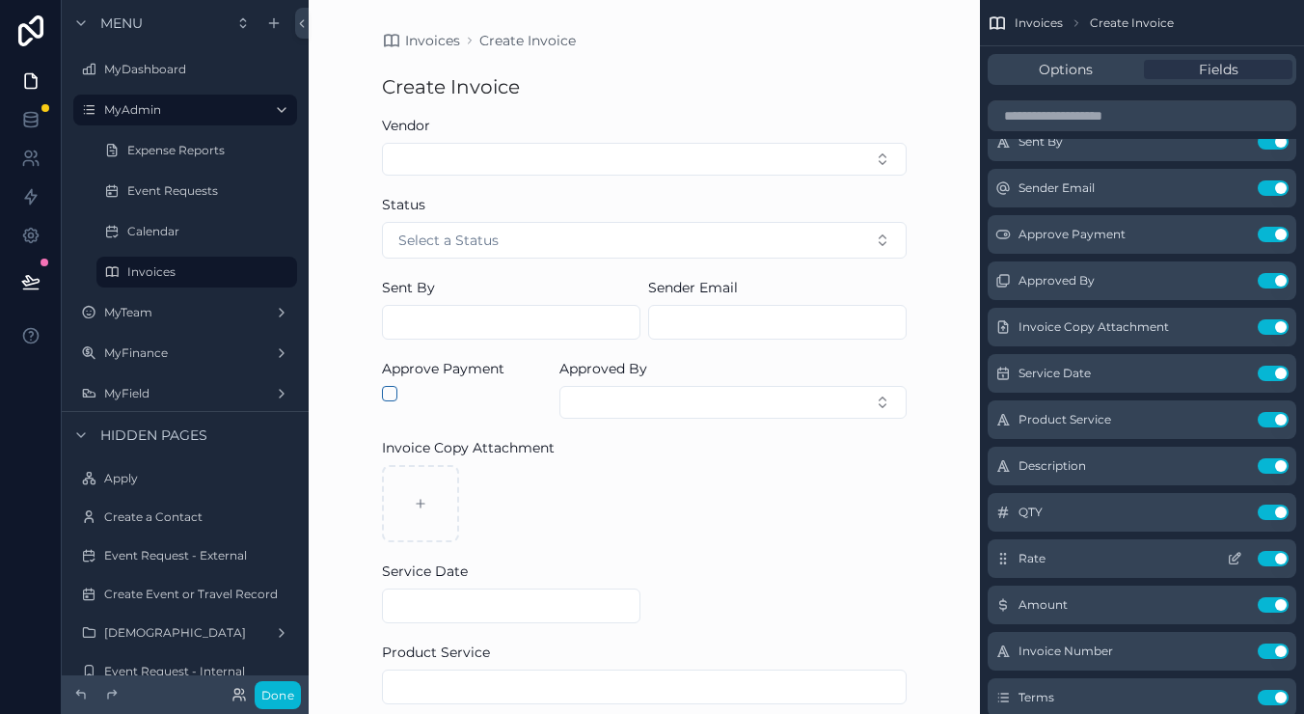
click at [1232, 558] on icon "scrollable content" at bounding box center [1236, 557] width 8 height 8
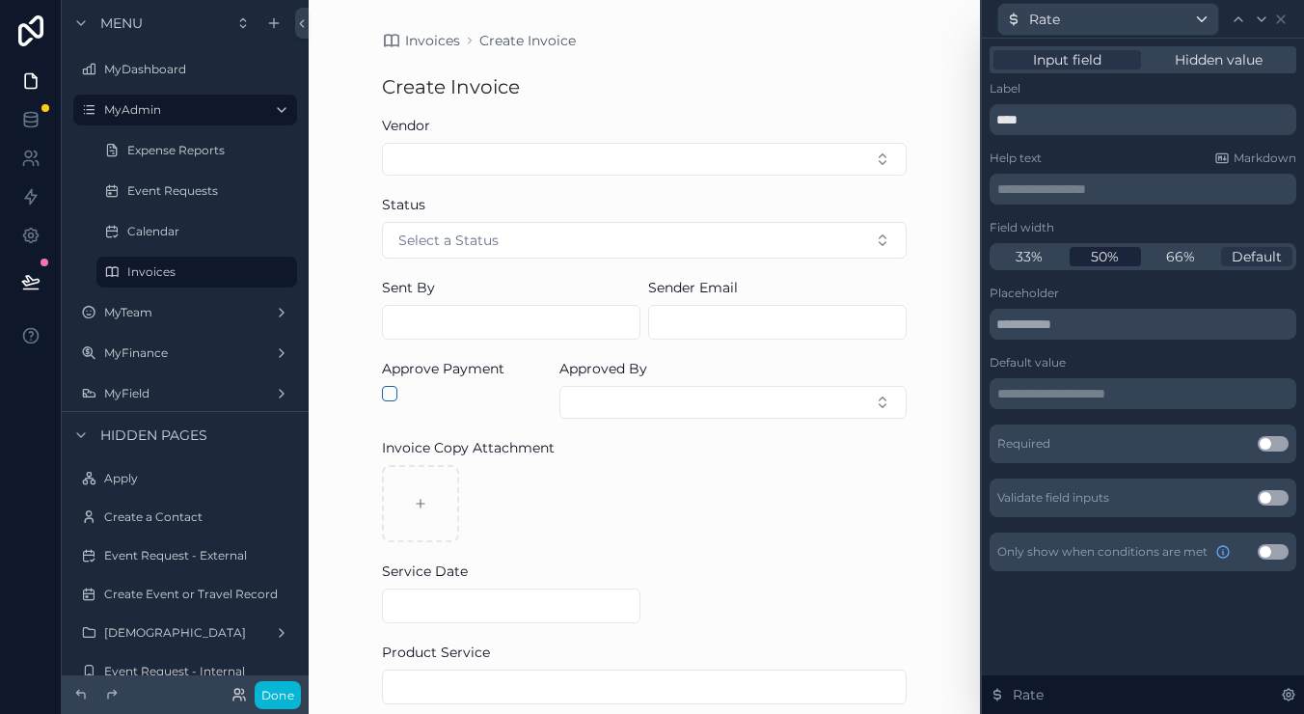
click at [1116, 254] on span "50%" at bounding box center [1105, 256] width 28 height 19
click at [1280, 12] on icon at bounding box center [1280, 19] width 15 height 15
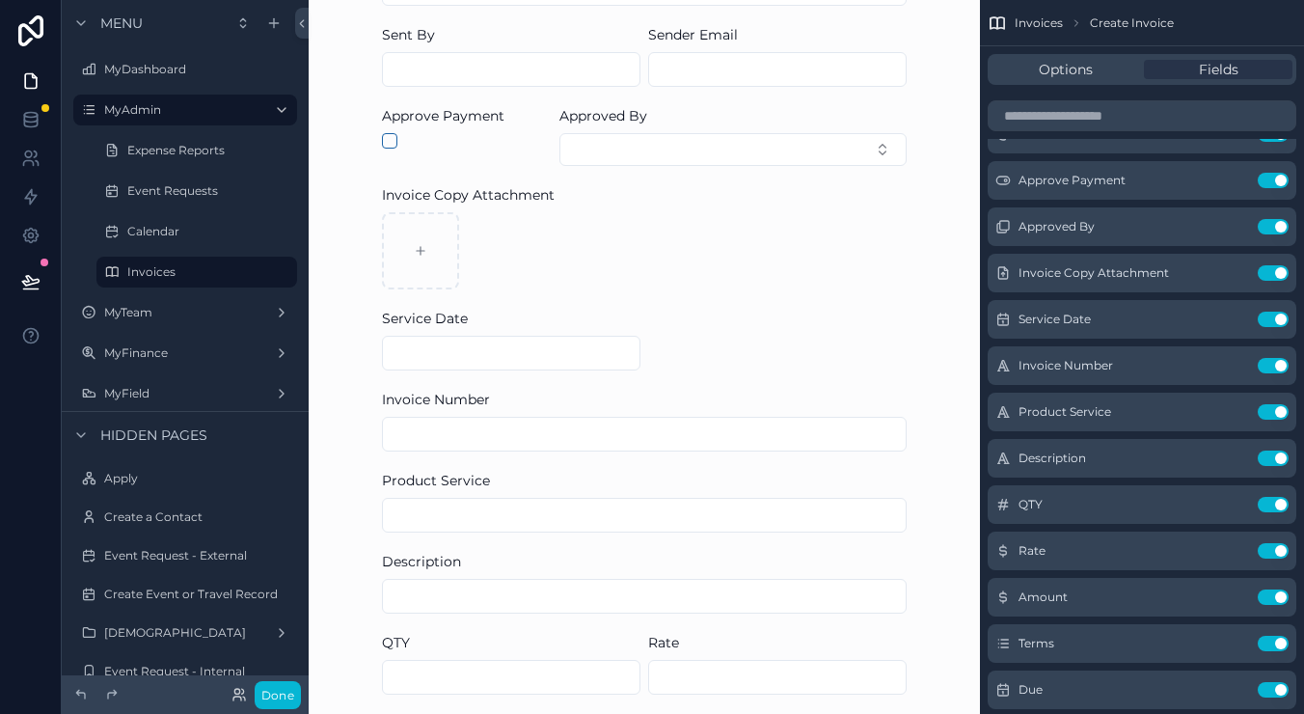
scroll to position [254, 0]
click at [1234, 363] on icon "scrollable content" at bounding box center [1234, 365] width 15 height 15
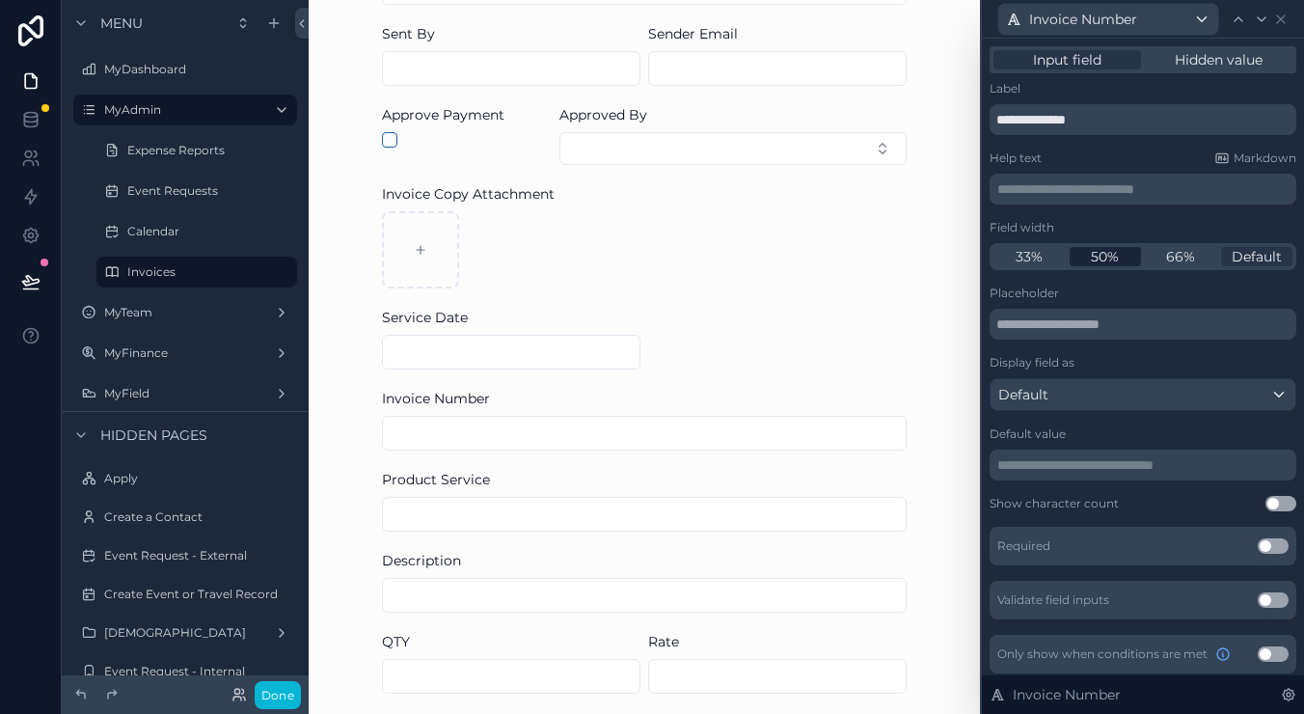
click at [1120, 261] on div "50%" at bounding box center [1105, 256] width 72 height 19
drag, startPoint x: 1286, startPoint y: 18, endPoint x: 1276, endPoint y: 34, distance: 18.7
click at [1286, 18] on icon at bounding box center [1280, 19] width 15 height 15
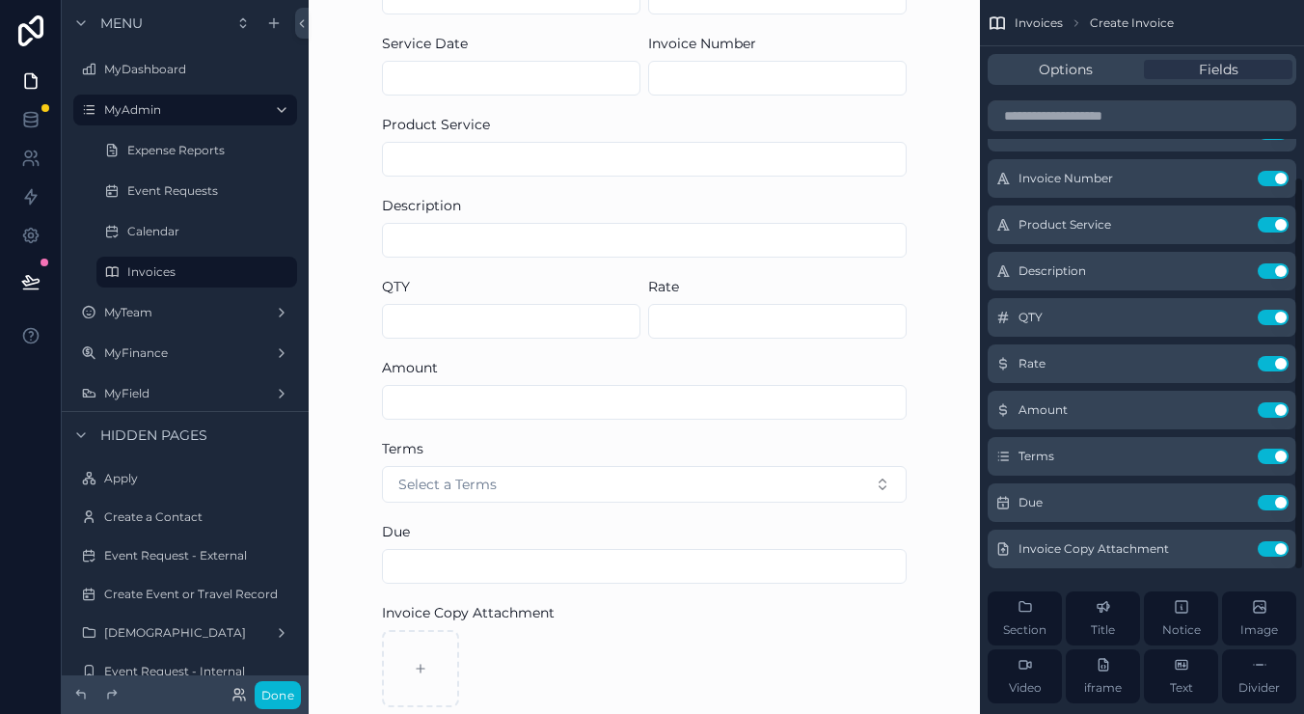
scroll to position [328, 0]
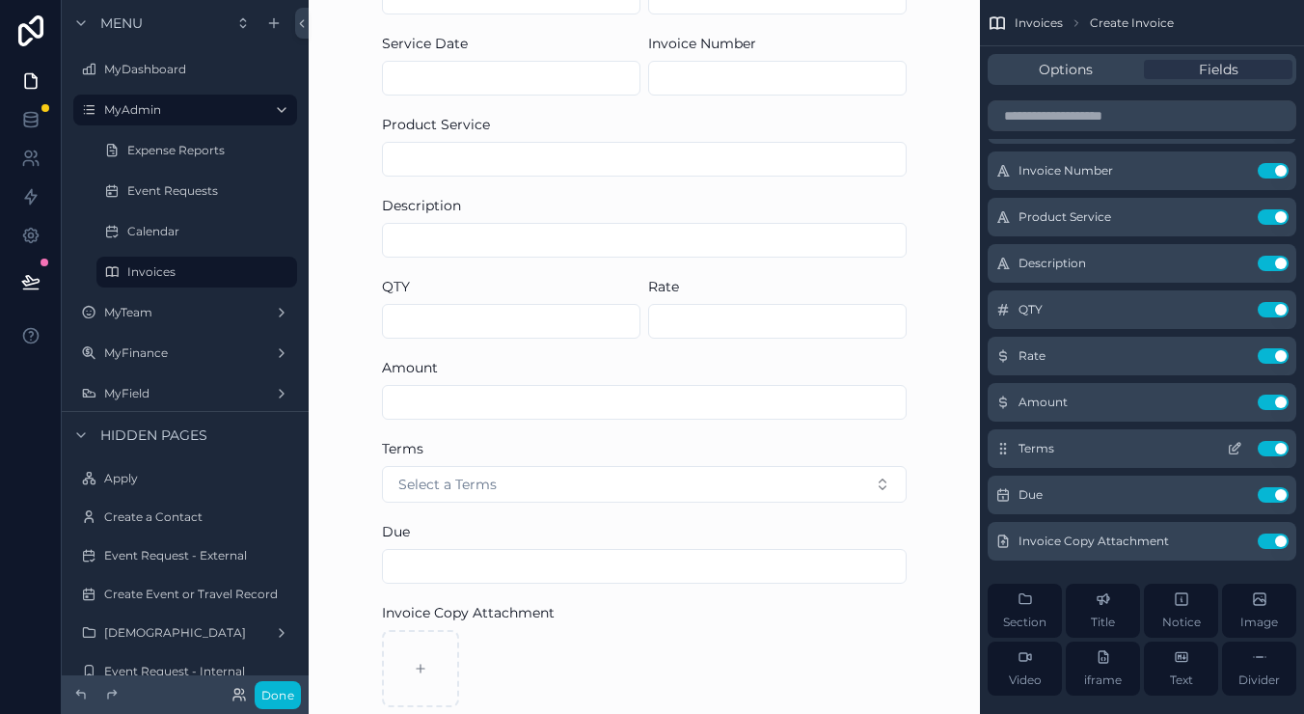
click at [1237, 448] on icon "scrollable content" at bounding box center [1234, 448] width 15 height 15
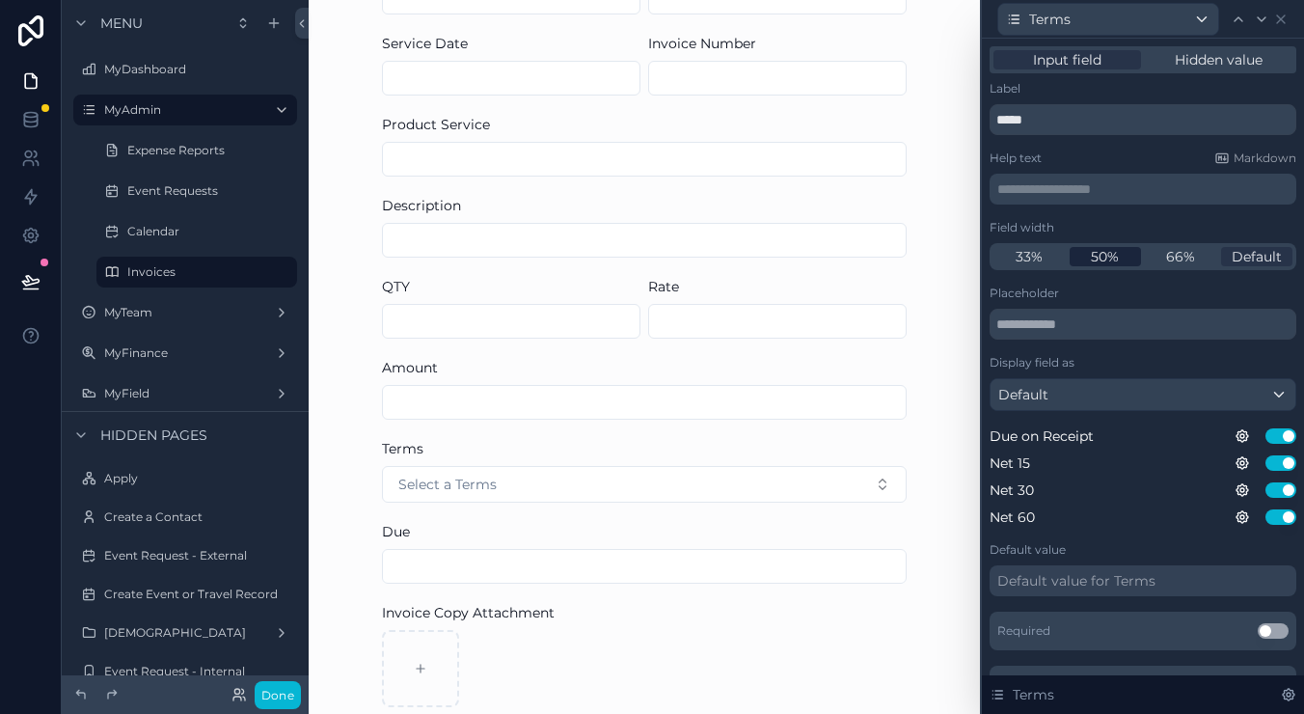
click at [1100, 263] on span "50%" at bounding box center [1105, 256] width 28 height 19
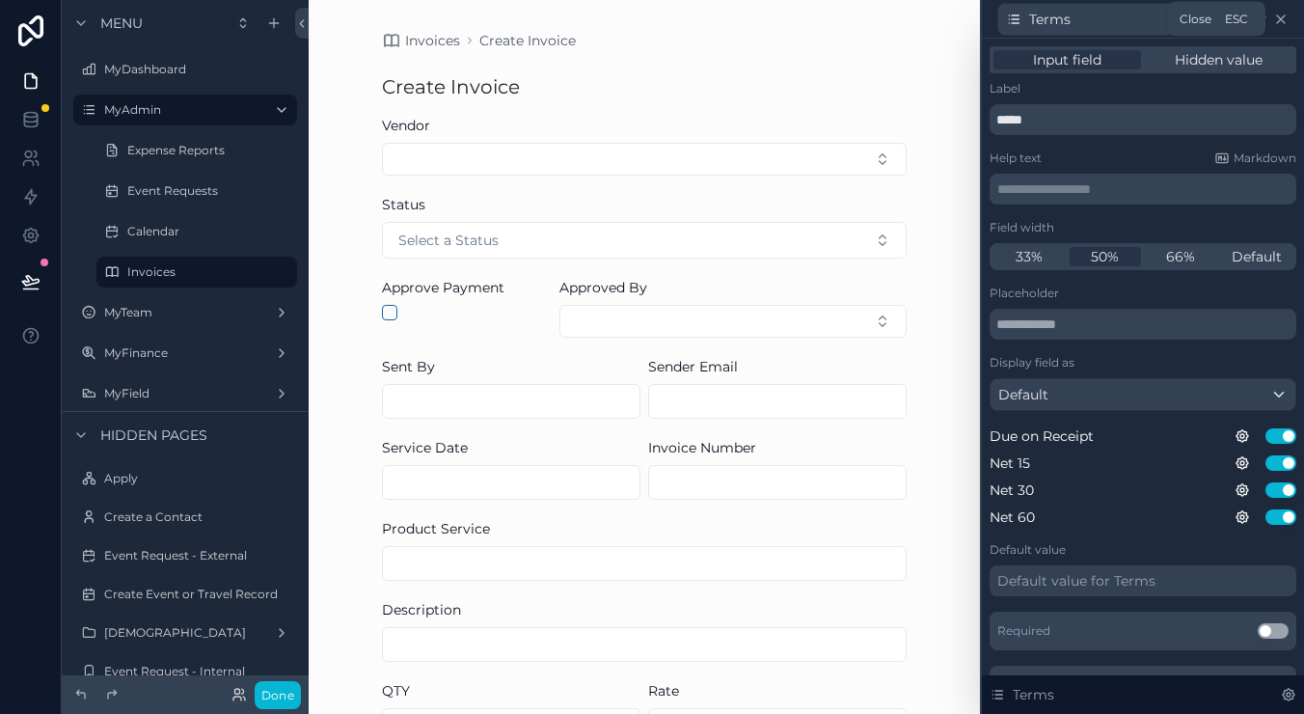
click at [1280, 13] on icon at bounding box center [1280, 19] width 15 height 15
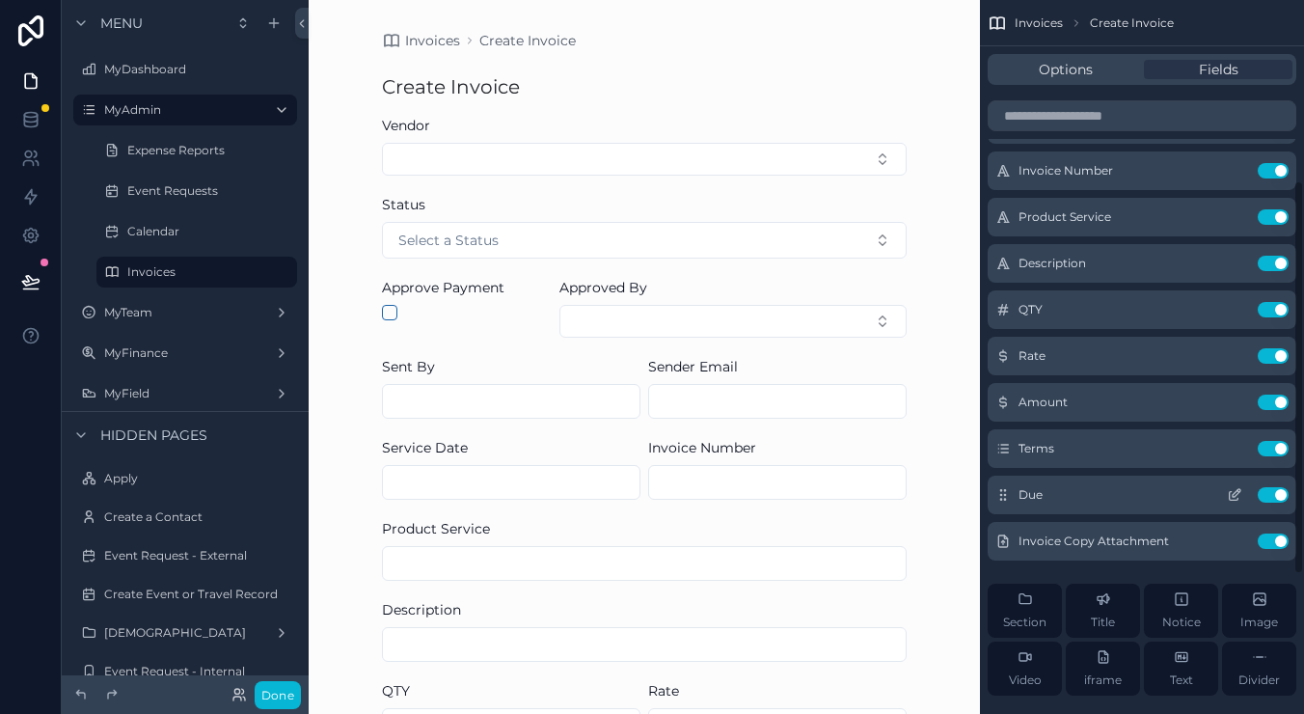
scroll to position [335, 0]
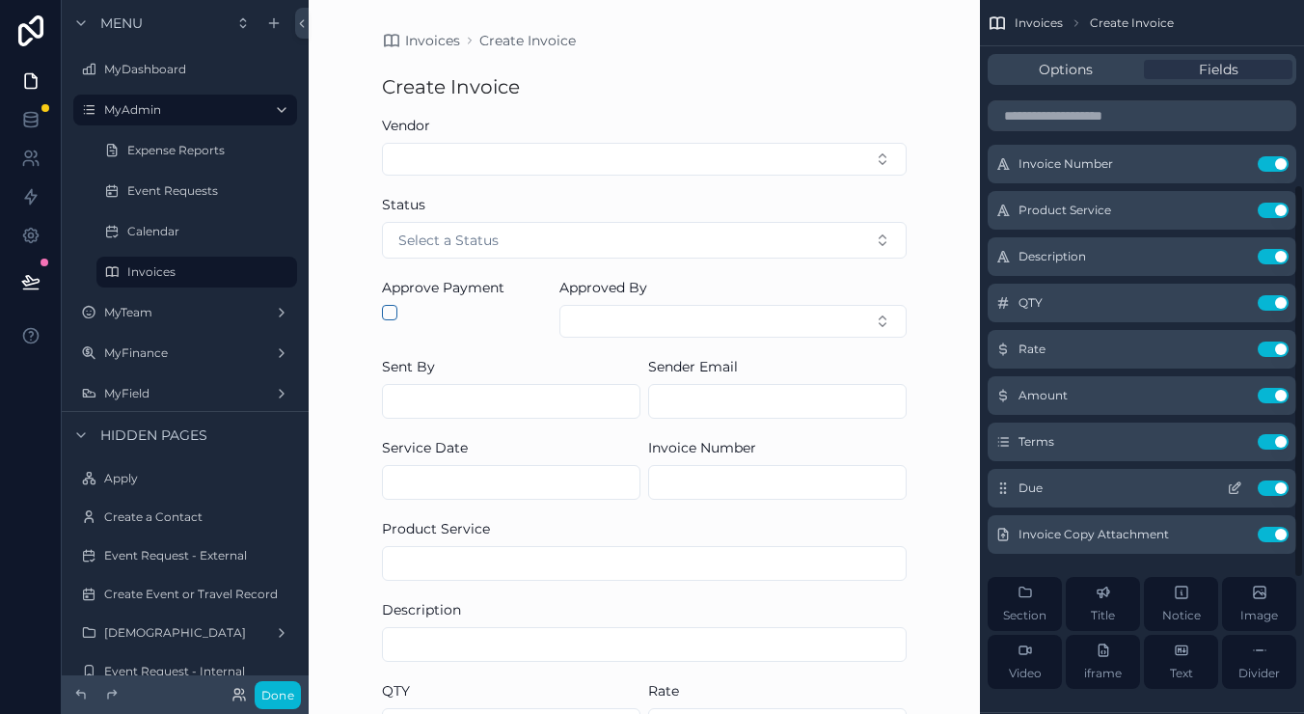
drag, startPoint x: 1230, startPoint y: 487, endPoint x: 1230, endPoint y: 473, distance: 13.5
click at [1230, 485] on icon "scrollable content" at bounding box center [1234, 487] width 15 height 15
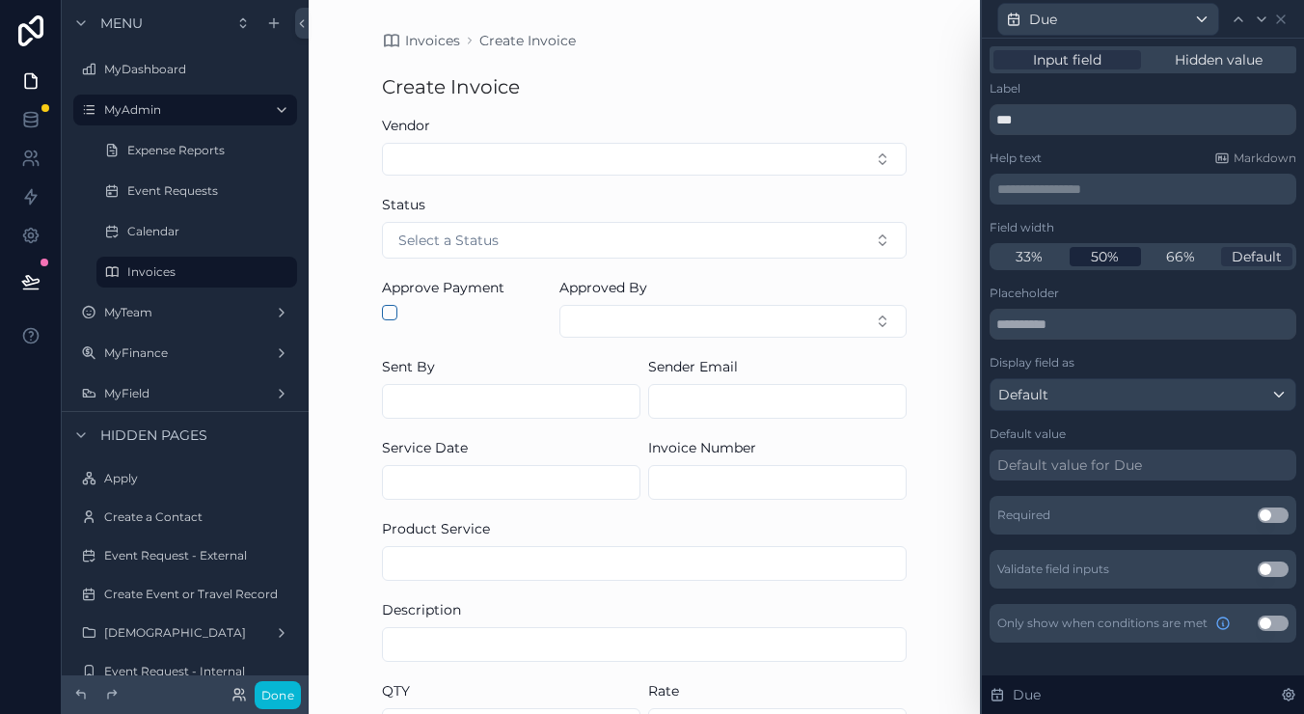
click at [1113, 258] on span "50%" at bounding box center [1105, 256] width 28 height 19
click at [1282, 20] on icon at bounding box center [1280, 19] width 15 height 15
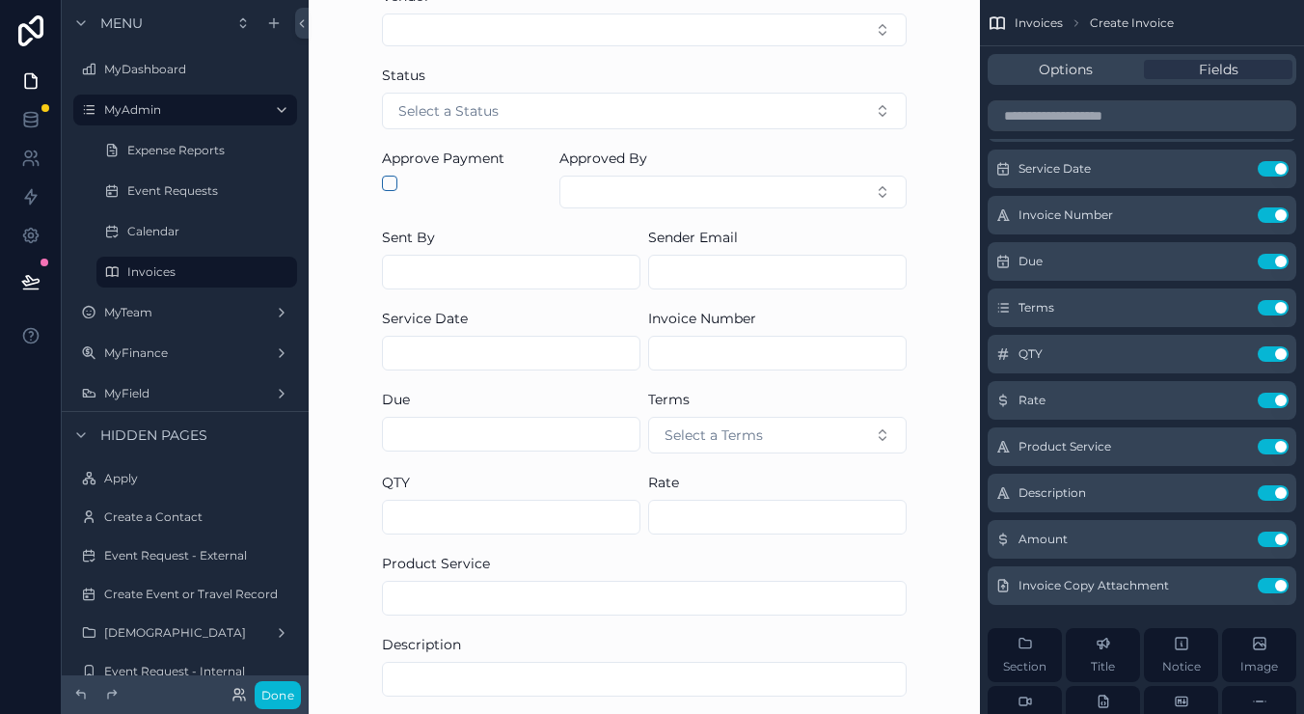
scroll to position [157, 0]
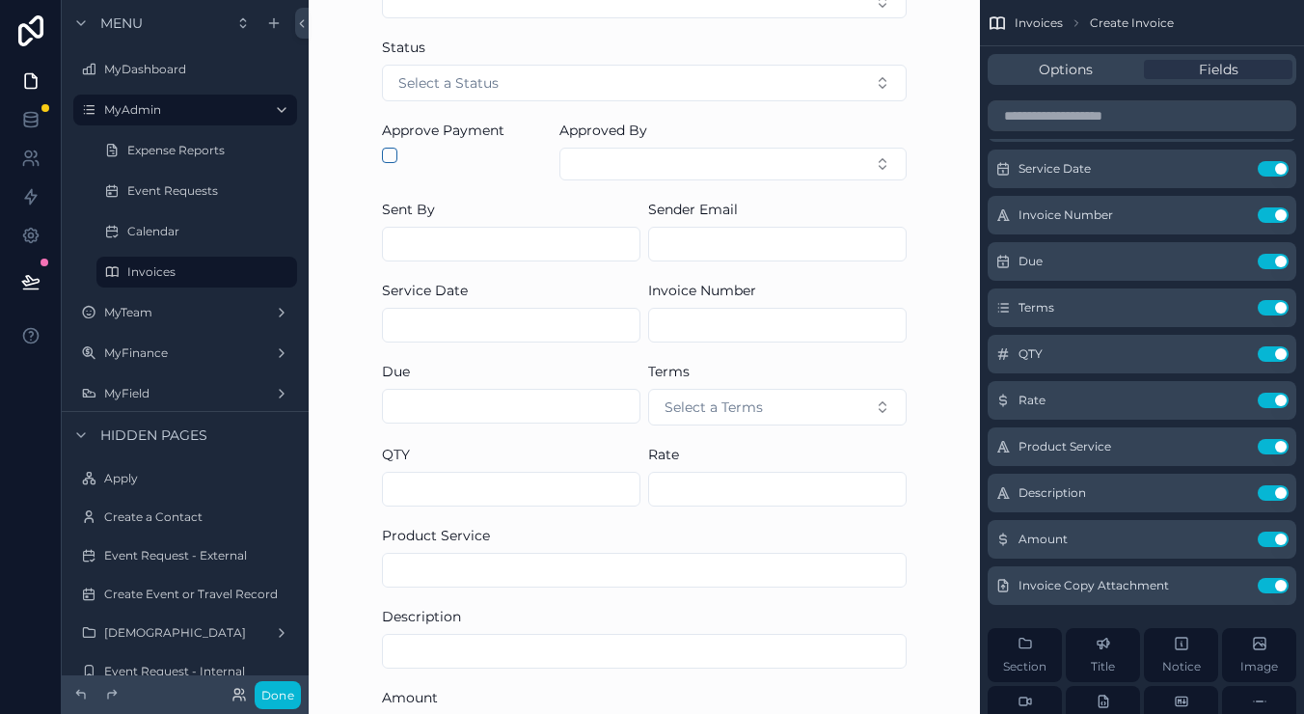
click at [574, 238] on input "scrollable content" at bounding box center [511, 243] width 256 height 27
click at [810, 249] on input "scrollable content" at bounding box center [777, 243] width 256 height 27
click at [935, 216] on div "Invoices Create Invoice Create Invoice Vendor Status Select a Status Approve Pa…" at bounding box center [644, 200] width 671 height 714
click at [590, 320] on input "scrollable content" at bounding box center [511, 324] width 256 height 27
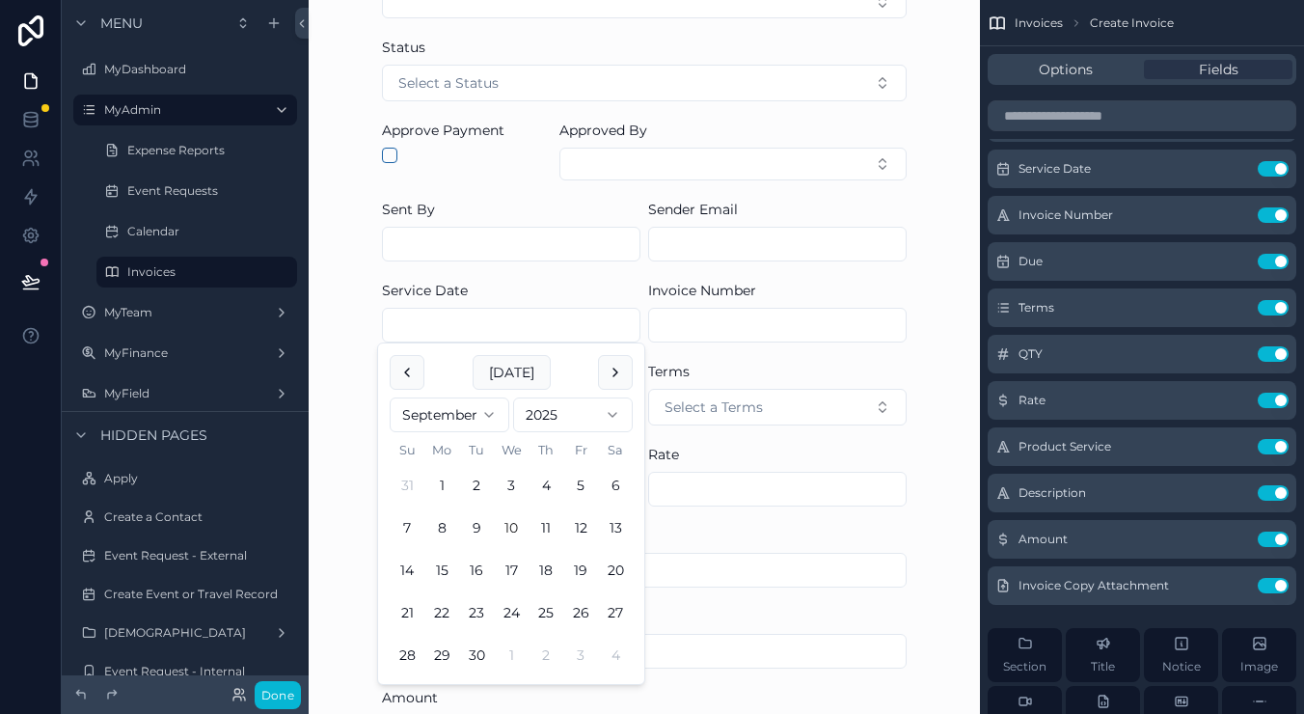
click at [806, 310] on div "scrollable content" at bounding box center [777, 325] width 258 height 35
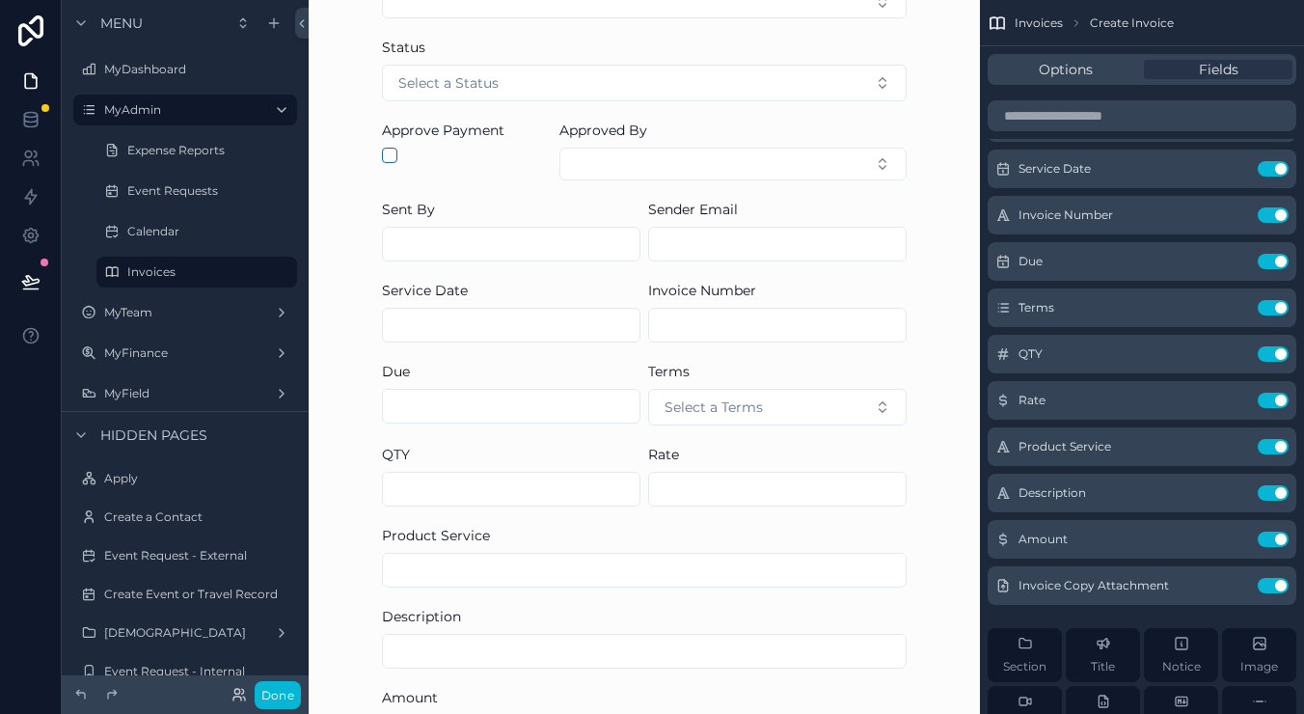
click at [803, 317] on input "scrollable content" at bounding box center [777, 324] width 256 height 27
click at [936, 295] on div "Invoices Create Invoice Create Invoice Vendor Status Select a Status Approve Pa…" at bounding box center [644, 200] width 671 height 714
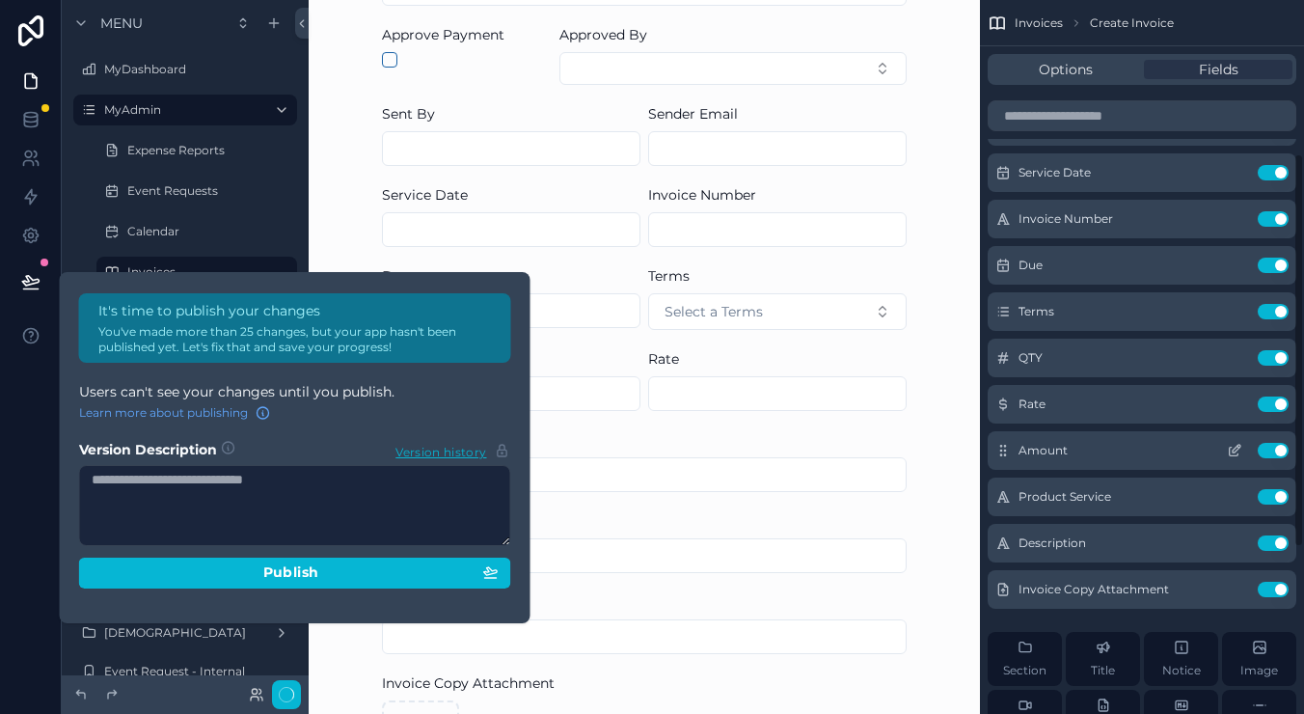
scroll to position [0, 0]
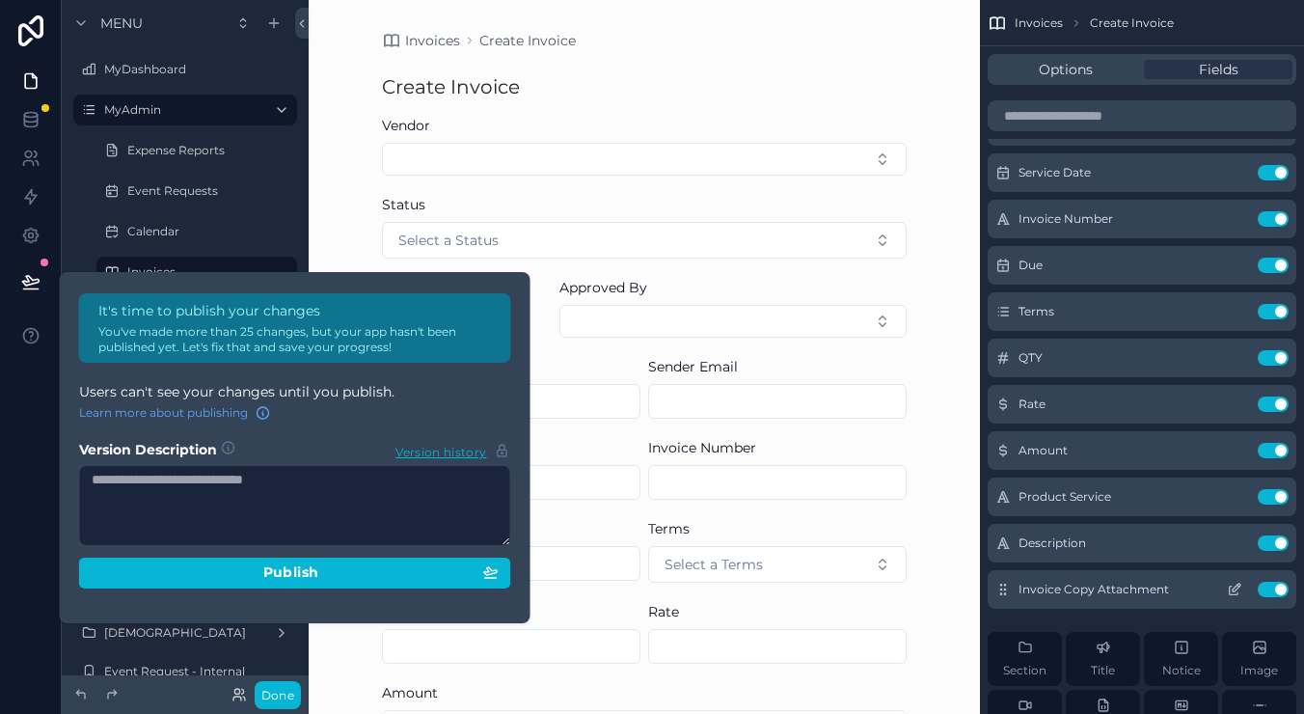
click at [1014, 591] on div "Invoice Copy Attachment Use setting" at bounding box center [1141, 589] width 309 height 39
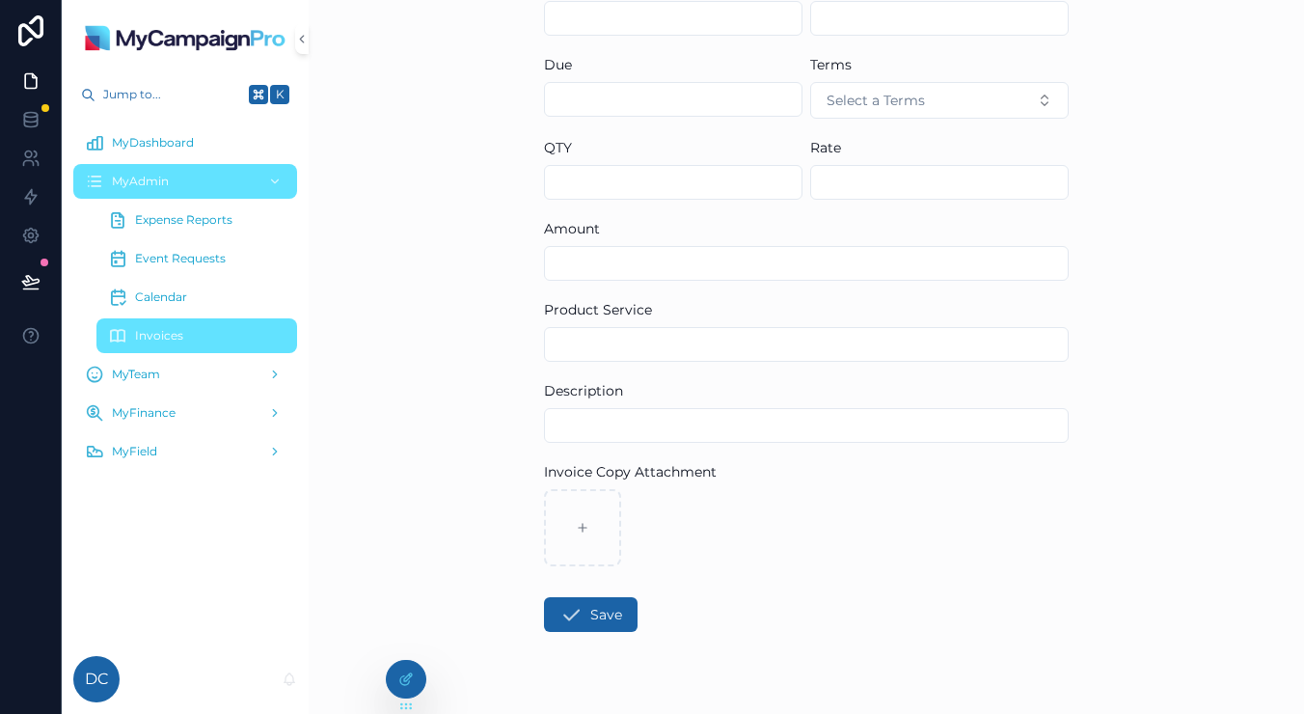
scroll to position [466, 0]
click at [409, 688] on div at bounding box center [406, 679] width 39 height 37
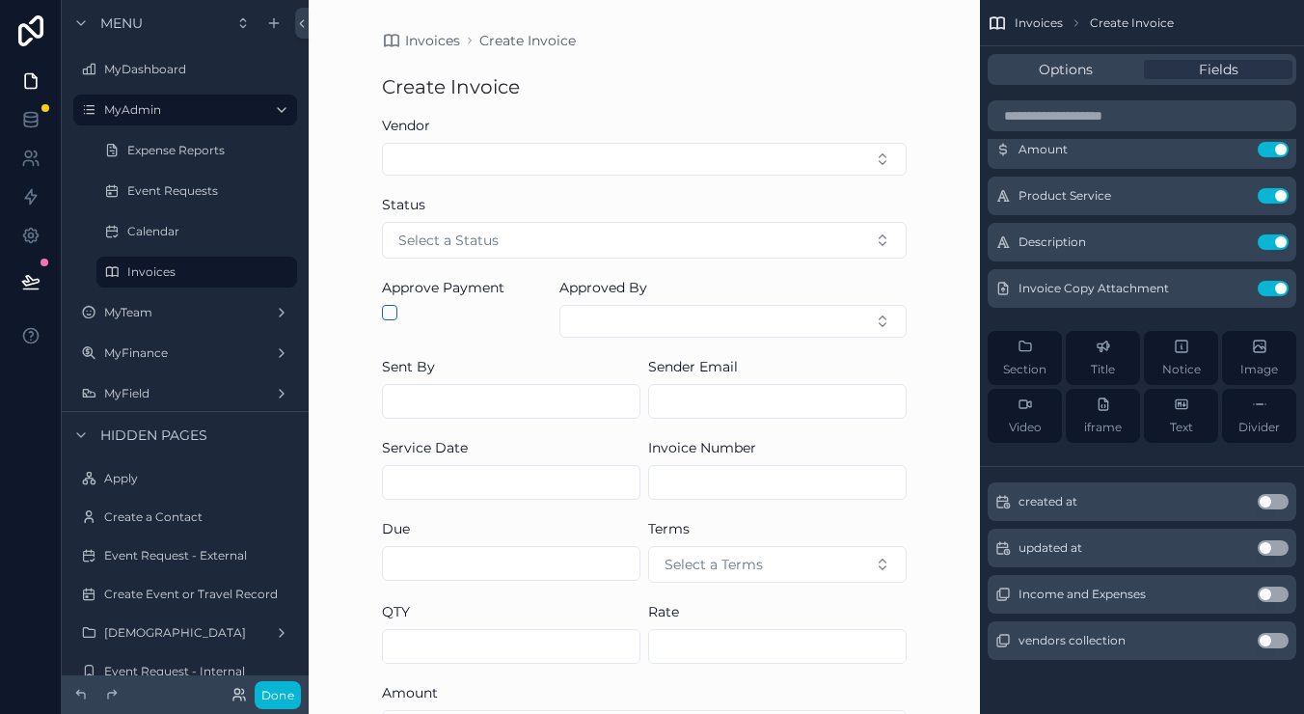
scroll to position [0, 0]
click at [444, 38] on span "Invoices" at bounding box center [432, 40] width 55 height 19
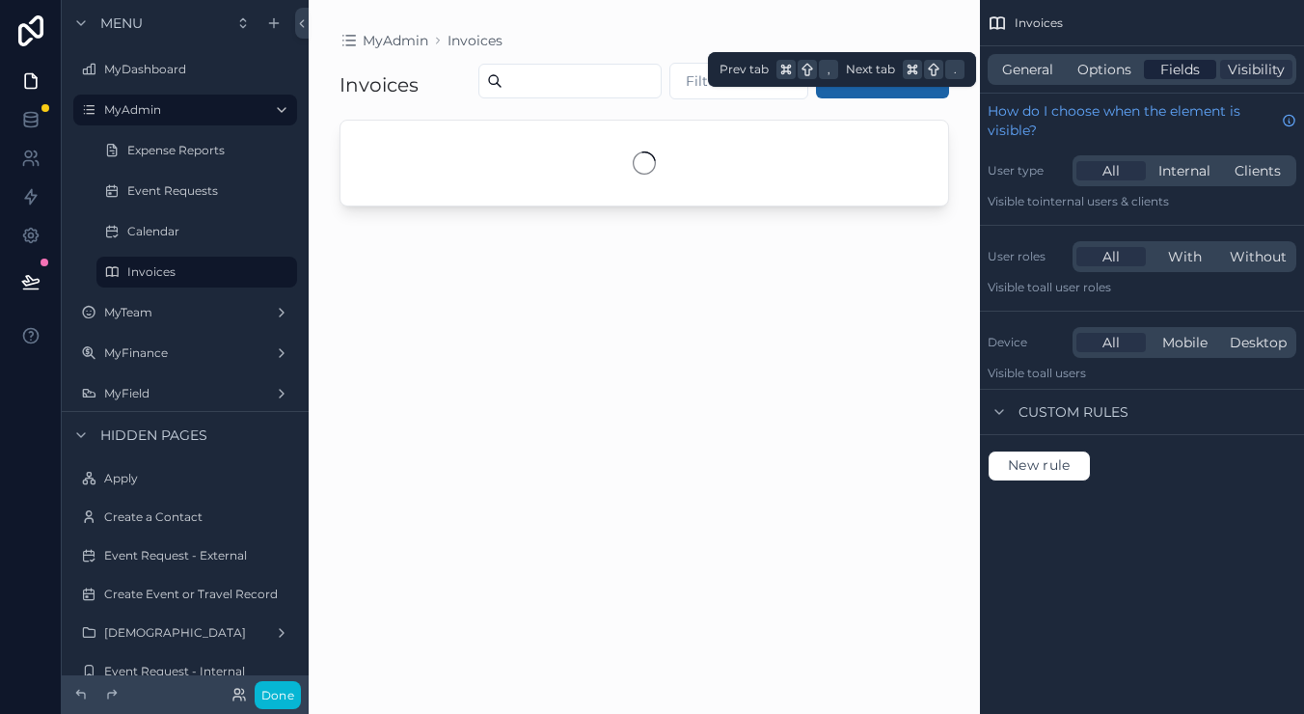
click at [1199, 65] on span "Fields" at bounding box center [1180, 69] width 40 height 19
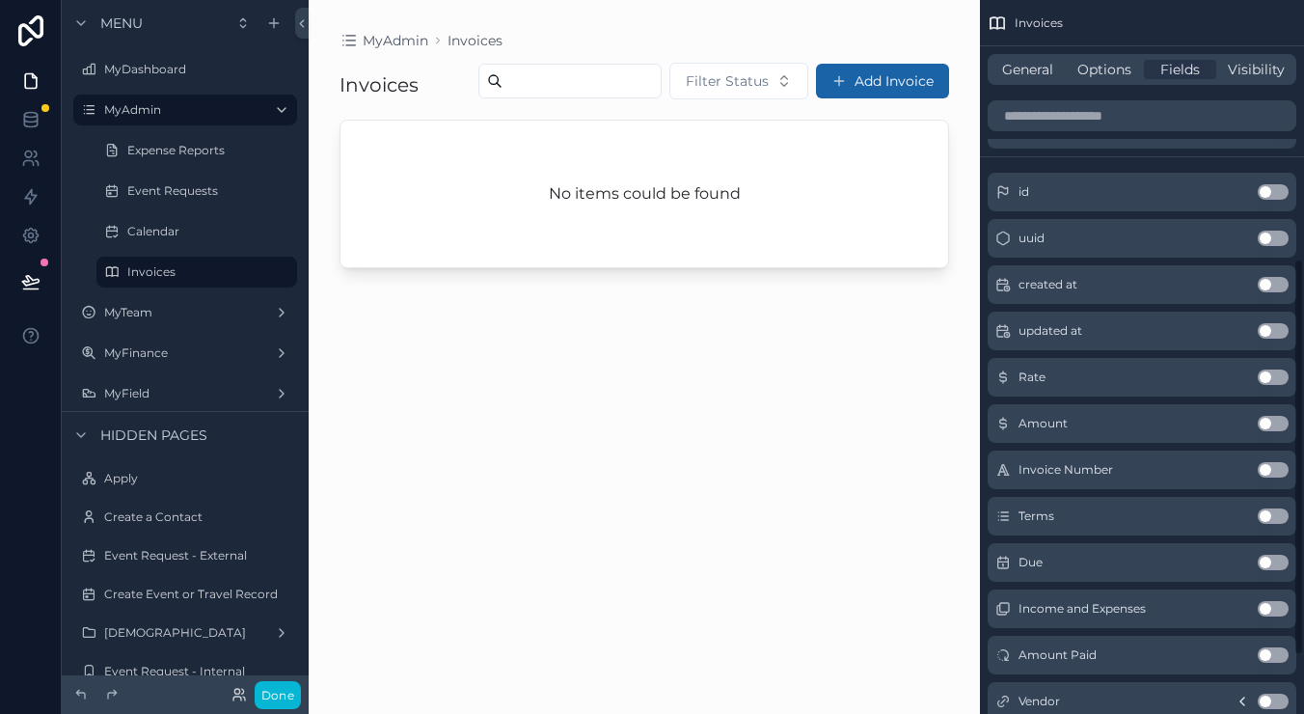
scroll to position [465, 0]
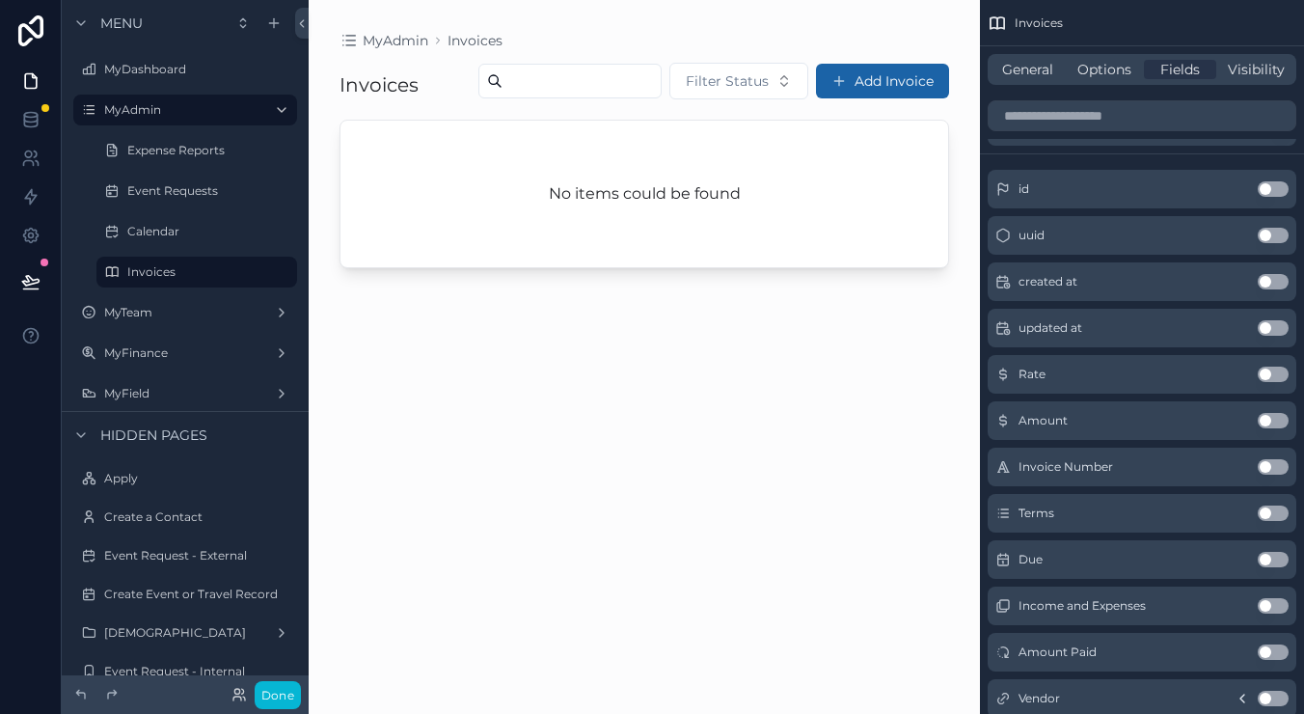
click at [1269, 377] on button "Use setting" at bounding box center [1272, 373] width 31 height 15
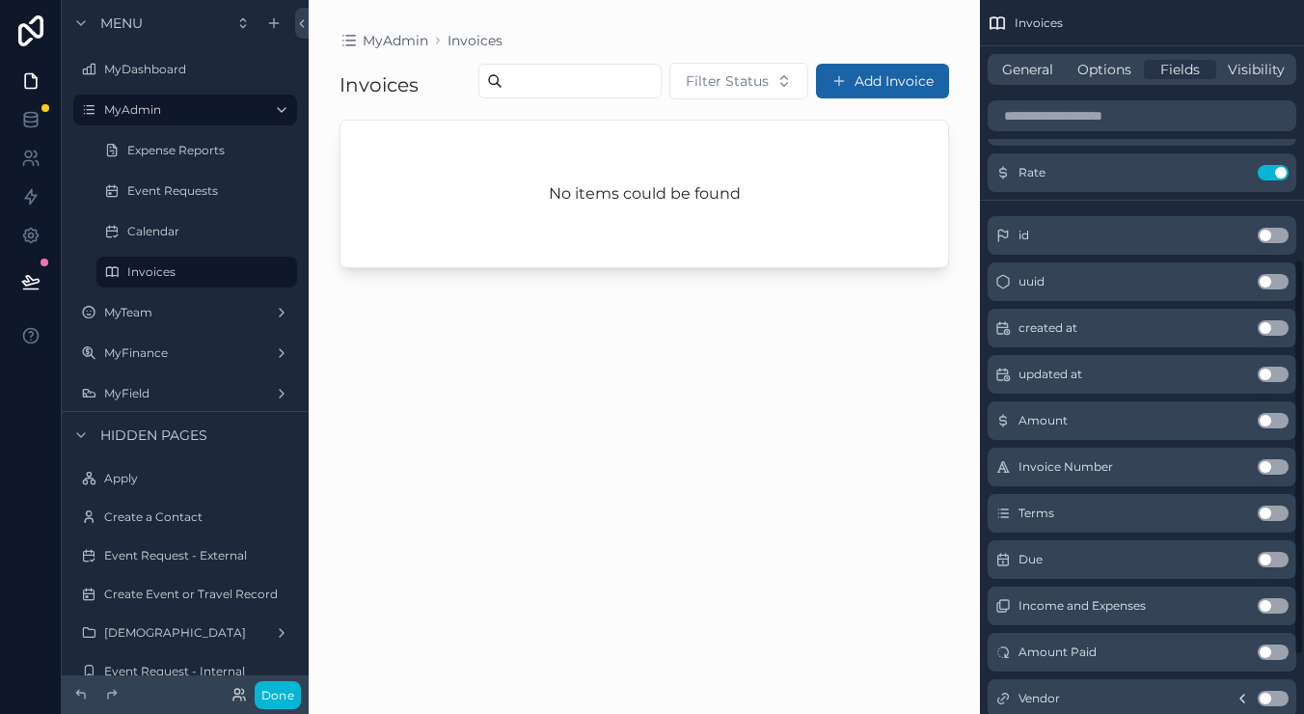
click at [1266, 420] on button "Use setting" at bounding box center [1272, 420] width 31 height 15
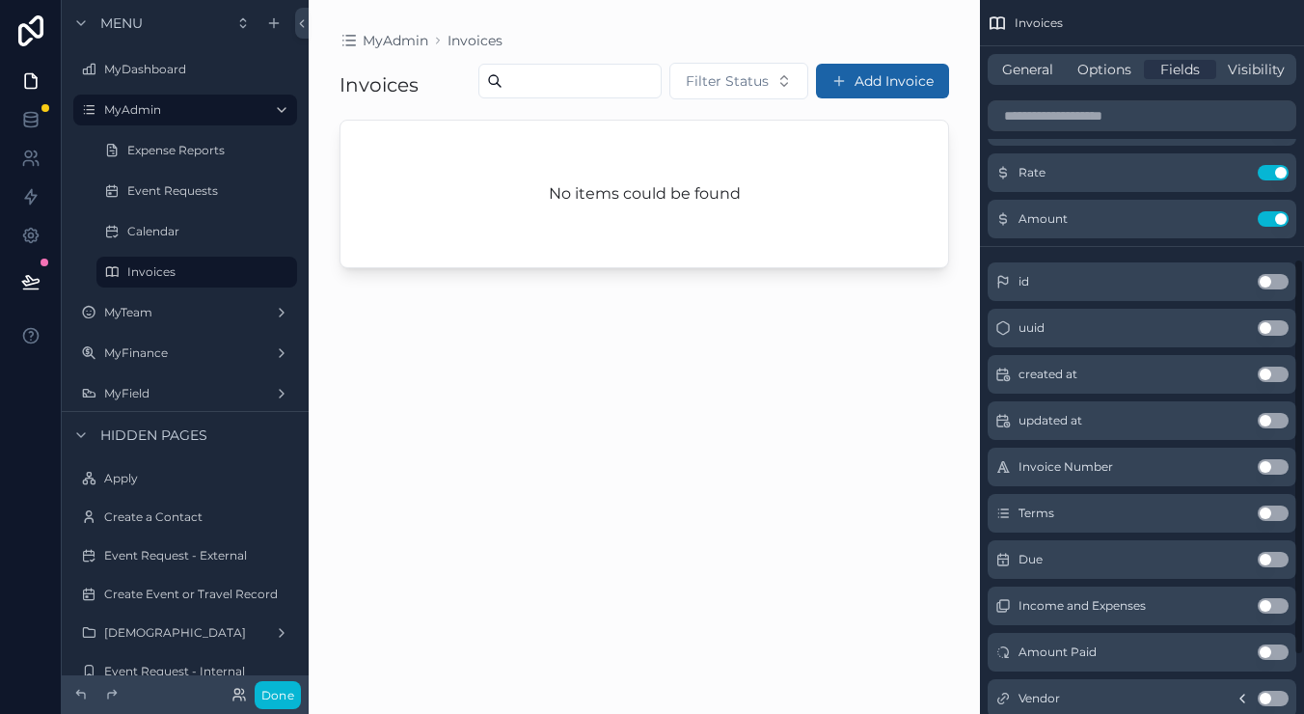
click at [1272, 471] on button "Use setting" at bounding box center [1272, 466] width 31 height 15
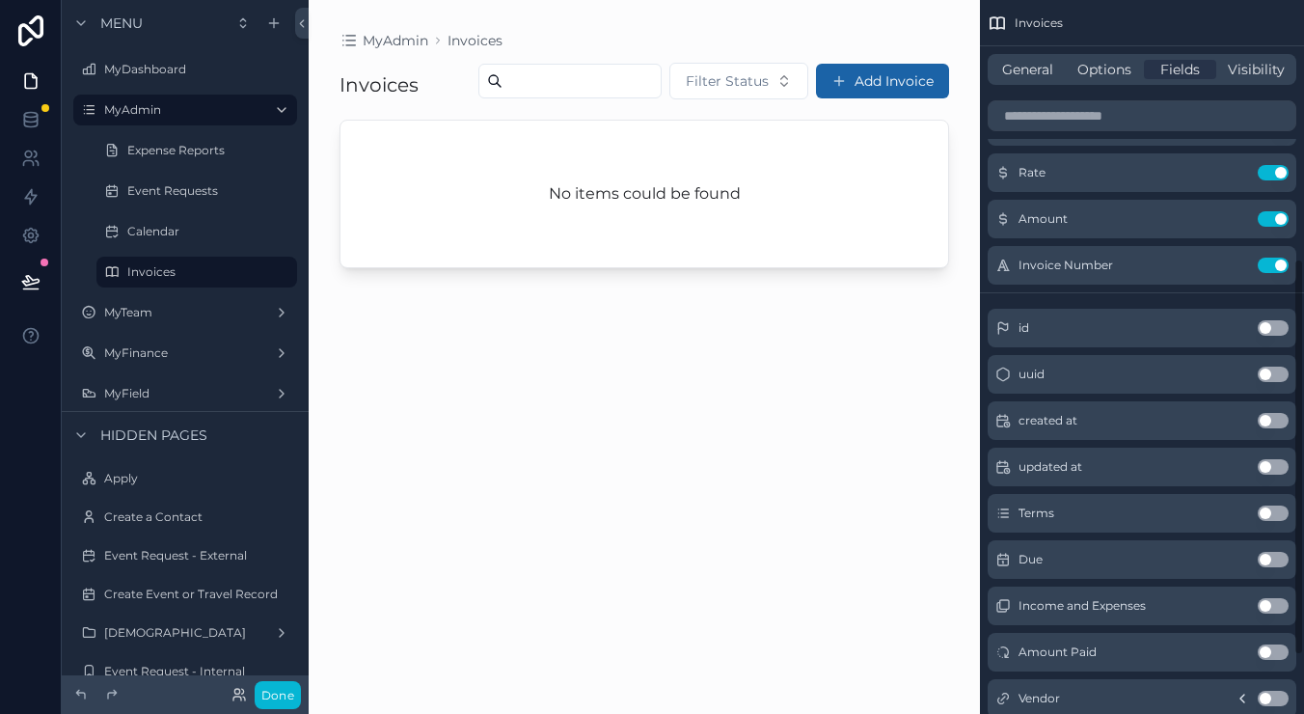
click at [1266, 508] on button "Use setting" at bounding box center [1272, 512] width 31 height 15
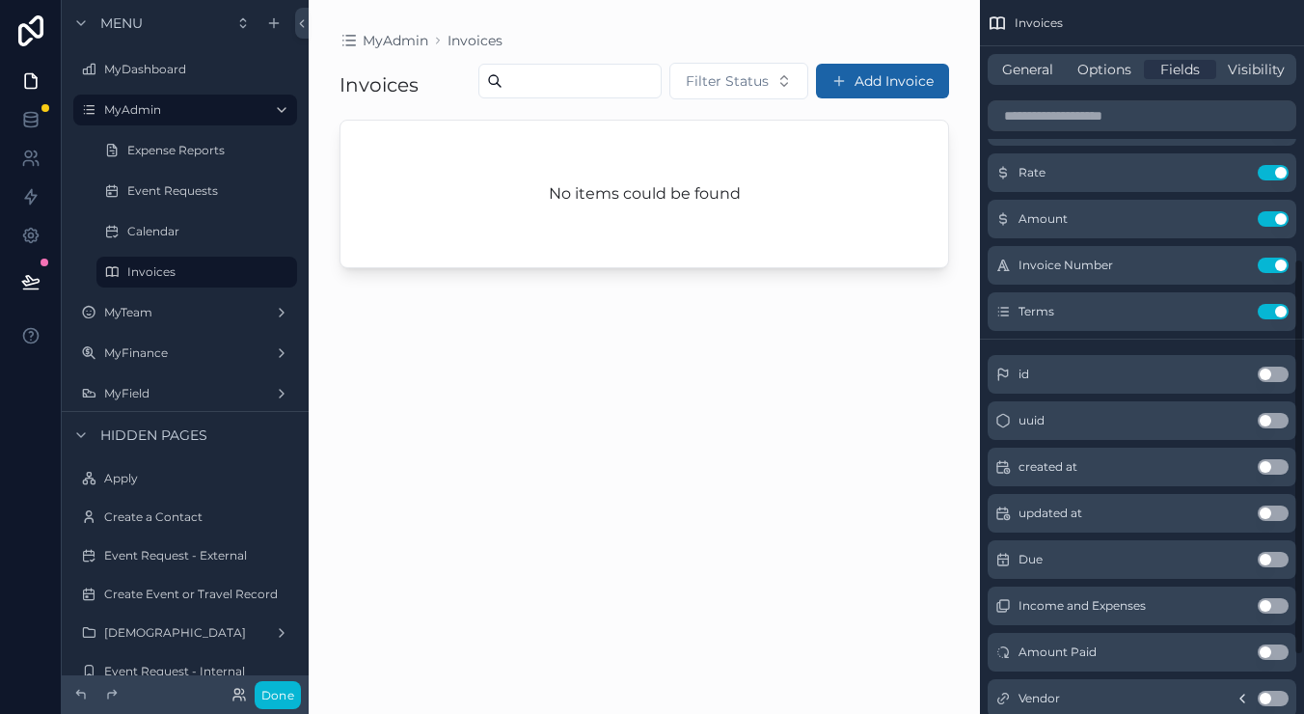
click at [1266, 554] on button "Use setting" at bounding box center [1272, 559] width 31 height 15
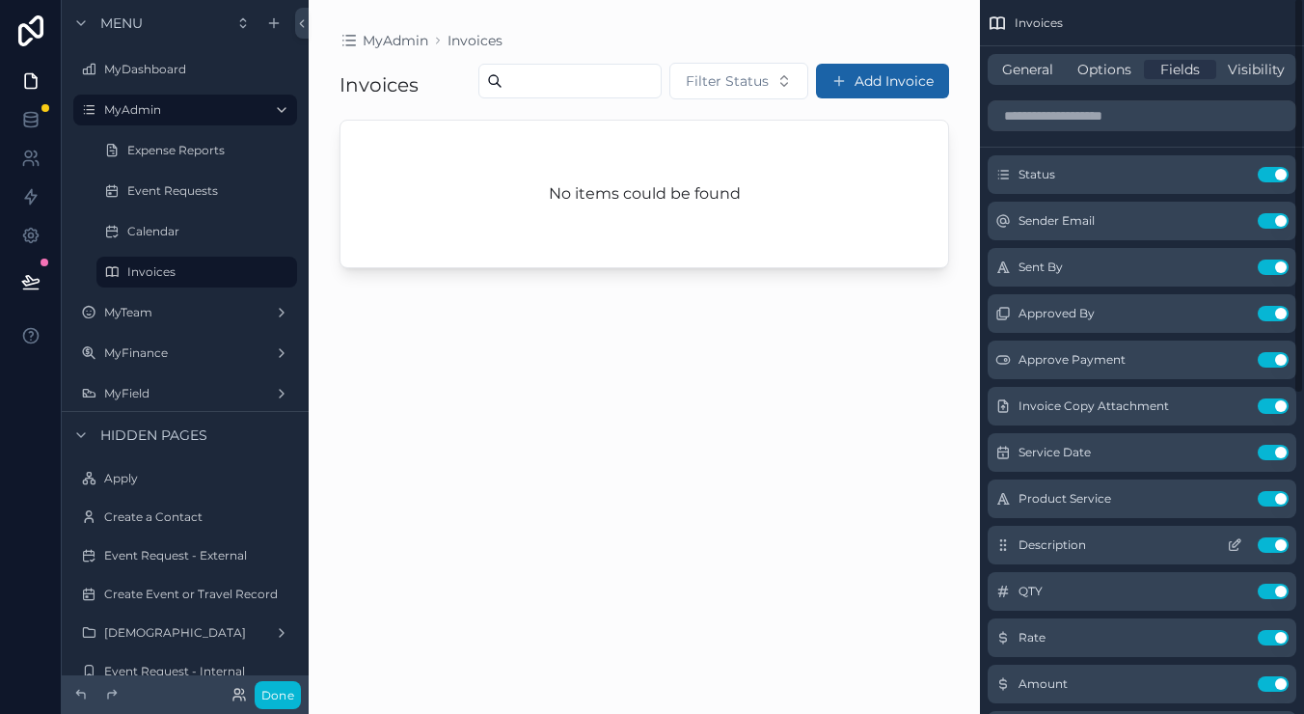
scroll to position [0, 0]
click at [1273, 227] on button "Use setting" at bounding box center [1272, 220] width 31 height 15
click at [1274, 223] on button "Use setting" at bounding box center [1272, 220] width 31 height 15
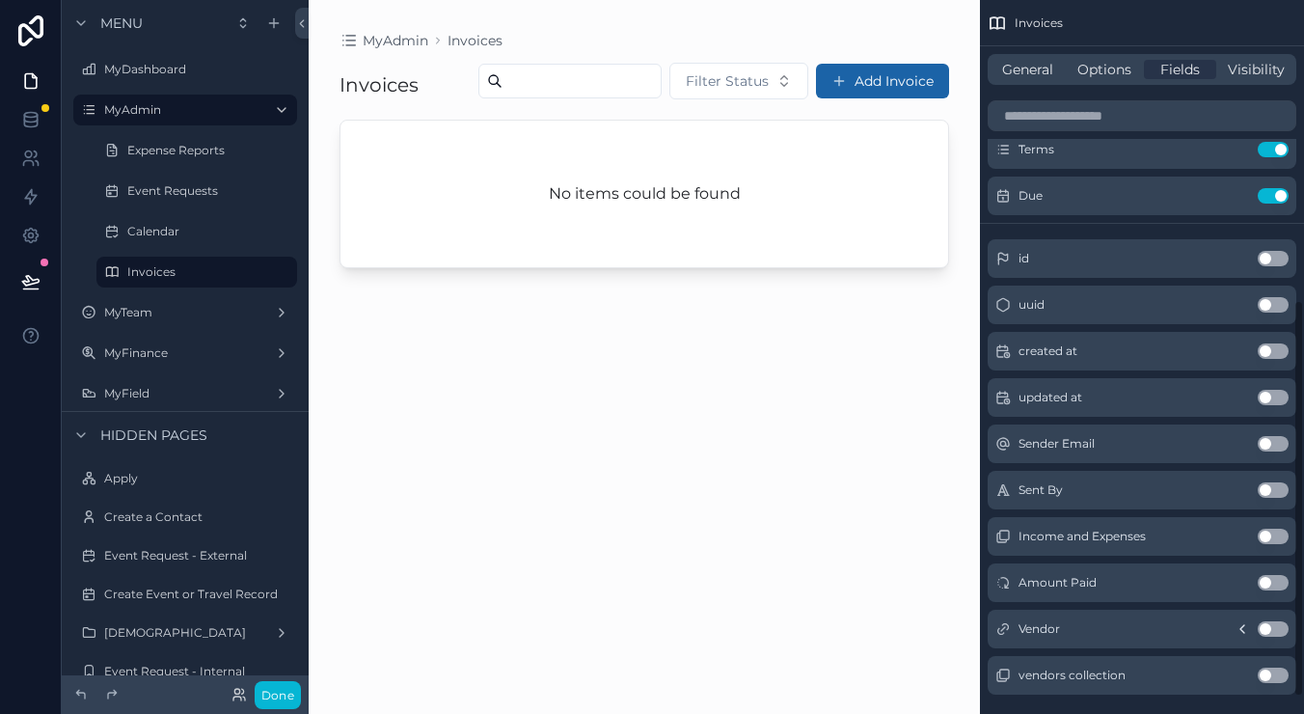
scroll to position [539, 0]
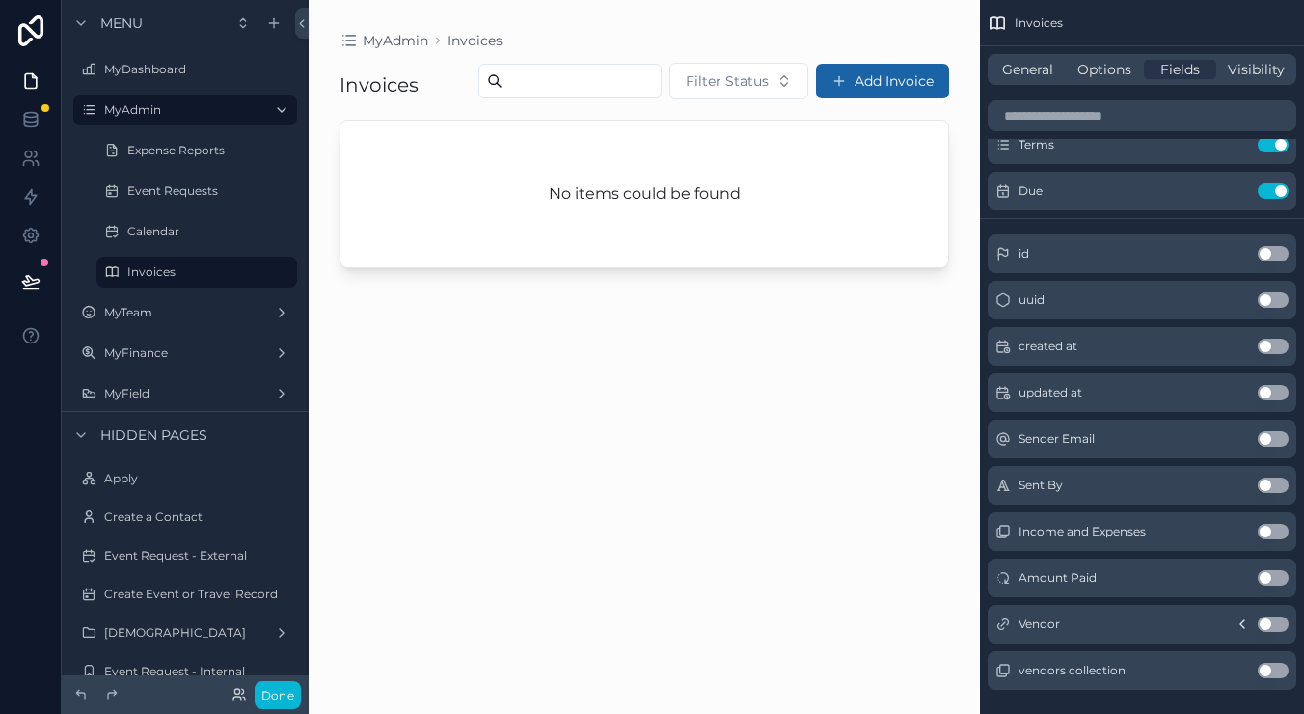
click at [1271, 626] on button "Use setting" at bounding box center [1272, 623] width 31 height 15
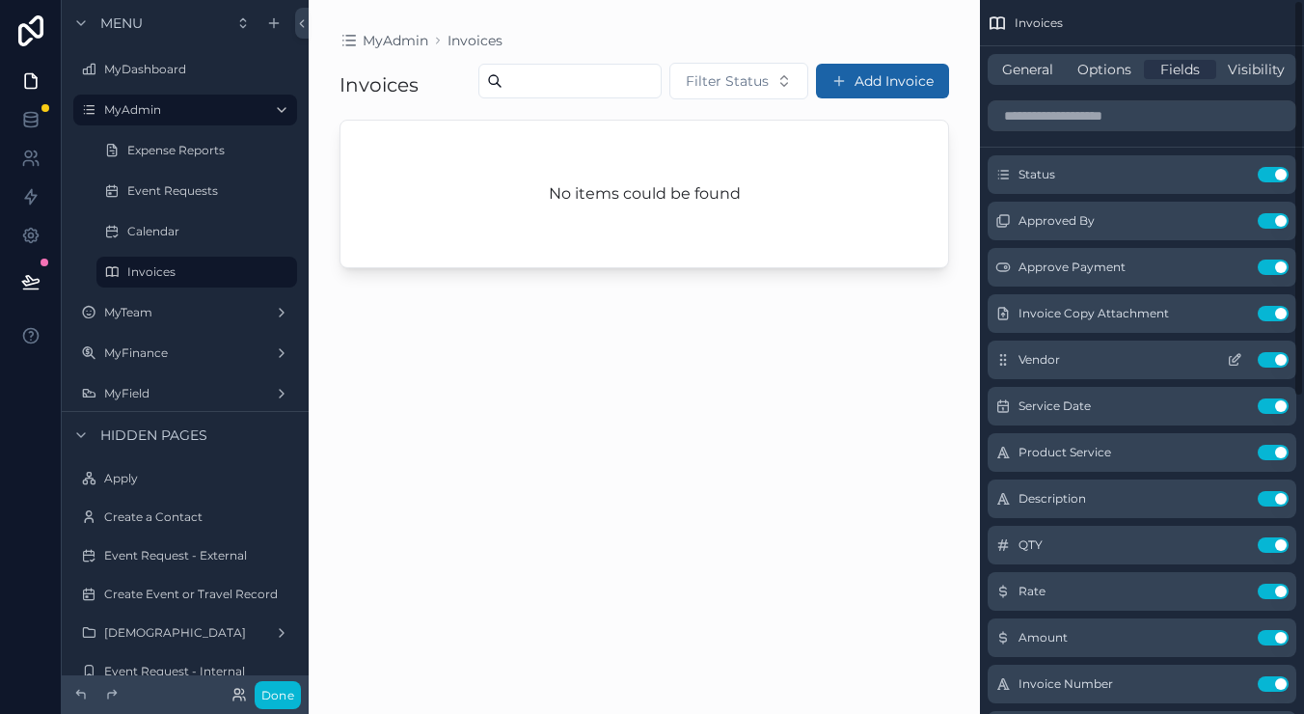
scroll to position [0, 0]
click at [1272, 362] on button "Use setting" at bounding box center [1272, 359] width 31 height 15
click at [1277, 454] on button "Use setting" at bounding box center [1272, 452] width 31 height 15
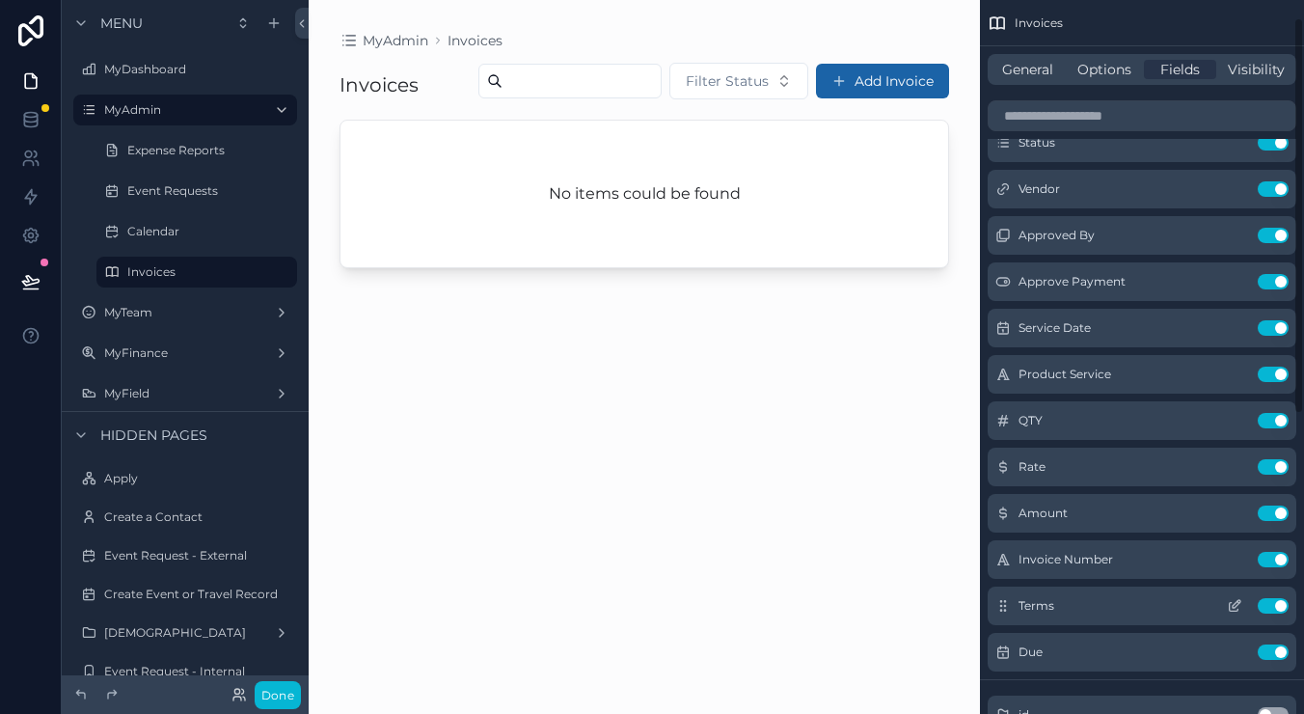
scroll to position [33, 0]
drag, startPoint x: 1278, startPoint y: 602, endPoint x: 1227, endPoint y: 549, distance: 73.7
click at [1278, 602] on button "Use setting" at bounding box center [1272, 604] width 31 height 15
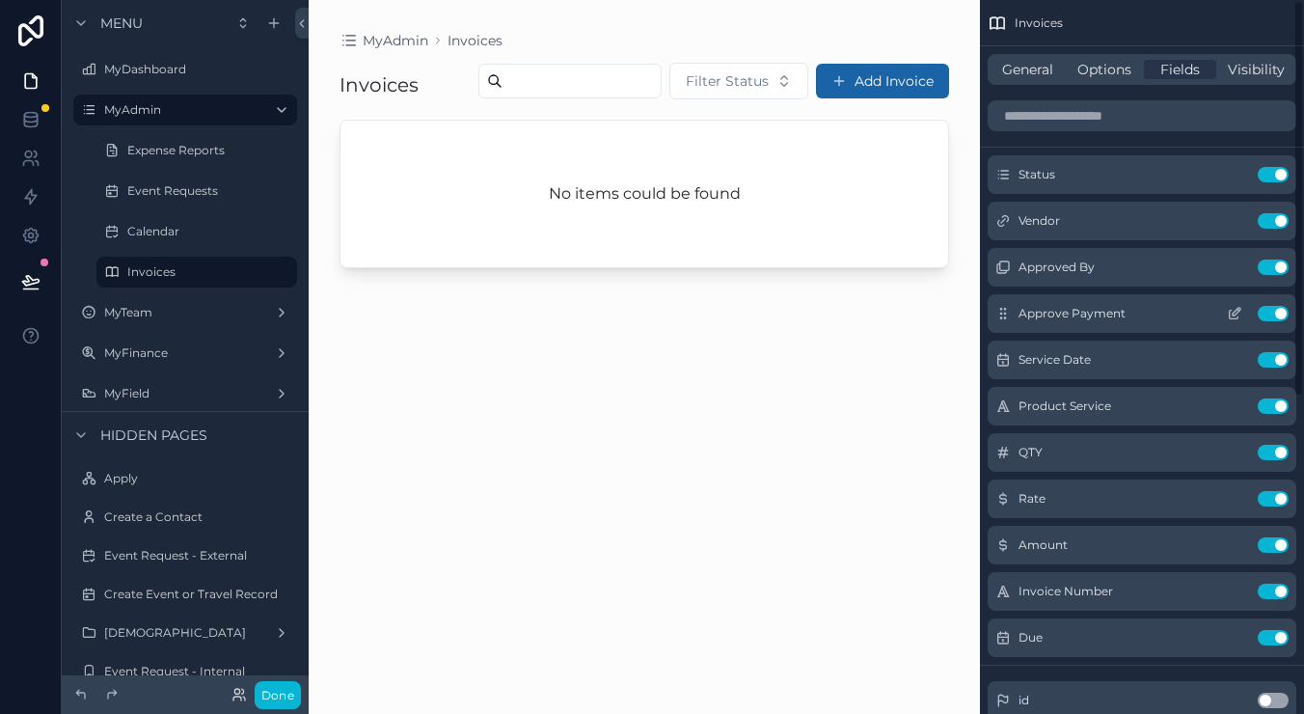
scroll to position [0, 0]
click at [1271, 266] on button "Use setting" at bounding box center [1272, 266] width 31 height 15
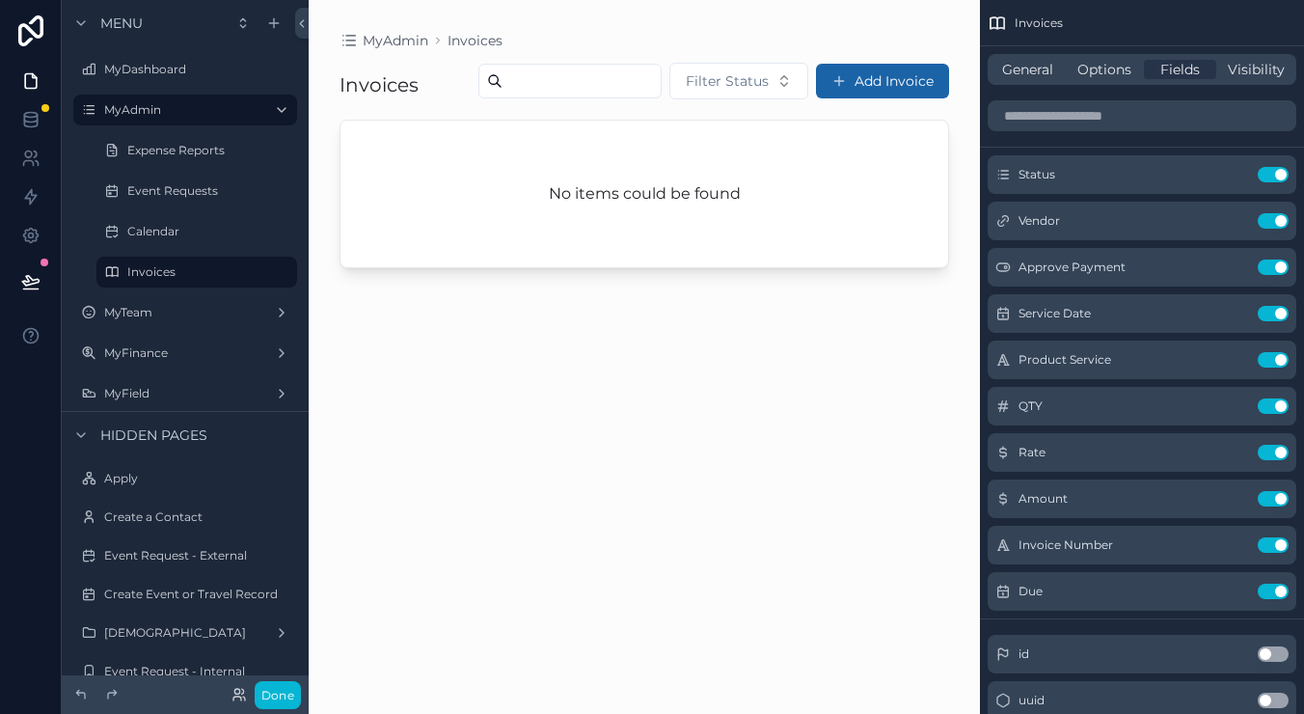
click at [1271, 266] on button "Use setting" at bounding box center [1272, 266] width 31 height 15
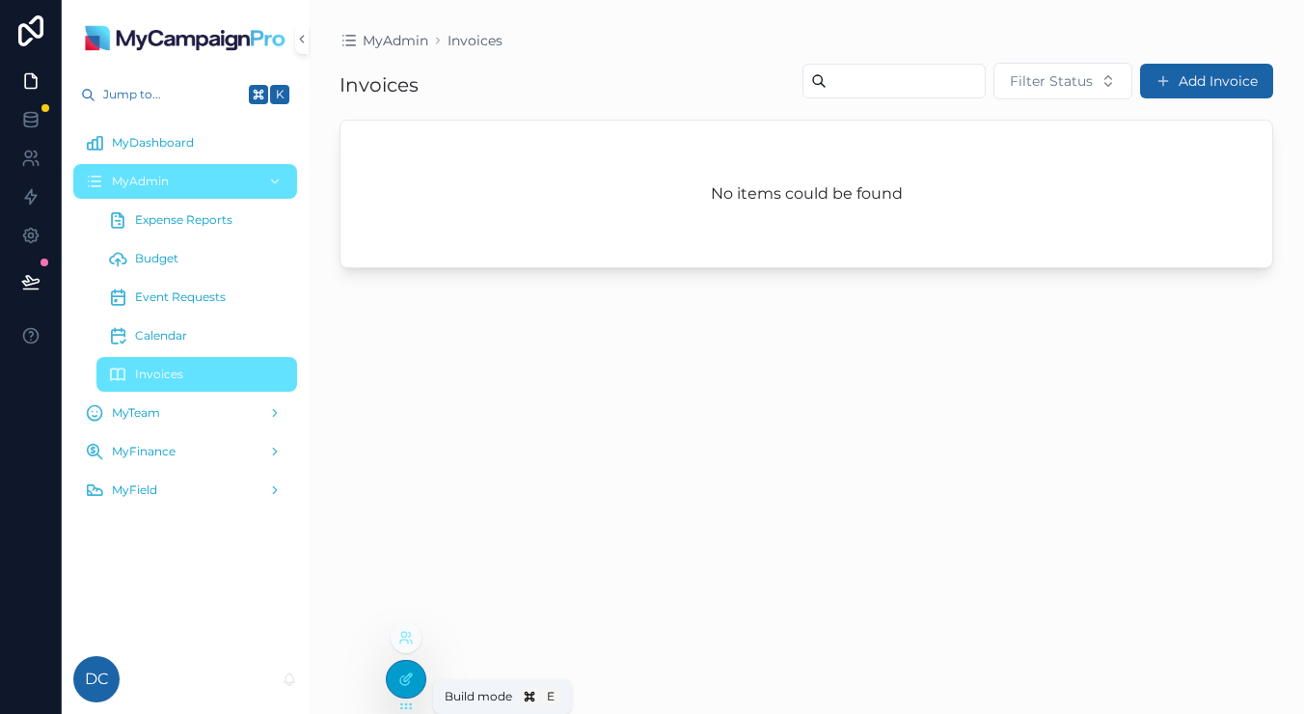
click at [407, 676] on icon at bounding box center [408, 677] width 8 height 8
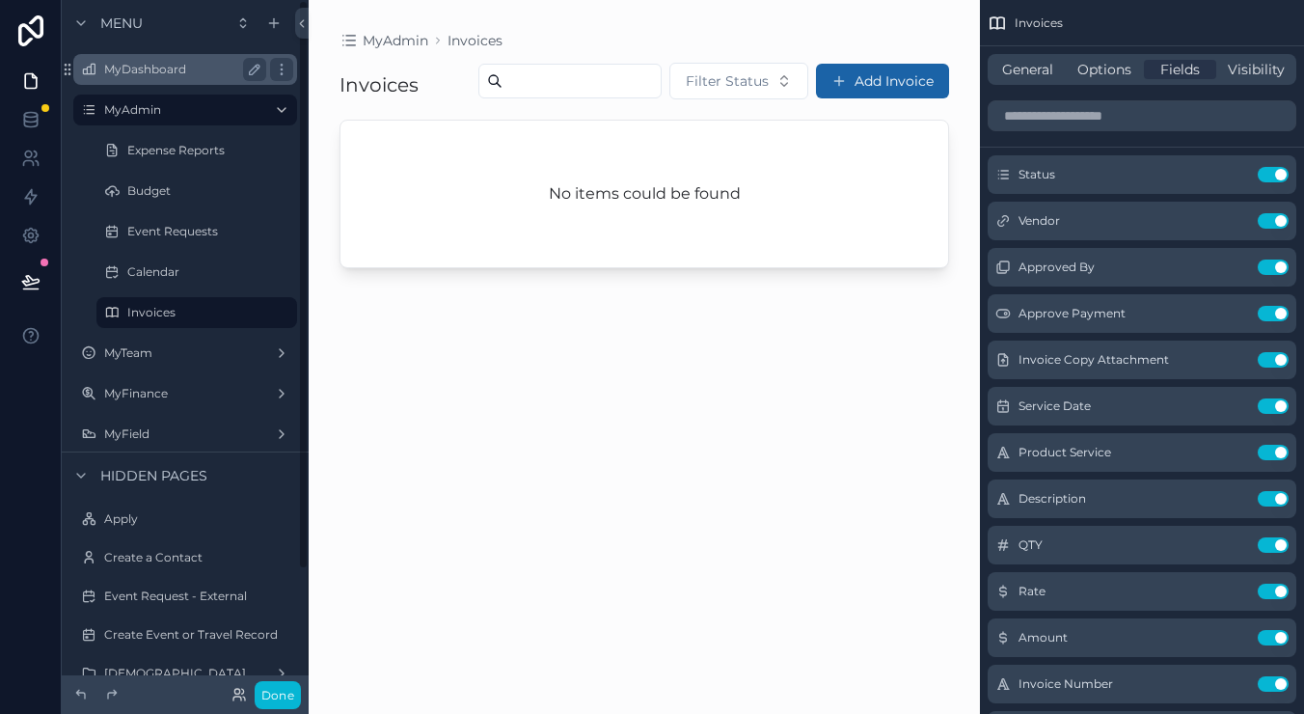
click at [151, 69] on label "MyDashboard" at bounding box center [181, 69] width 154 height 15
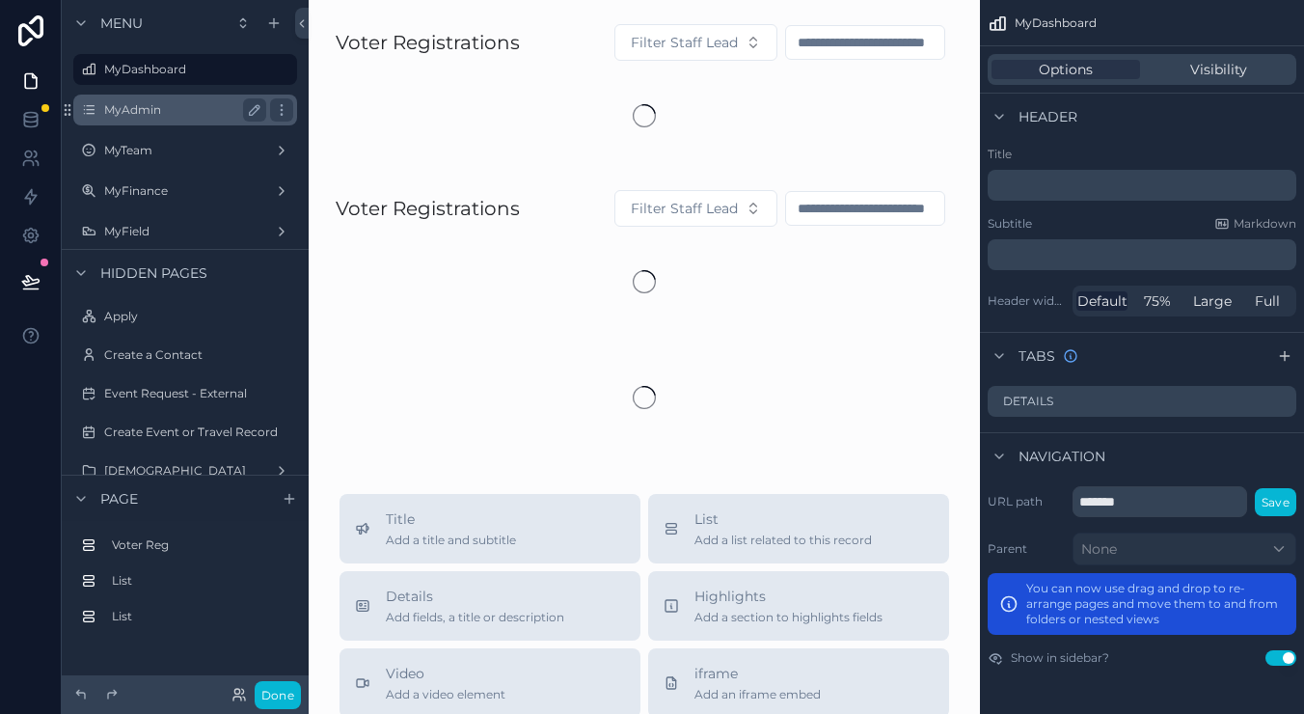
click at [150, 109] on label "MyAdmin" at bounding box center [181, 109] width 154 height 15
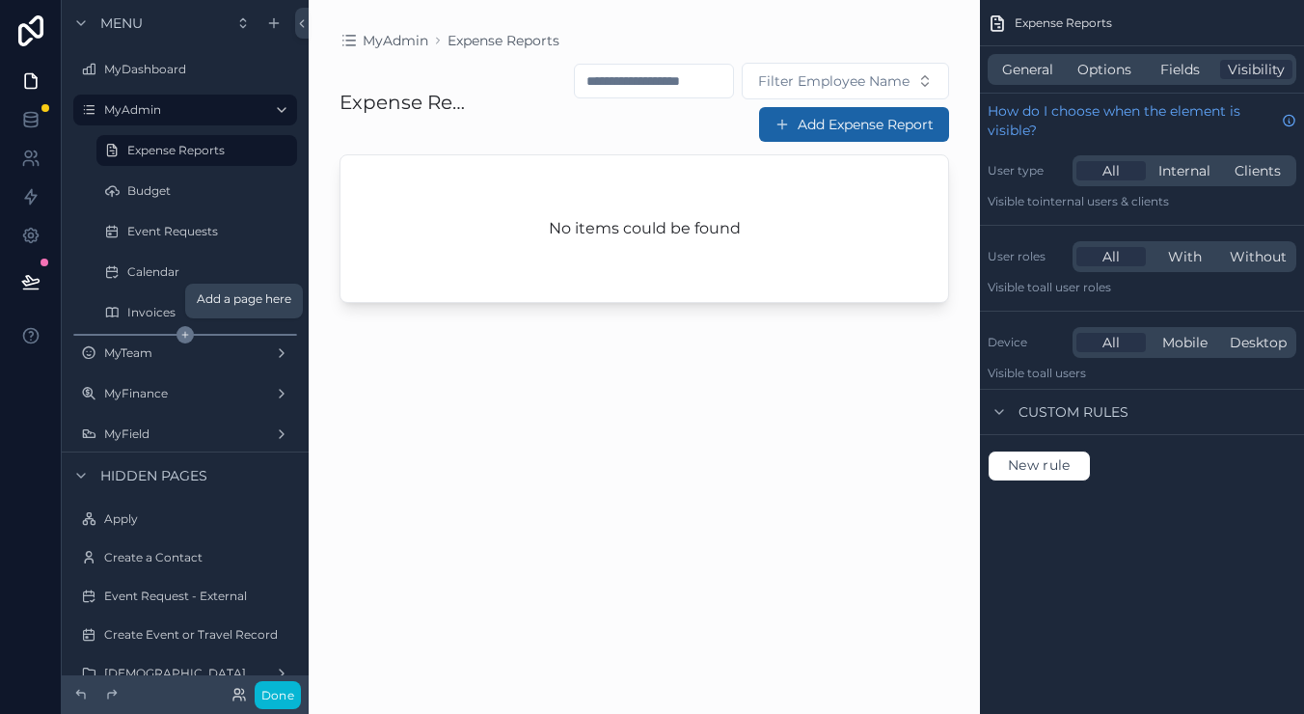
click at [177, 342] on icon "scrollable content" at bounding box center [184, 334] width 17 height 17
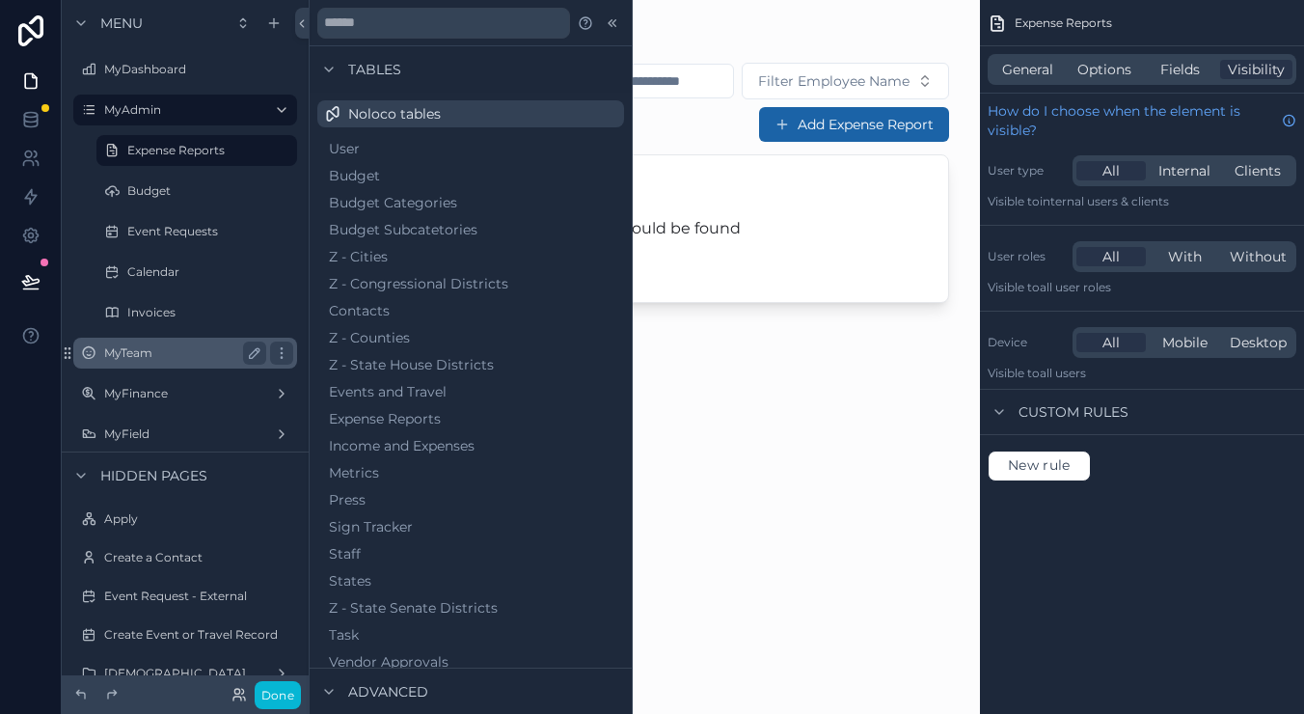
click at [174, 348] on label "MyTeam" at bounding box center [181, 352] width 154 height 15
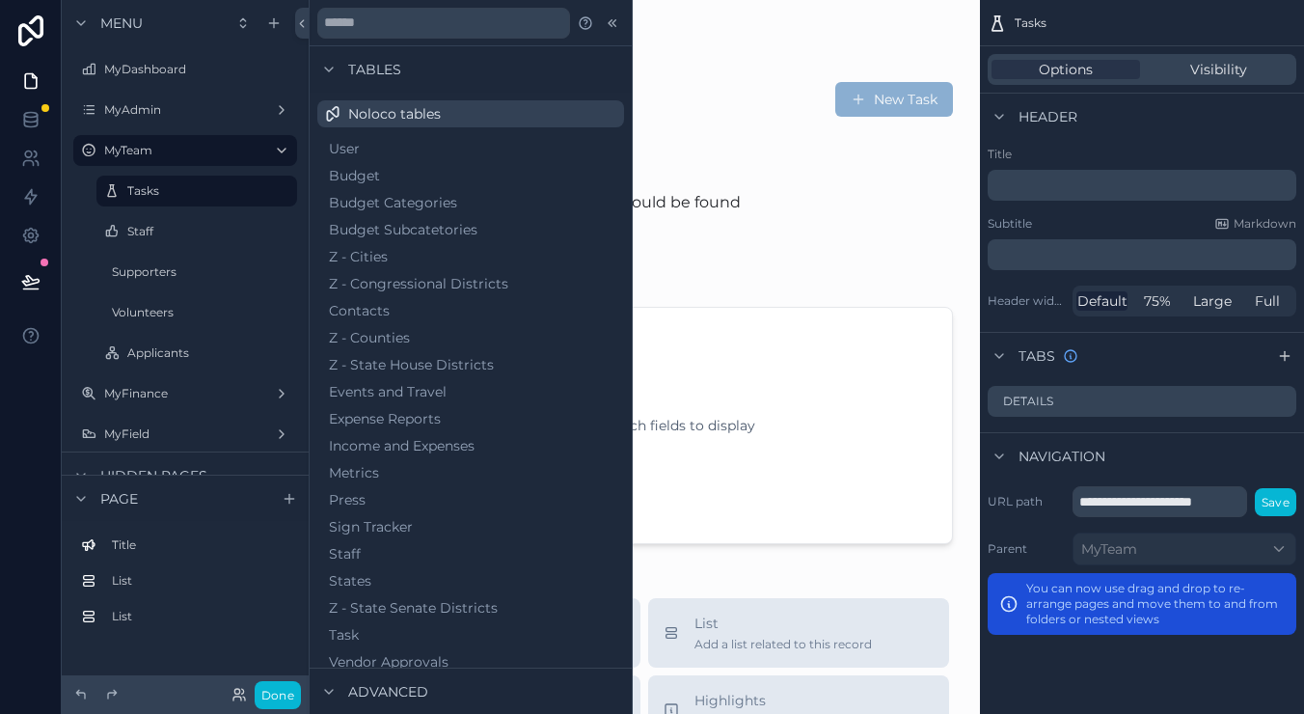
drag, startPoint x: 148, startPoint y: 391, endPoint x: 151, endPoint y: 381, distance: 11.0
click at [148, 391] on label "MyFinance" at bounding box center [185, 393] width 162 height 15
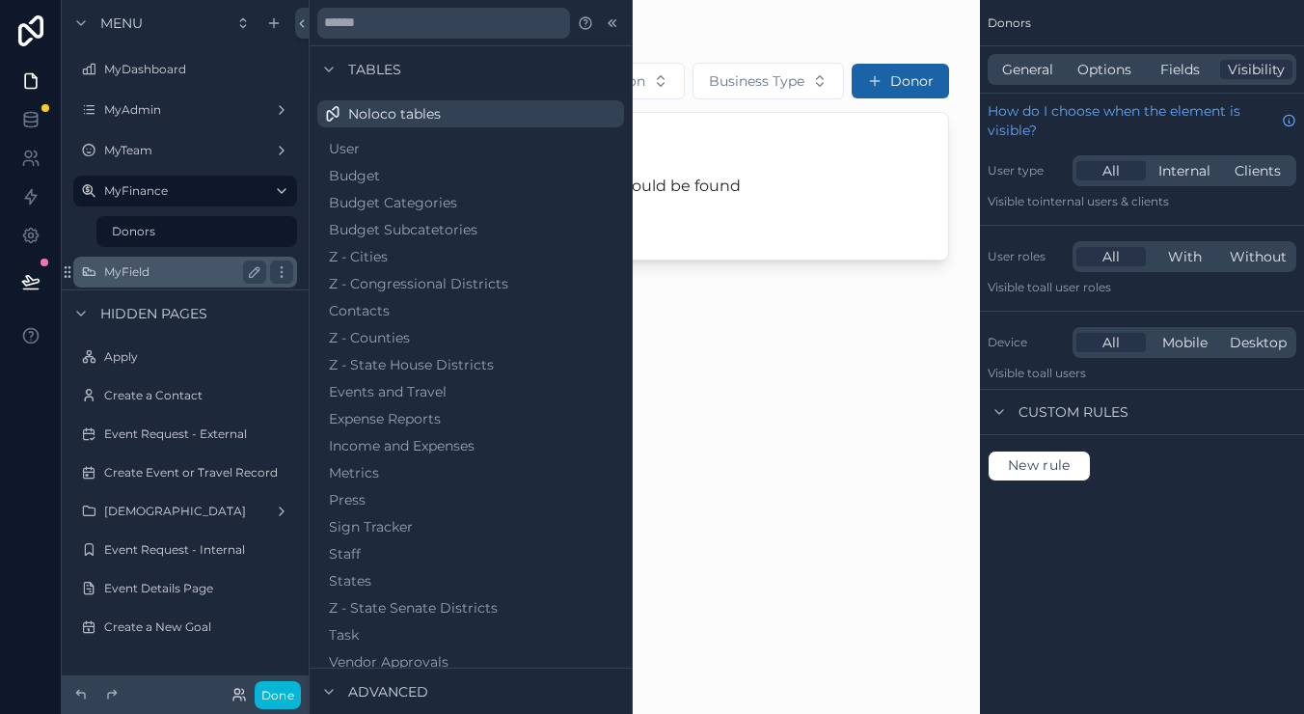
click at [160, 274] on label "MyField" at bounding box center [181, 271] width 154 height 15
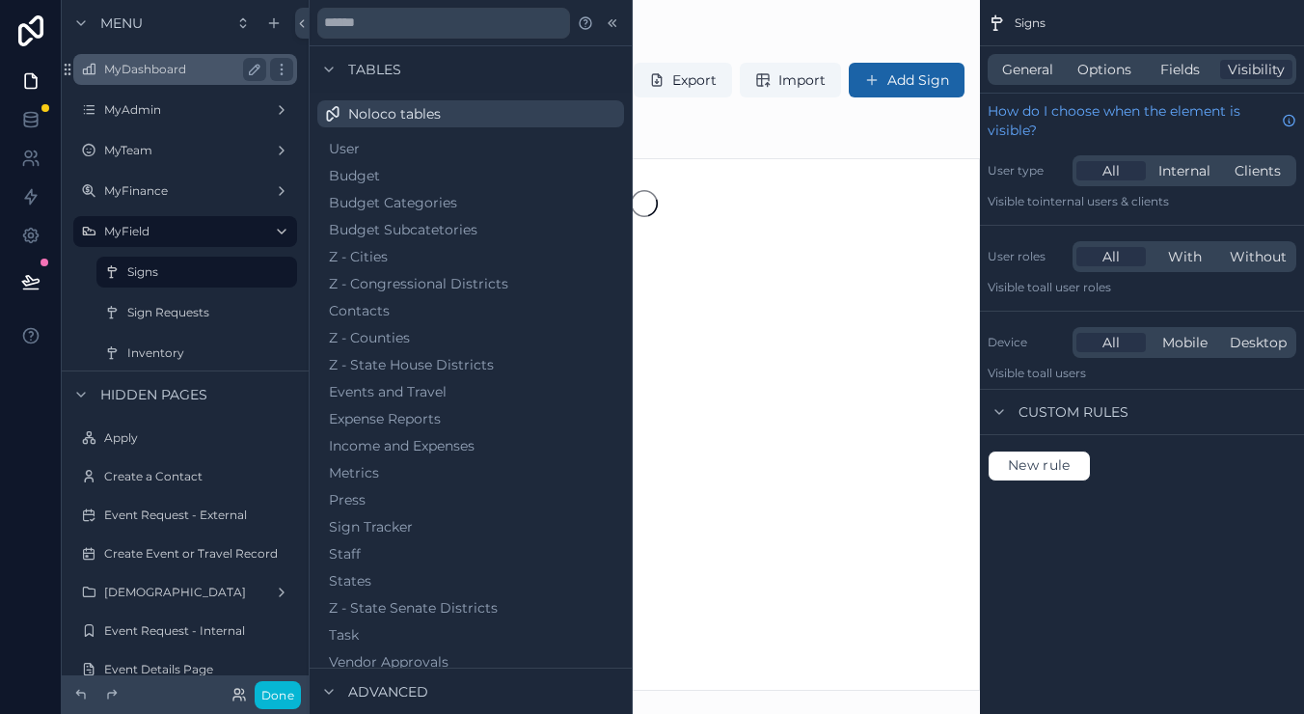
click at [132, 67] on label "MyDashboard" at bounding box center [181, 69] width 154 height 15
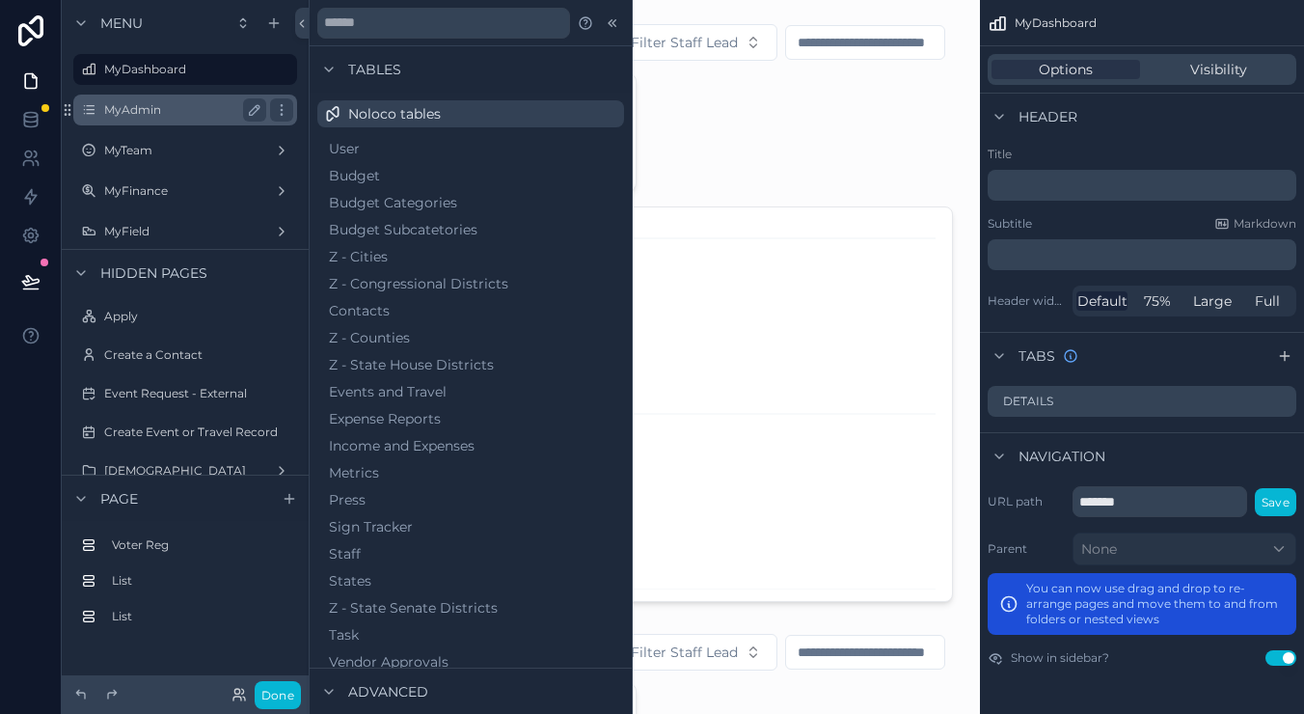
click at [167, 116] on label "MyAdmin" at bounding box center [181, 109] width 154 height 15
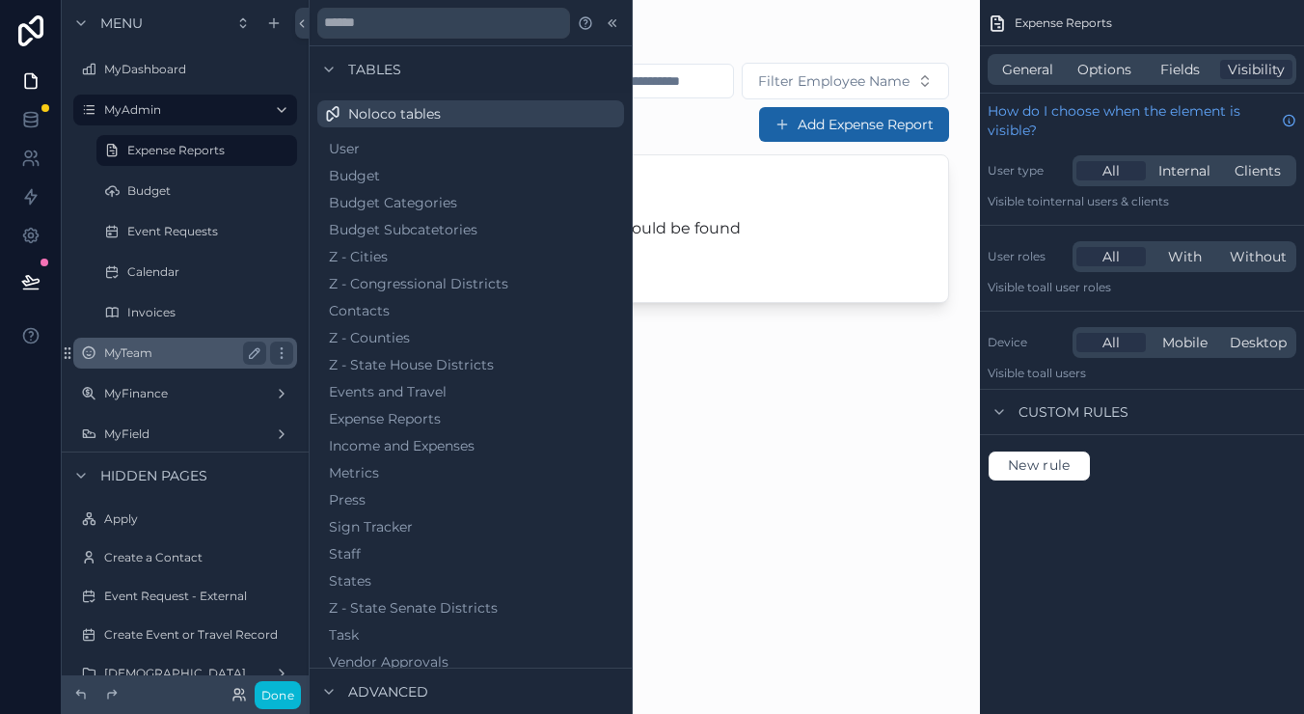
click at [193, 349] on label "MyTeam" at bounding box center [181, 352] width 154 height 15
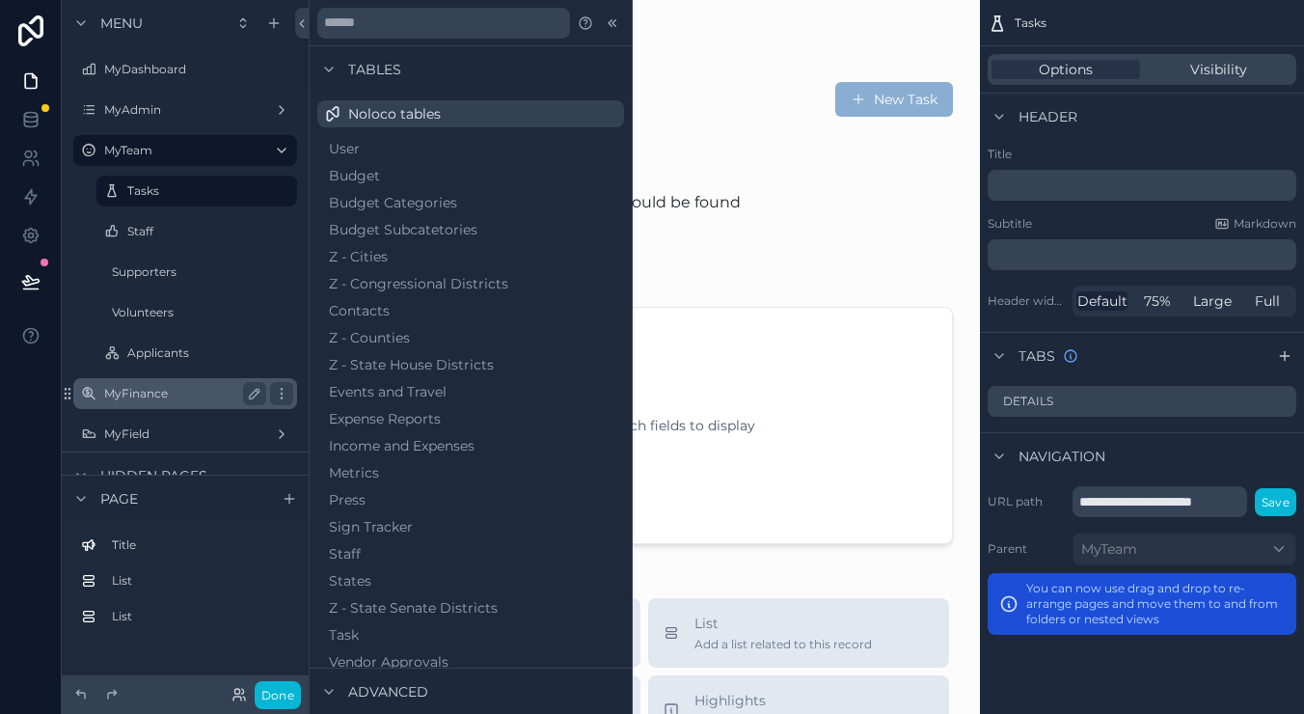
click at [149, 398] on label "MyFinance" at bounding box center [181, 393] width 154 height 15
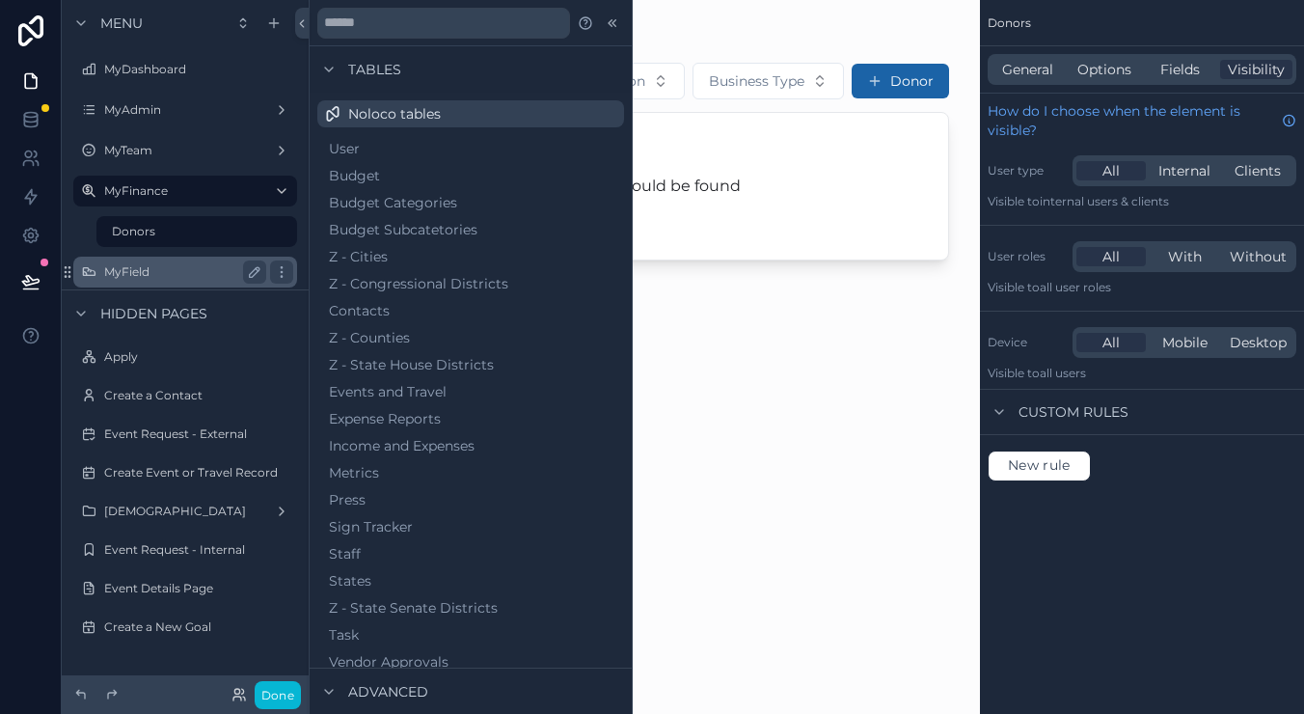
click at [325, 273] on button "Z - Congressional Districts" at bounding box center [470, 283] width 291 height 27
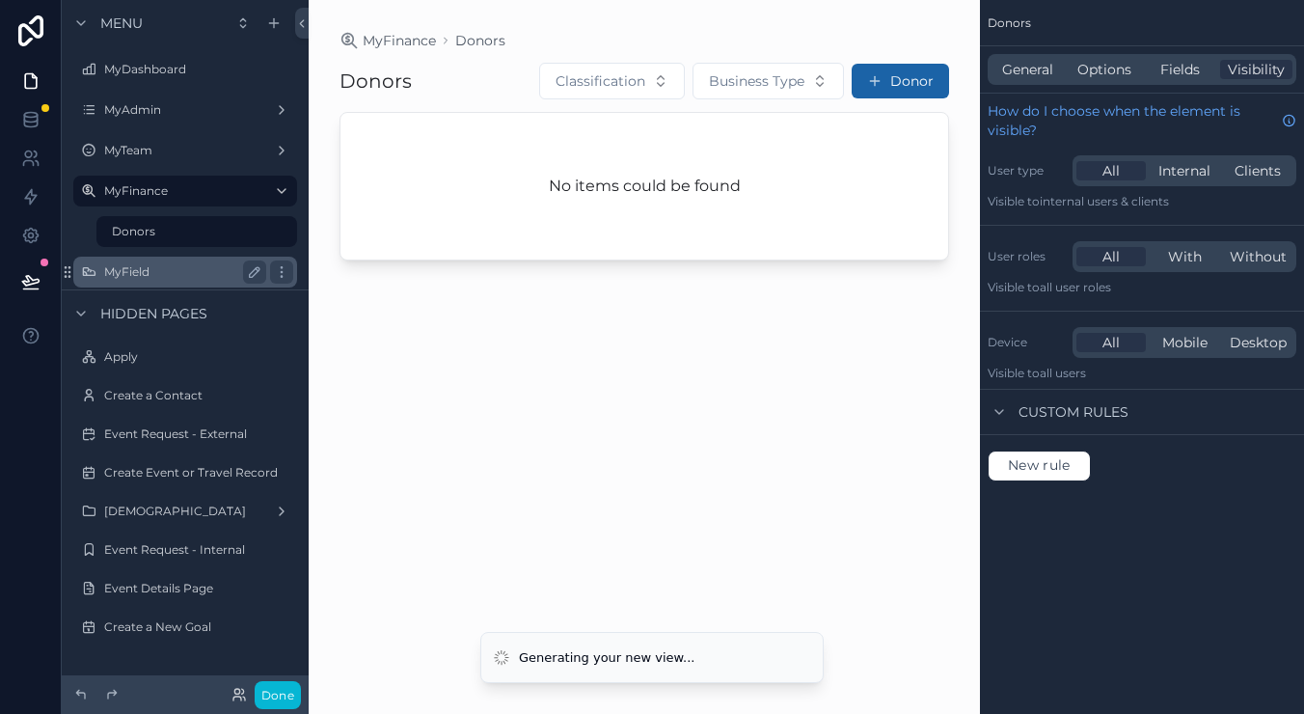
click at [153, 273] on label "MyField" at bounding box center [181, 271] width 154 height 15
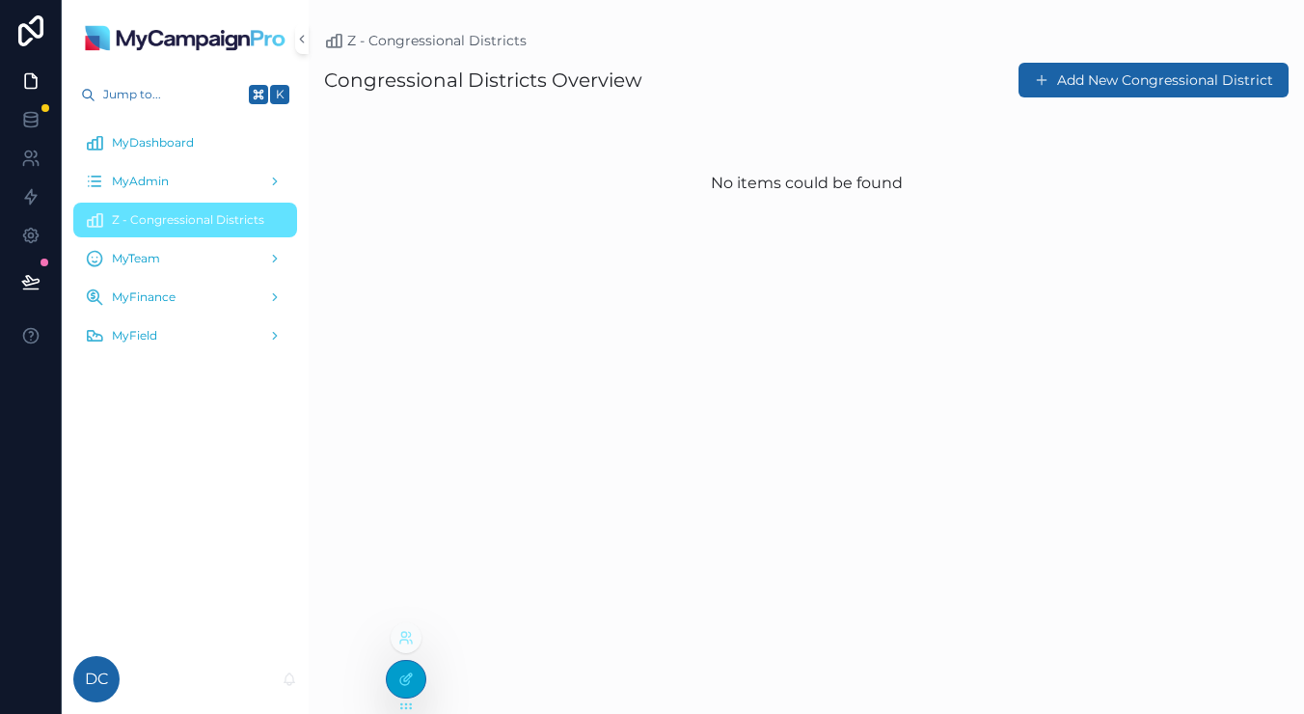
click at [410, 673] on icon at bounding box center [408, 677] width 8 height 8
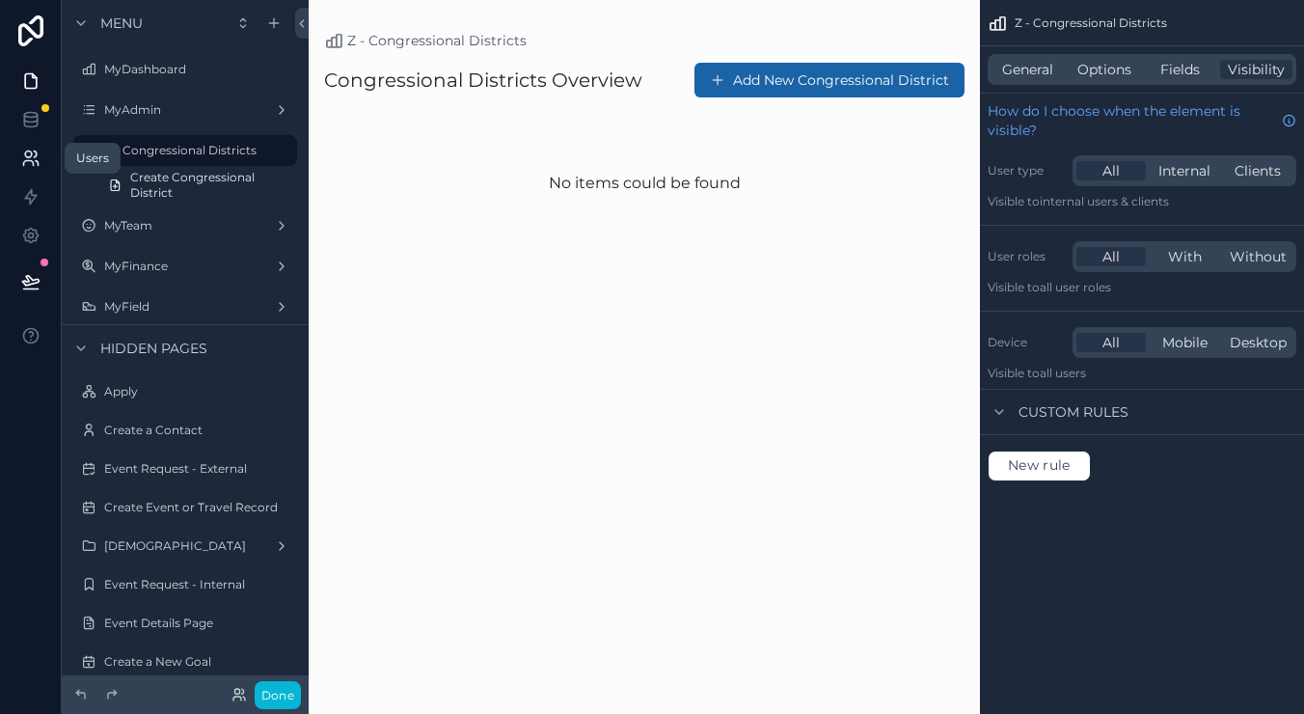
click at [25, 161] on icon at bounding box center [28, 163] width 10 height 5
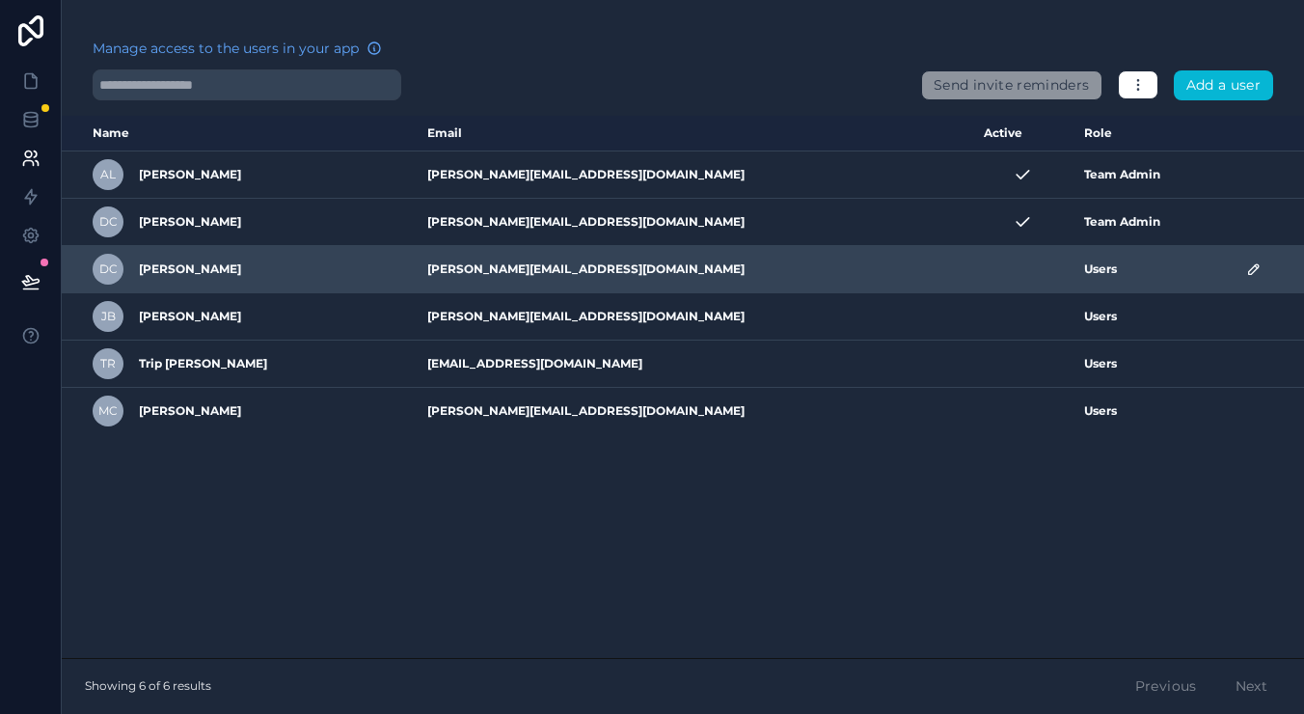
click at [1246, 269] on icon "scrollable content" at bounding box center [1253, 268] width 15 height 15
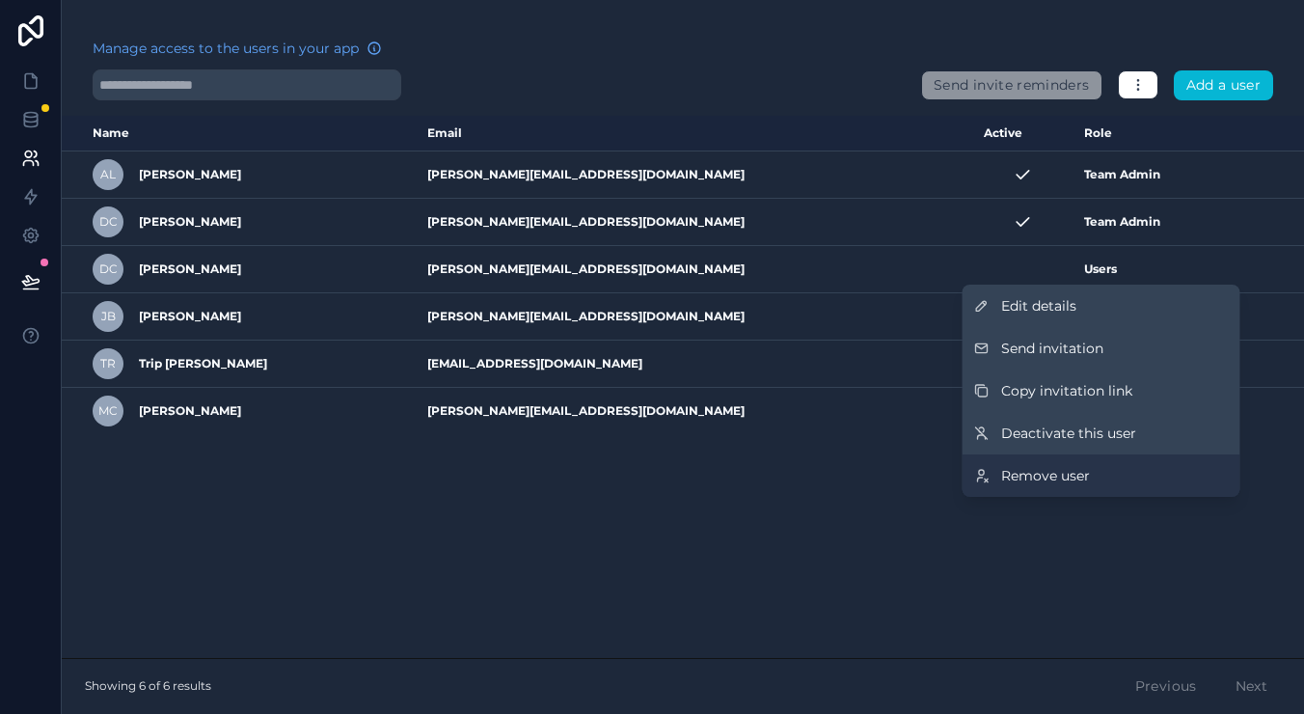
click at [1056, 478] on span "Remove user" at bounding box center [1045, 475] width 89 height 19
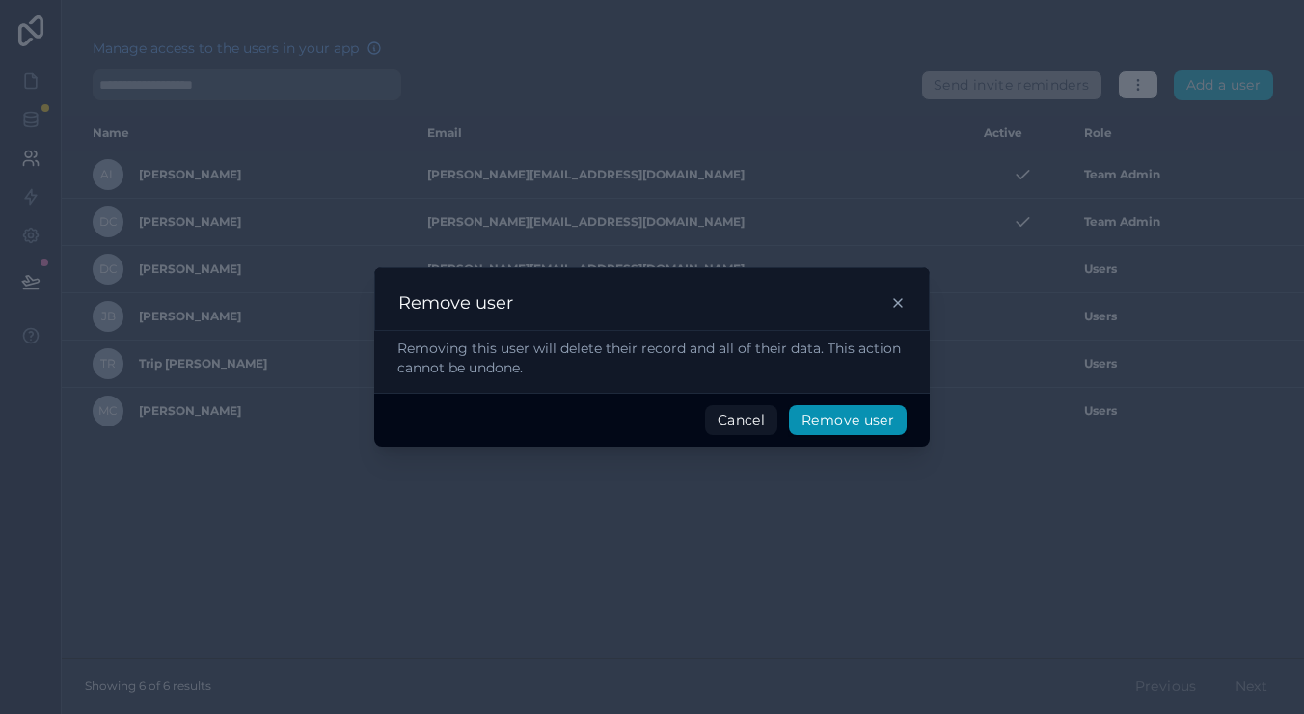
click at [837, 418] on button "Remove user" at bounding box center [848, 420] width 118 height 31
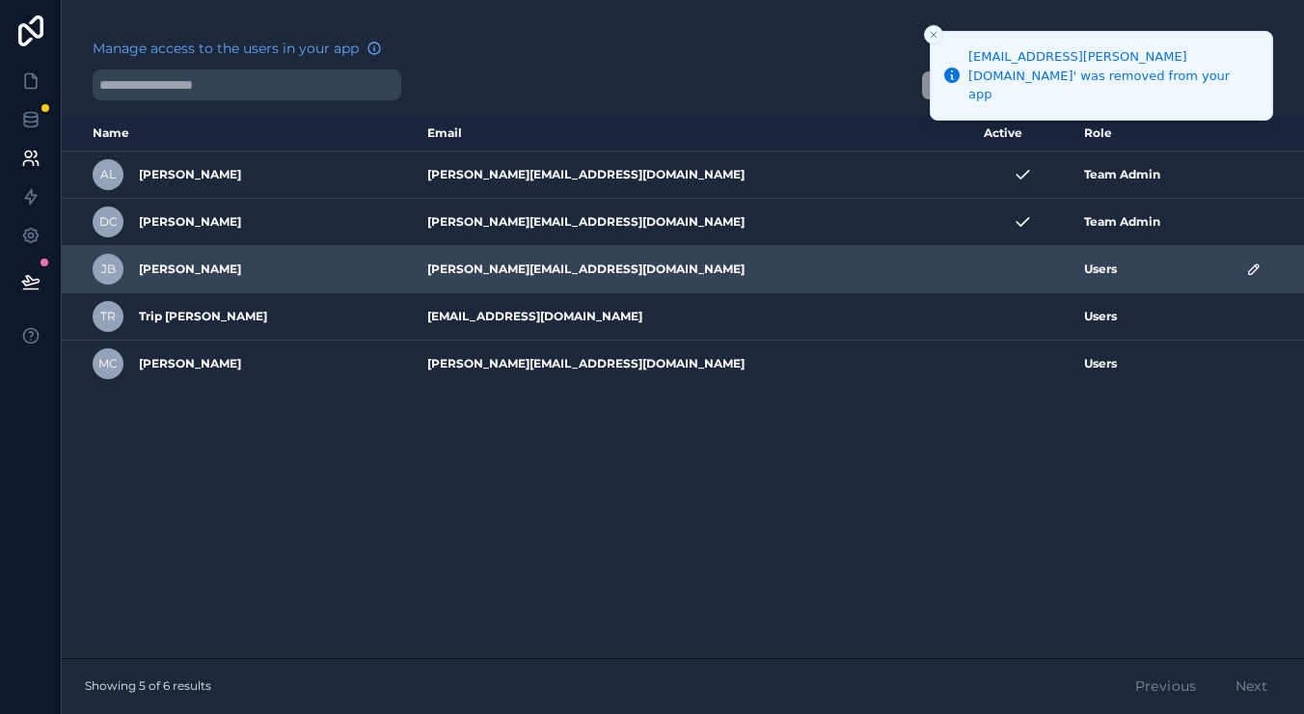
click at [1246, 271] on icon "scrollable content" at bounding box center [1253, 268] width 15 height 15
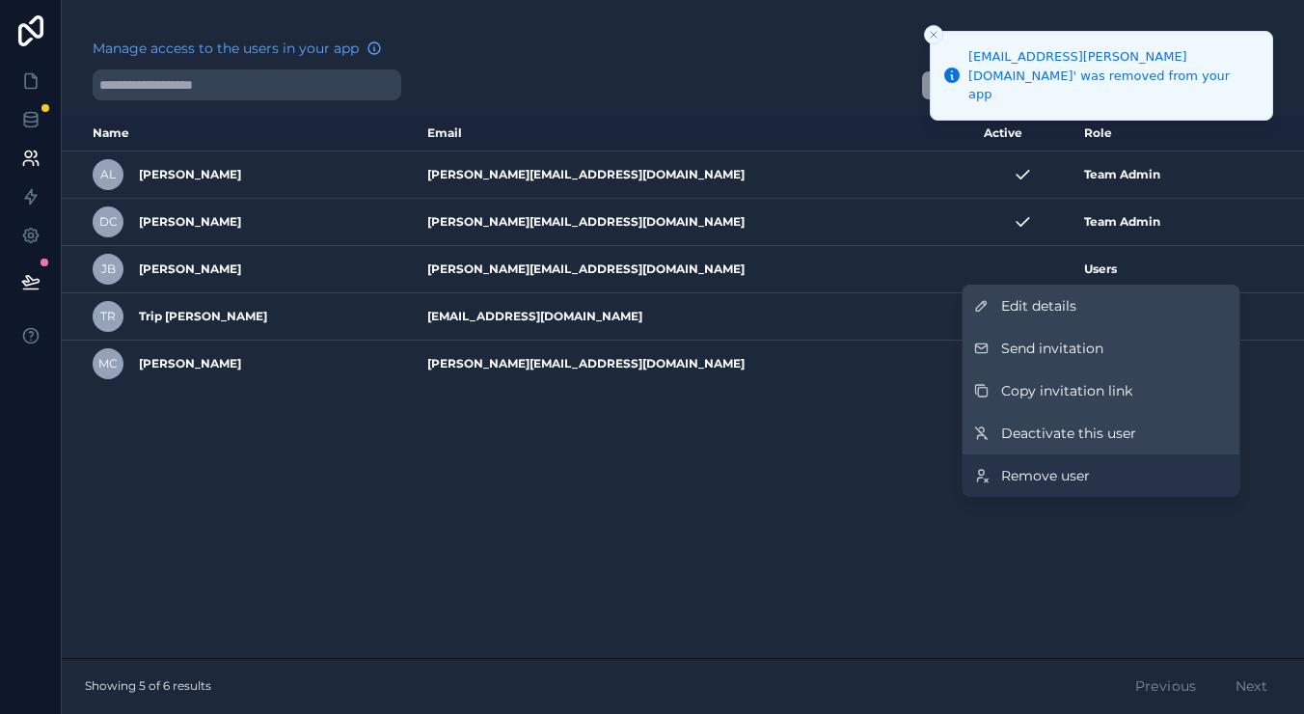
click at [1078, 481] on span "Remove user" at bounding box center [1045, 475] width 89 height 19
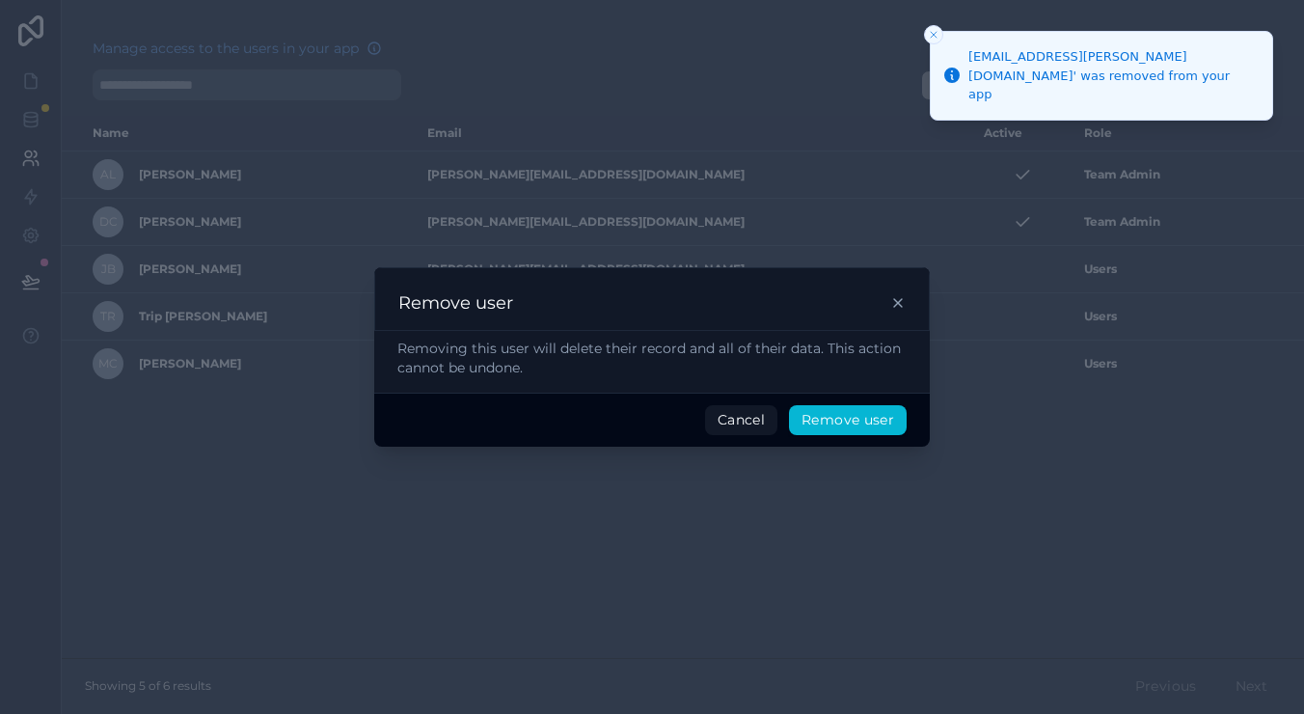
click at [869, 415] on button "Remove user" at bounding box center [848, 420] width 118 height 31
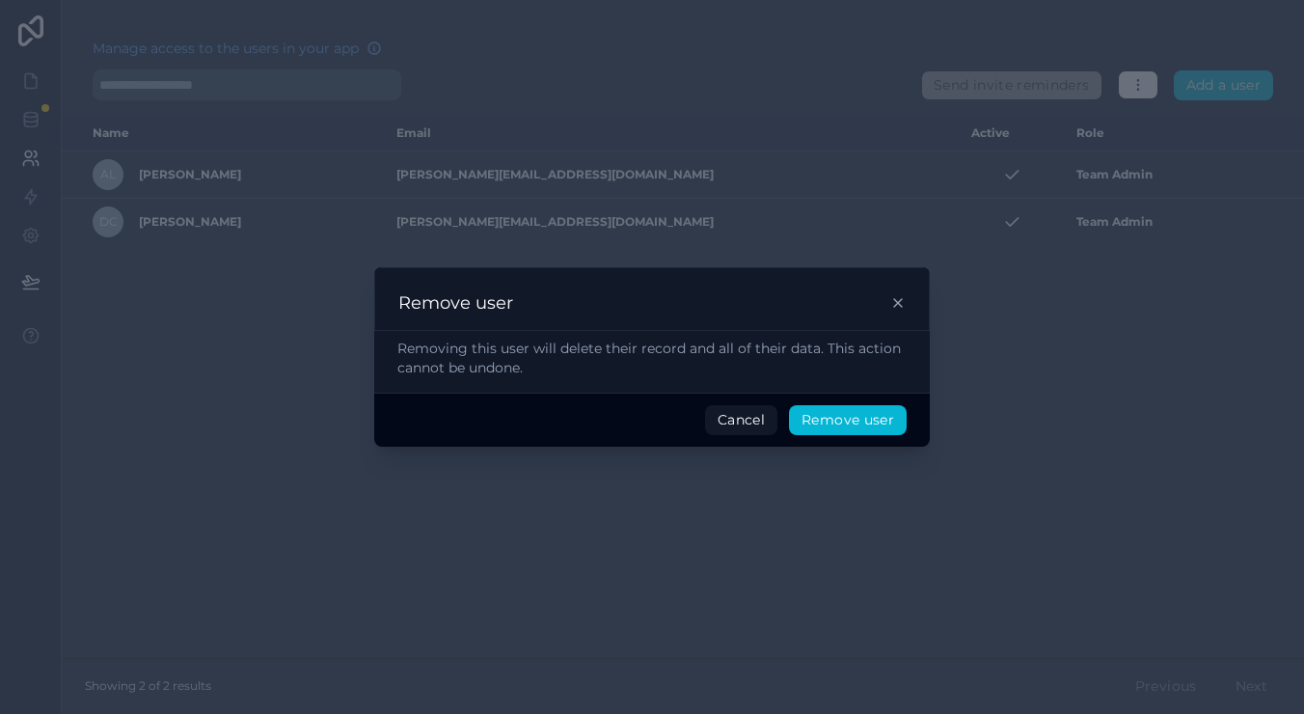
click at [898, 298] on icon at bounding box center [897, 302] width 15 height 15
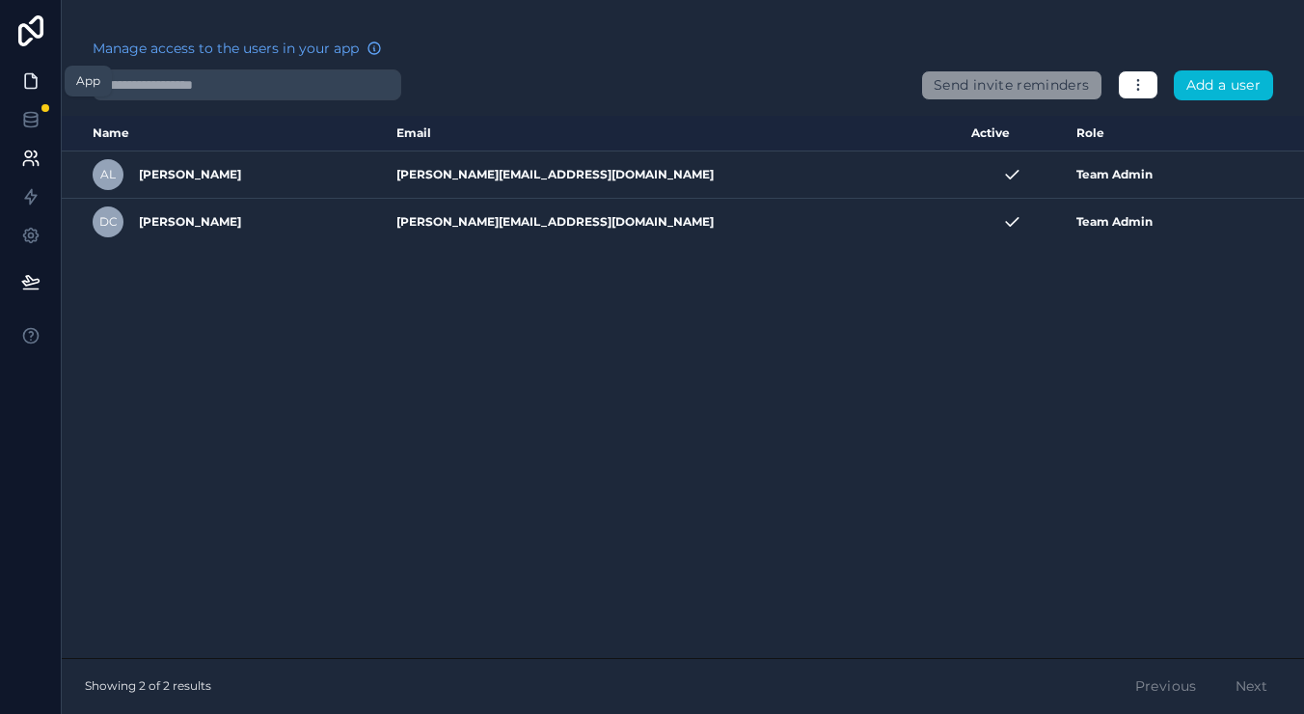
click at [29, 87] on icon at bounding box center [30, 80] width 19 height 19
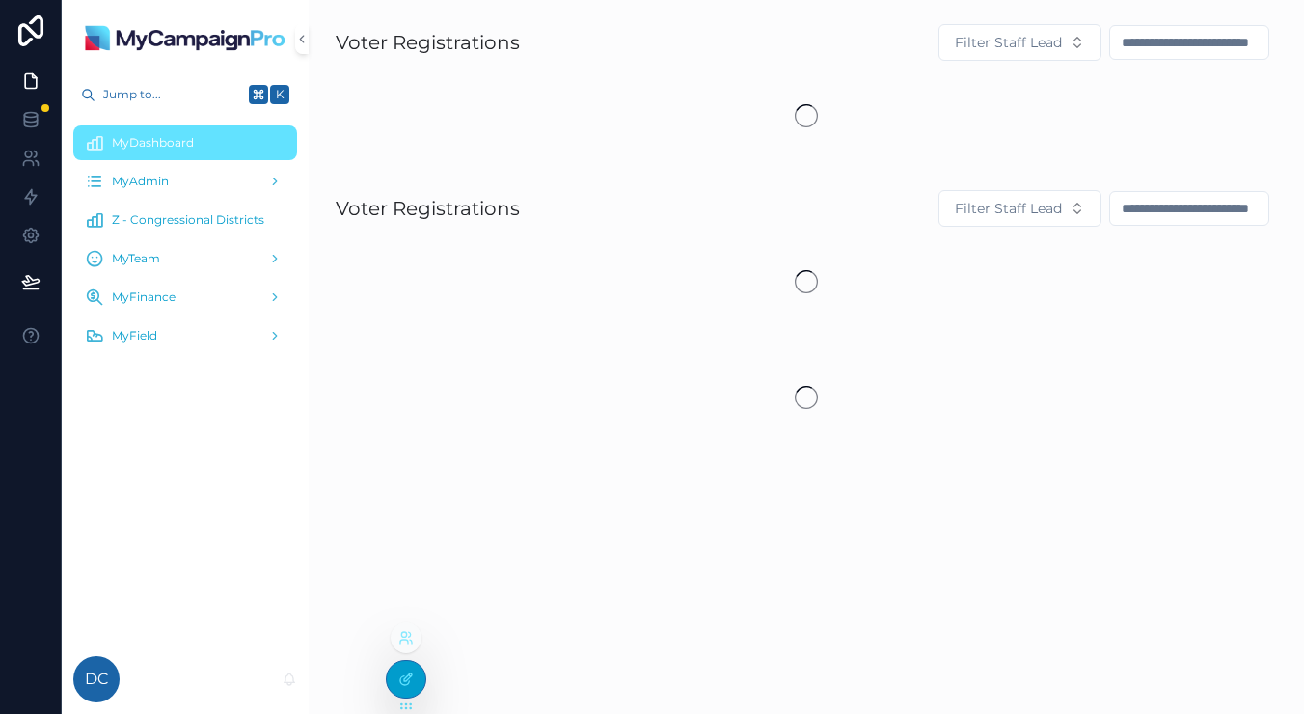
click at [415, 679] on div at bounding box center [406, 679] width 39 height 37
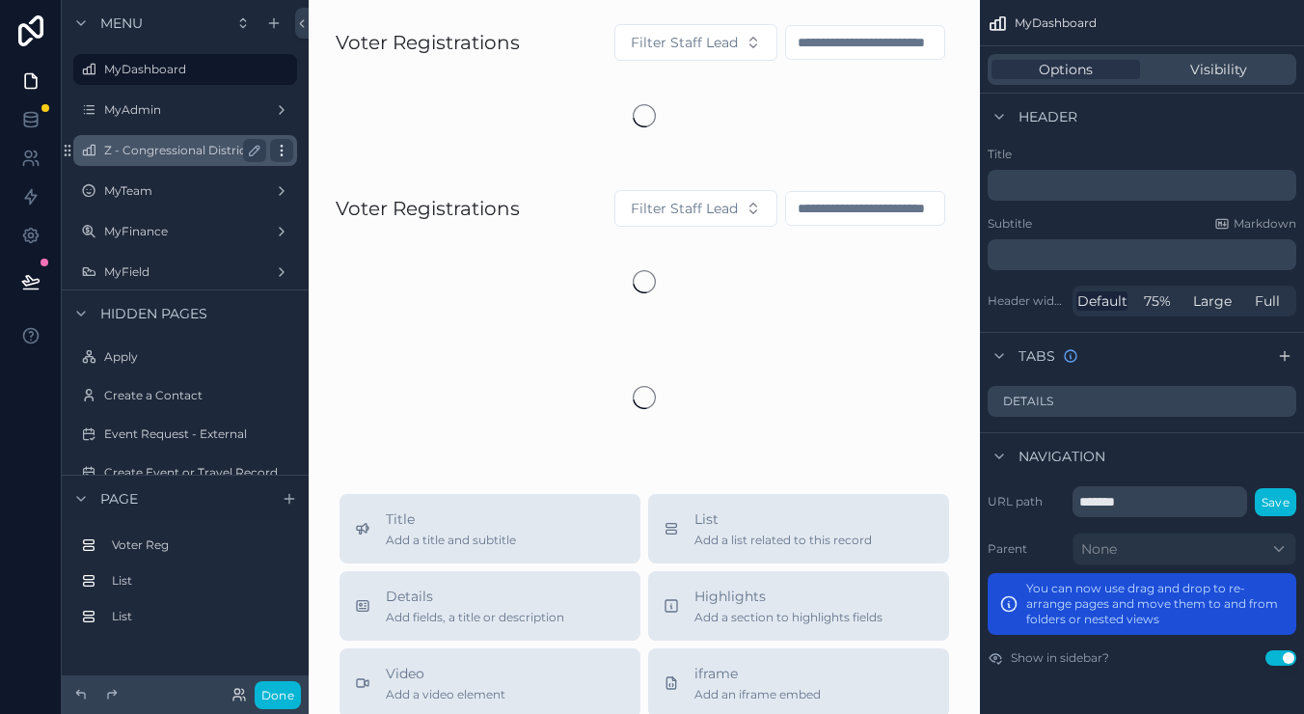
click at [286, 153] on icon "scrollable content" at bounding box center [281, 150] width 15 height 15
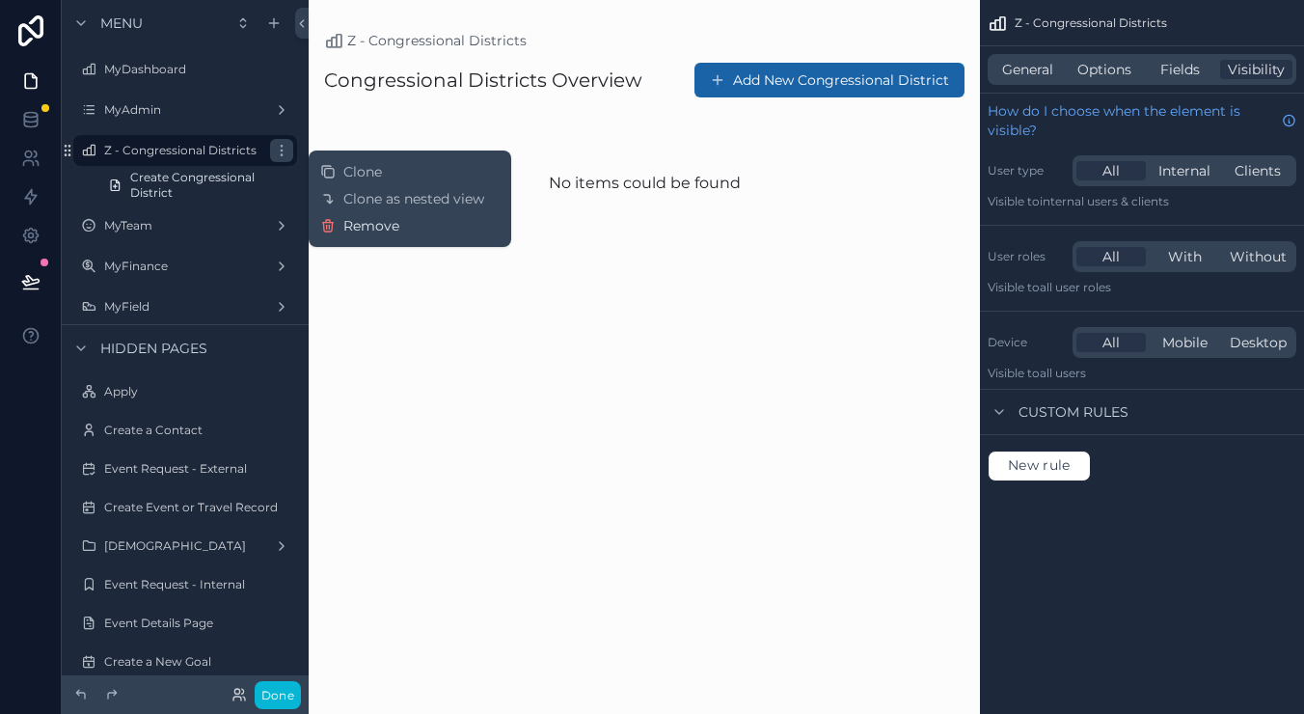
click at [366, 232] on span "Remove" at bounding box center [371, 225] width 56 height 19
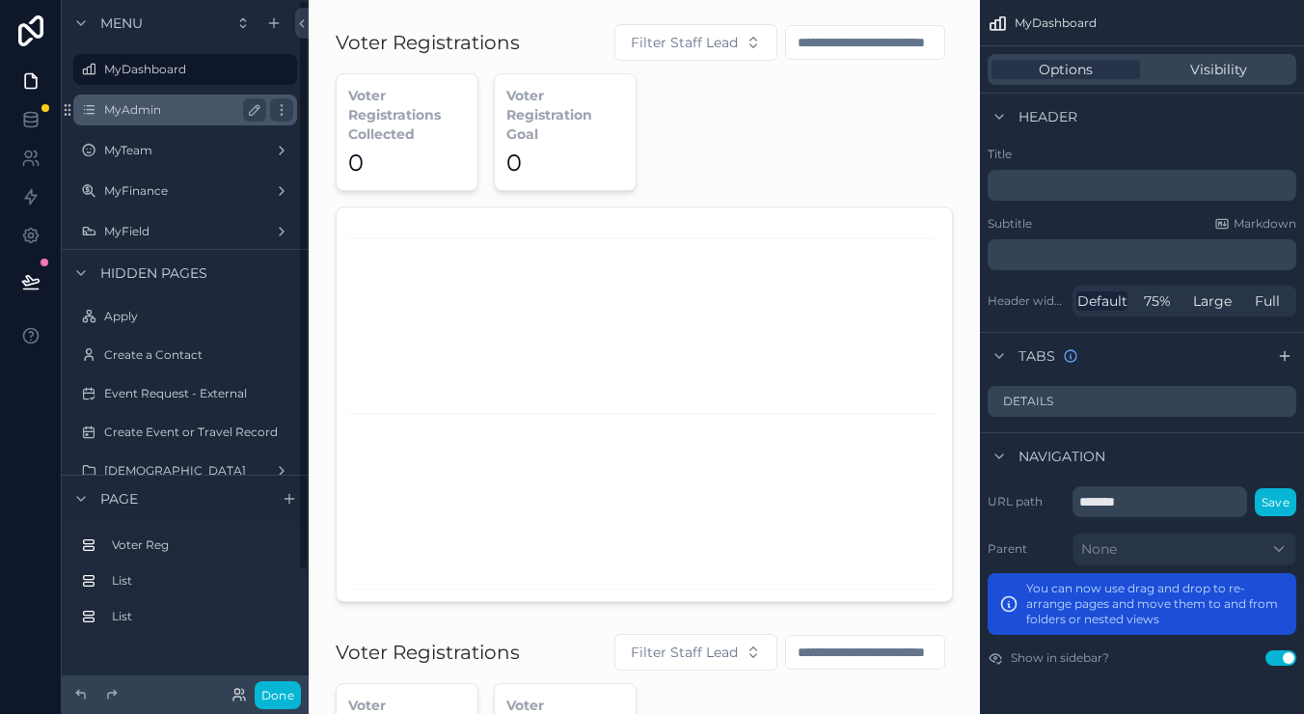
click at [184, 120] on div "MyAdmin" at bounding box center [185, 109] width 162 height 23
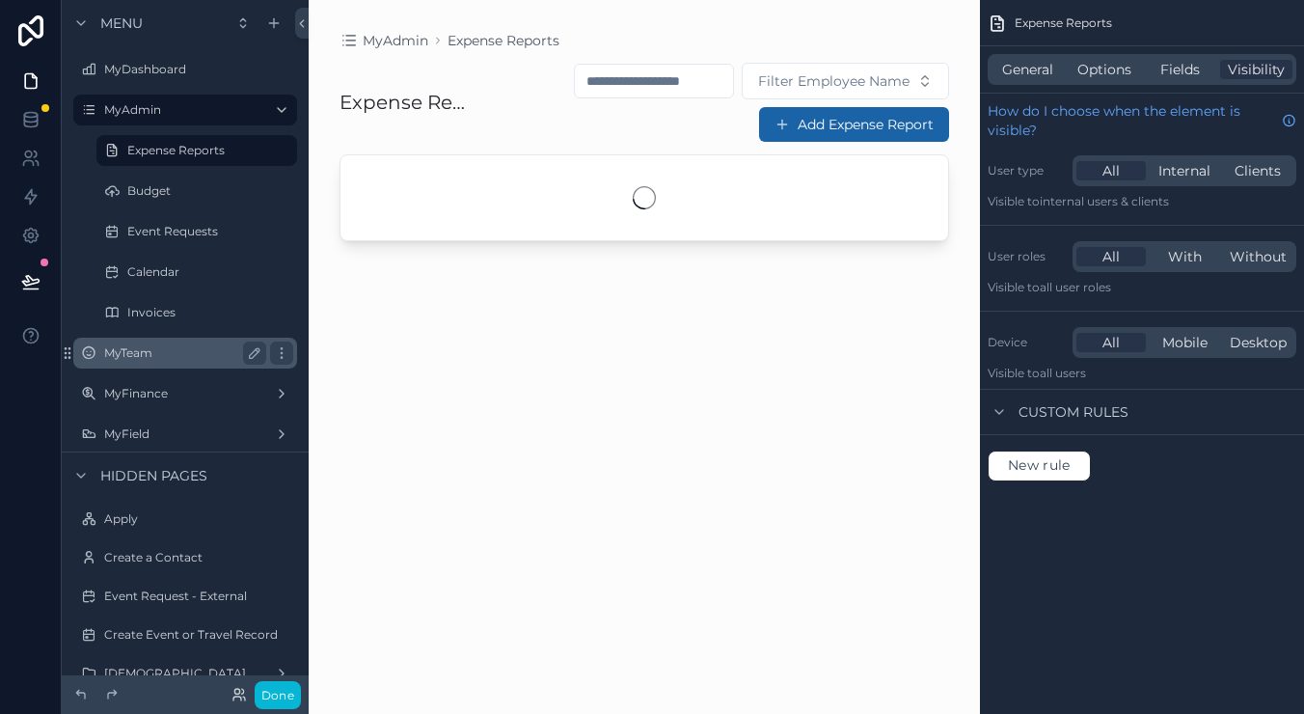
click at [179, 350] on label "MyTeam" at bounding box center [181, 352] width 154 height 15
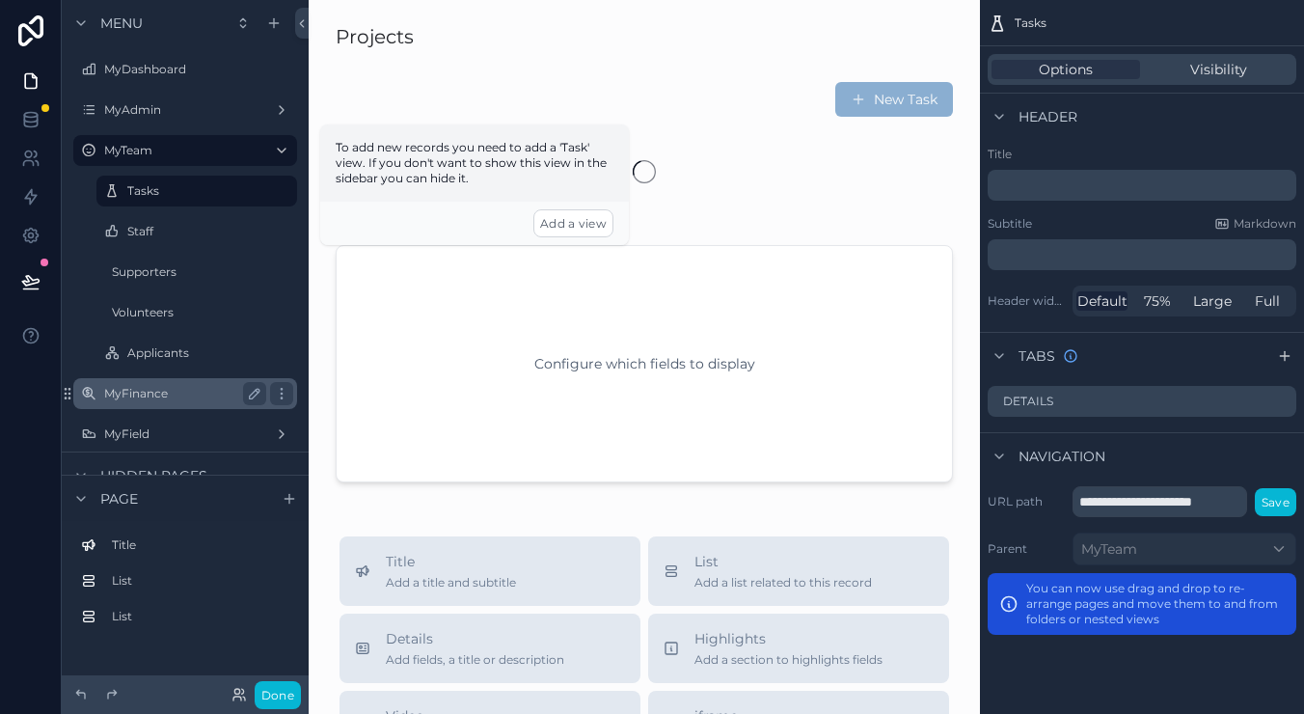
click at [165, 396] on label "MyFinance" at bounding box center [181, 393] width 154 height 15
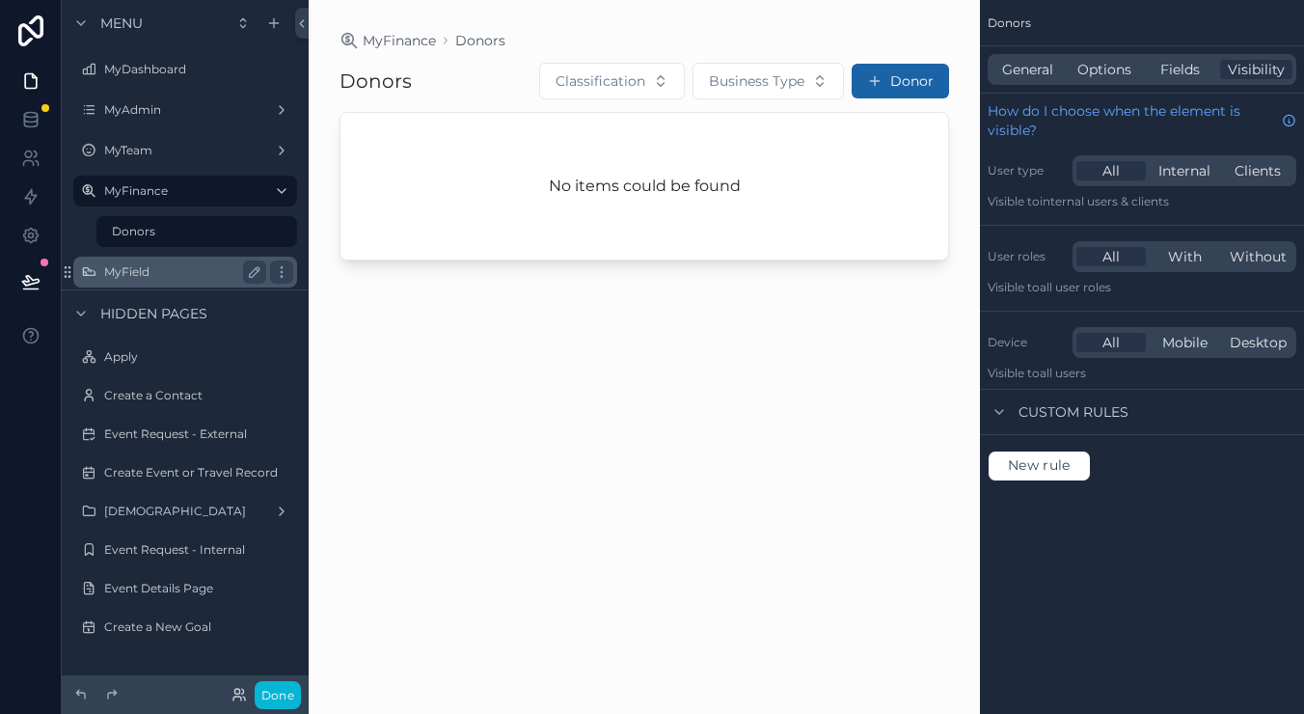
click at [141, 278] on label "MyField" at bounding box center [181, 271] width 154 height 15
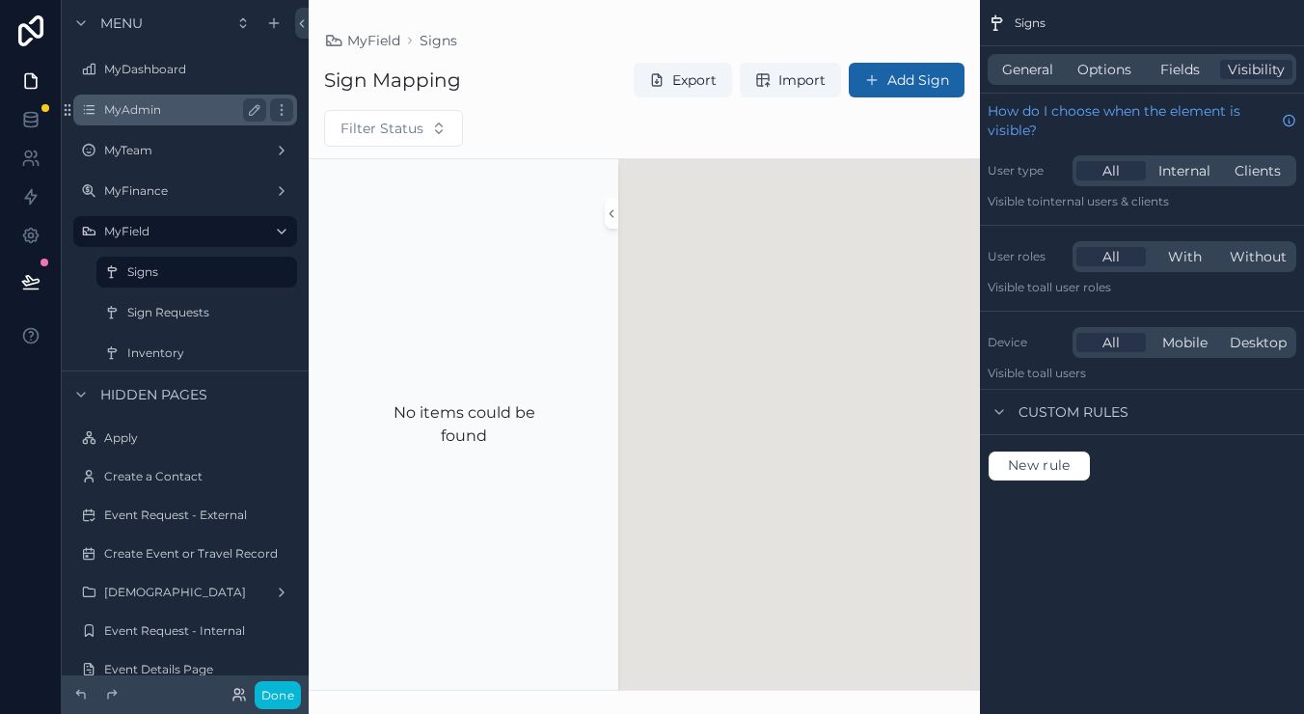
click at [165, 115] on label "MyAdmin" at bounding box center [181, 109] width 154 height 15
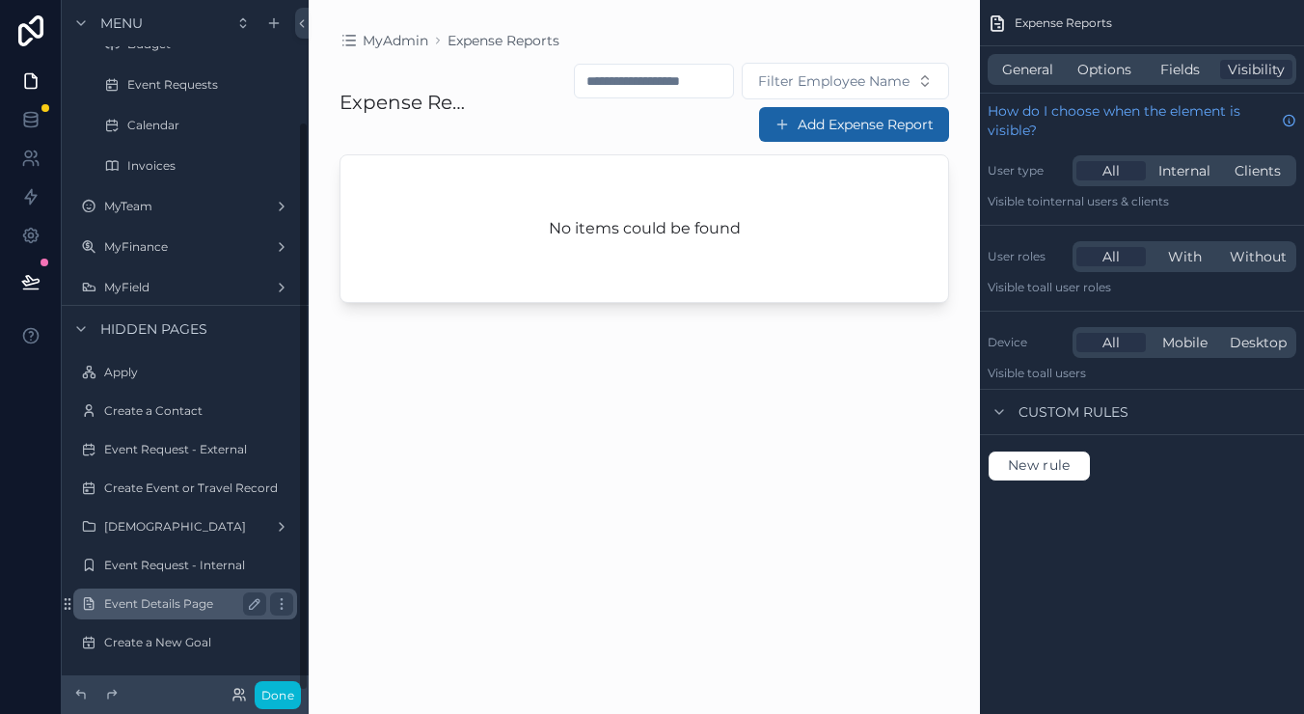
click at [187, 608] on label "Event Details Page" at bounding box center [181, 603] width 154 height 15
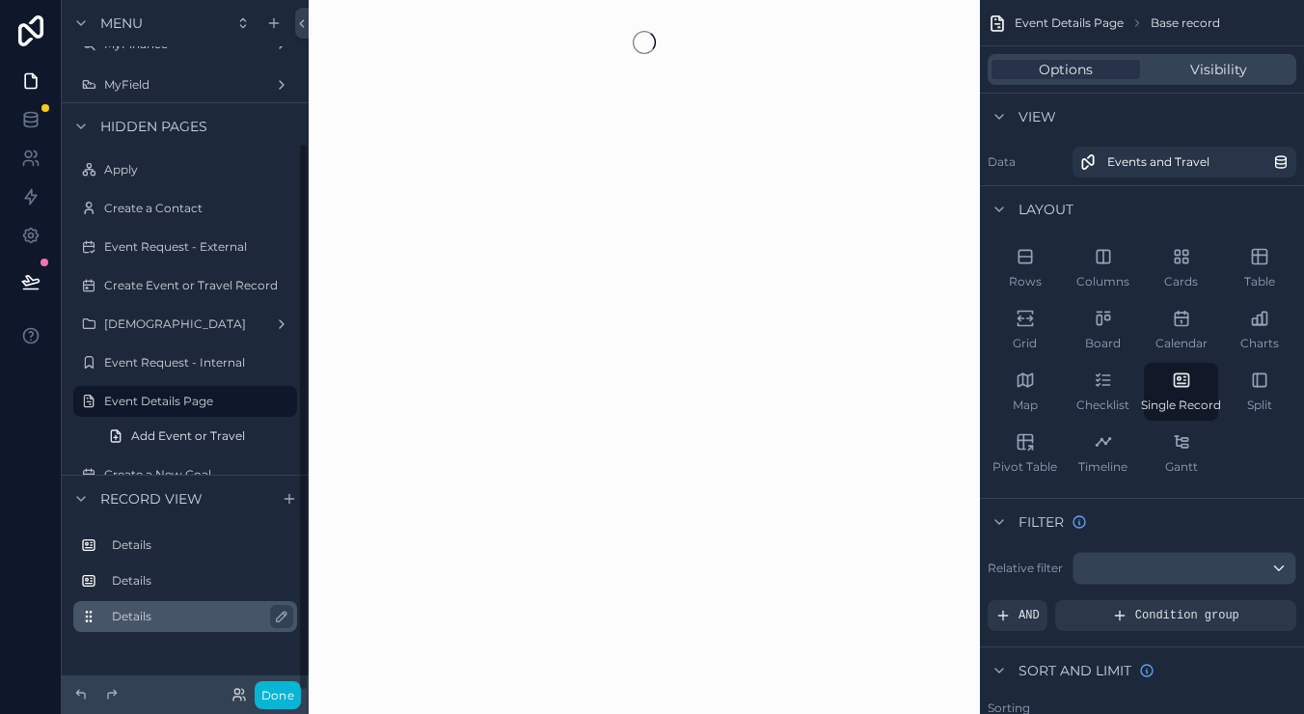
scroll to position [179, 0]
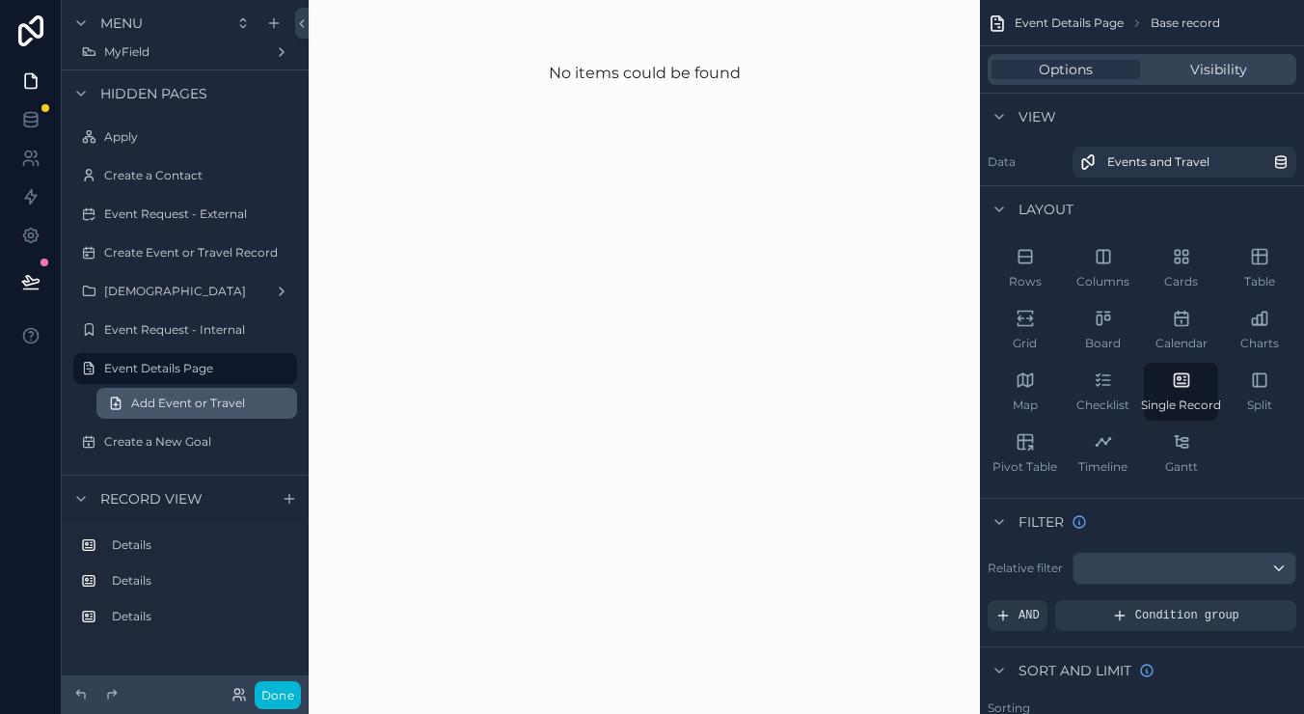
click at [170, 400] on span "Add Event or Travel" at bounding box center [188, 402] width 114 height 15
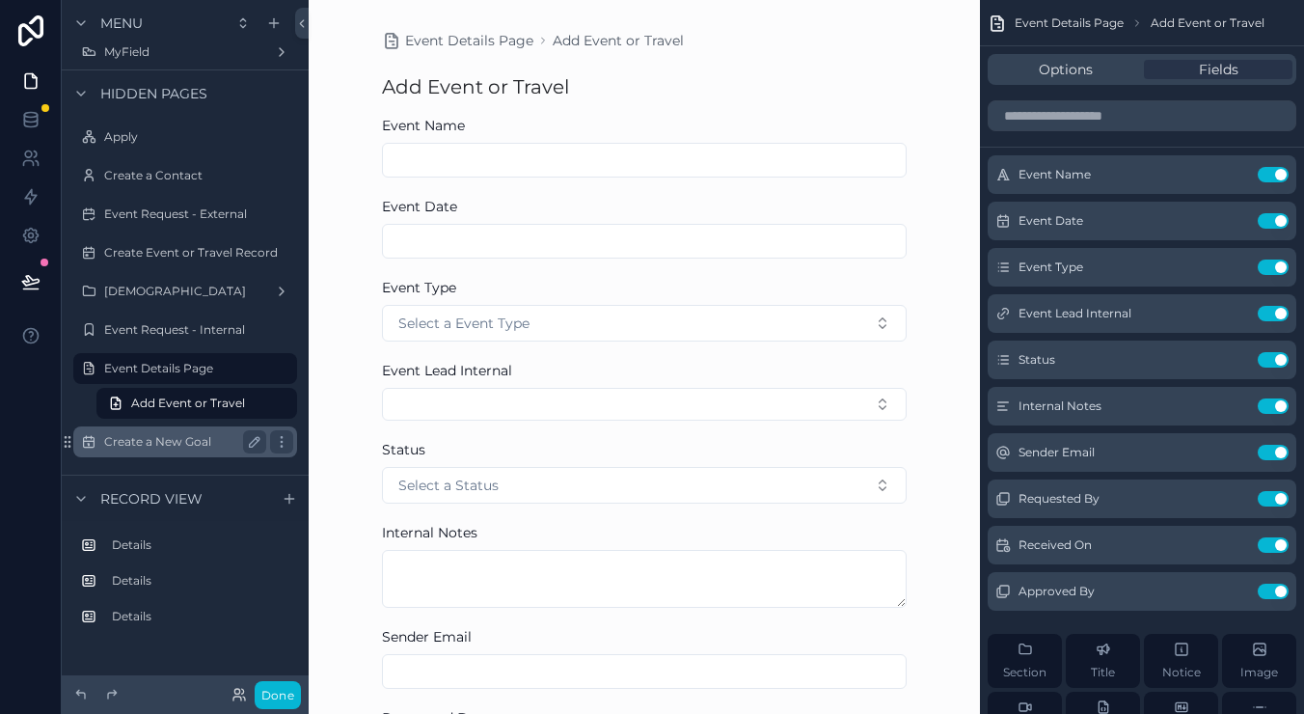
click at [183, 450] on div "Create a New Goal" at bounding box center [185, 441] width 162 height 23
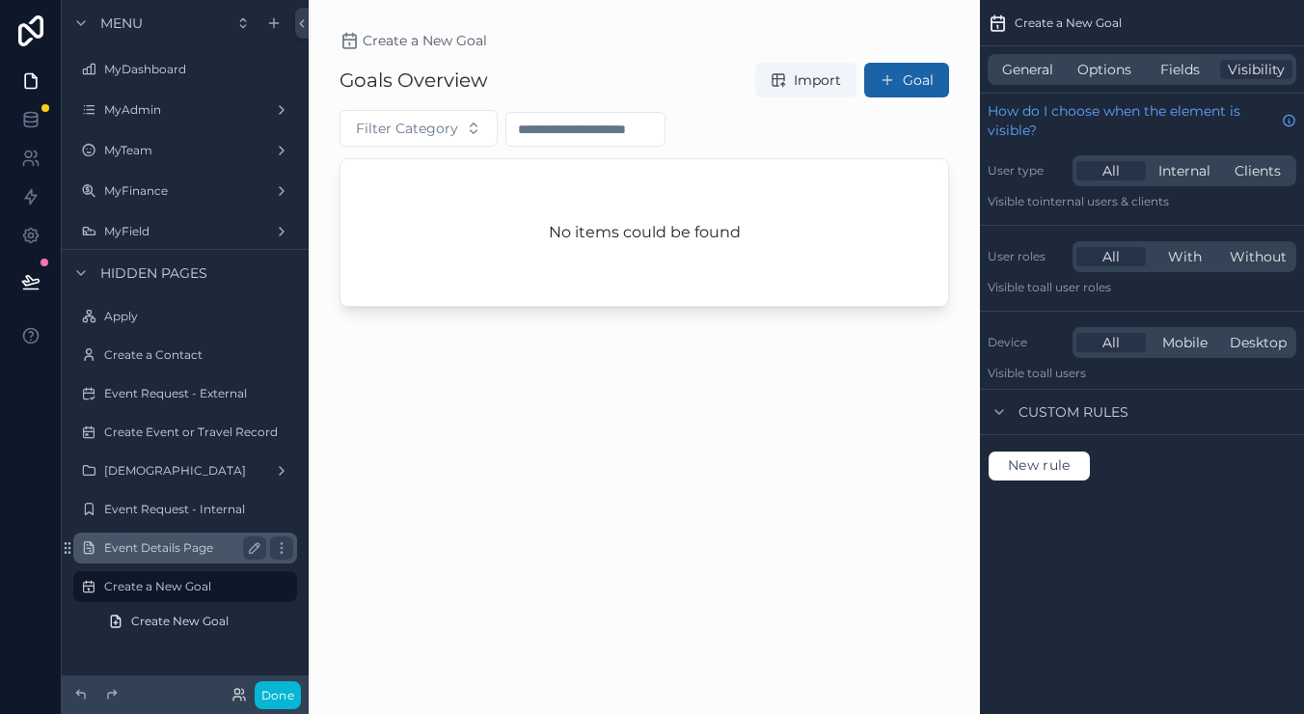
click at [167, 536] on div "Event Details Page" at bounding box center [185, 547] width 162 height 23
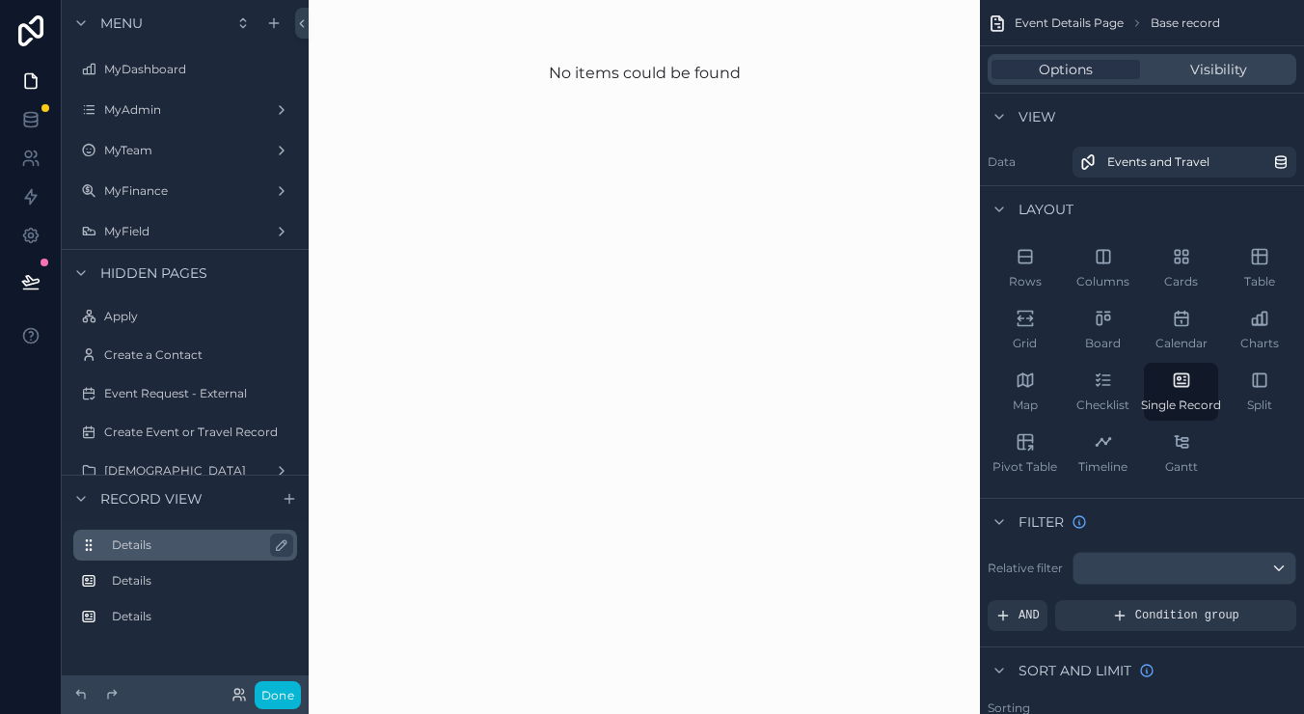
scroll to position [179, 0]
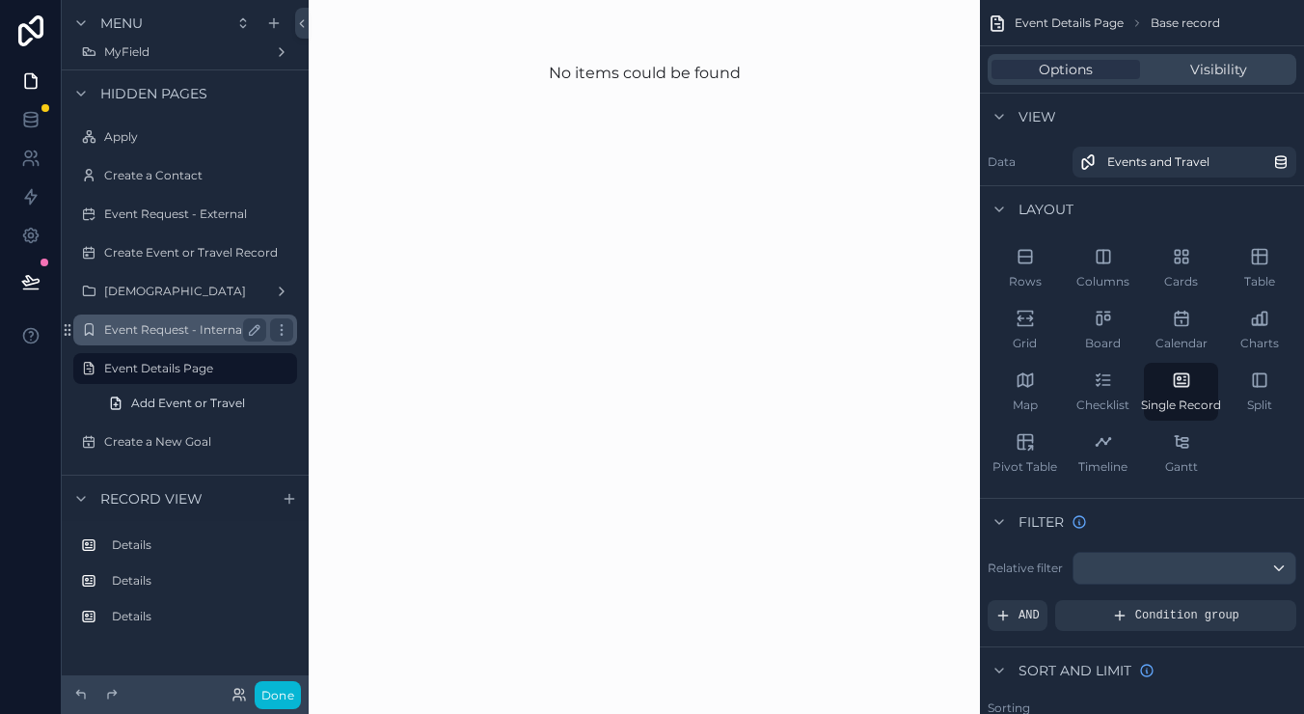
click at [177, 336] on label "Event Request - Internal" at bounding box center [181, 329] width 154 height 15
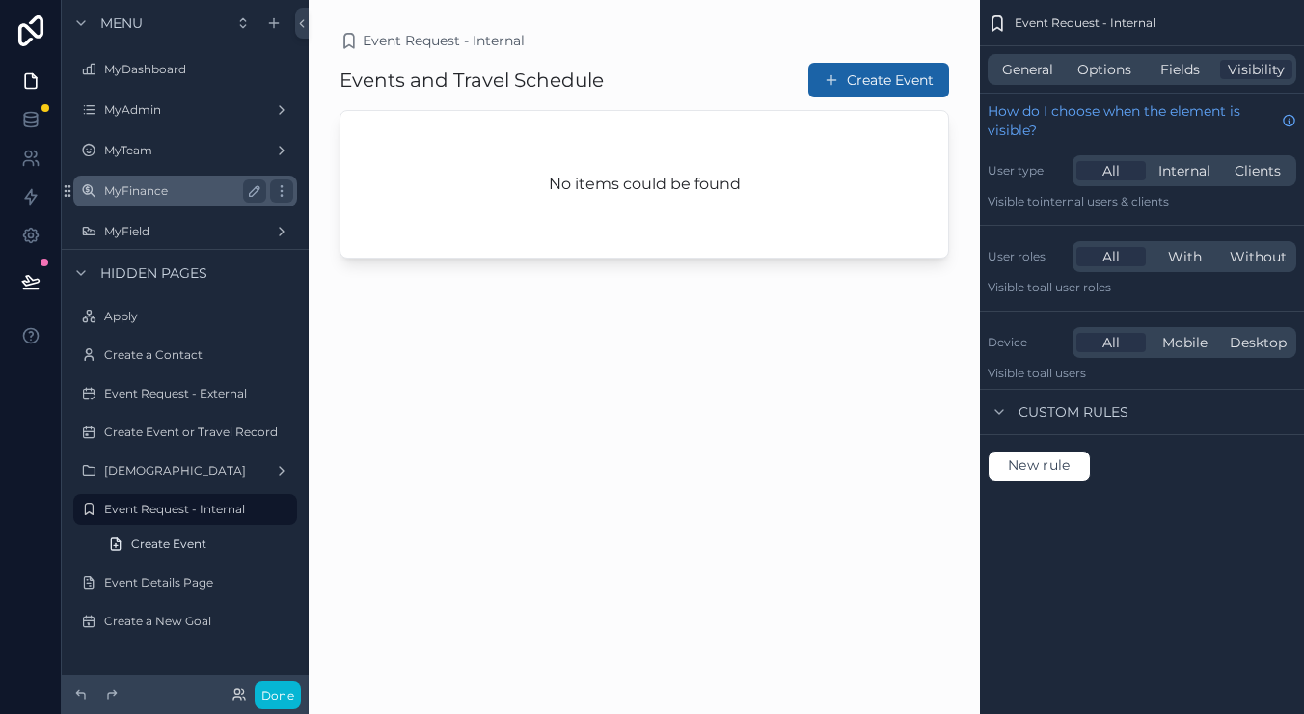
click at [142, 193] on label "MyFinance" at bounding box center [181, 190] width 154 height 15
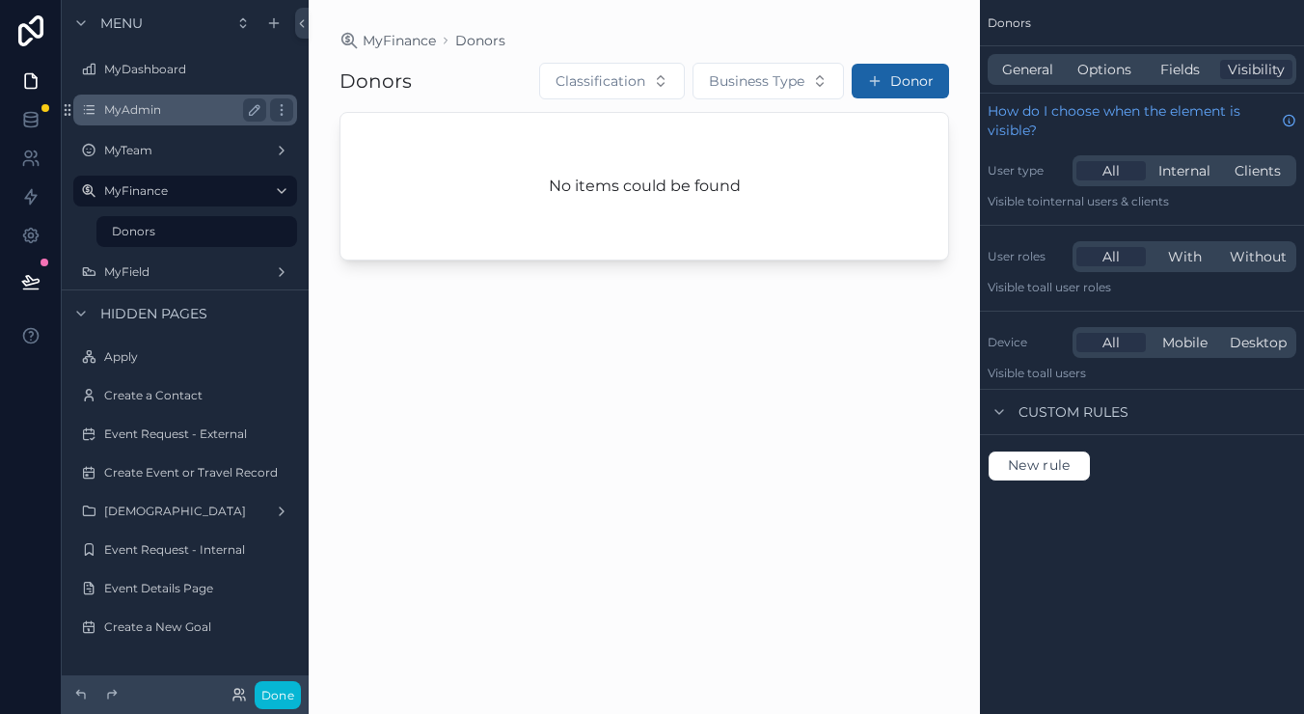
click at [145, 114] on label "MyAdmin" at bounding box center [181, 109] width 154 height 15
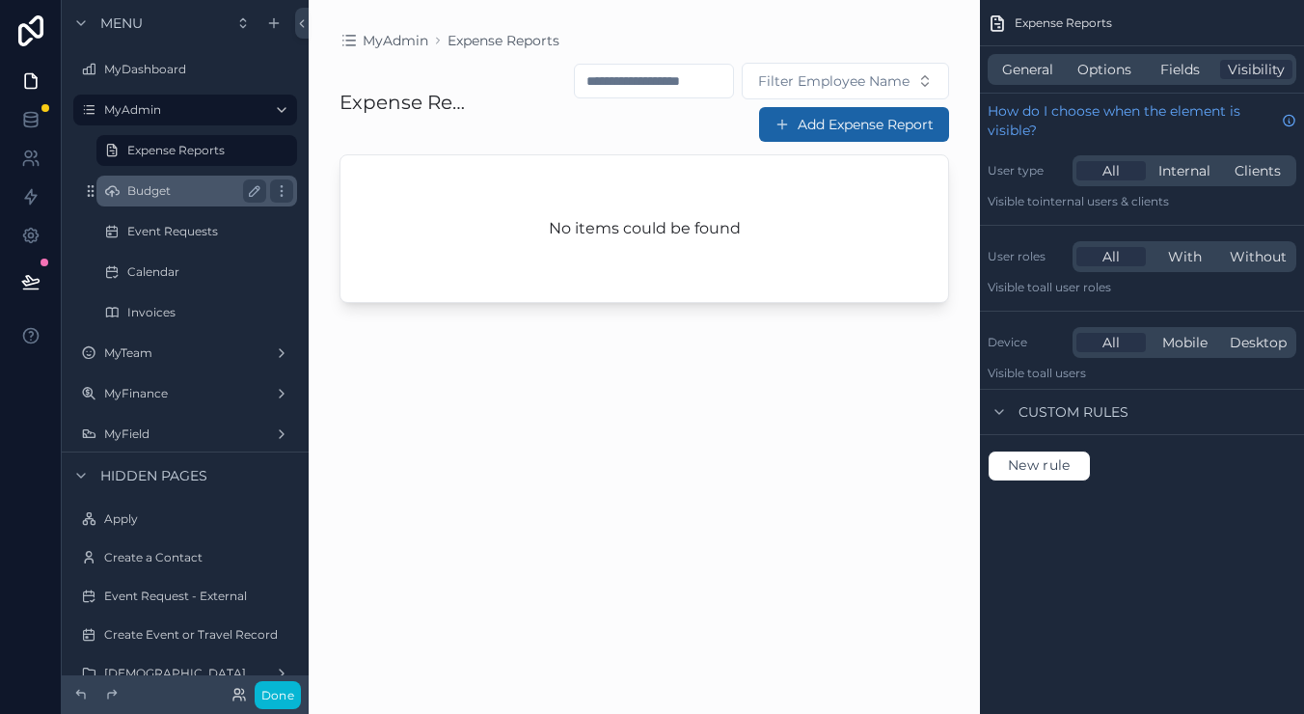
click at [165, 197] on label "Budget" at bounding box center [192, 190] width 131 height 15
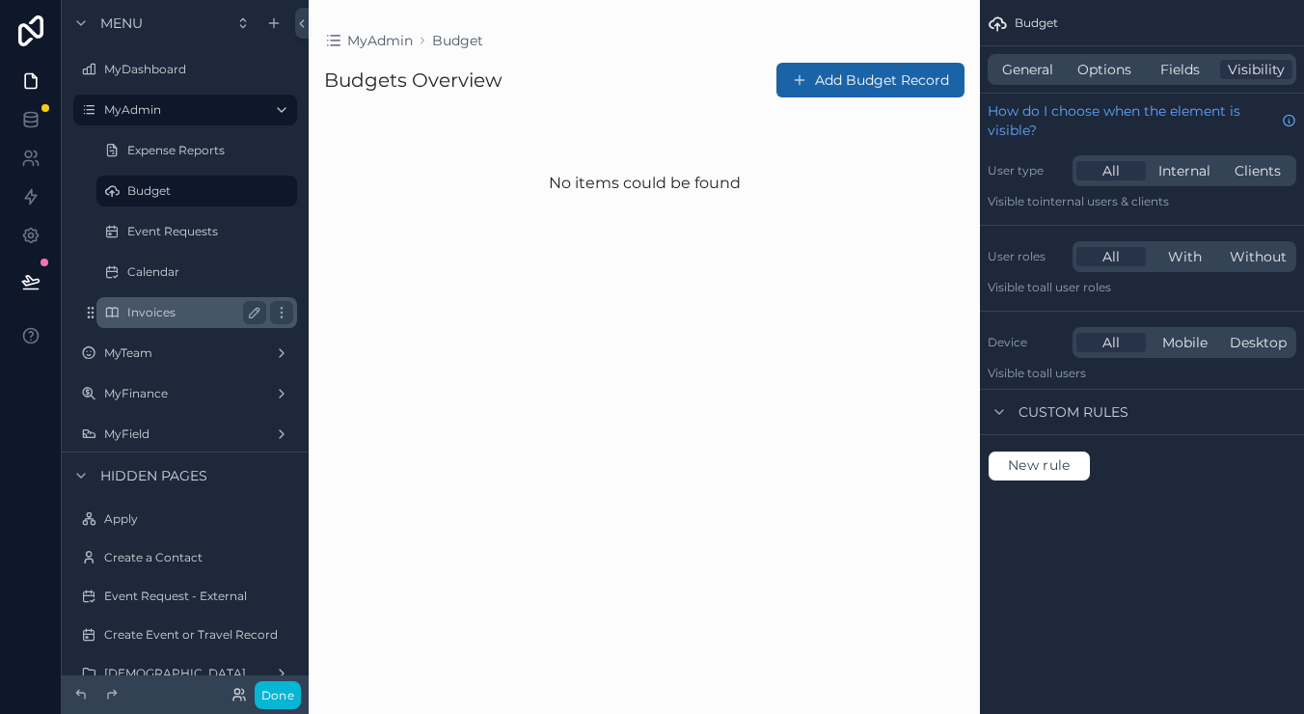
click at [179, 317] on label "Invoices" at bounding box center [192, 312] width 131 height 15
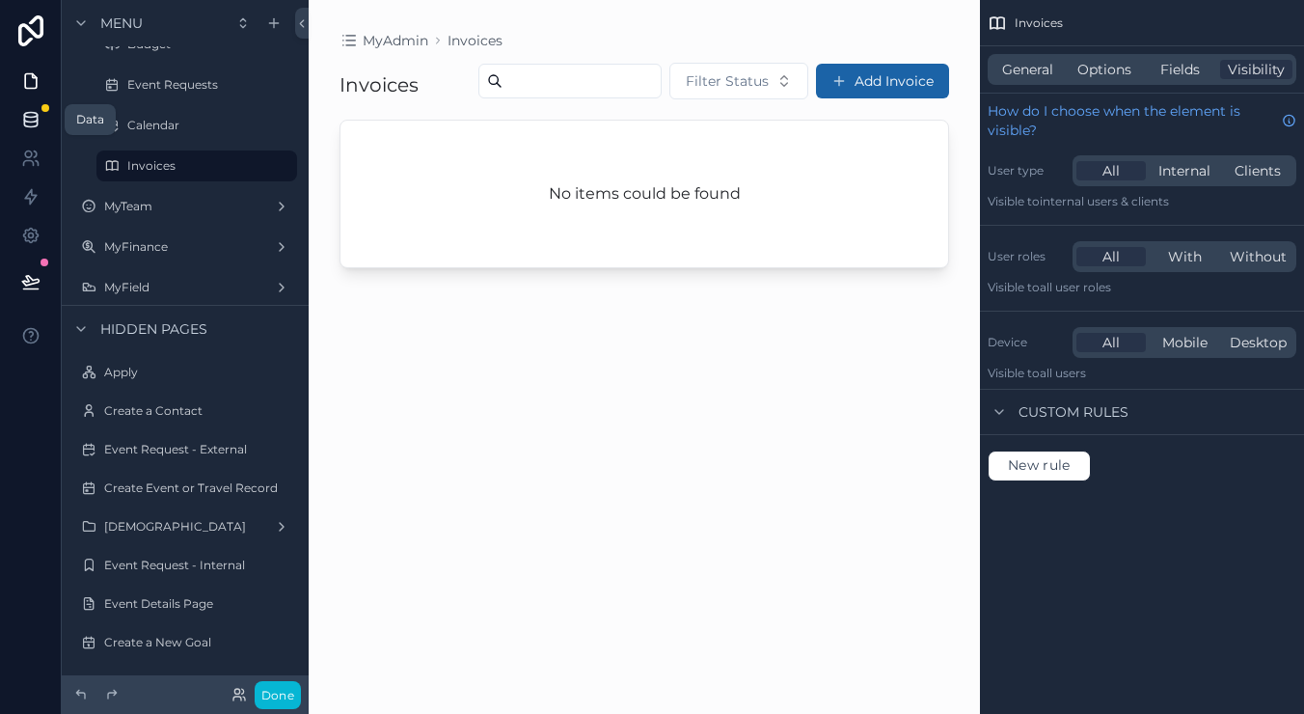
click at [36, 119] on icon at bounding box center [30, 119] width 19 height 19
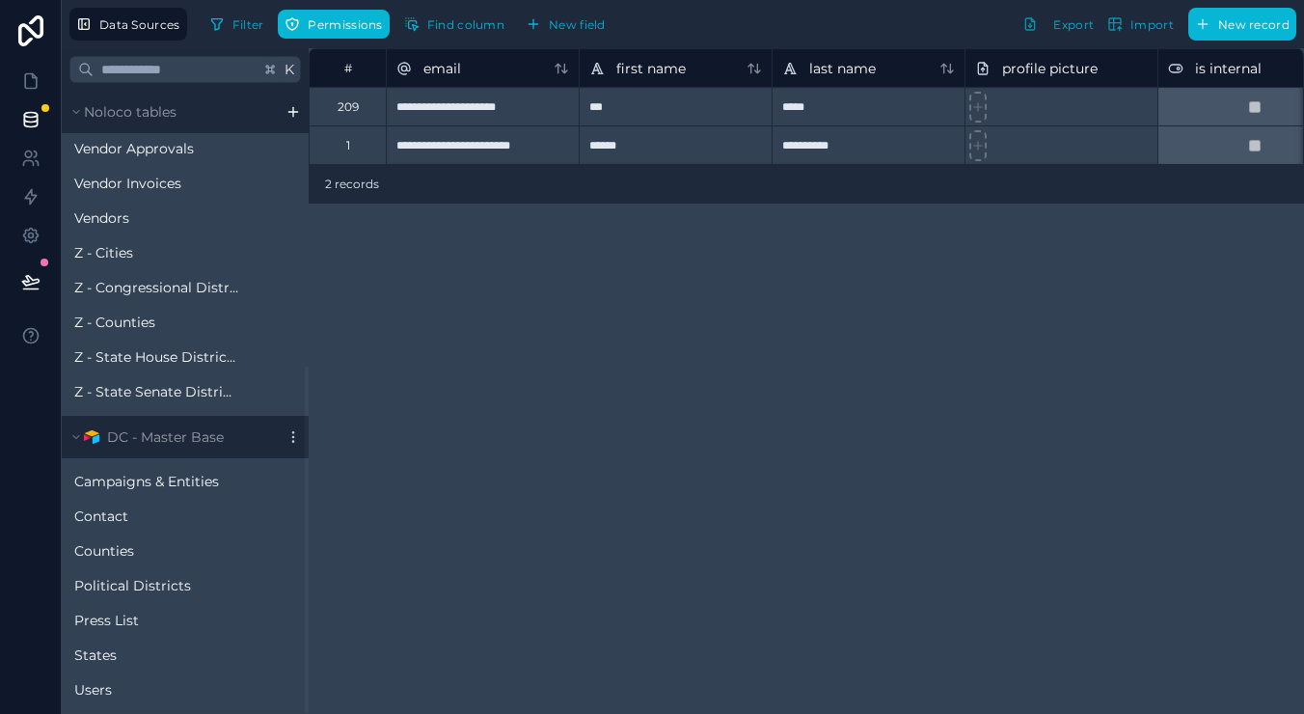
scroll to position [494, 0]
drag, startPoint x: 208, startPoint y: 425, endPoint x: 200, endPoint y: 418, distance: 11.6
click at [200, 418] on div "DC - Master Base" at bounding box center [185, 437] width 247 height 42
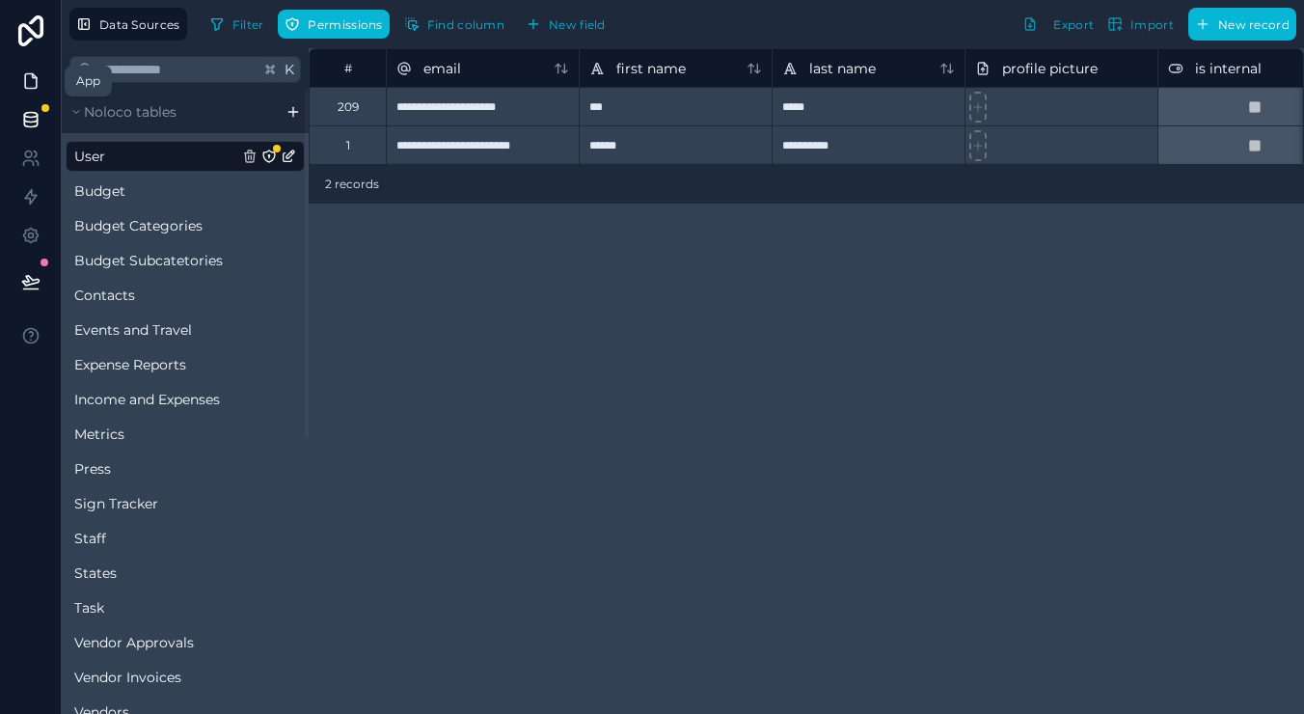
click at [38, 90] on icon at bounding box center [30, 80] width 19 height 19
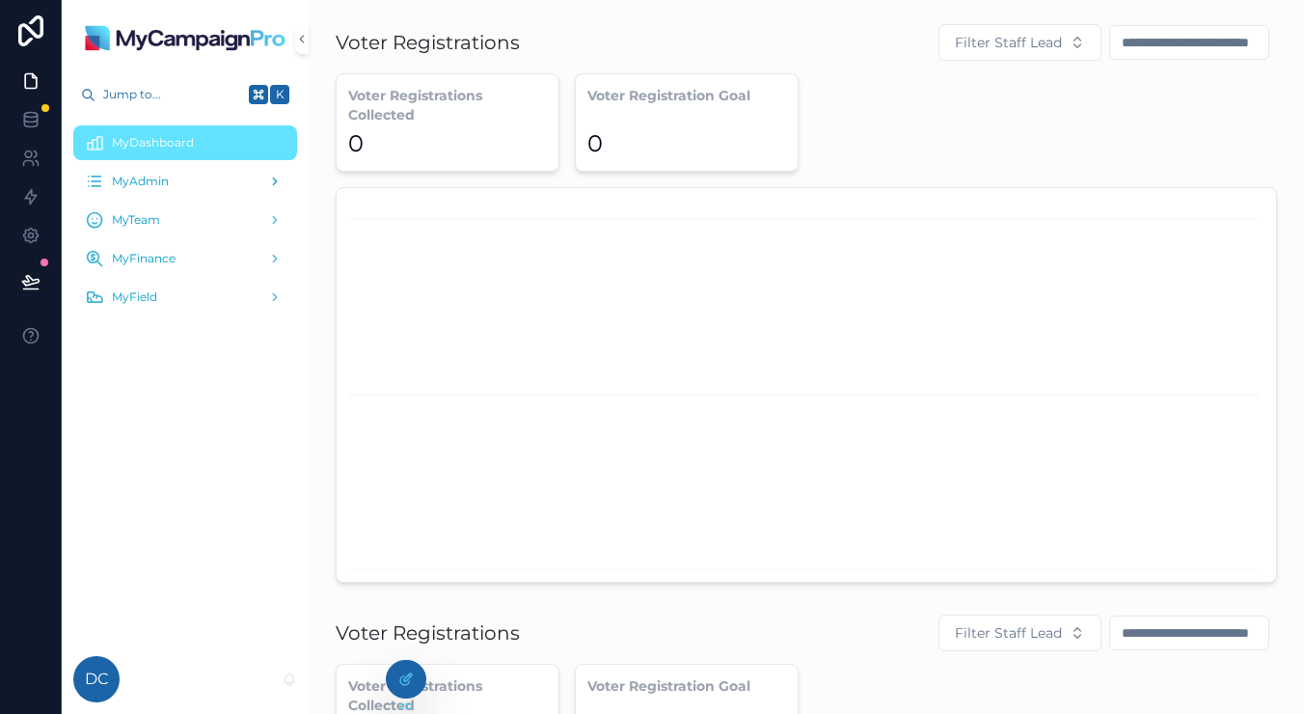
click at [181, 176] on div "MyAdmin" at bounding box center [185, 181] width 201 height 31
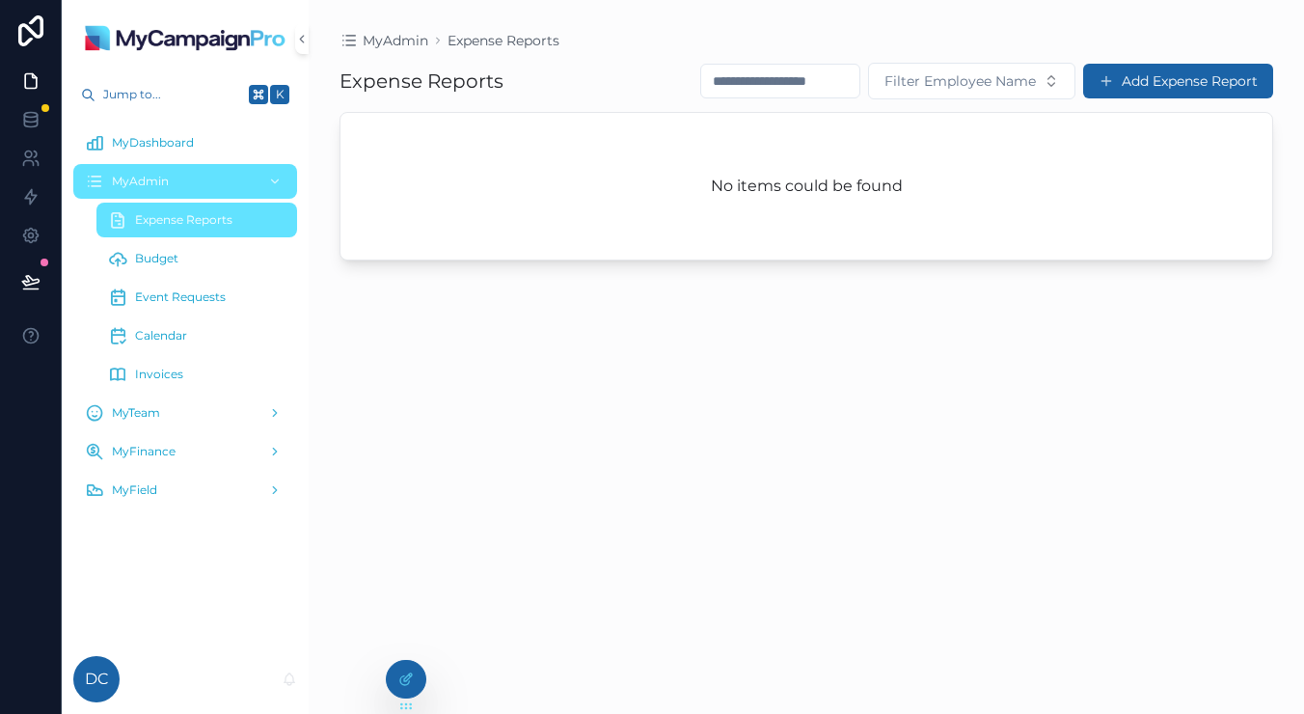
click at [176, 266] on div "Budget" at bounding box center [196, 258] width 177 height 31
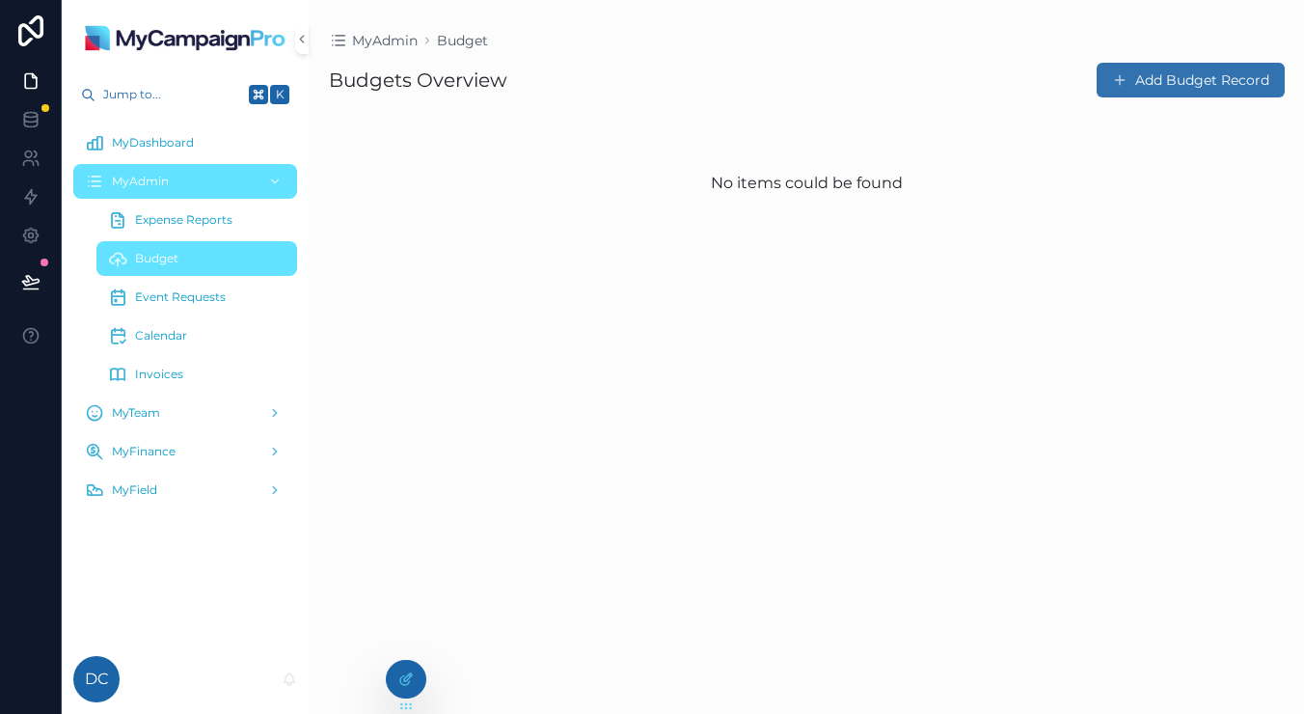
click at [1134, 89] on button "Add Budget Record" at bounding box center [1190, 80] width 188 height 35
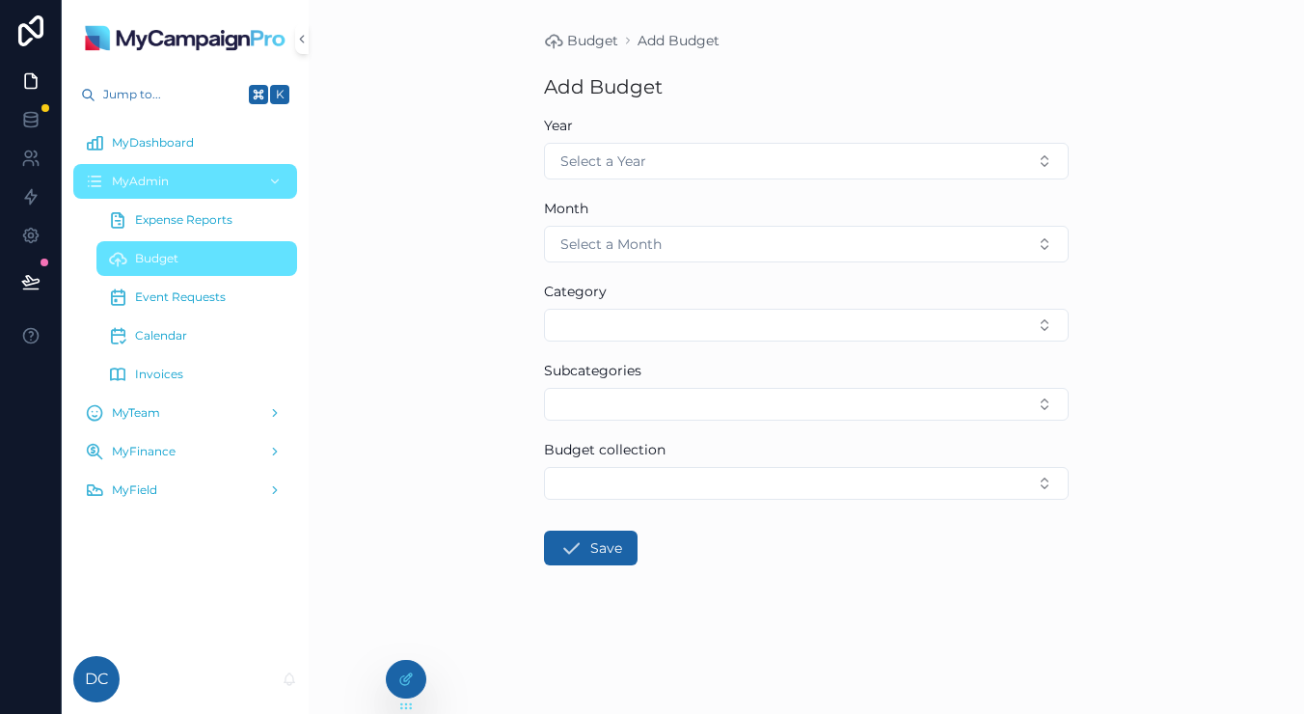
click at [480, 158] on div "Budget Add Budget Add Budget Year Select a Year Month Select a Month Category S…" at bounding box center [806, 357] width 995 height 714
click at [39, 69] on link at bounding box center [30, 81] width 61 height 39
click at [425, 677] on div at bounding box center [406, 679] width 40 height 39
click at [421, 675] on div at bounding box center [406, 679] width 39 height 37
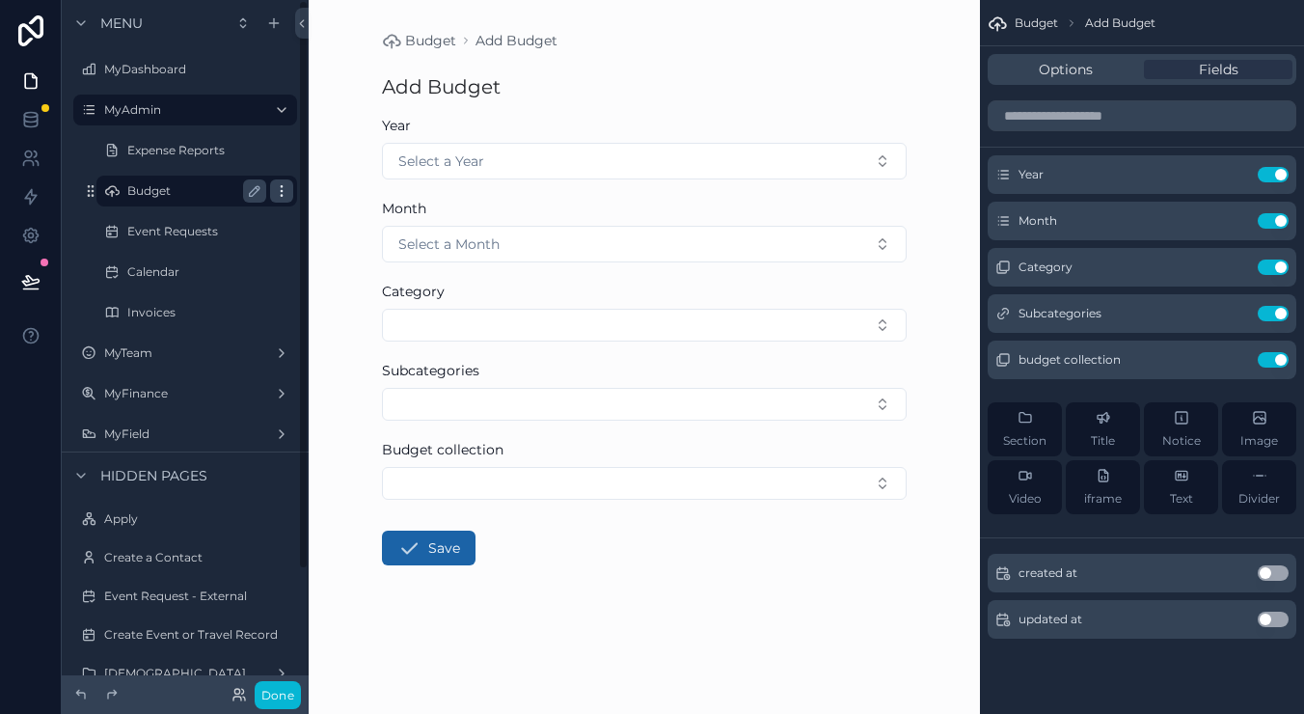
click at [282, 191] on icon "scrollable content" at bounding box center [281, 190] width 1 height 1
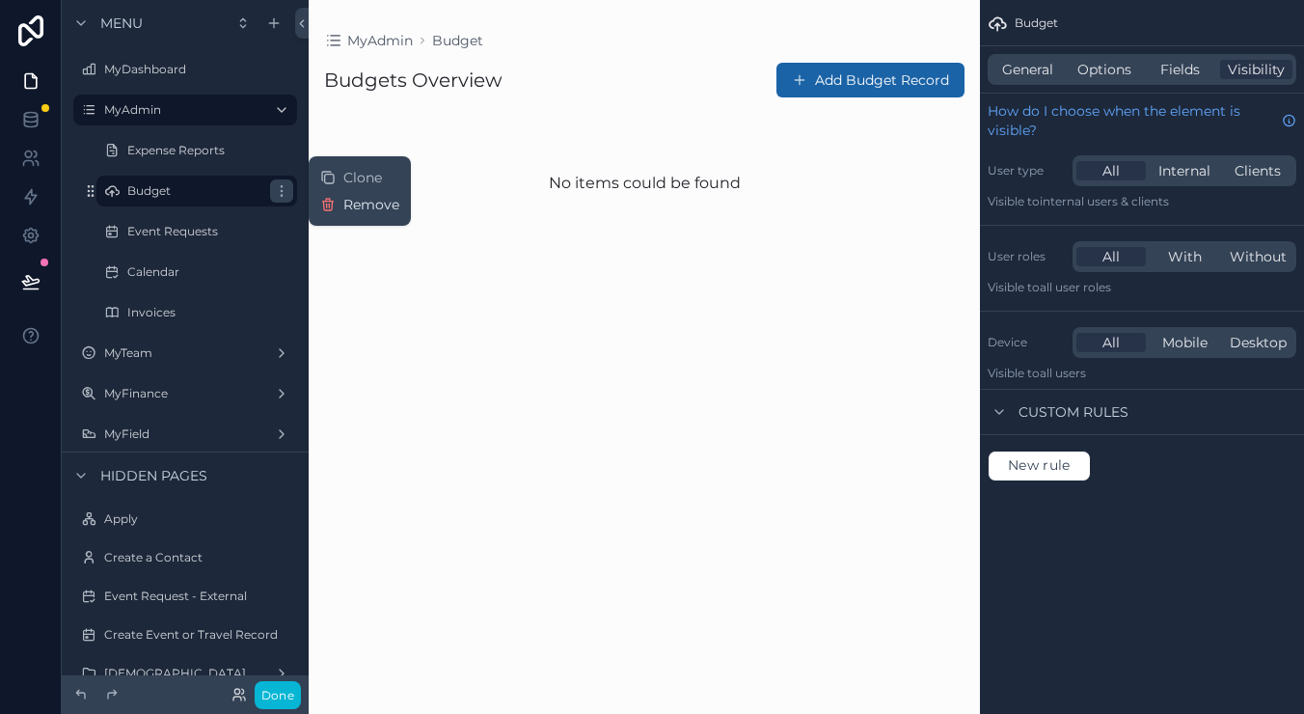
click at [346, 205] on span "Remove" at bounding box center [371, 204] width 56 height 19
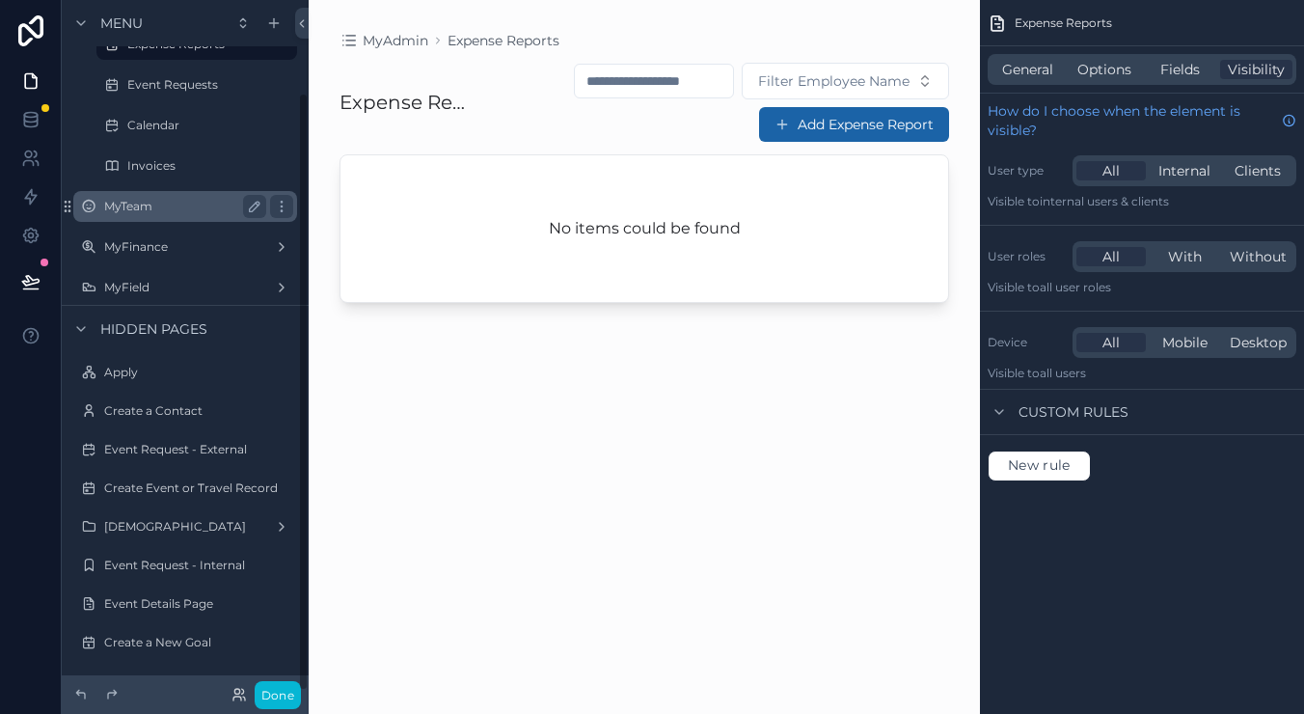
scroll to position [106, 0]
click at [531, 695] on div "MyAdmin Expense Reports Expense Reports Filter Employee Name Add Expense Report…" at bounding box center [644, 357] width 671 height 714
click at [289, 697] on button "Done" at bounding box center [278, 695] width 46 height 28
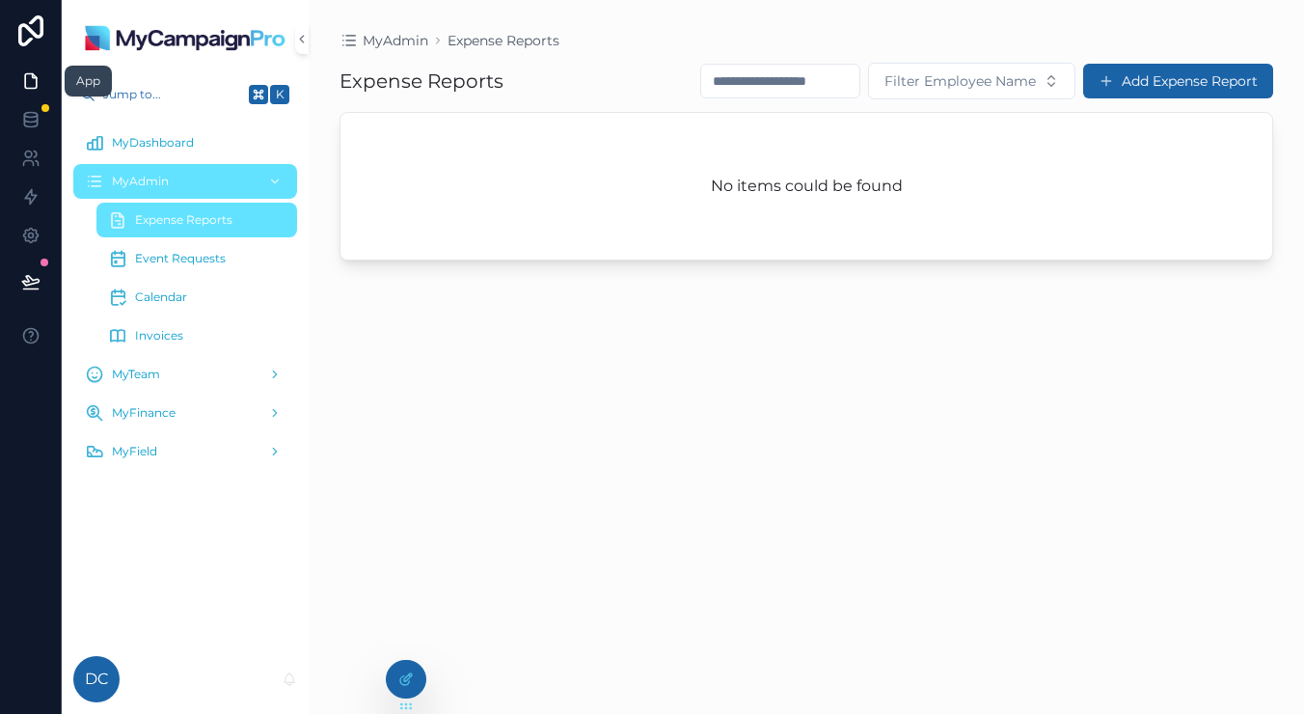
click at [38, 72] on icon at bounding box center [30, 80] width 19 height 19
click at [37, 241] on icon at bounding box center [30, 235] width 19 height 19
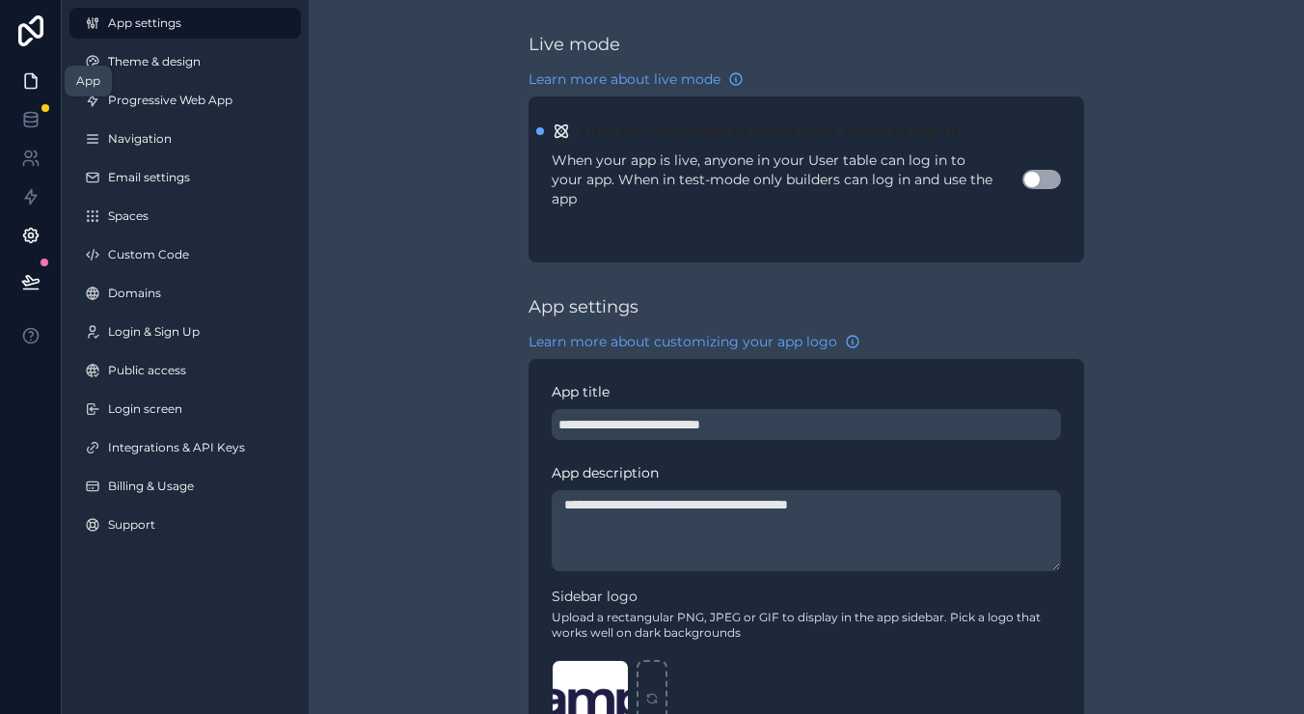
click at [43, 81] on link at bounding box center [30, 81] width 61 height 39
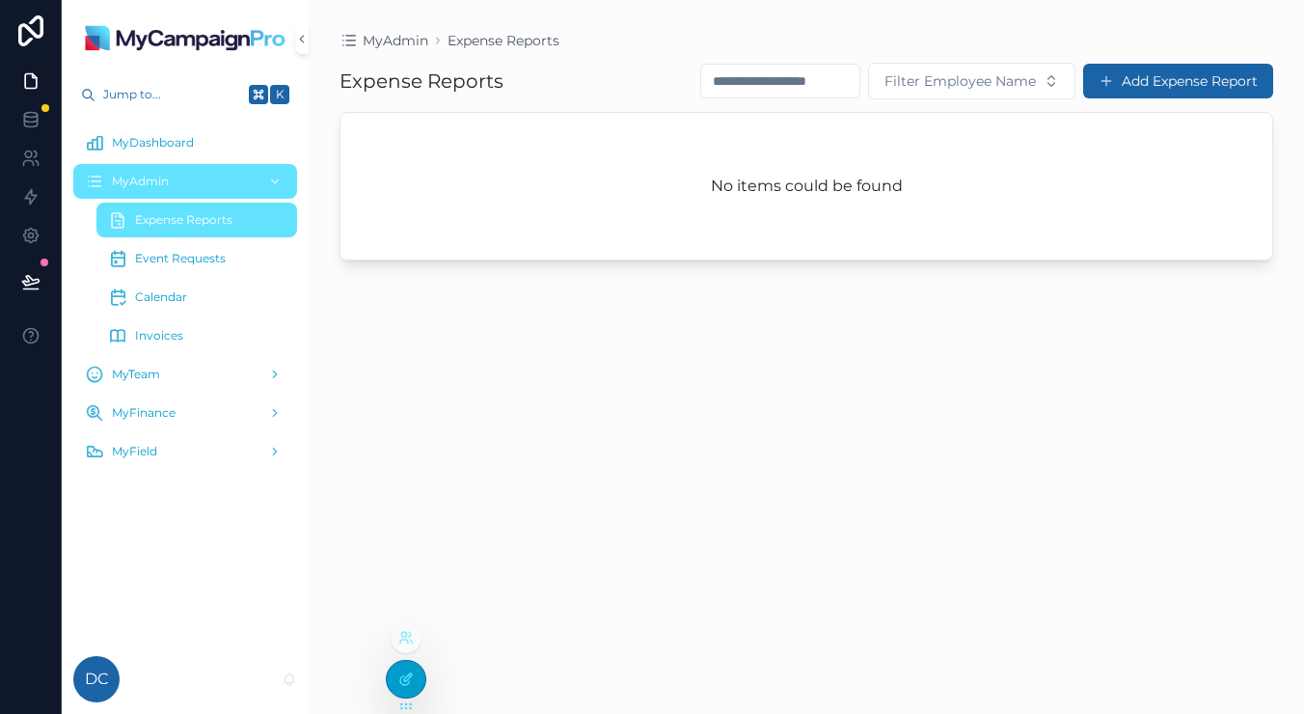
click at [408, 688] on div at bounding box center [406, 679] width 39 height 37
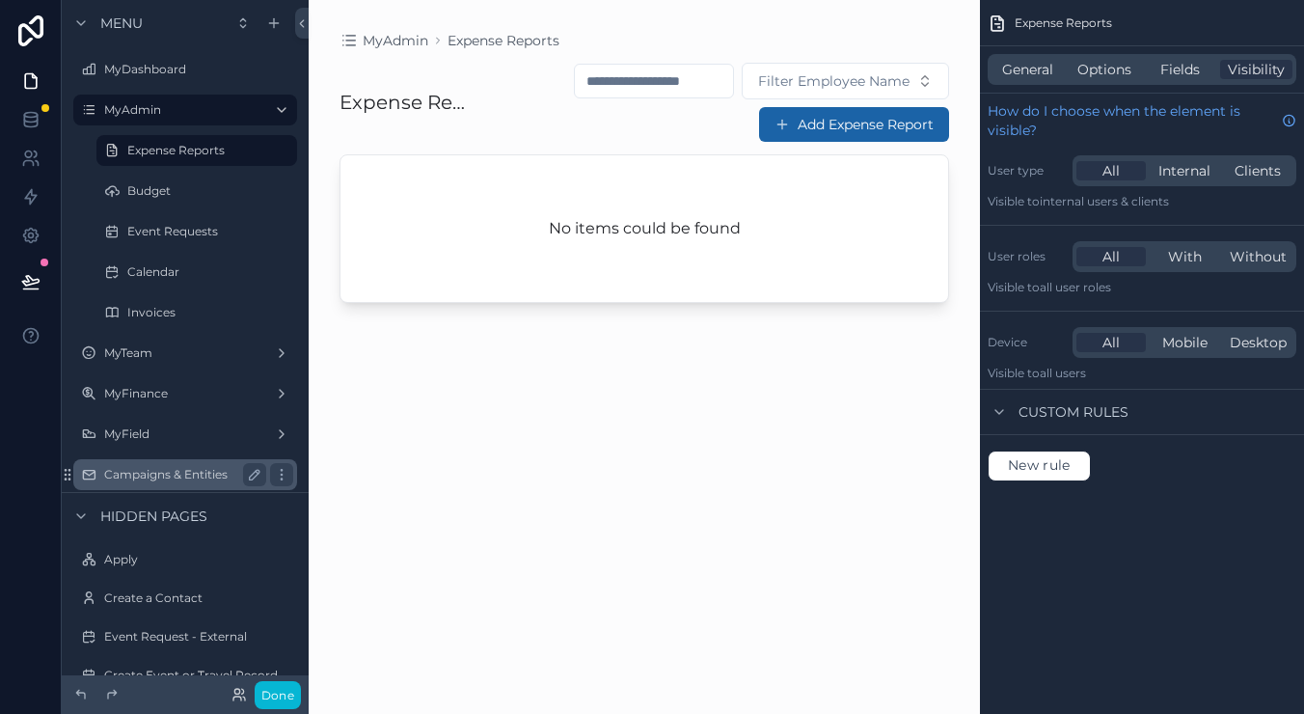
click at [204, 466] on div "Campaigns & Entities" at bounding box center [185, 474] width 162 height 23
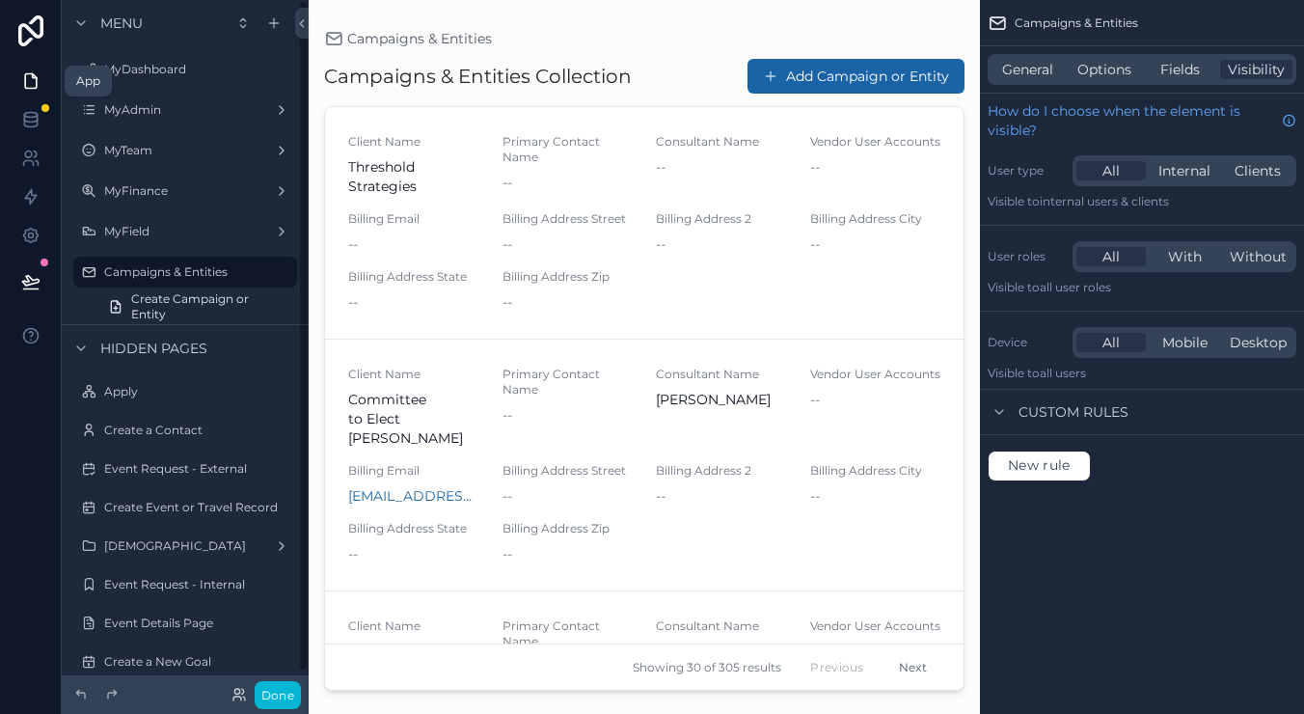
click at [32, 80] on icon at bounding box center [30, 80] width 19 height 19
click at [77, 26] on icon "scrollable content" at bounding box center [80, 22] width 15 height 15
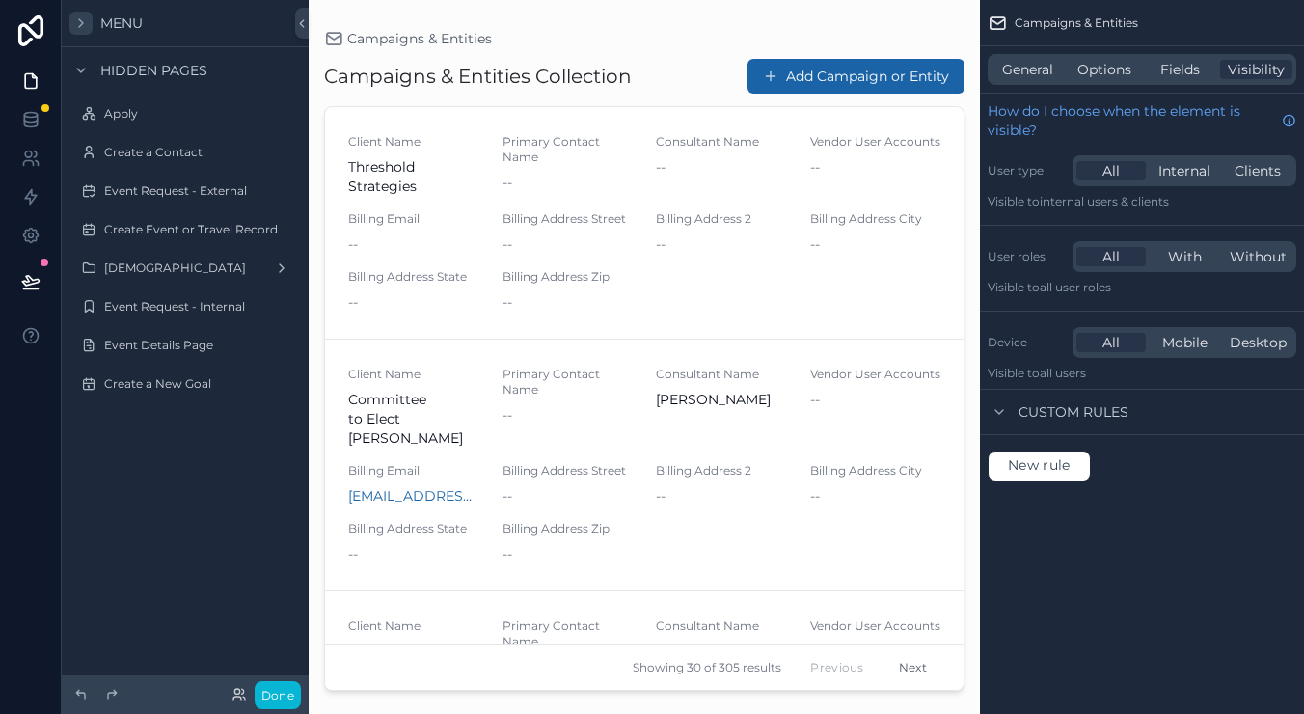
click at [77, 26] on icon "scrollable content" at bounding box center [80, 22] width 15 height 15
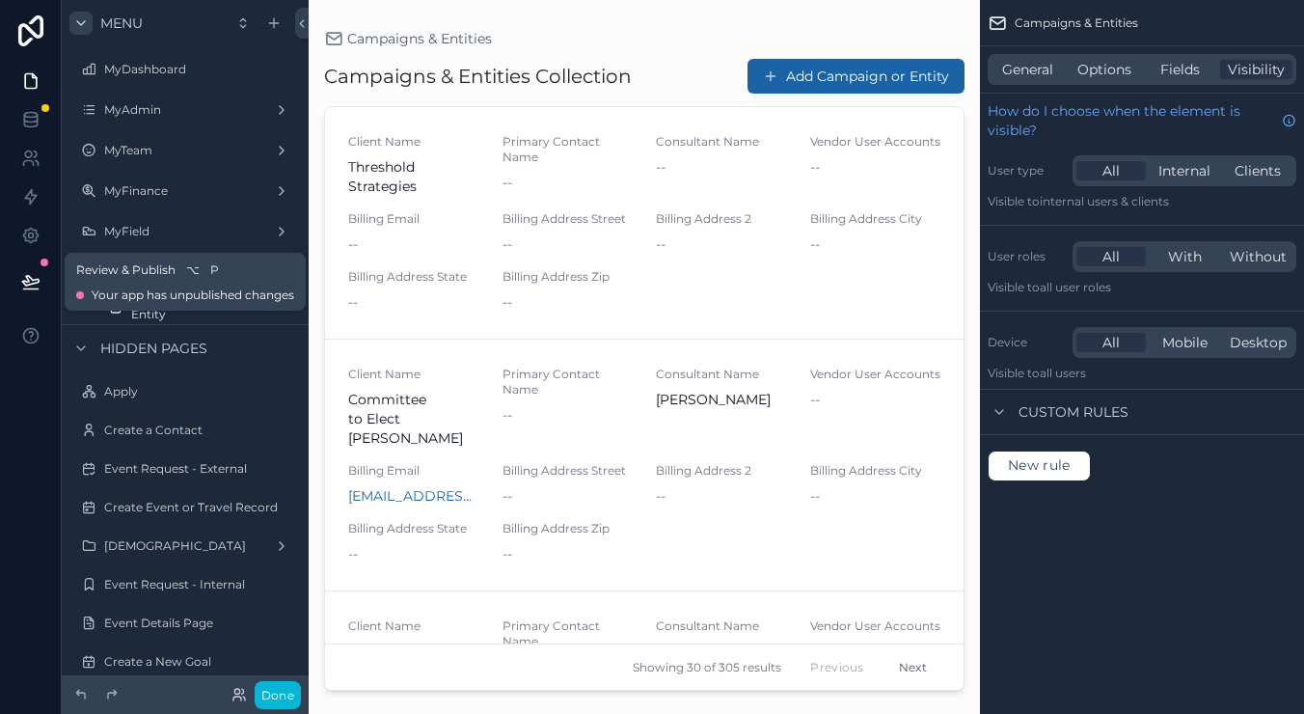
click at [37, 273] on icon at bounding box center [30, 281] width 19 height 19
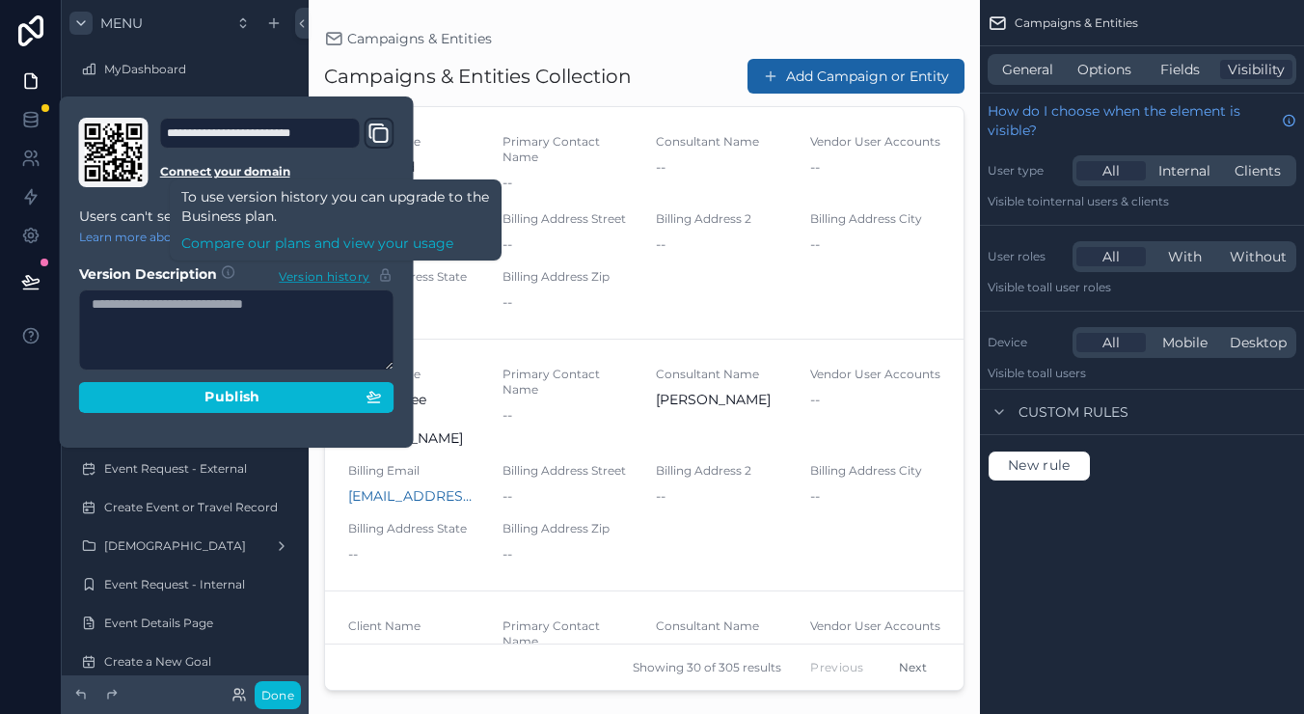
click at [362, 281] on span "Version history" at bounding box center [324, 274] width 91 height 19
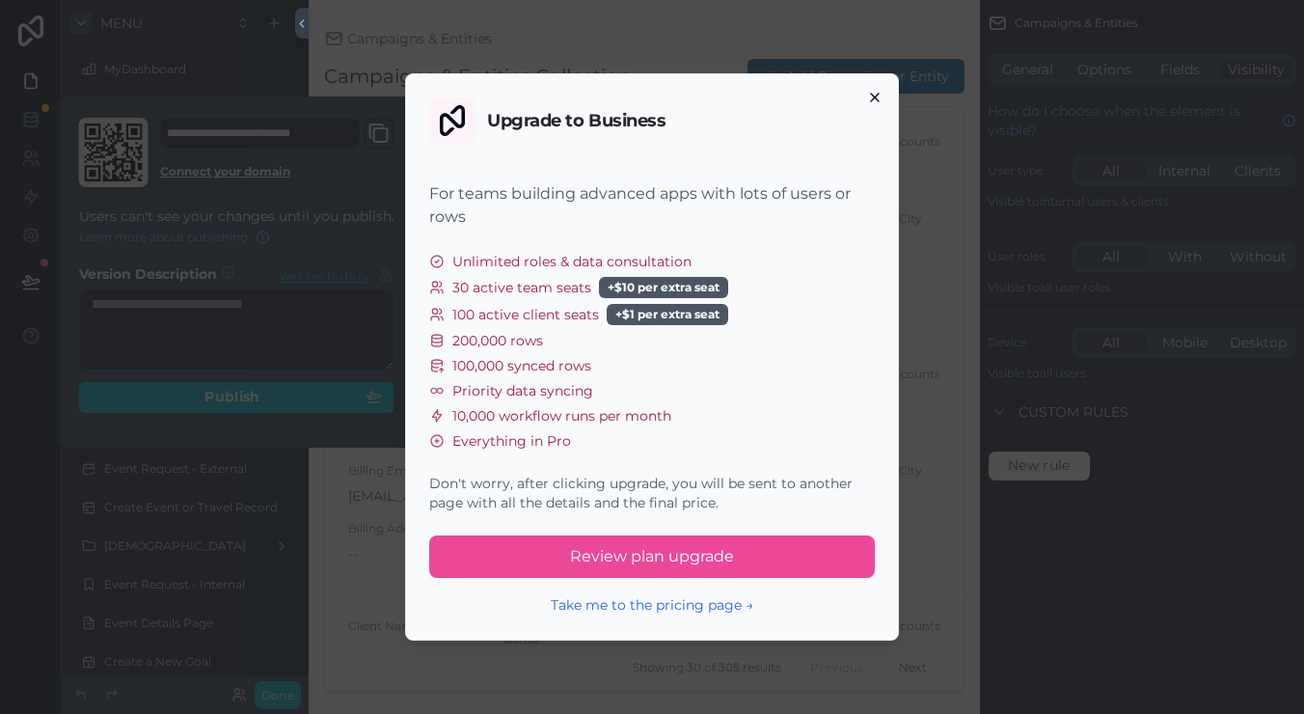
click at [875, 92] on icon "button" at bounding box center [874, 97] width 15 height 15
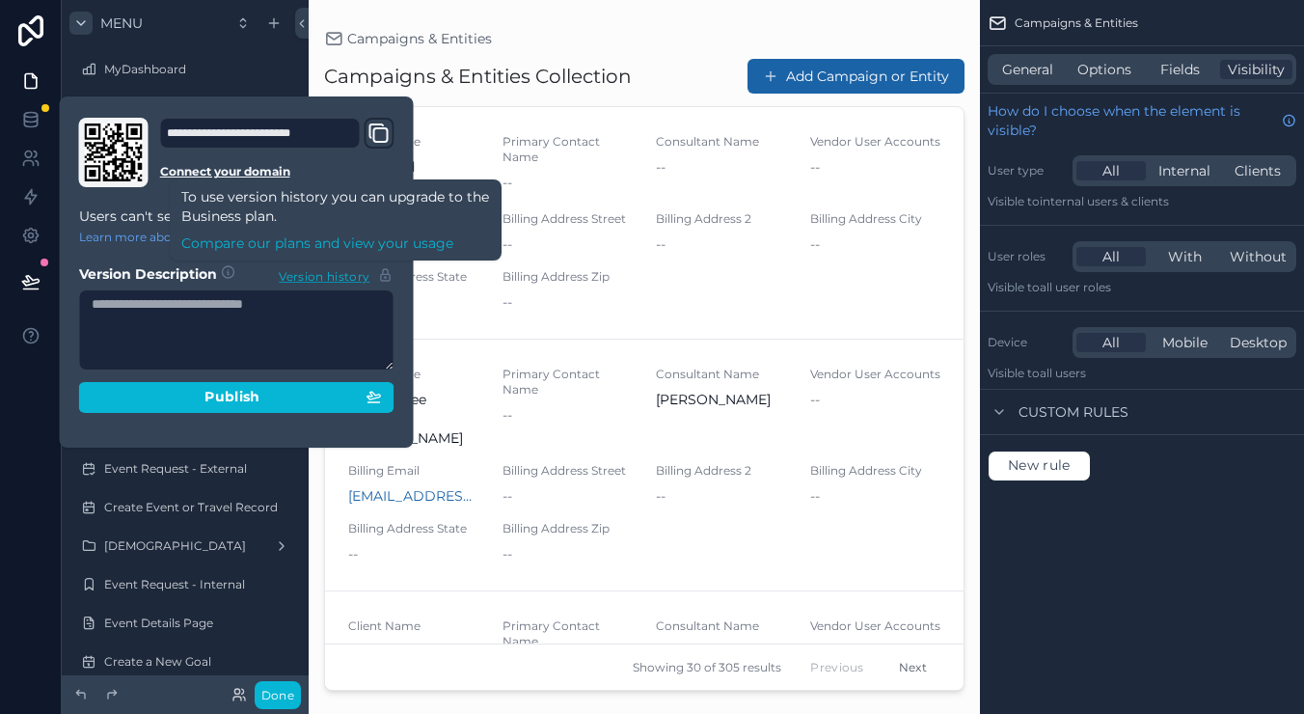
click at [306, 280] on span "Version history" at bounding box center [324, 274] width 91 height 19
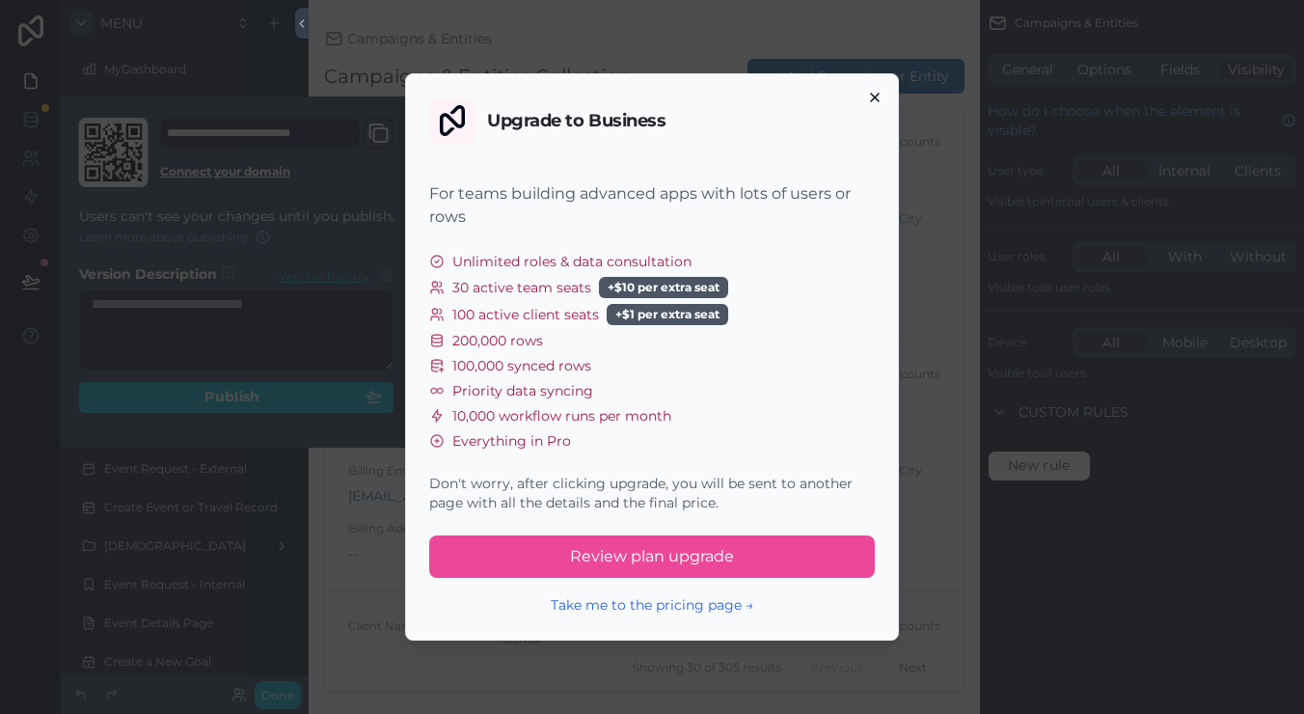
click at [879, 99] on icon "button" at bounding box center [874, 97] width 15 height 15
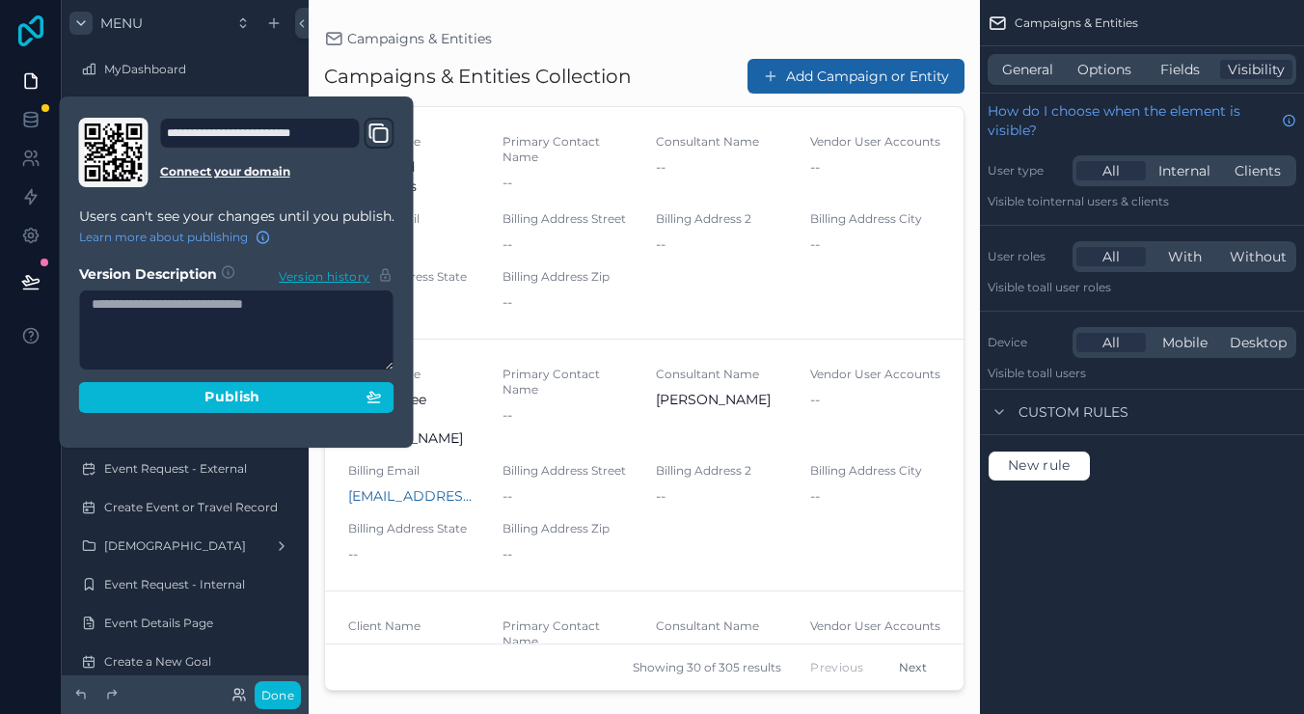
click at [35, 34] on icon at bounding box center [30, 30] width 25 height 31
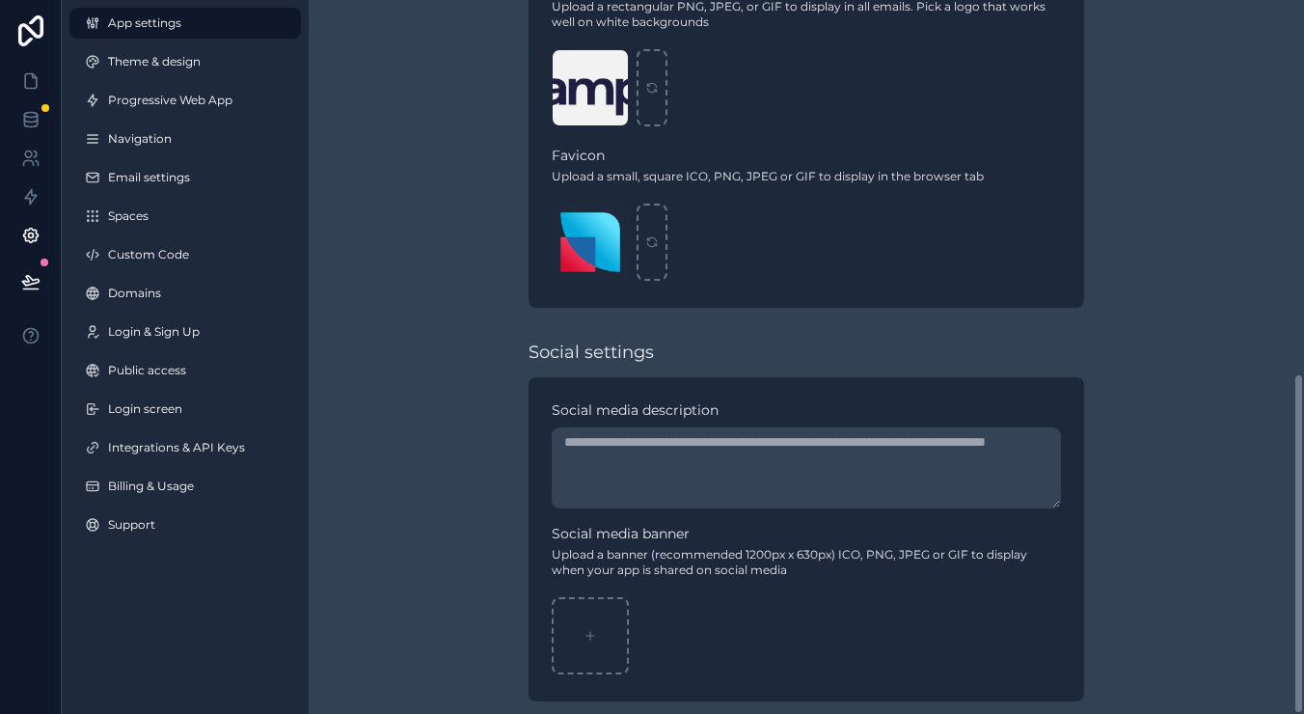
scroll to position [779, 0]
click at [131, 499] on link "Billing & Usage" at bounding box center [184, 486] width 231 height 31
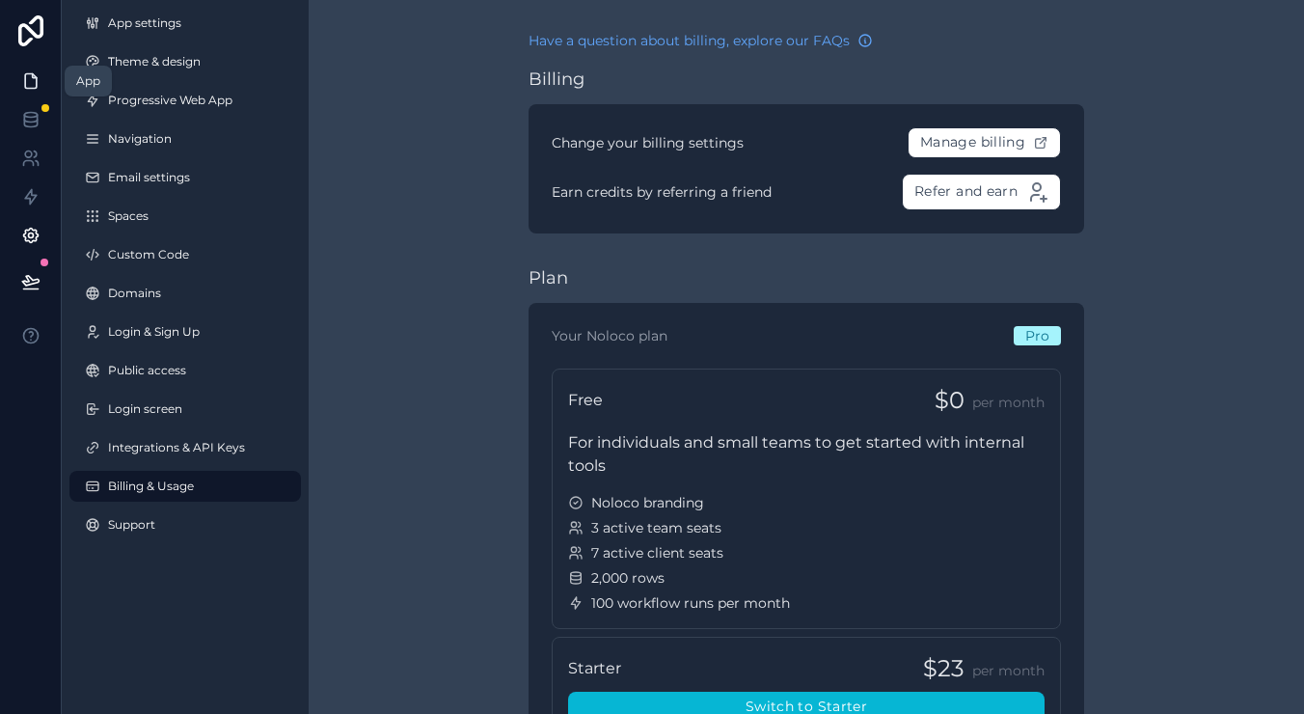
click at [30, 79] on icon at bounding box center [30, 80] width 19 height 19
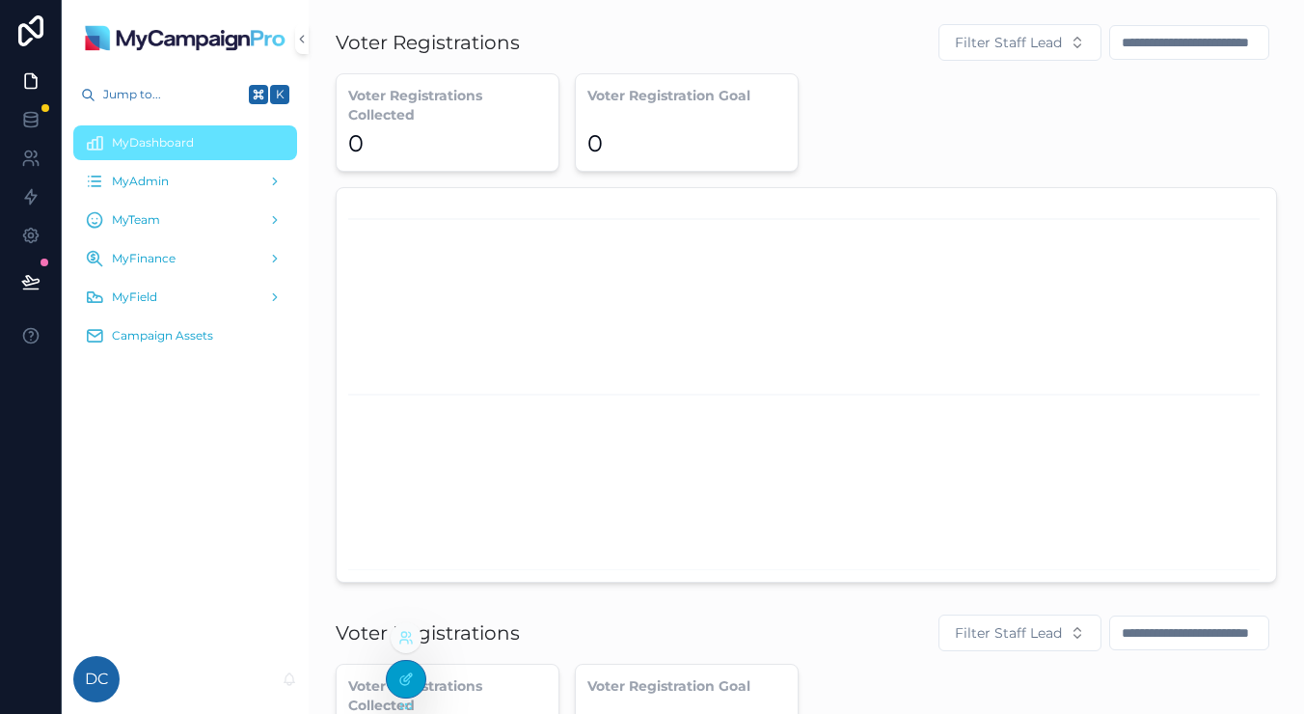
click at [411, 674] on icon at bounding box center [405, 678] width 15 height 15
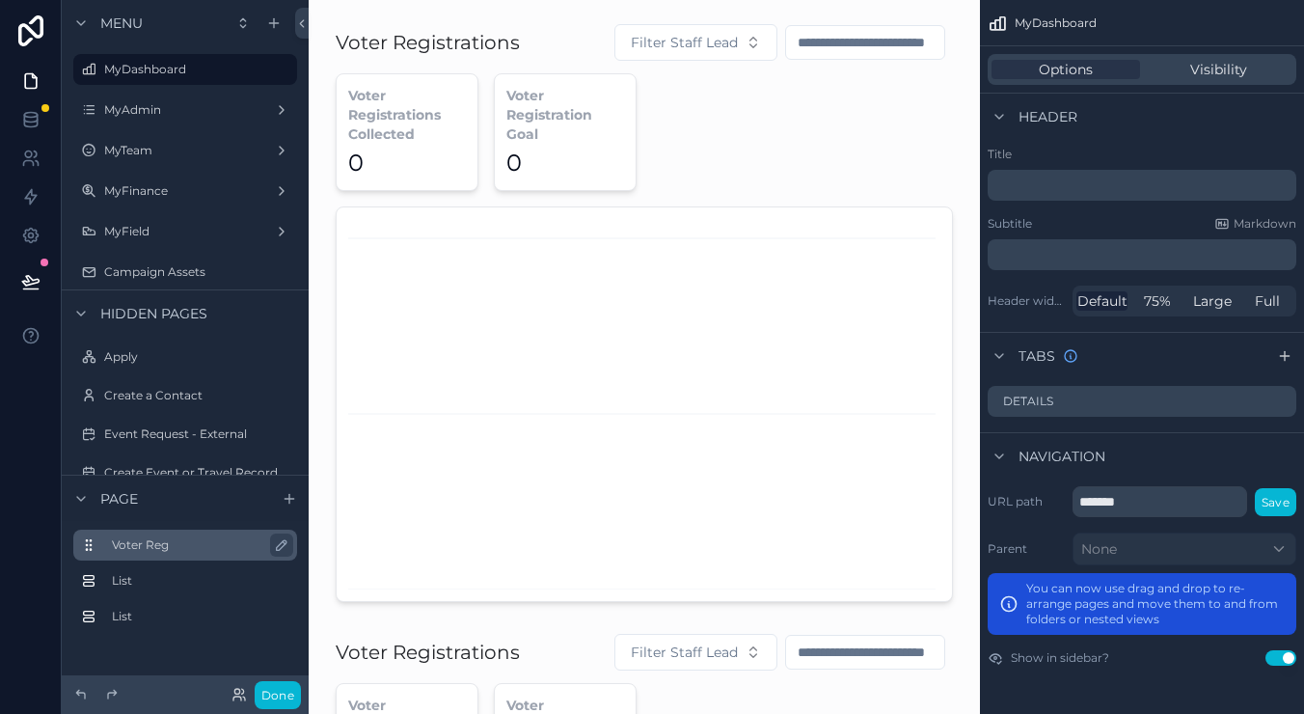
click at [226, 537] on label "Voter Reg" at bounding box center [197, 544] width 170 height 15
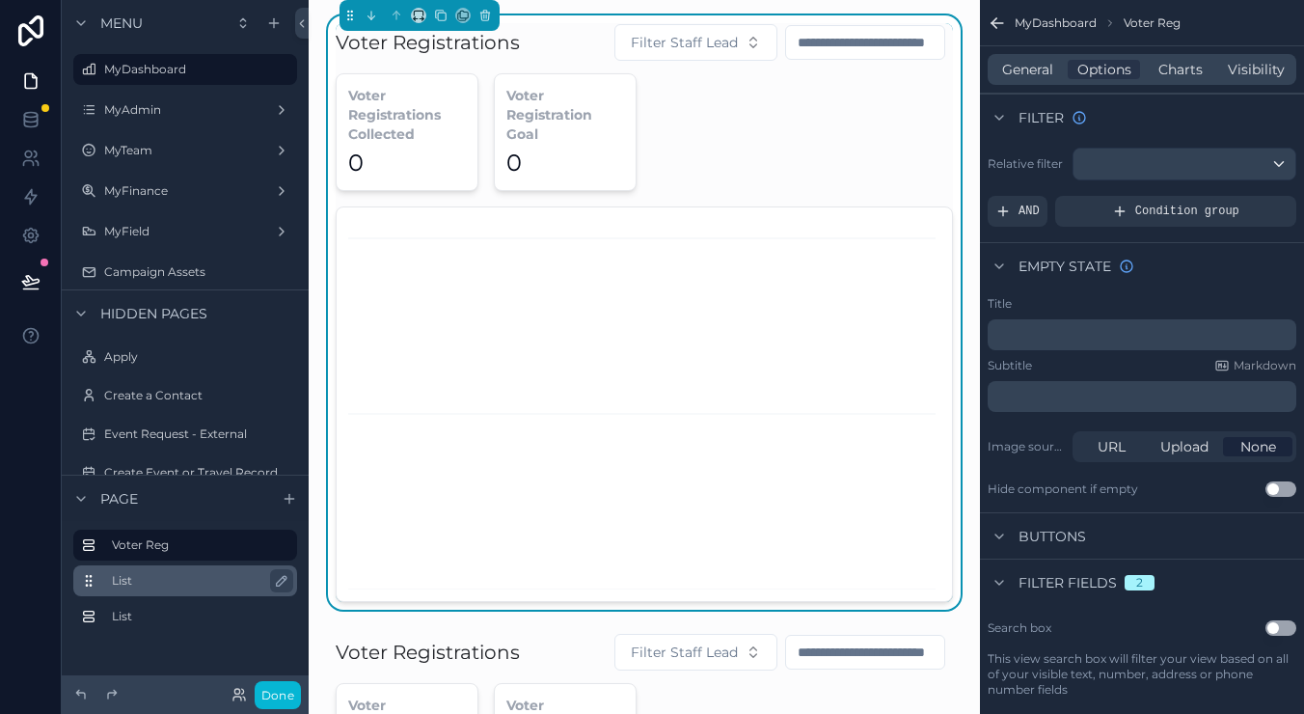
click at [206, 568] on div "List" at bounding box center [185, 580] width 224 height 31
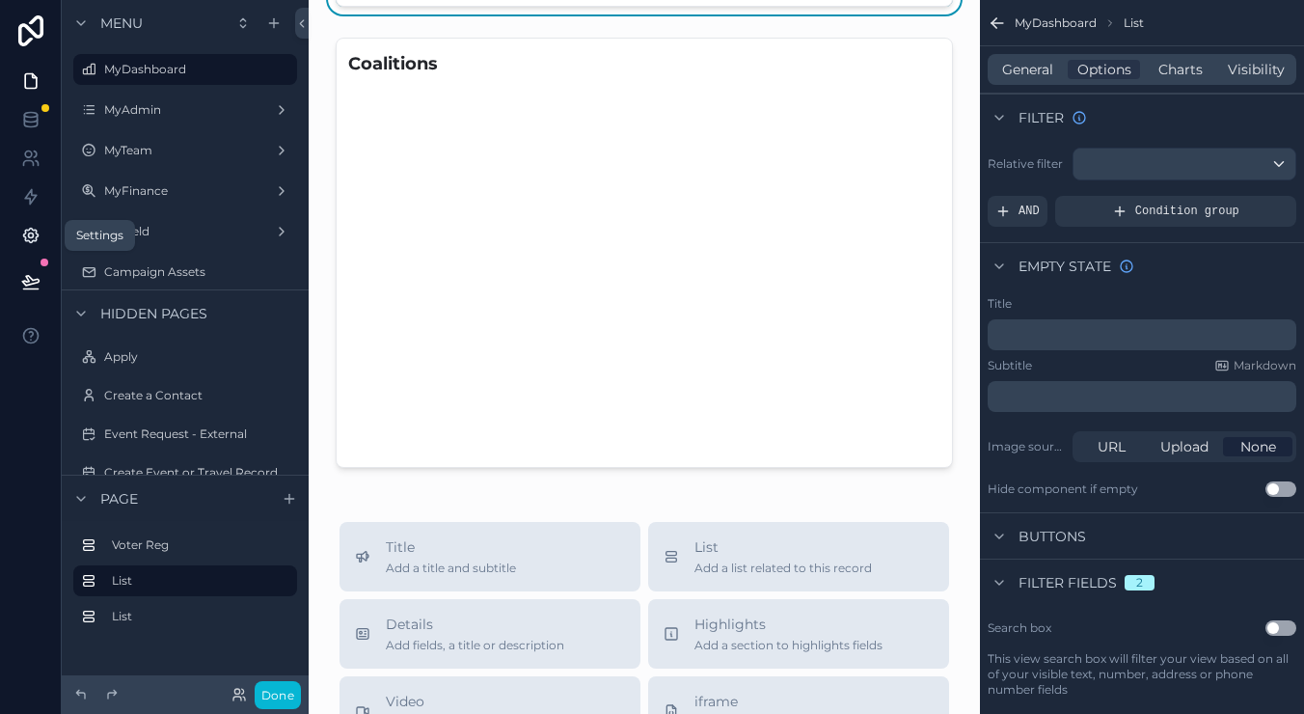
click at [35, 245] on link at bounding box center [30, 235] width 61 height 39
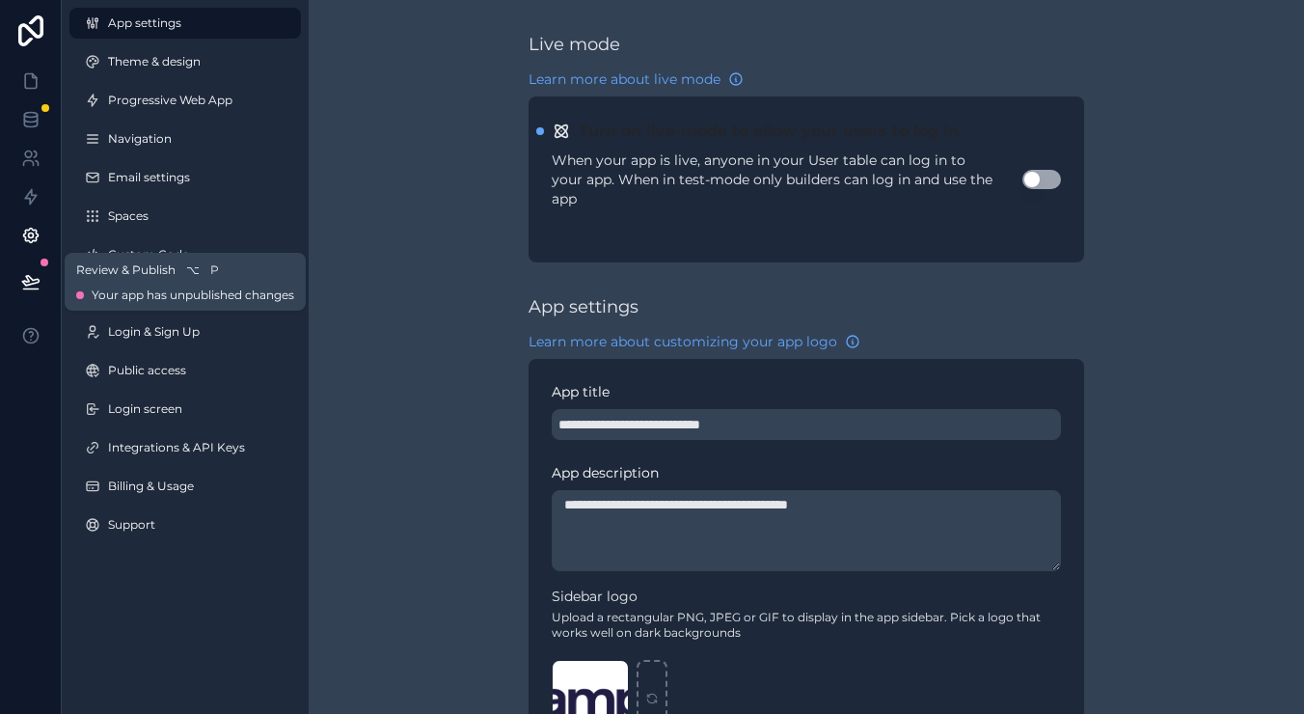
click at [35, 276] on icon at bounding box center [30, 281] width 19 height 19
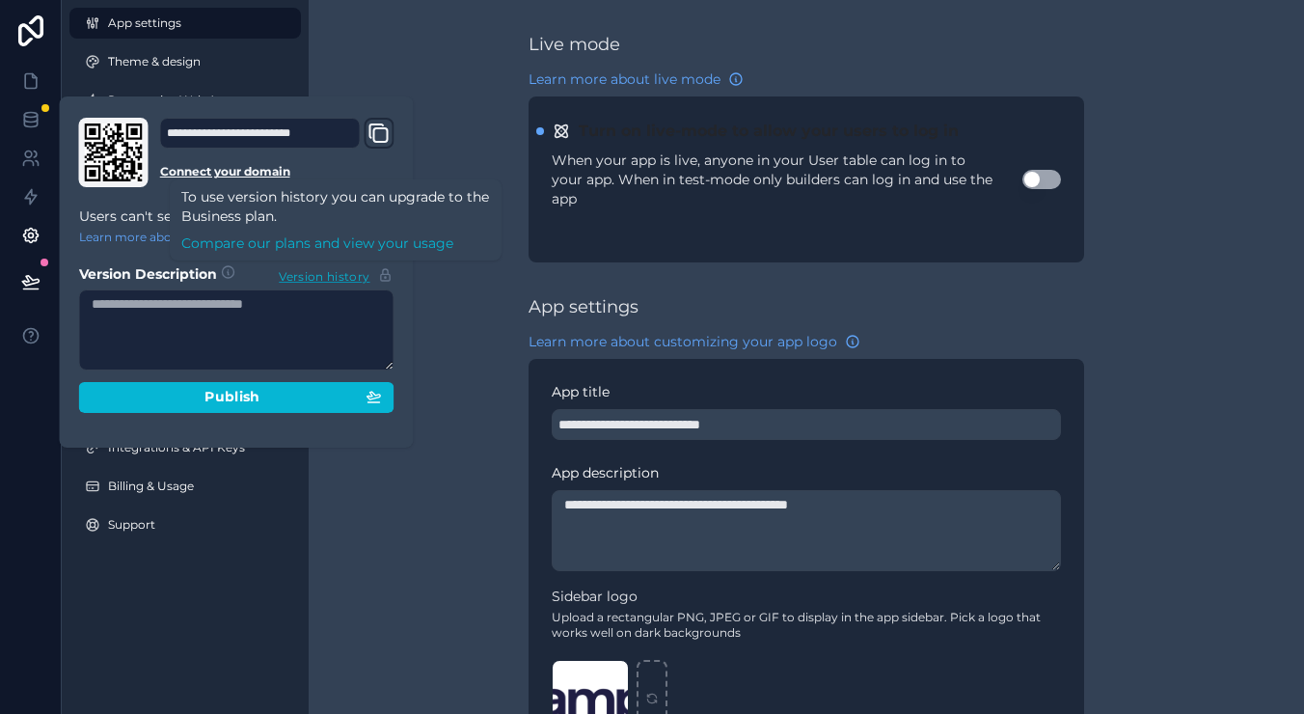
click at [337, 279] on span "Version history" at bounding box center [324, 274] width 91 height 19
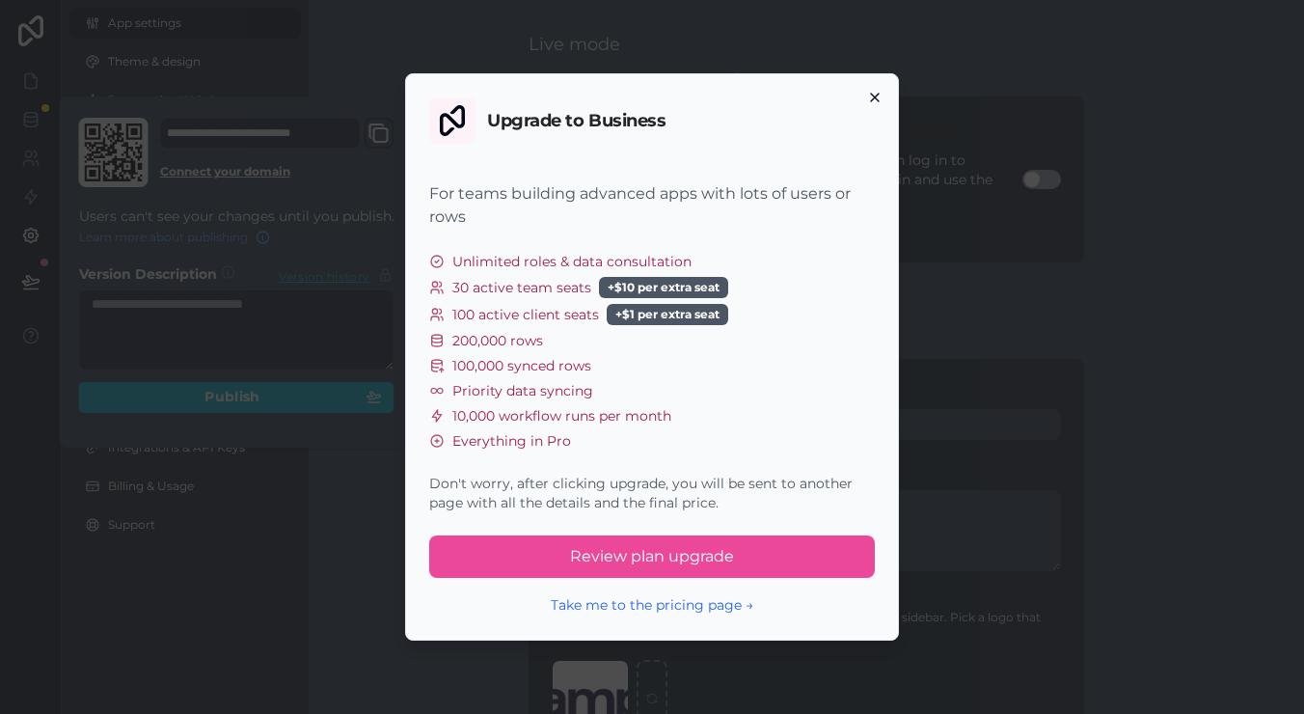
click at [878, 92] on icon "button" at bounding box center [874, 97] width 15 height 15
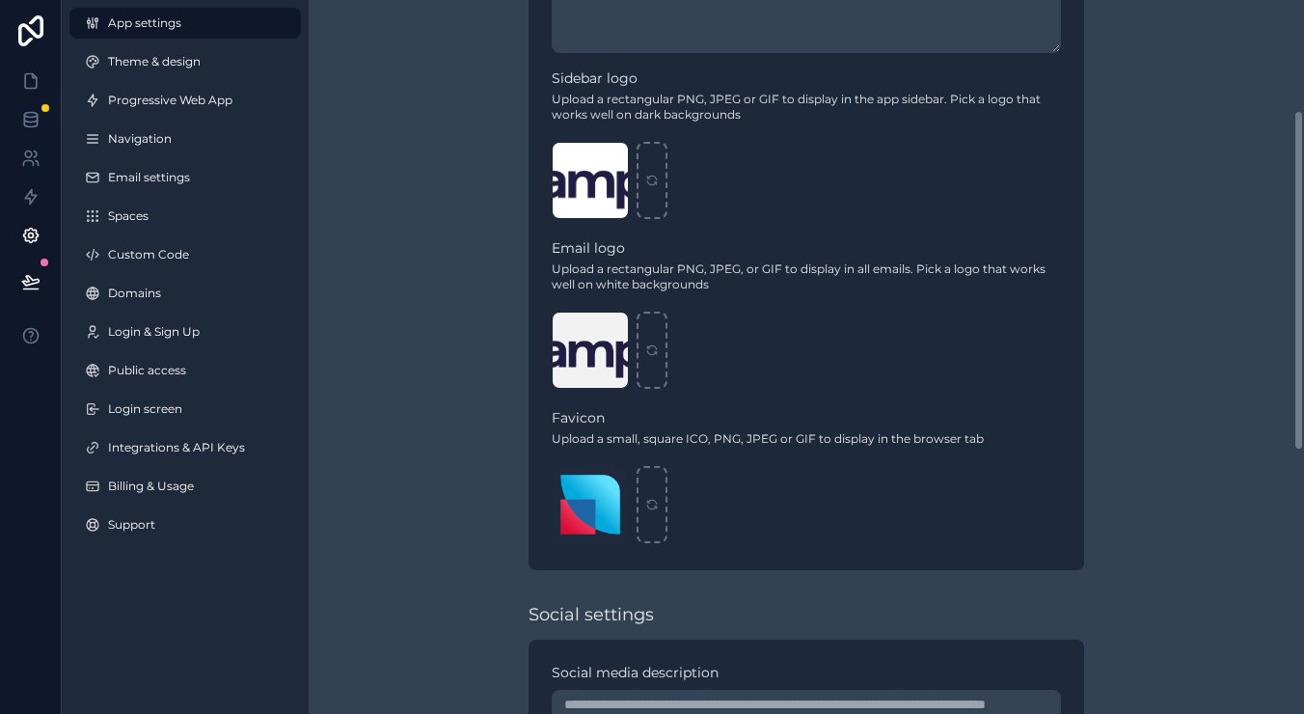
scroll to position [19, 0]
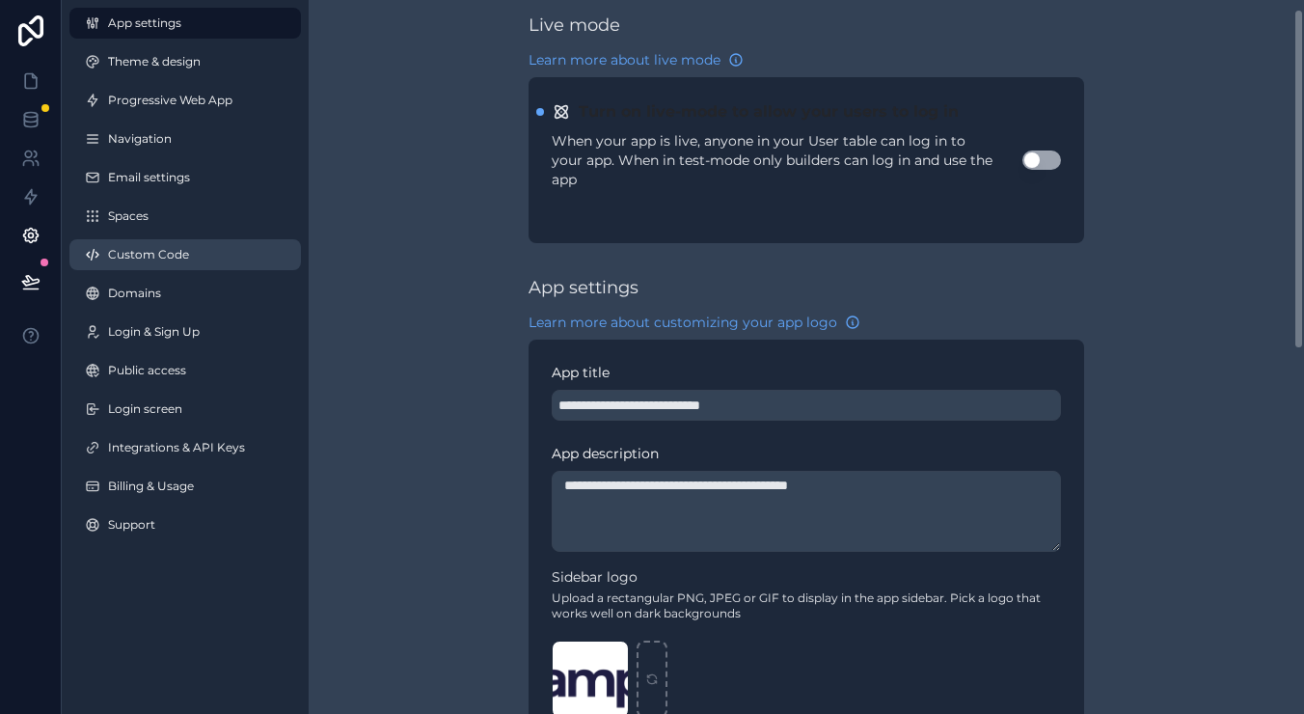
click at [181, 261] on span "Custom Code" at bounding box center [148, 254] width 81 height 15
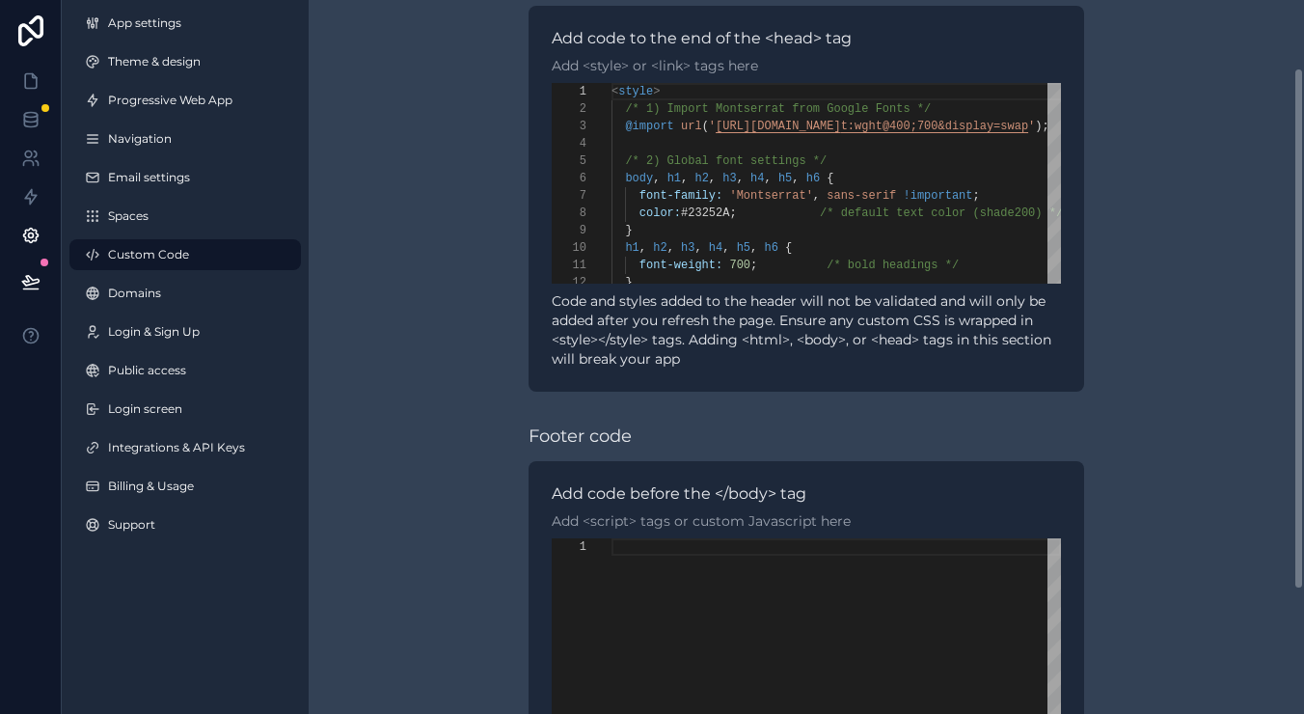
scroll to position [94, 0]
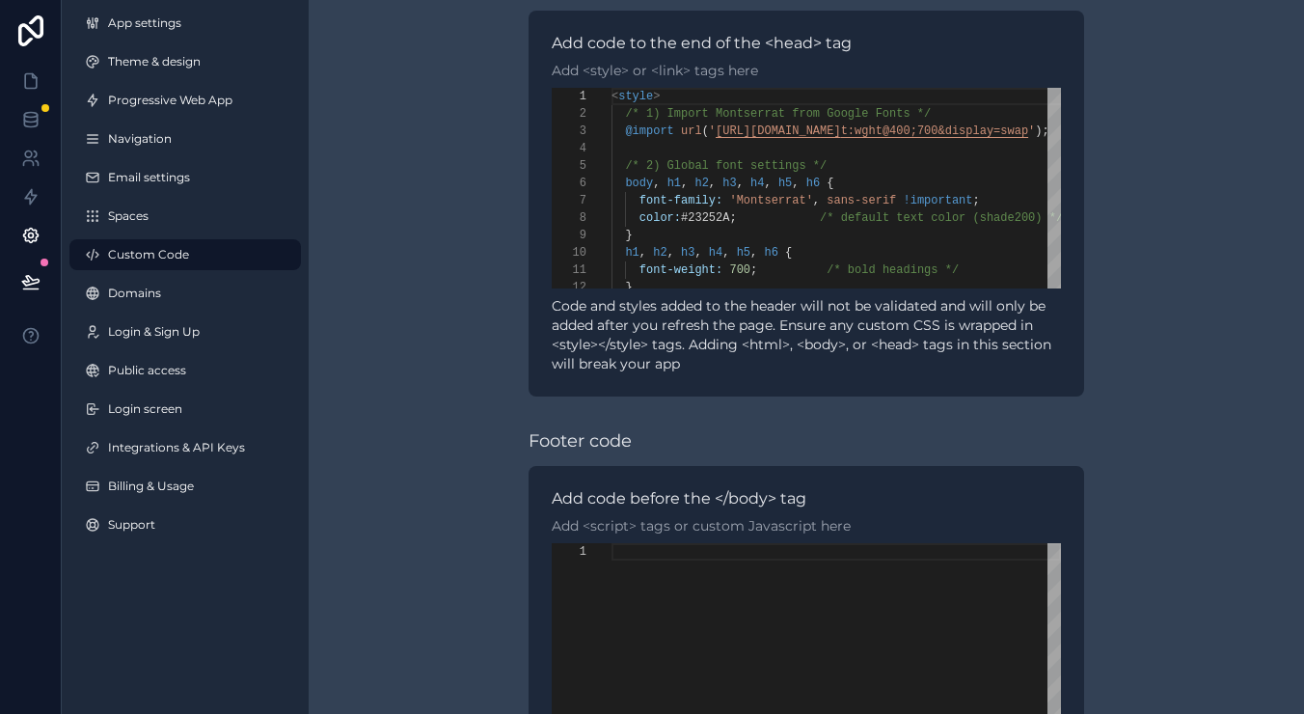
click at [203, 79] on div "App settings Theme & design Progressive Web App Navigation Email settings Space…" at bounding box center [185, 277] width 247 height 555
click at [198, 62] on span "Theme & design" at bounding box center [154, 61] width 93 height 15
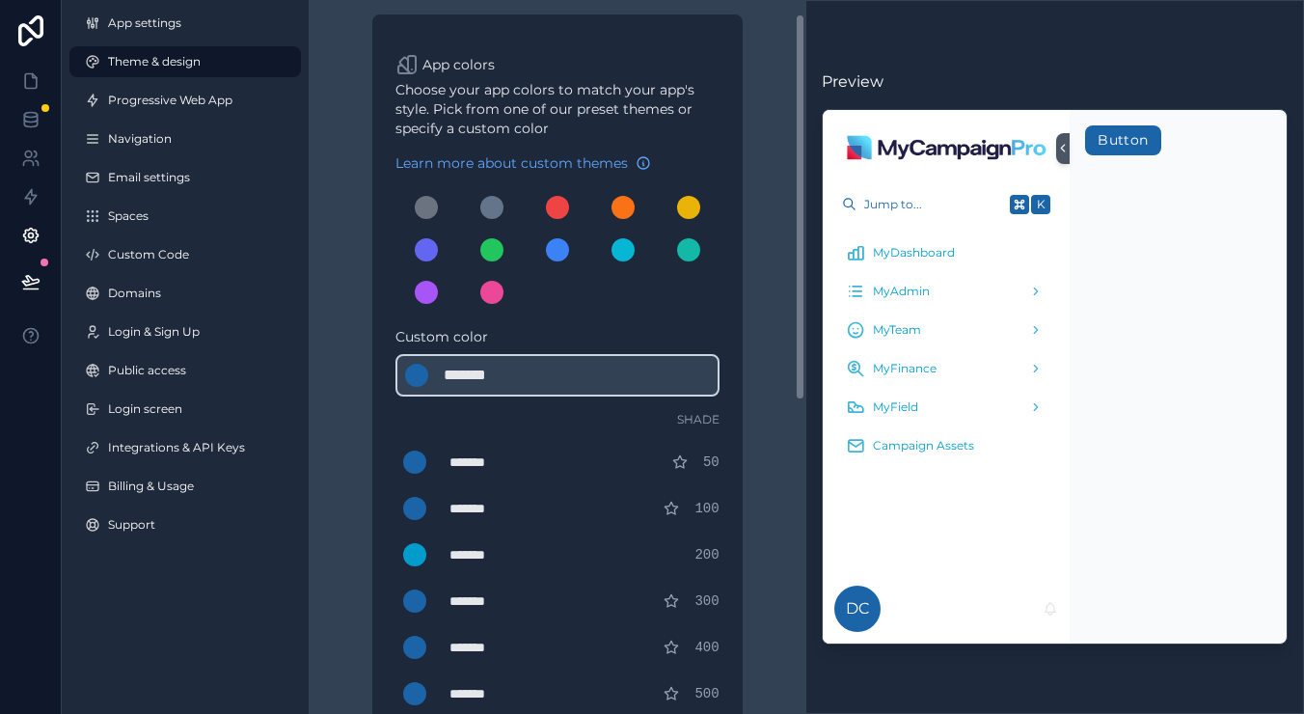
scroll to position [25, 0]
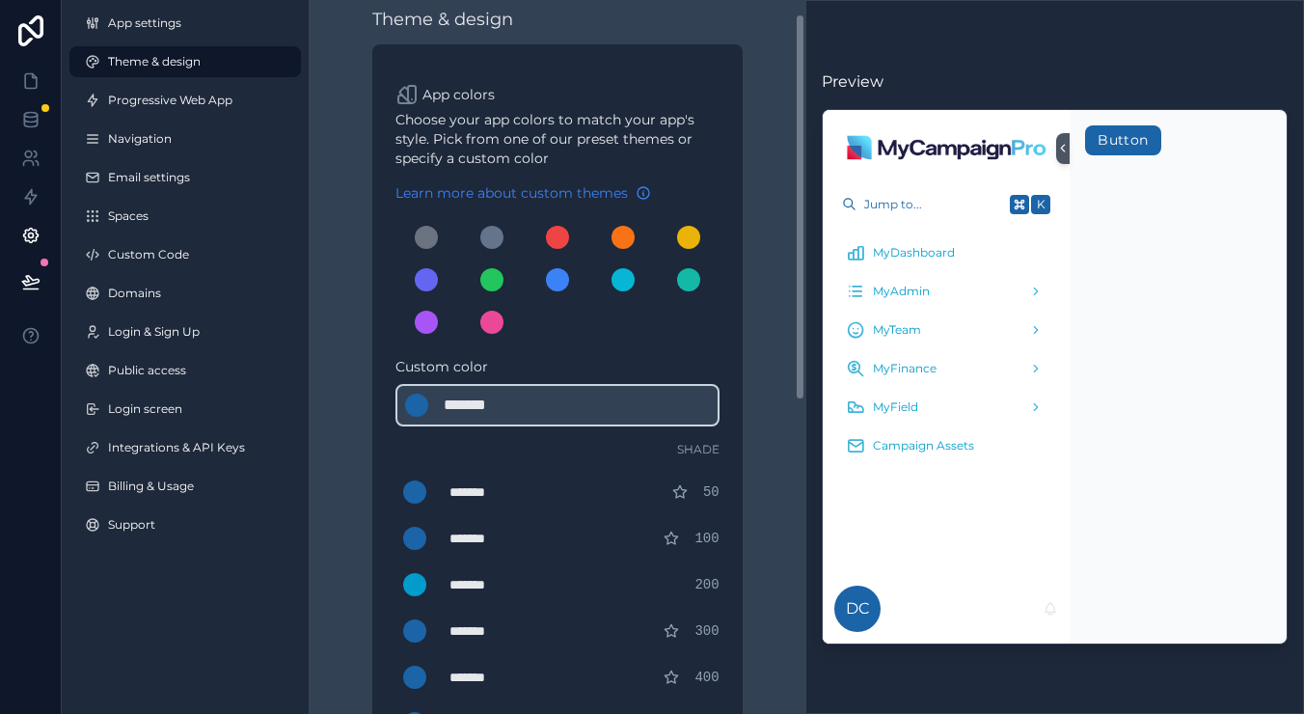
click at [506, 191] on span "Learn more about custom themes" at bounding box center [511, 192] width 232 height 19
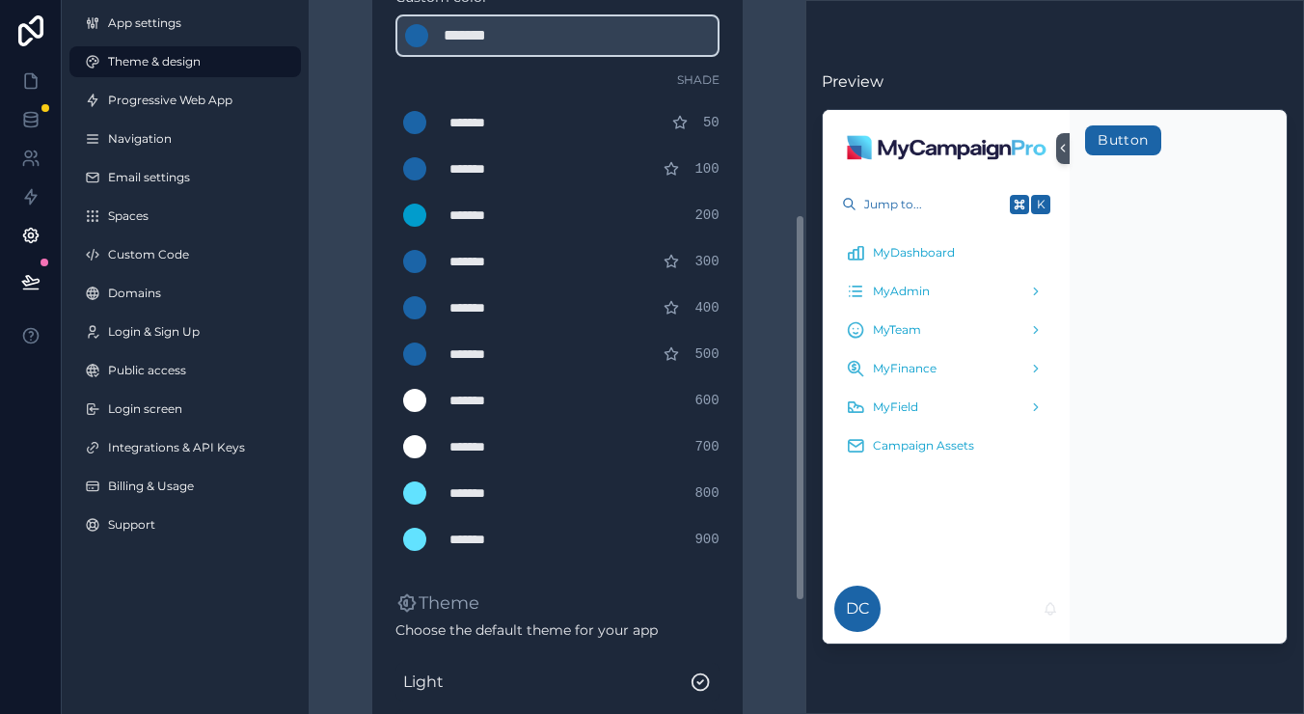
scroll to position [395, 0]
click at [640, 6] on div "Custom color ******* ******* #1b64a7" at bounding box center [557, 21] width 324 height 69
click at [32, 85] on icon at bounding box center [30, 80] width 19 height 19
click at [482, 494] on div "*******" at bounding box center [497, 491] width 96 height 19
click at [494, 493] on div "*******" at bounding box center [497, 491] width 96 height 19
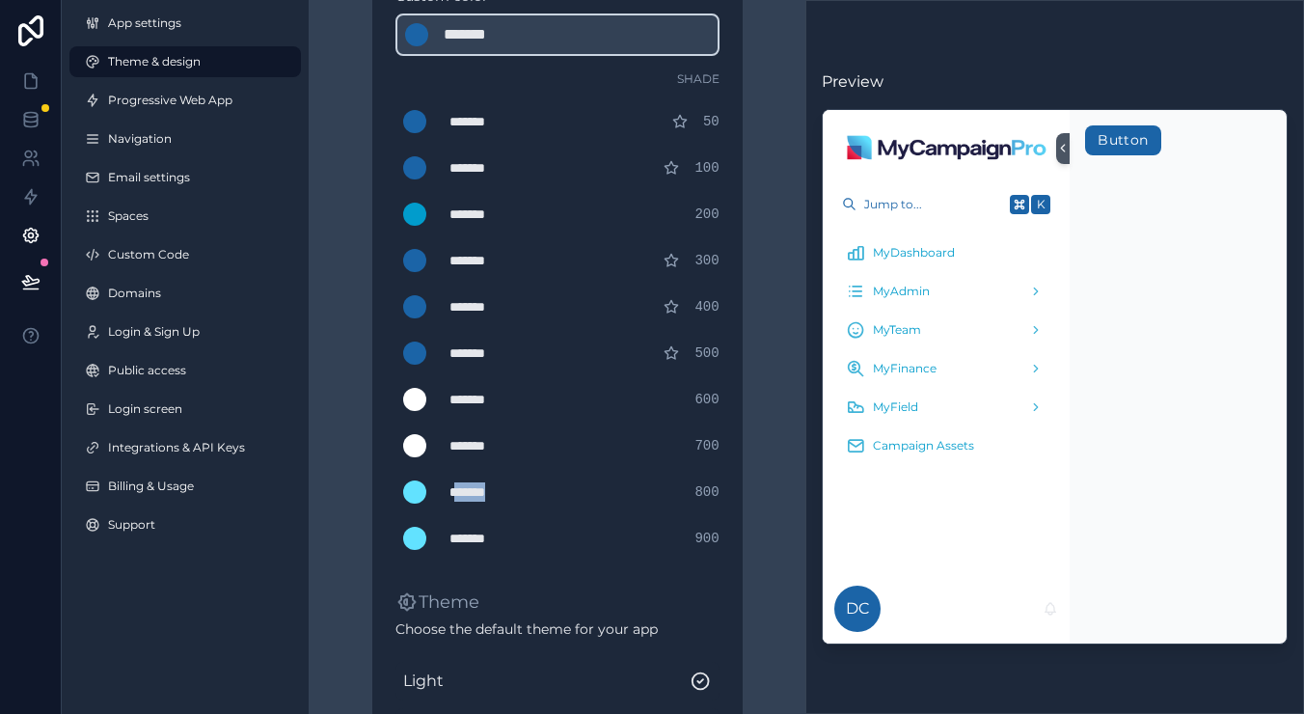
click at [494, 493] on div "*******" at bounding box center [497, 491] width 96 height 19
type div "*******"
copy div "******"
click at [471, 397] on div "*******" at bounding box center [497, 399] width 96 height 19
click at [468, 397] on div "*******" at bounding box center [497, 399] width 96 height 19
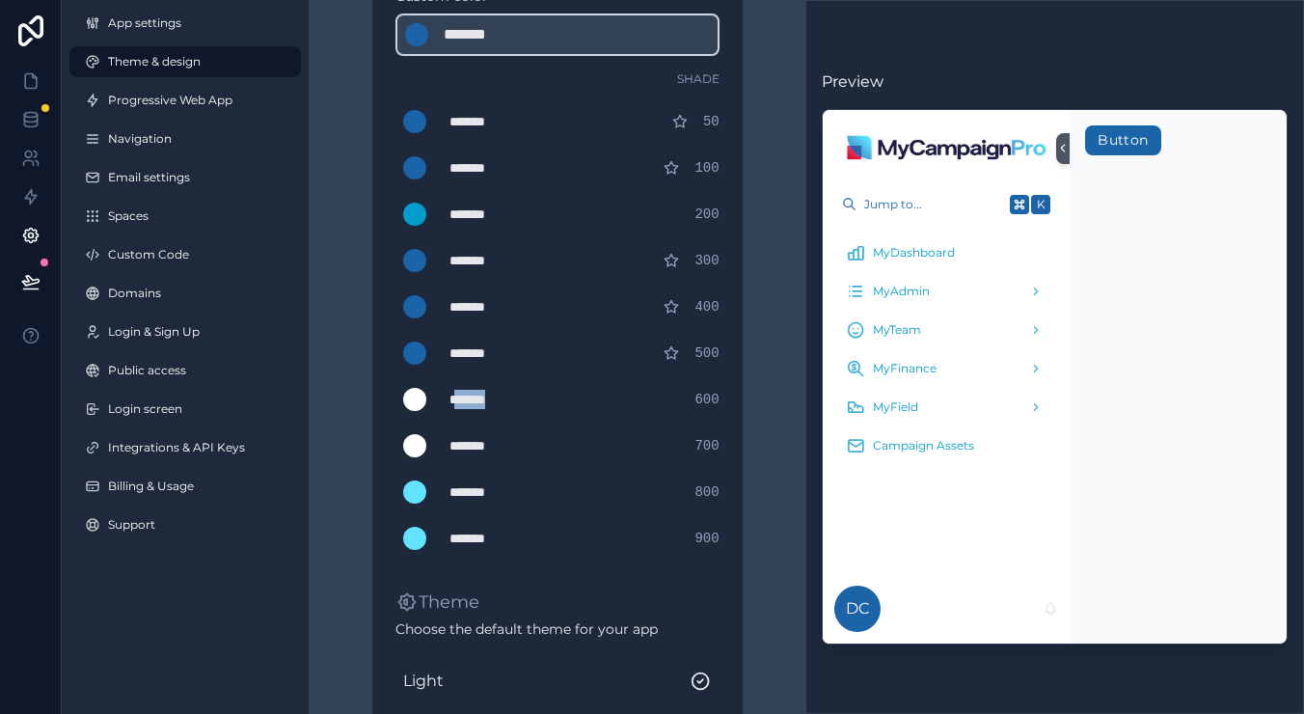
click at [468, 397] on div "*******" at bounding box center [497, 399] width 96 height 19
type div "*******"
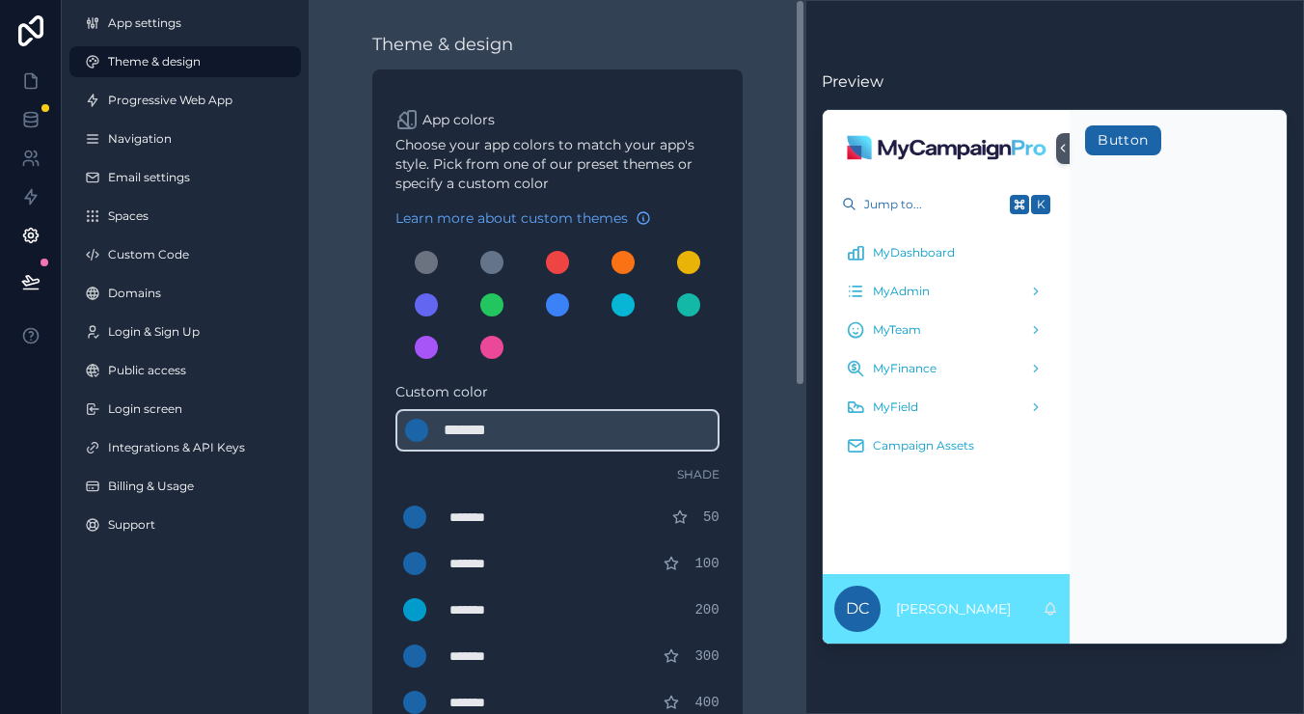
scroll to position [0, 0]
click at [37, 73] on icon at bounding box center [30, 80] width 19 height 19
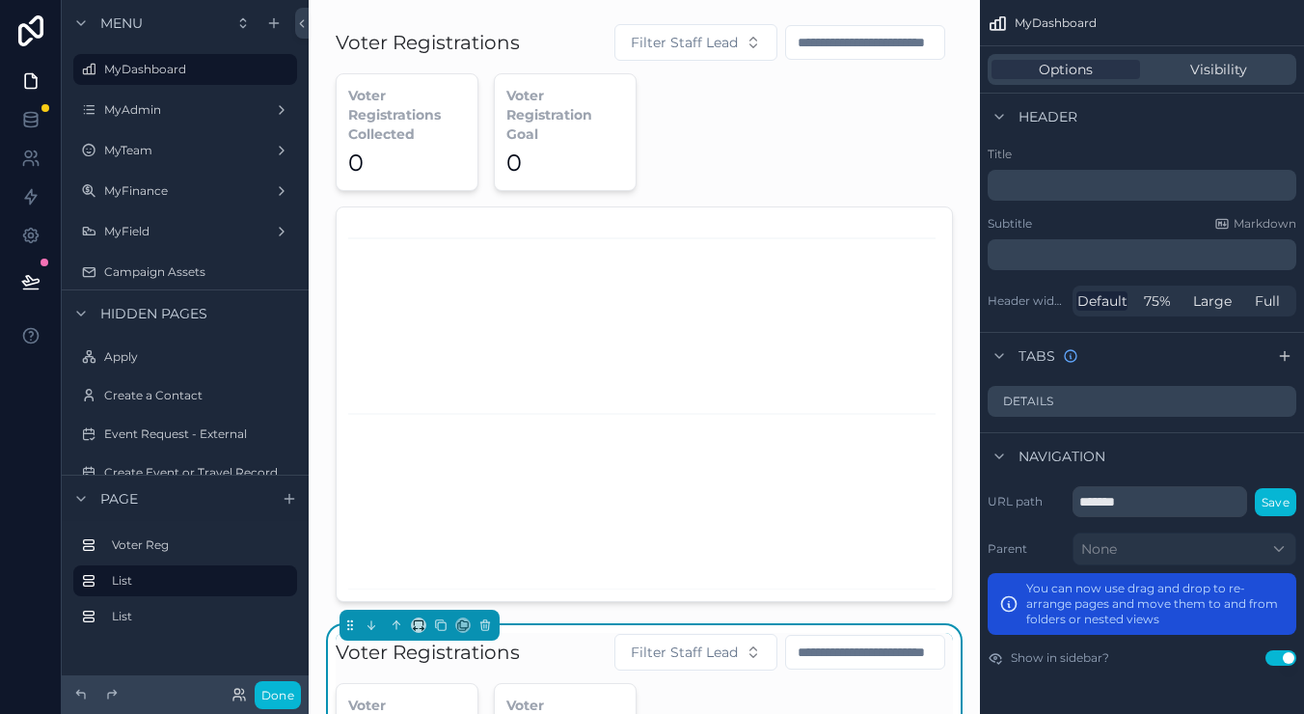
click at [40, 46] on link at bounding box center [31, 31] width 62 height 62
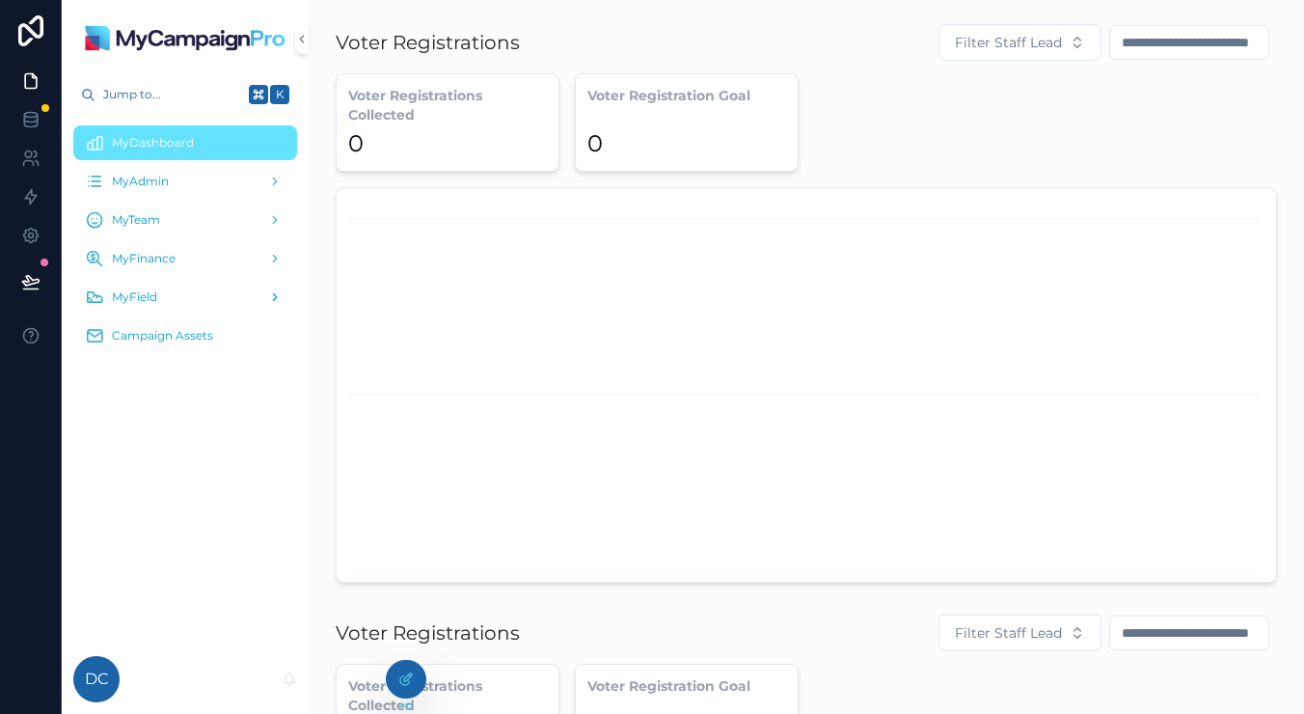
click at [176, 307] on div "MyField" at bounding box center [185, 297] width 201 height 31
